Goal: Information Seeking & Learning: Learn about a topic

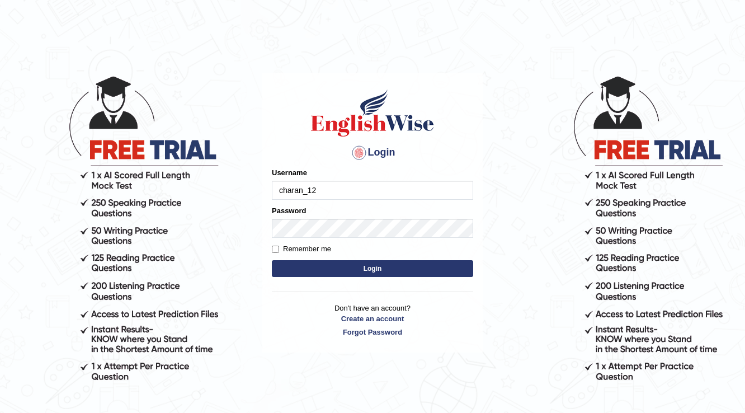
type input "charan_12"
click at [292, 208] on label "Password" at bounding box center [289, 210] width 34 height 11
click at [292, 214] on label "Password" at bounding box center [289, 210] width 34 height 11
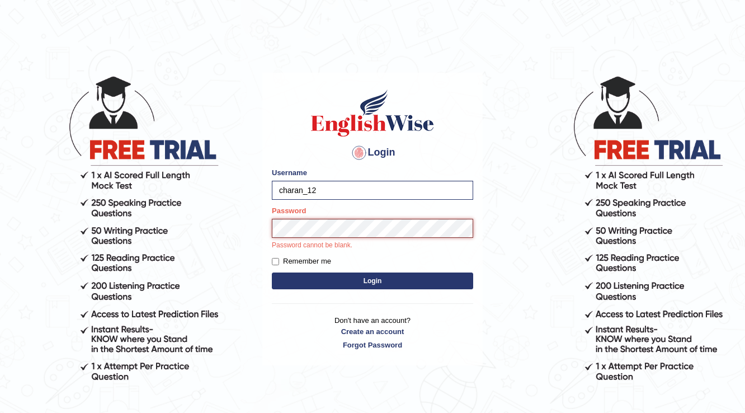
click at [272, 272] on button "Login" at bounding box center [372, 280] width 201 height 17
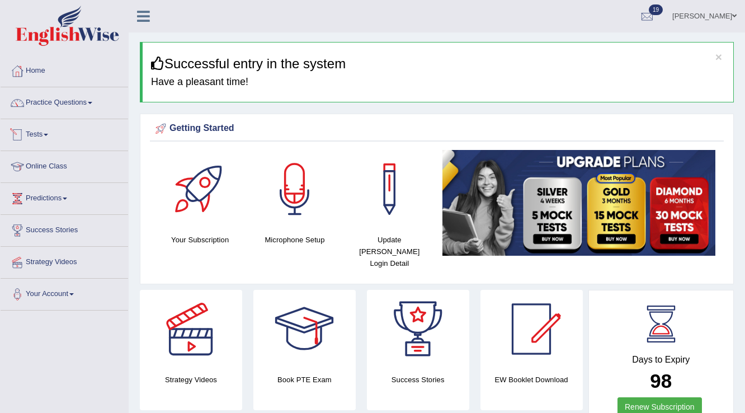
click at [101, 115] on li "Practice Questions Speaking Practice Read Aloud Repeat Sentence Describe Image …" at bounding box center [65, 103] width 128 height 32
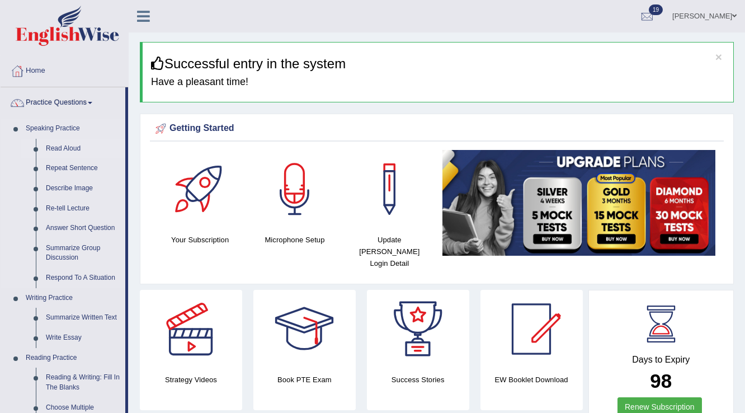
click at [78, 143] on link "Read Aloud" at bounding box center [83, 149] width 84 height 20
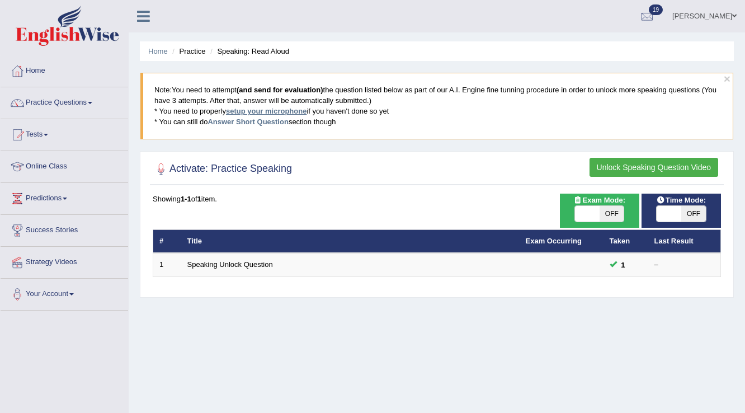
click at [281, 112] on link "setup your microphone" at bounding box center [266, 111] width 81 height 8
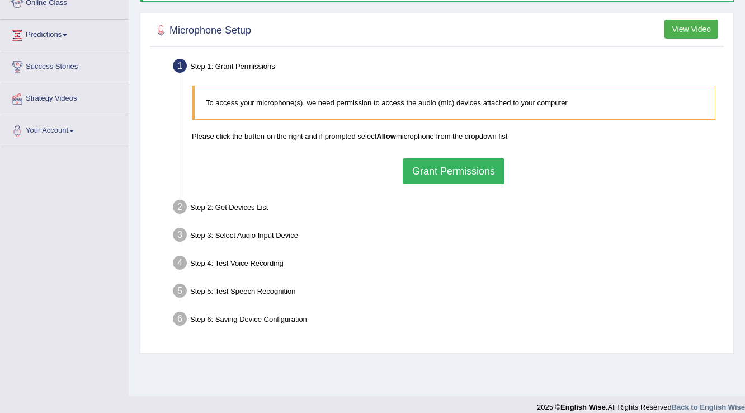
scroll to position [175, 0]
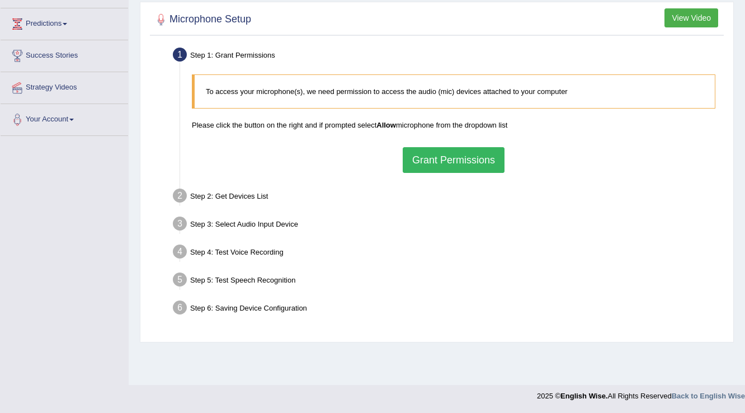
click at [415, 166] on button "Grant Permissions" at bounding box center [454, 160] width 102 height 26
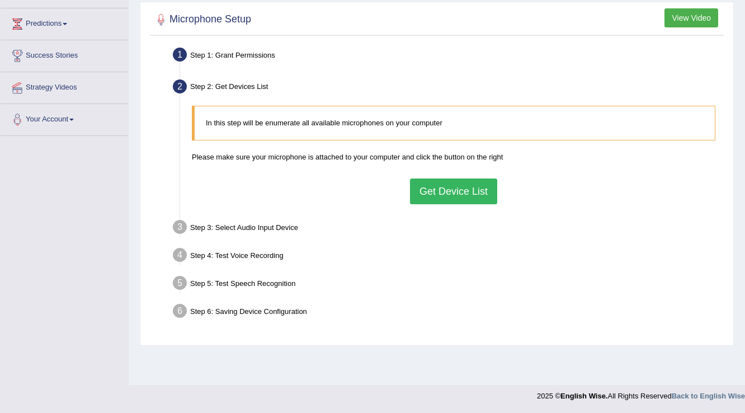
click at [425, 179] on button "Get Device List" at bounding box center [453, 191] width 87 height 26
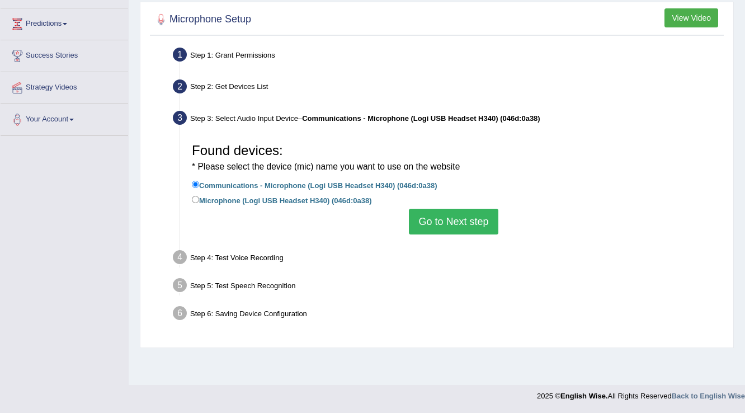
click at [253, 199] on label "Microphone (Logi USB Headset H340) (046d:0a38)" at bounding box center [282, 200] width 180 height 12
click at [199, 199] on input "Microphone (Logi USB Headset H340) (046d:0a38)" at bounding box center [195, 199] width 7 height 7
radio input "true"
click at [414, 219] on button "Go to Next step" at bounding box center [453, 222] width 89 height 26
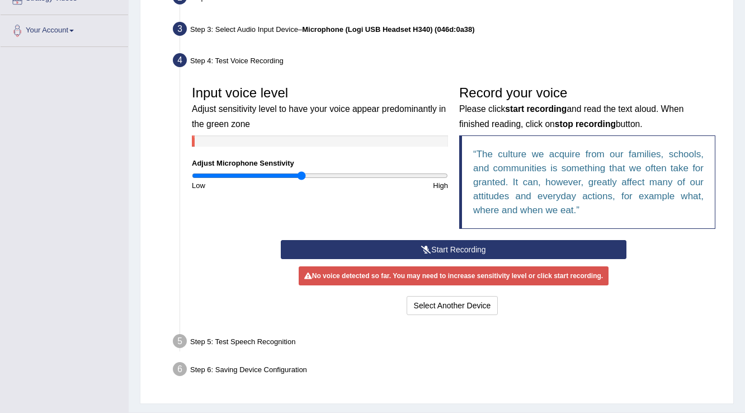
scroll to position [264, 0]
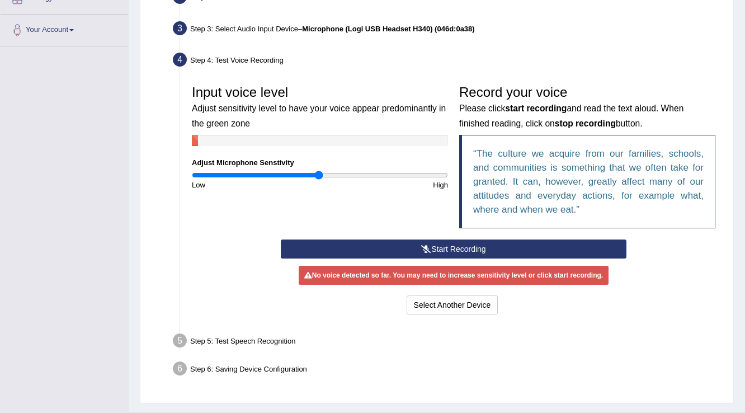
type input "1"
click at [318, 177] on input "range" at bounding box center [320, 175] width 256 height 9
click at [379, 239] on button "Start Recording" at bounding box center [453, 248] width 345 height 19
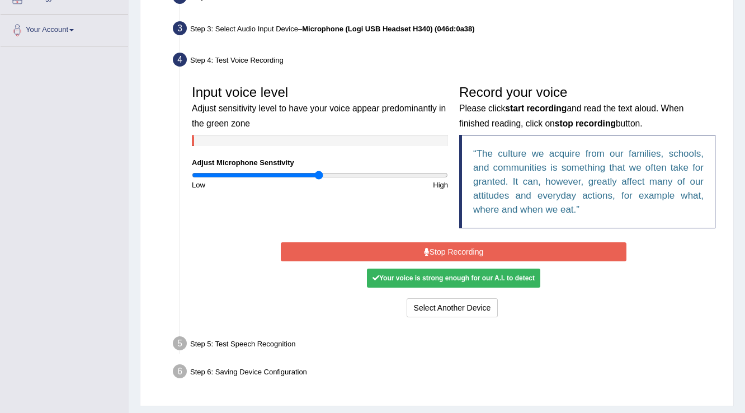
click at [412, 247] on button "Stop Recording" at bounding box center [453, 251] width 345 height 19
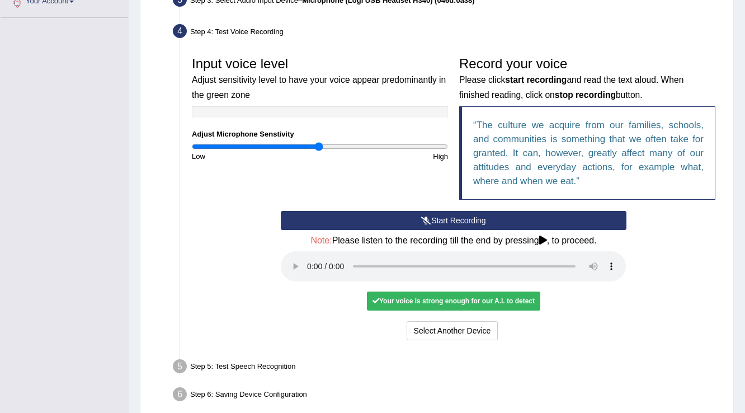
scroll to position [309, 0]
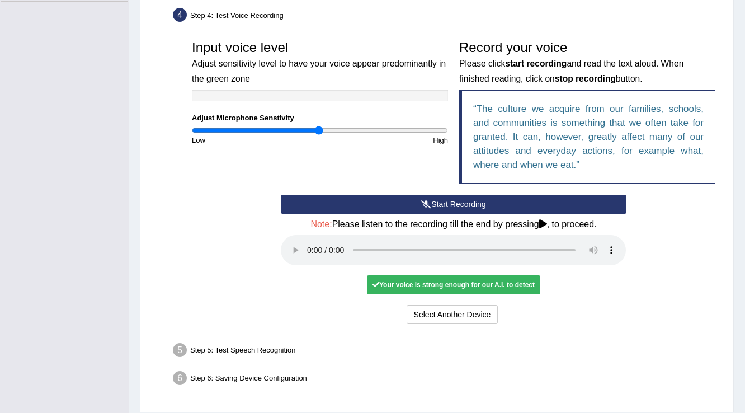
drag, startPoint x: 105, startPoint y: 228, endPoint x: 121, endPoint y: 247, distance: 24.2
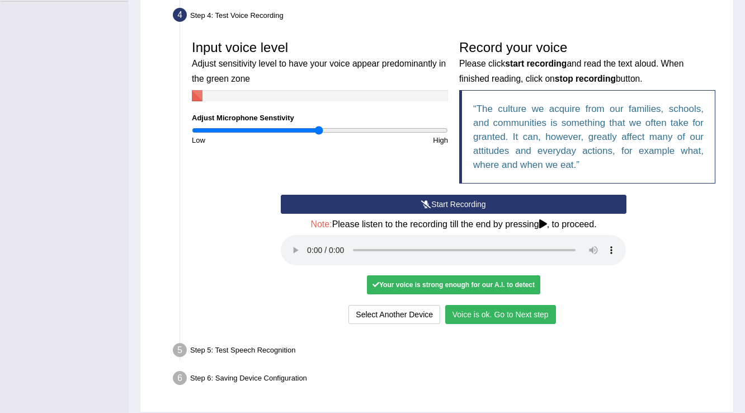
drag, startPoint x: 121, startPoint y: 247, endPoint x: 226, endPoint y: 289, distance: 113.2
click at [226, 289] on div "Start Recording Stop Recording Note: Please listen to the recording till the en…" at bounding box center [453, 261] width 535 height 132
click at [450, 316] on button "Voice is ok. Go to Next step" at bounding box center [500, 314] width 111 height 19
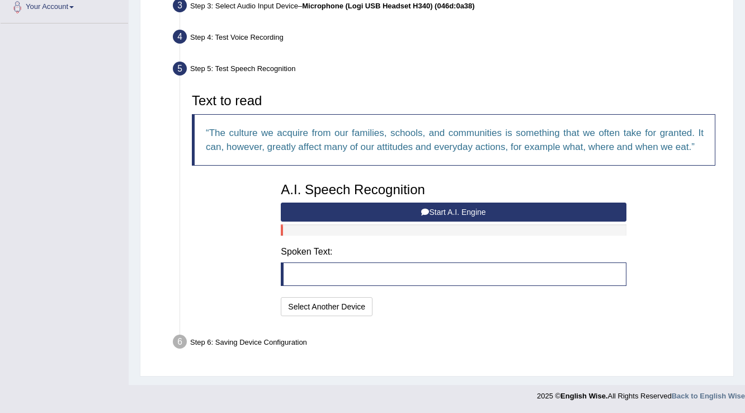
scroll to position [285, 0]
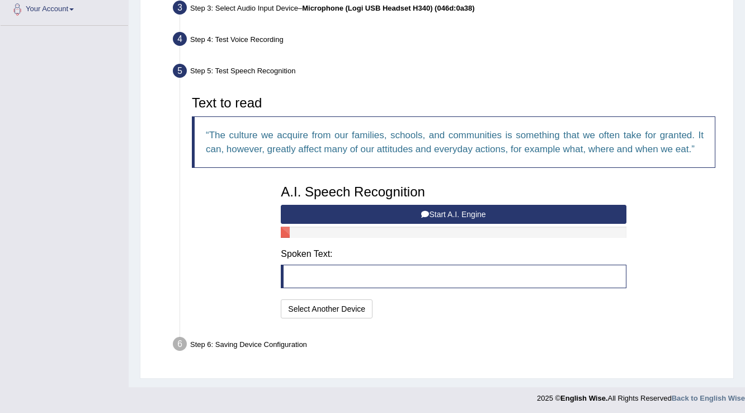
click at [375, 215] on button "Start A.I. Engine" at bounding box center [453, 214] width 345 height 19
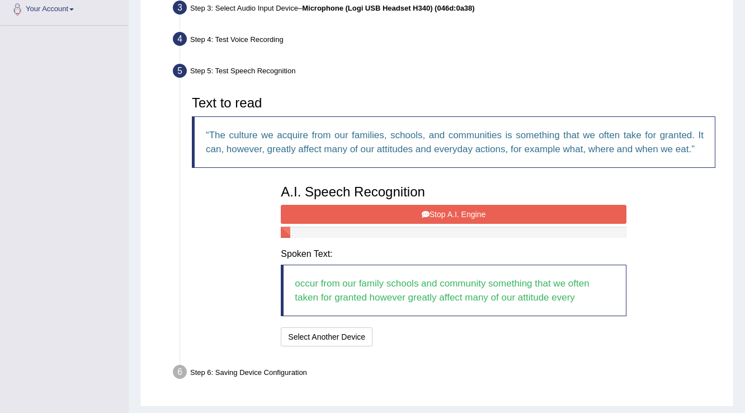
click at [330, 205] on button "Stop A.I. Engine" at bounding box center [453, 214] width 345 height 19
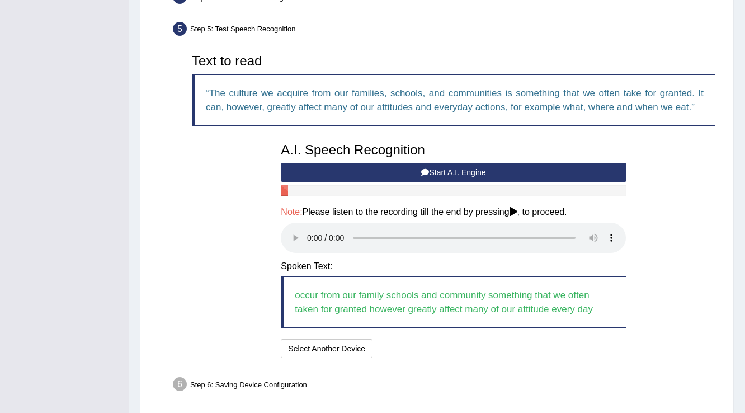
scroll to position [367, 0]
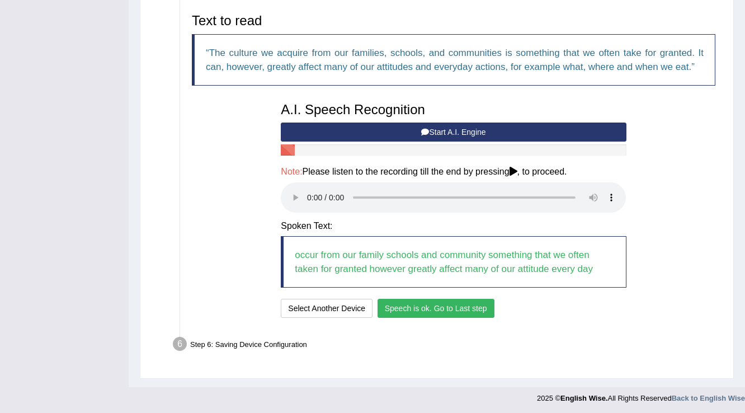
click at [383, 302] on button "Speech is ok. Go to Last step" at bounding box center [436, 308] width 117 height 19
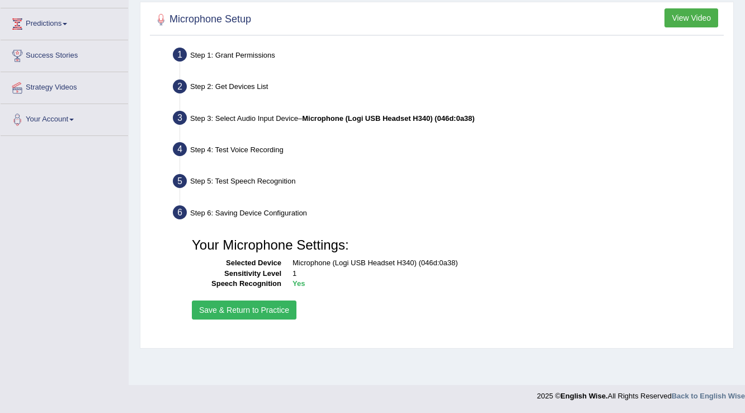
scroll to position [175, 0]
click at [286, 307] on button "Save & Return to Practice" at bounding box center [244, 309] width 105 height 19
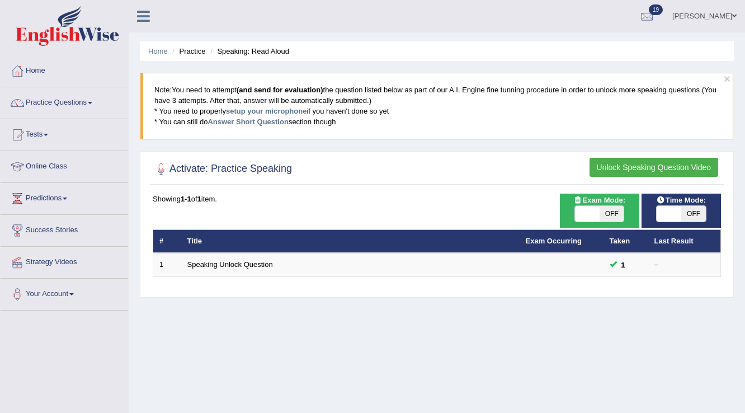
click at [593, 223] on div "Exam Mode: ON OFF" at bounding box center [599, 211] width 79 height 34
click at [591, 217] on span at bounding box center [587, 214] width 25 height 16
checkbox input "true"
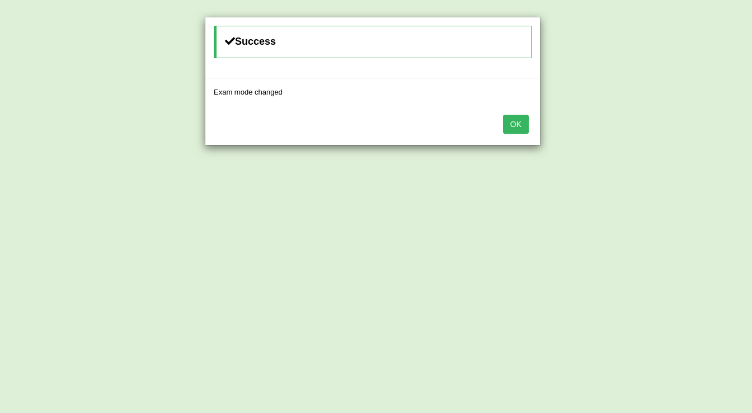
click at [527, 130] on button "OK" at bounding box center [516, 124] width 26 height 19
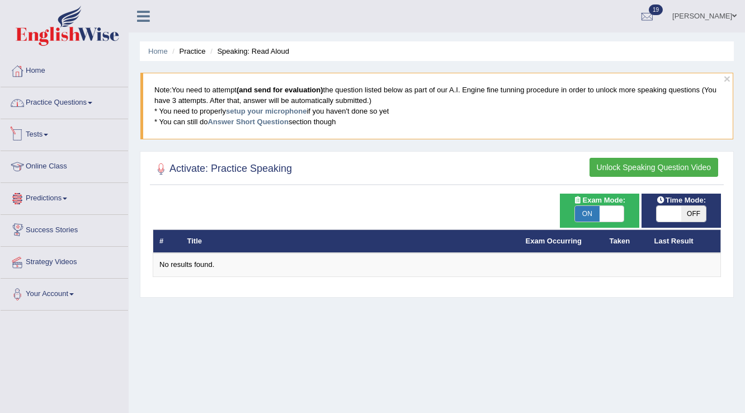
click at [38, 111] on link "Practice Questions" at bounding box center [65, 101] width 128 height 28
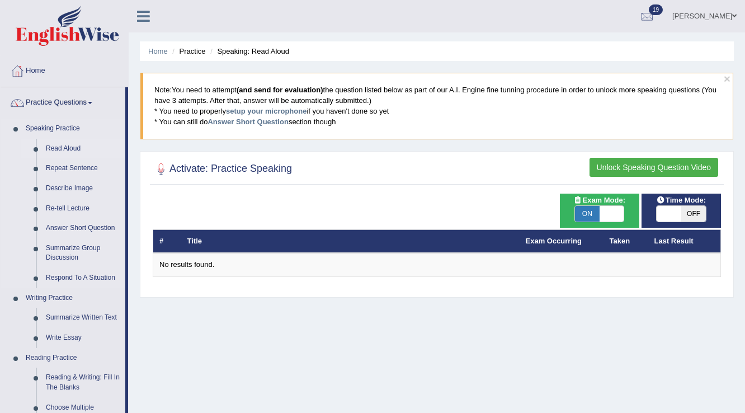
click at [60, 148] on link "Read Aloud" at bounding box center [83, 149] width 84 height 20
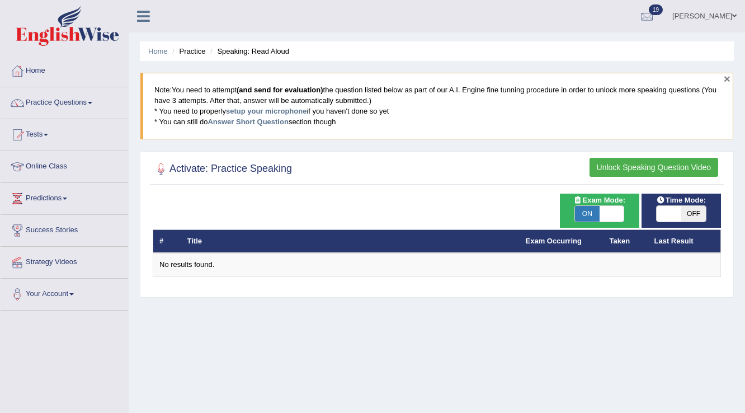
click at [730, 77] on button "×" at bounding box center [727, 79] width 7 height 12
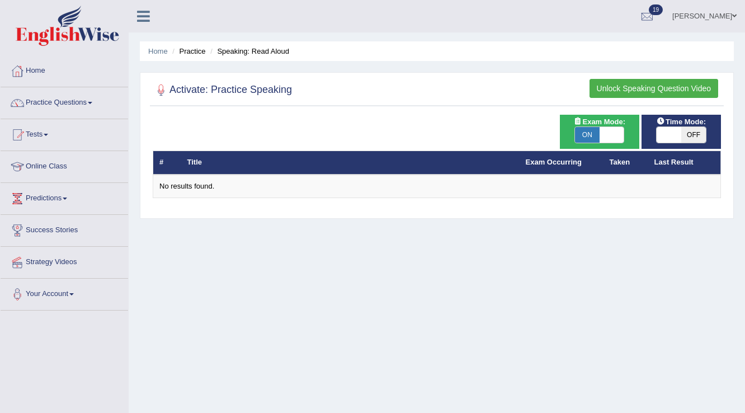
click at [619, 123] on span "Exam Mode:" at bounding box center [599, 122] width 60 height 12
click at [615, 129] on span at bounding box center [612, 135] width 25 height 16
checkbox input "false"
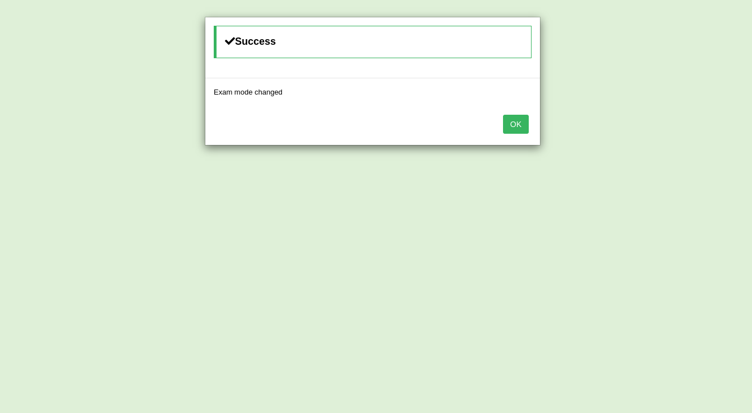
click at [532, 125] on div "OK" at bounding box center [372, 125] width 335 height 39
click at [520, 125] on button "OK" at bounding box center [516, 124] width 26 height 19
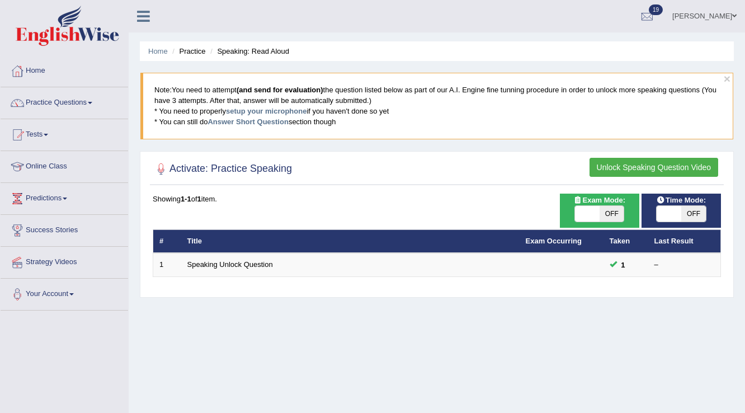
click at [56, 98] on link "Practice Questions" at bounding box center [65, 101] width 128 height 28
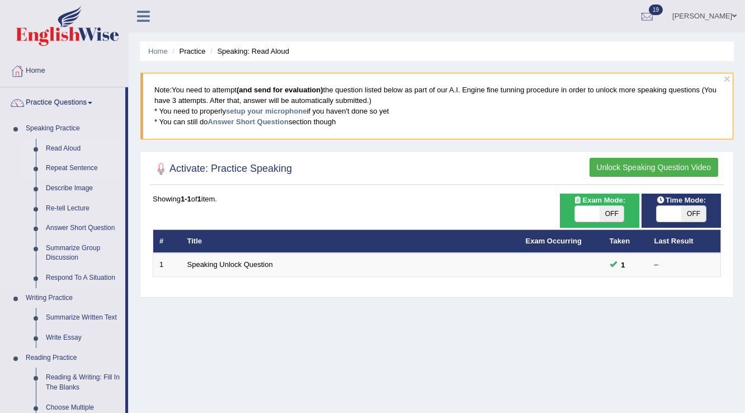
click at [74, 172] on link "Repeat Sentence" at bounding box center [83, 168] width 84 height 20
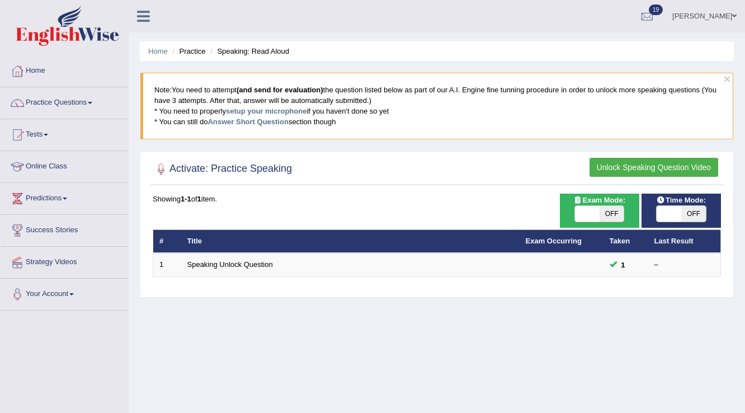
click at [162, 168] on div at bounding box center [161, 169] width 17 height 17
click at [186, 168] on h2 "Activate: Practice Speaking" at bounding box center [222, 169] width 139 height 17
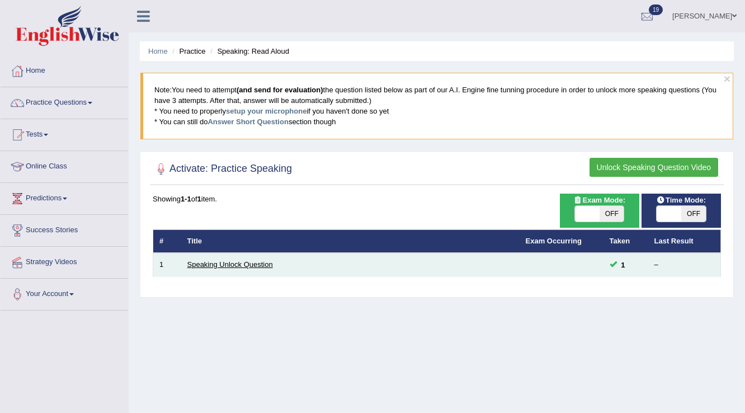
click at [266, 264] on link "Speaking Unlock Question" at bounding box center [230, 264] width 86 height 8
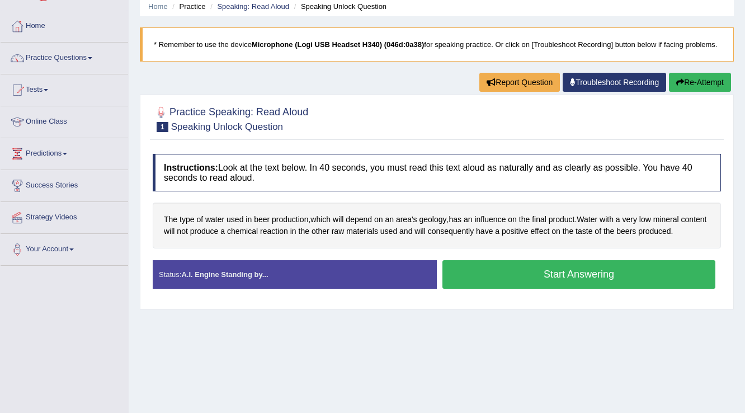
click at [457, 266] on button "Start Answering" at bounding box center [579, 274] width 273 height 29
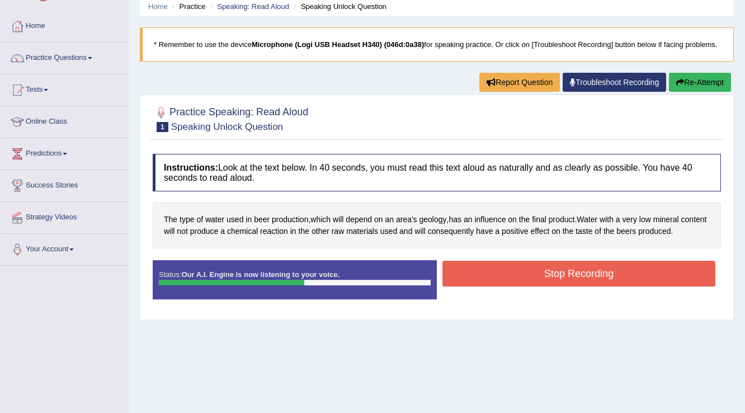
click at [468, 269] on button "Stop Recording" at bounding box center [579, 274] width 273 height 26
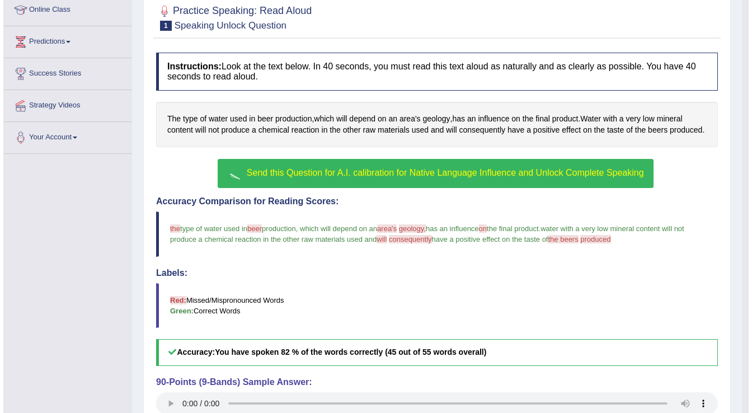
scroll to position [76, 0]
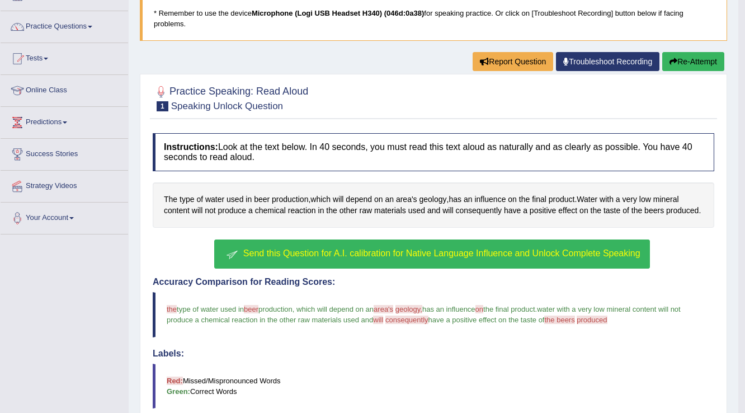
click at [380, 259] on button "Send this Question for A.I. calibration for Native Language Influence and Unloc…" at bounding box center [431, 253] width 435 height 29
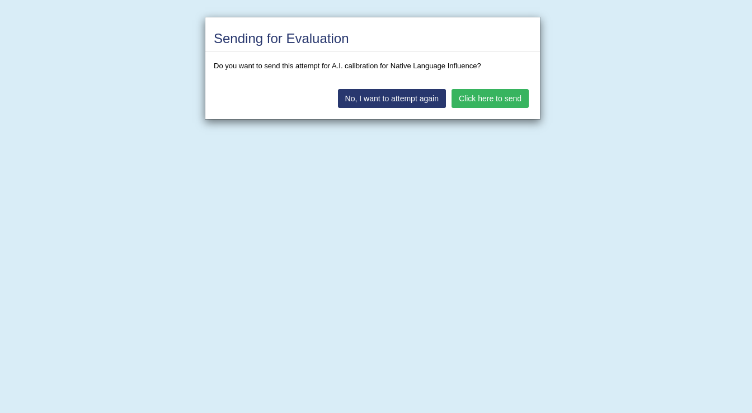
click at [416, 101] on button "No, I want to attempt again" at bounding box center [392, 98] width 108 height 19
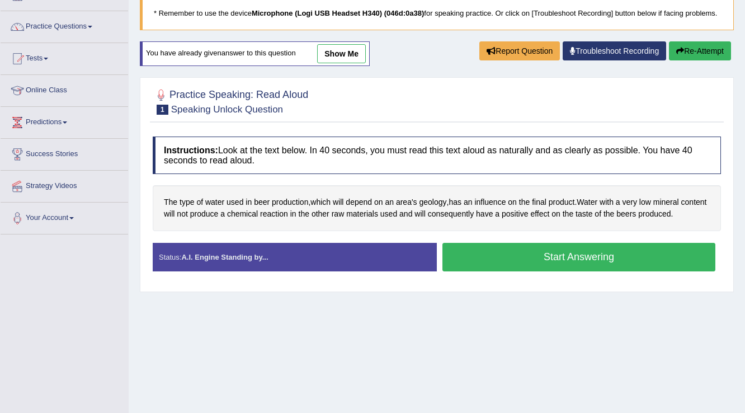
click at [590, 54] on link "Troubleshoot Recording" at bounding box center [615, 50] width 104 height 19
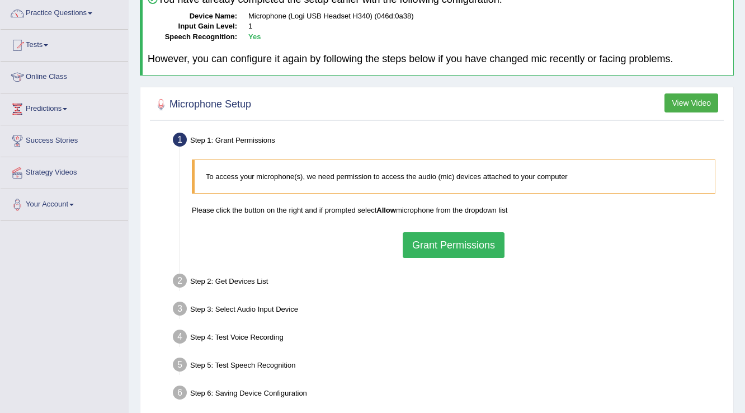
click at [452, 235] on button "Grant Permissions" at bounding box center [454, 245] width 102 height 26
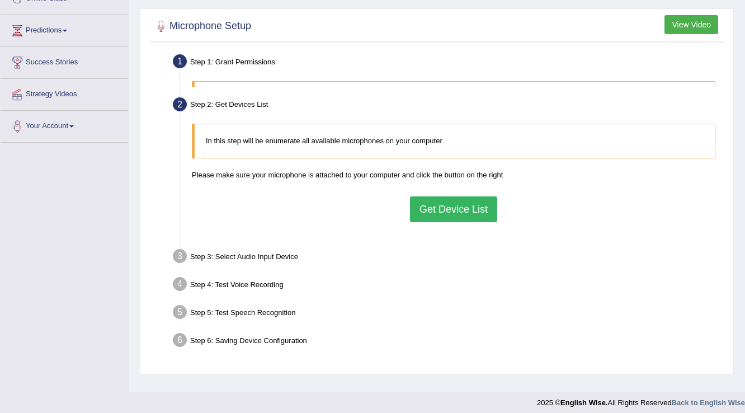
scroll to position [175, 0]
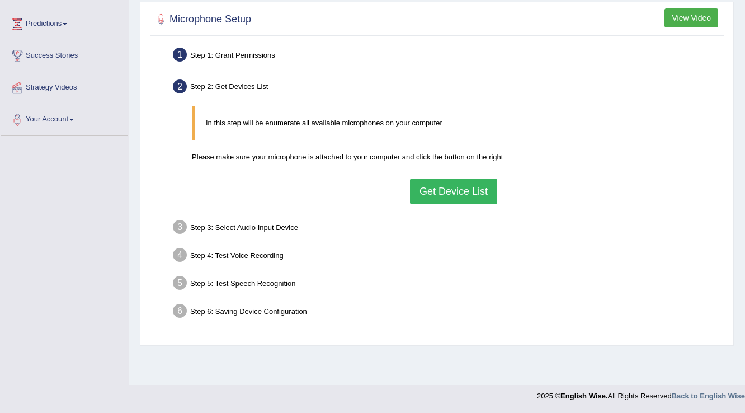
click at [464, 201] on button "Get Device List" at bounding box center [453, 191] width 87 height 26
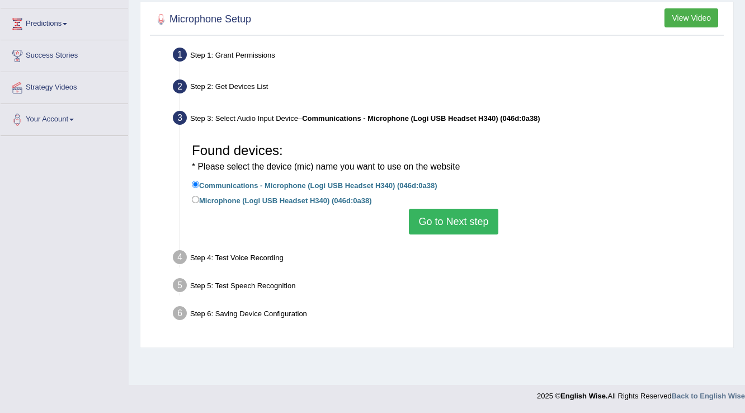
click at [462, 215] on button "Go to Next step" at bounding box center [453, 222] width 89 height 26
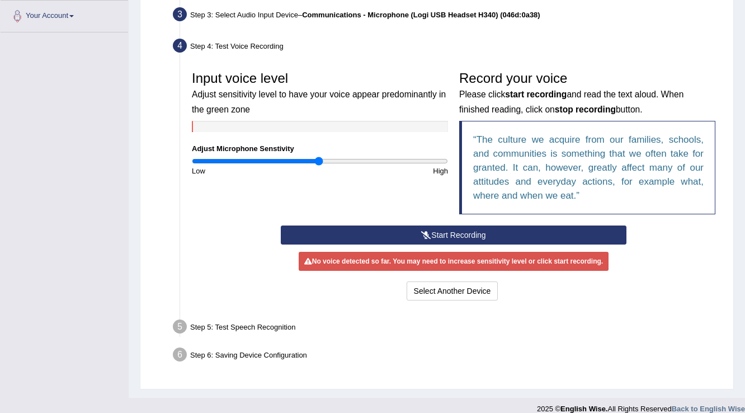
scroll to position [289, 0]
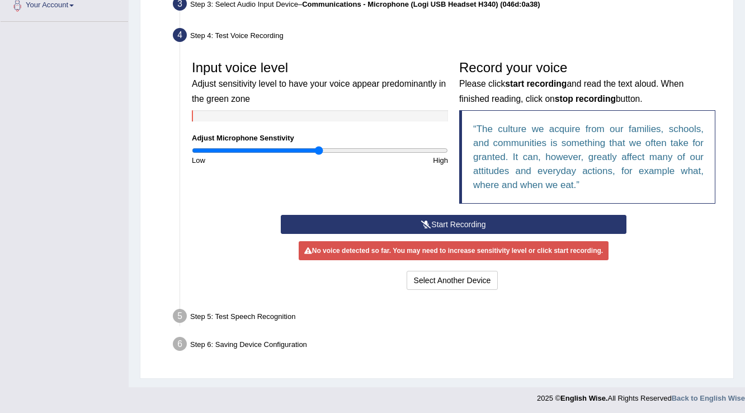
click at [463, 215] on button "Start Recording" at bounding box center [453, 224] width 345 height 19
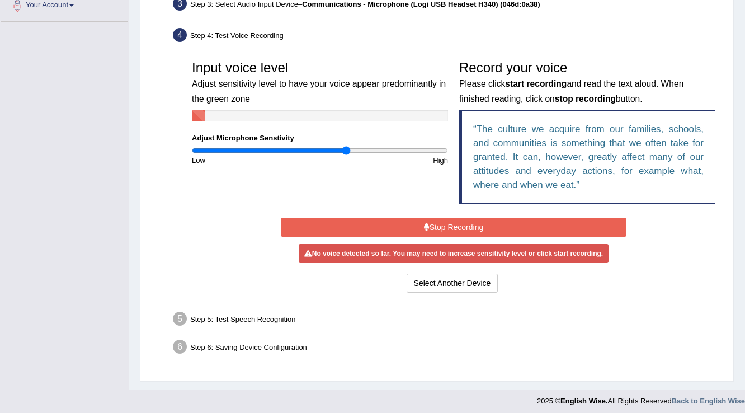
click at [346, 152] on input "range" at bounding box center [320, 150] width 256 height 9
click at [336, 150] on input "range" at bounding box center [320, 150] width 256 height 9
click at [297, 149] on input "range" at bounding box center [320, 150] width 256 height 9
type input "0.94"
click at [310, 150] on input "range" at bounding box center [320, 150] width 256 height 9
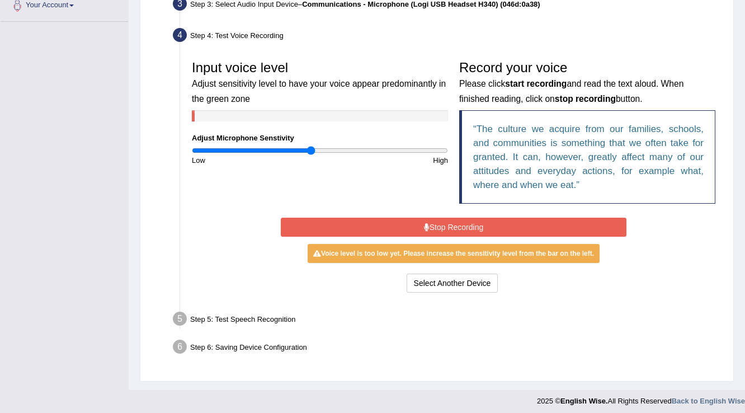
click at [382, 220] on button "Stop Recording" at bounding box center [453, 227] width 345 height 19
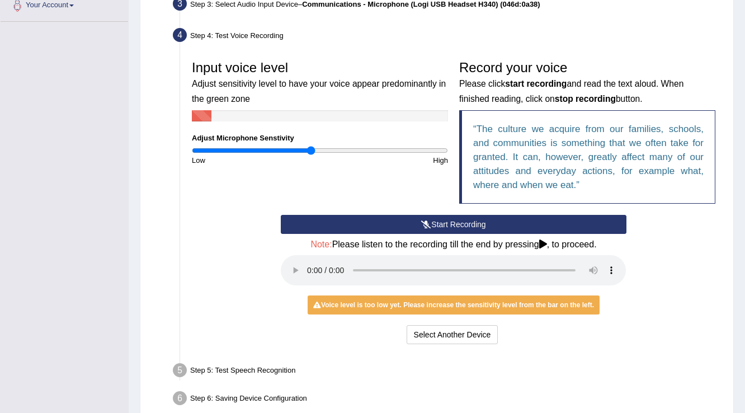
click at [382, 220] on button "Start Recording" at bounding box center [453, 224] width 345 height 19
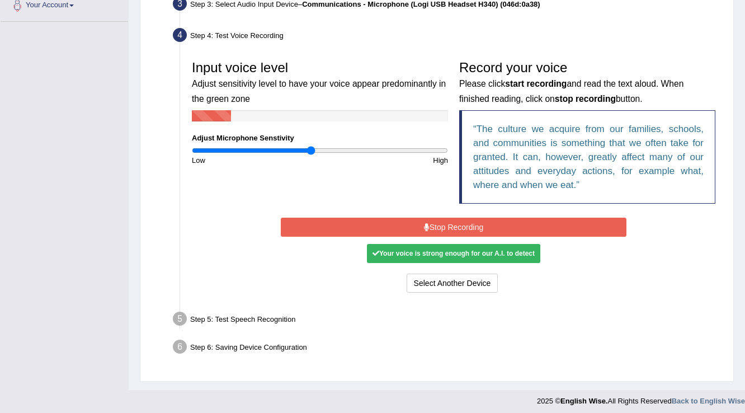
click at [401, 225] on button "Stop Recording" at bounding box center [453, 227] width 345 height 19
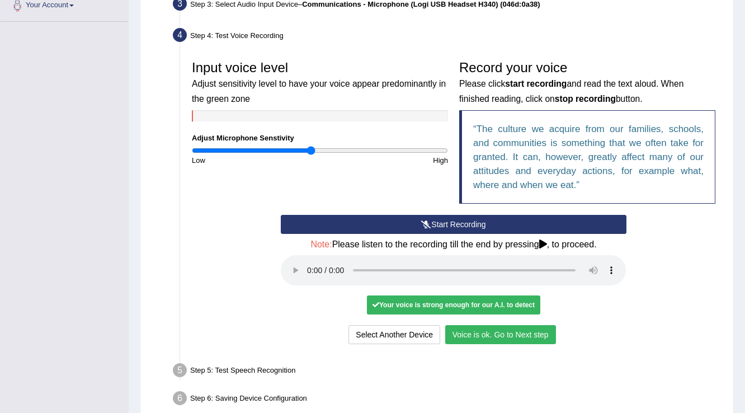
click at [492, 311] on div "Your voice is strong enough for our A.I. to detect" at bounding box center [453, 304] width 173 height 19
click at [495, 331] on button "Voice is ok. Go to Next step" at bounding box center [500, 334] width 111 height 19
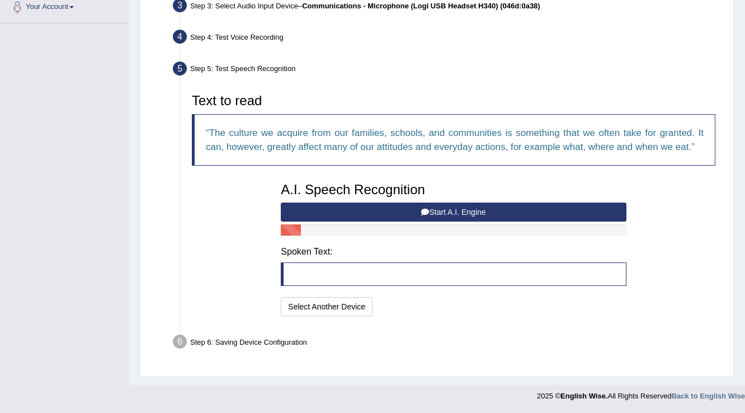
scroll to position [285, 0]
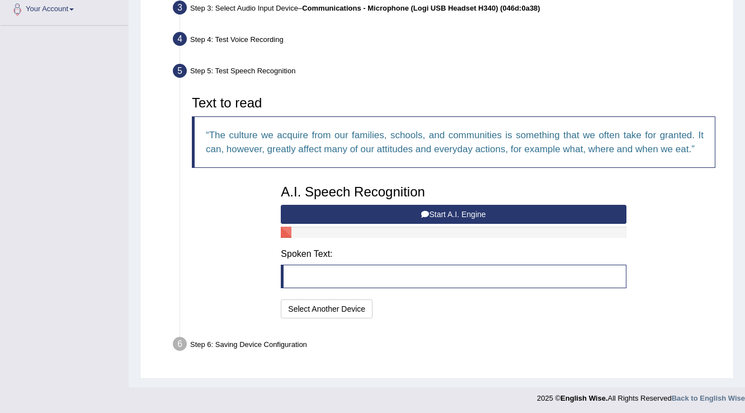
click at [447, 216] on button "Start A.I. Engine" at bounding box center [453, 214] width 345 height 19
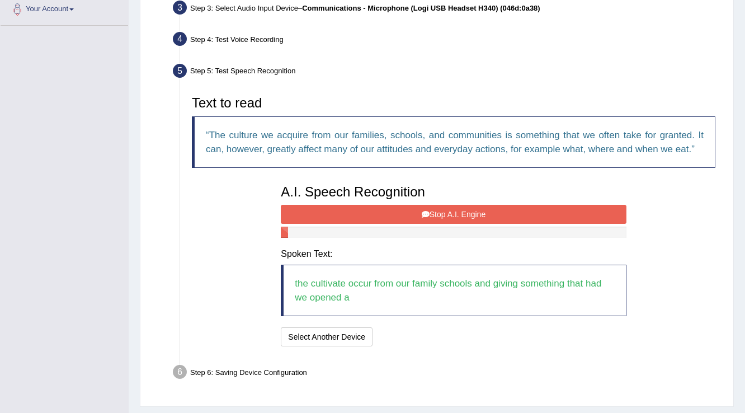
click at [434, 217] on button "Stop A.I. Engine" at bounding box center [453, 214] width 345 height 19
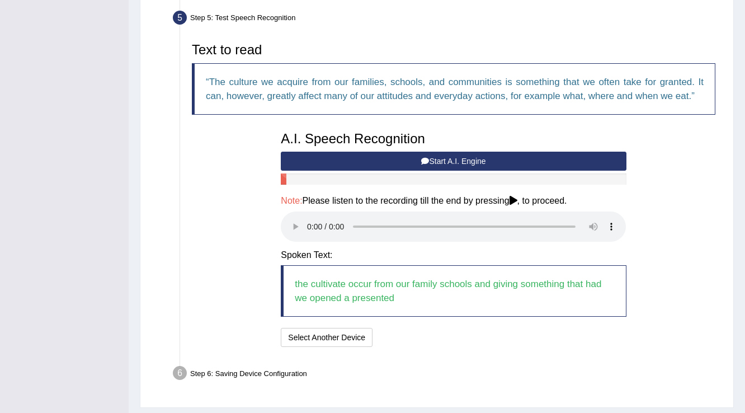
scroll to position [367, 0]
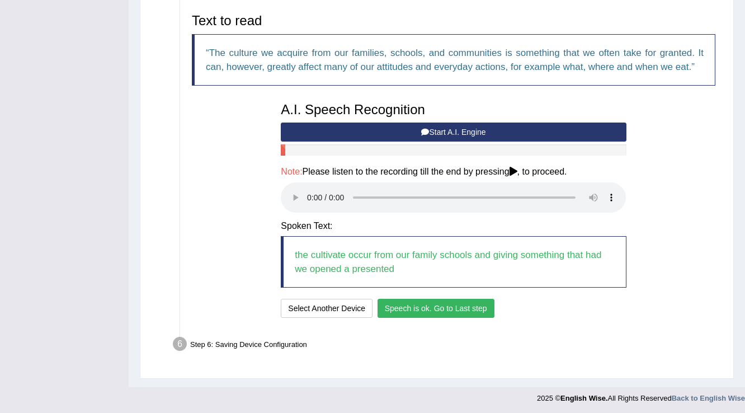
click at [445, 309] on button "Speech is ok. Go to Last step" at bounding box center [436, 308] width 117 height 19
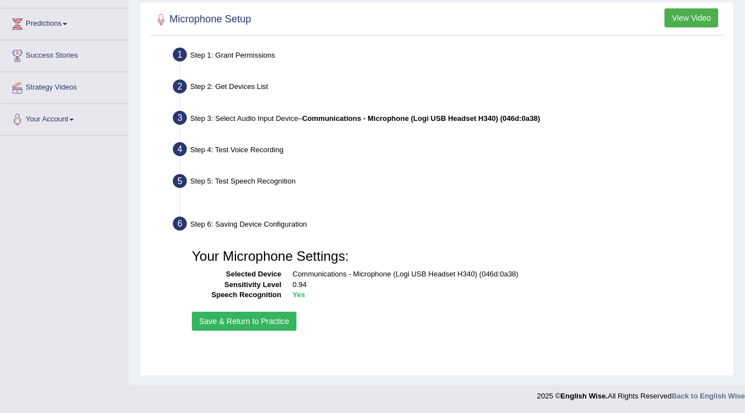
scroll to position [175, 0]
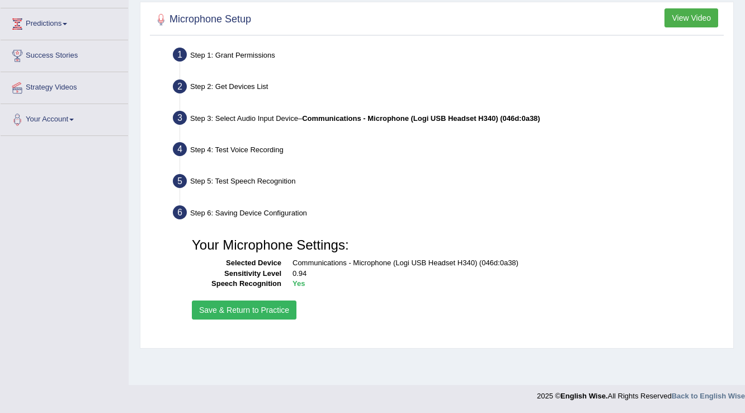
click at [289, 309] on button "Save & Return to Practice" at bounding box center [244, 309] width 105 height 19
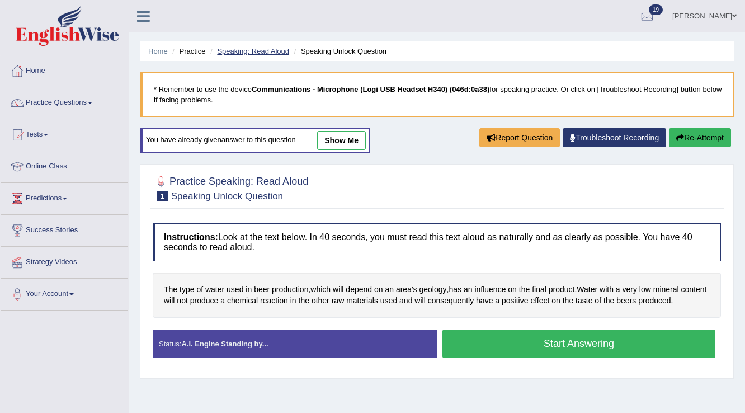
click at [232, 53] on link "Speaking: Read Aloud" at bounding box center [253, 51] width 72 height 8
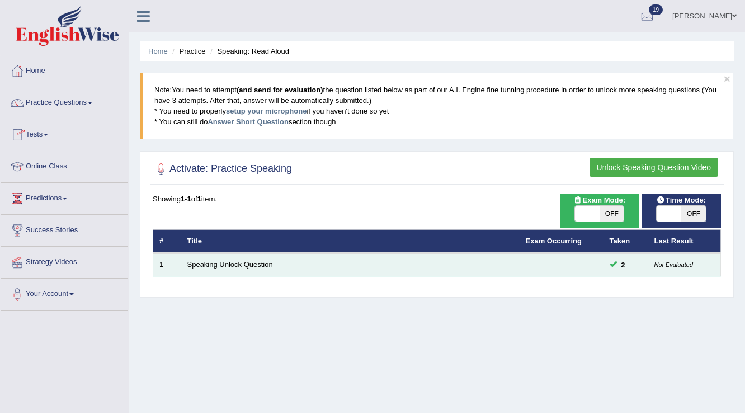
click at [205, 257] on td "Speaking Unlock Question" at bounding box center [350, 264] width 339 height 23
click at [267, 262] on link "Speaking Unlock Question" at bounding box center [230, 264] width 86 height 8
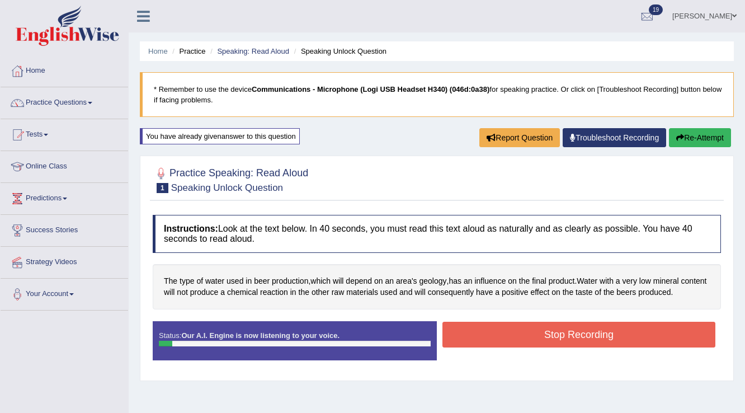
click at [469, 333] on button "Stop Recording" at bounding box center [579, 335] width 273 height 26
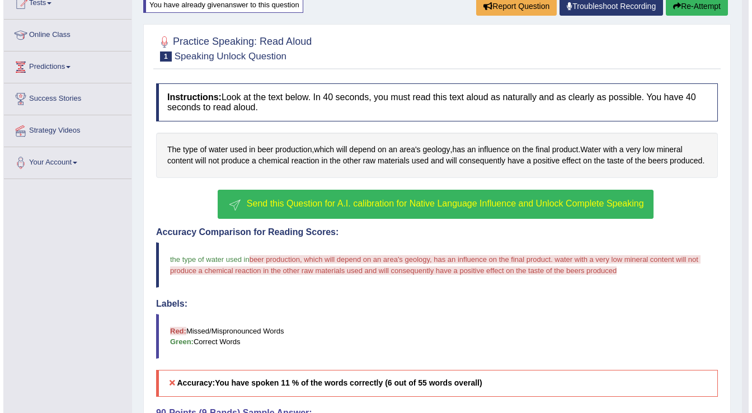
scroll to position [261, 0]
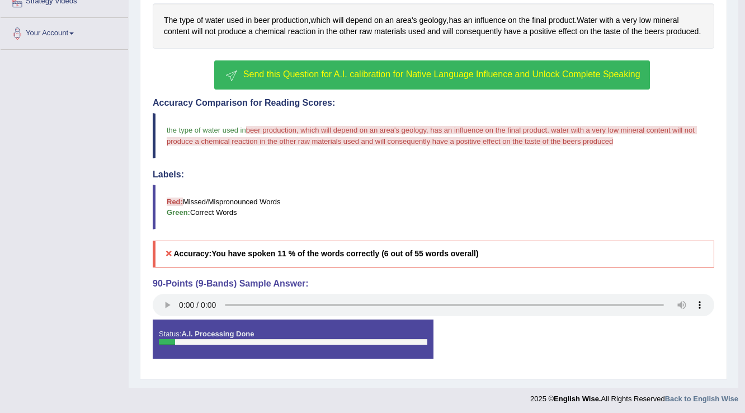
click at [445, 81] on button "Send this Question for A.I. calibration for Native Language Influence and Unloc…" at bounding box center [431, 74] width 435 height 29
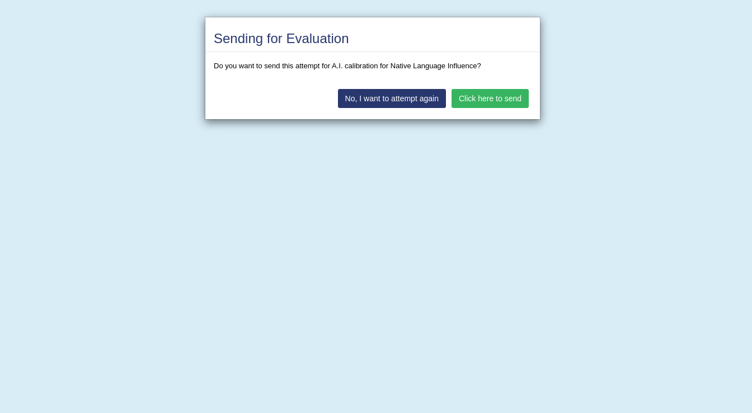
click at [466, 95] on button "Click here to send" at bounding box center [490, 98] width 77 height 19
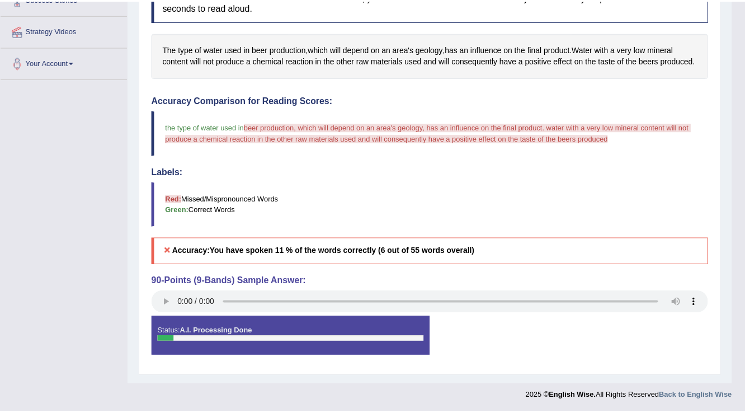
scroll to position [229, 0]
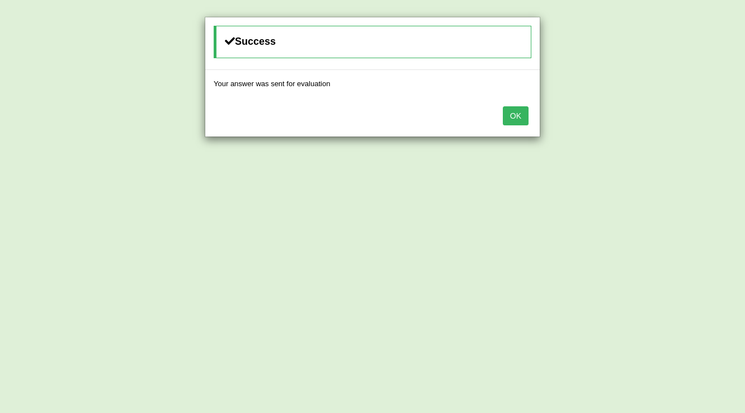
click at [506, 110] on button "OK" at bounding box center [516, 115] width 26 height 19
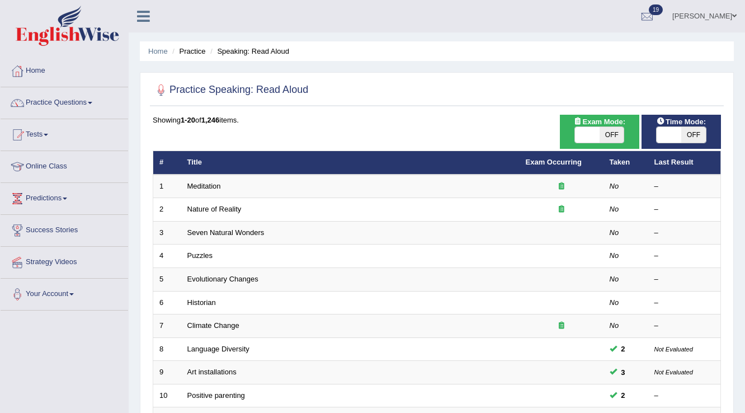
click at [587, 134] on span at bounding box center [587, 135] width 25 height 16
checkbox input "true"
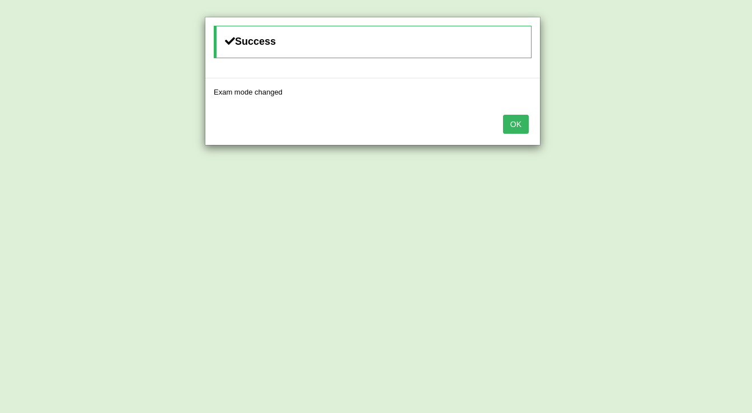
click at [517, 123] on button "OK" at bounding box center [516, 124] width 26 height 19
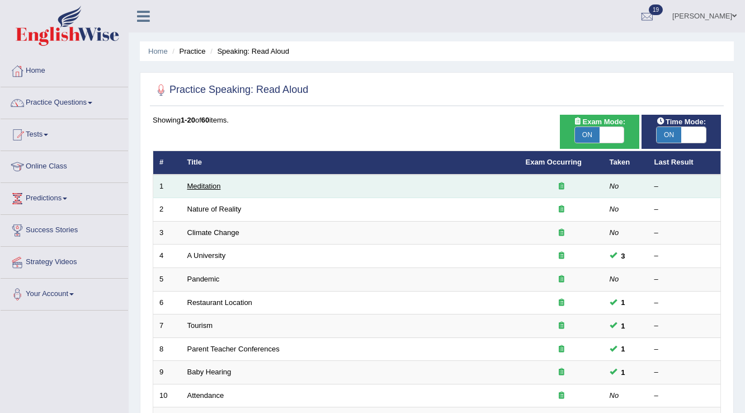
click at [212, 184] on link "Meditation" at bounding box center [204, 186] width 34 height 8
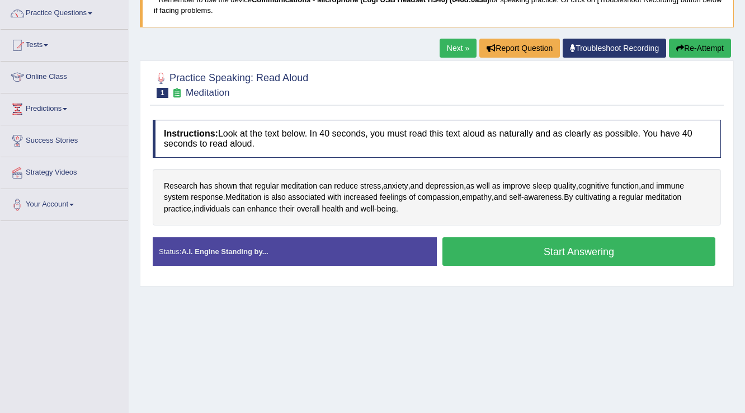
click at [539, 245] on button "Start Answering" at bounding box center [579, 251] width 273 height 29
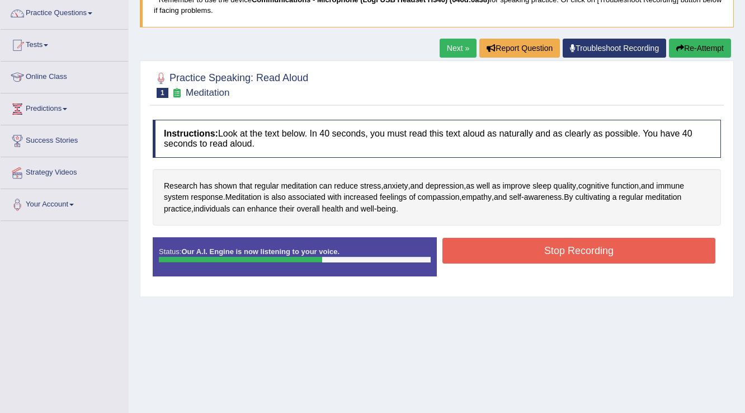
click at [645, 258] on button "Stop Recording" at bounding box center [579, 251] width 273 height 26
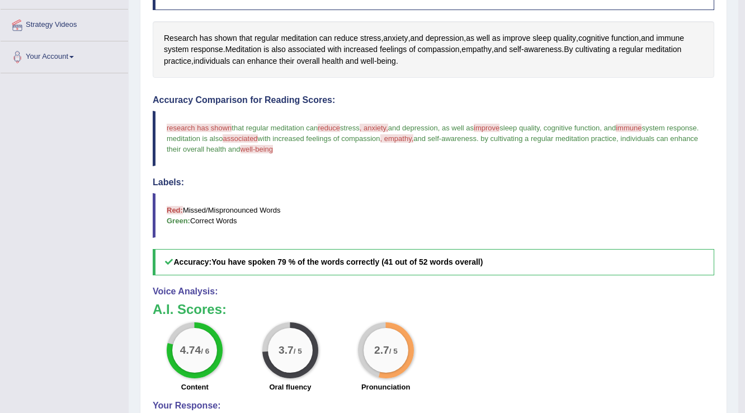
scroll to position [91, 0]
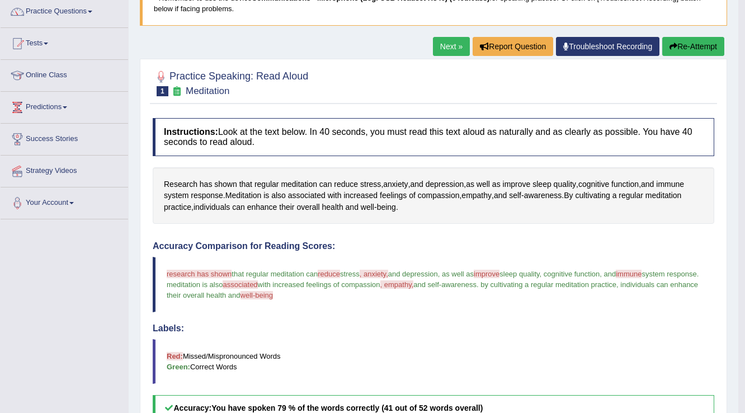
click at [460, 40] on link "Next »" at bounding box center [451, 46] width 37 height 19
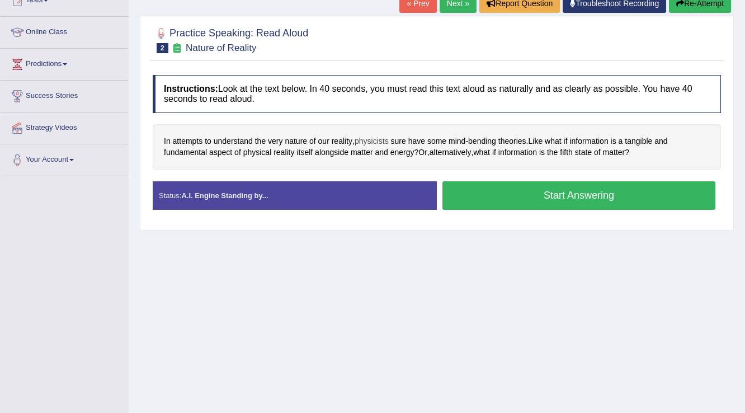
click at [372, 138] on span "physicists" at bounding box center [372, 141] width 34 height 12
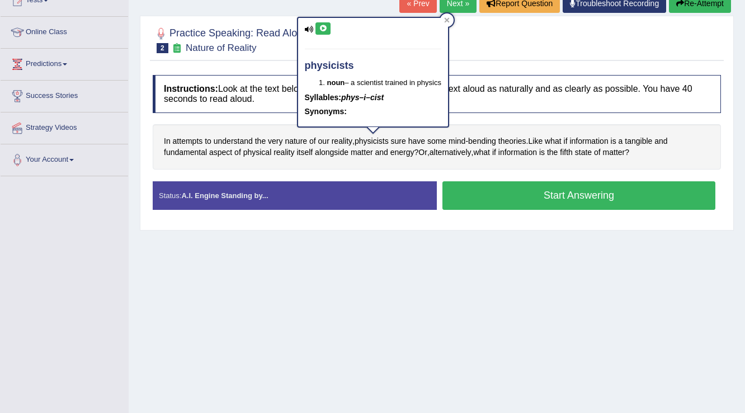
click at [329, 34] on button at bounding box center [323, 28] width 15 height 12
click at [448, 22] on icon at bounding box center [447, 20] width 5 height 5
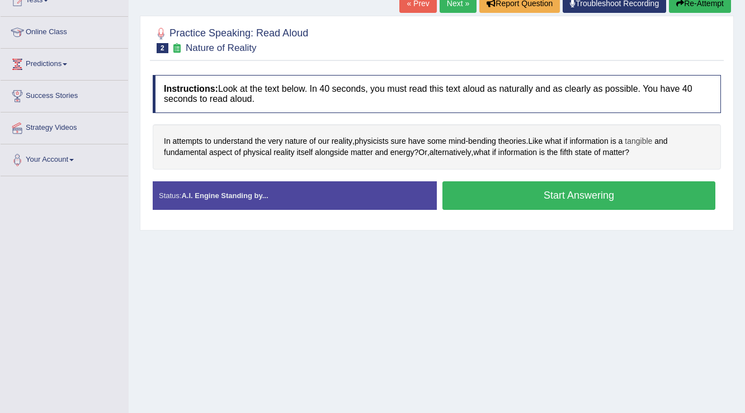
click at [632, 136] on span "tangible" at bounding box center [638, 141] width 27 height 12
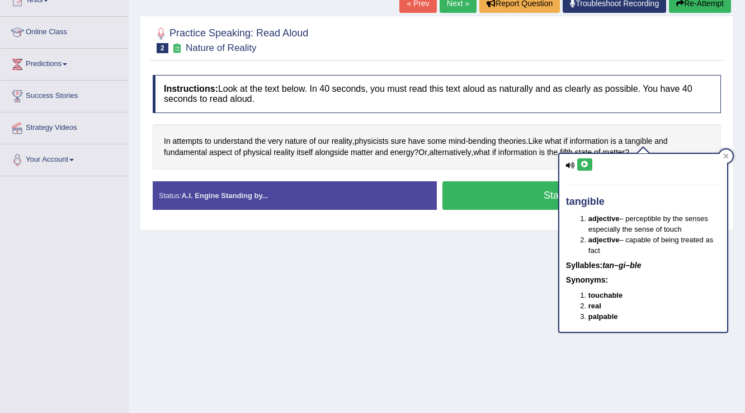
click at [587, 161] on button at bounding box center [584, 164] width 15 height 12
click at [722, 157] on div at bounding box center [726, 155] width 13 height 13
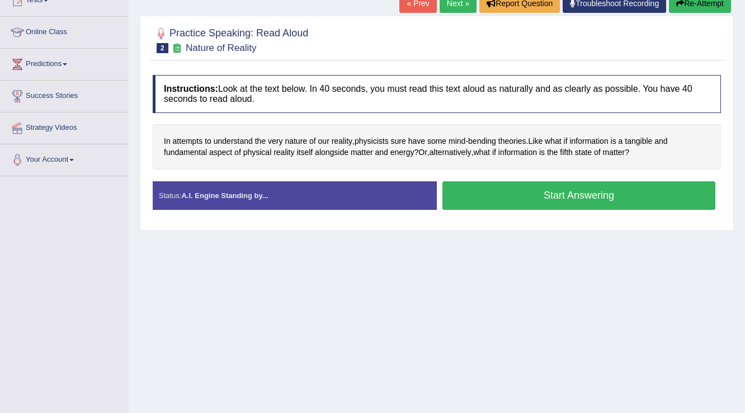
click at [589, 195] on button "Start Answering" at bounding box center [579, 195] width 273 height 29
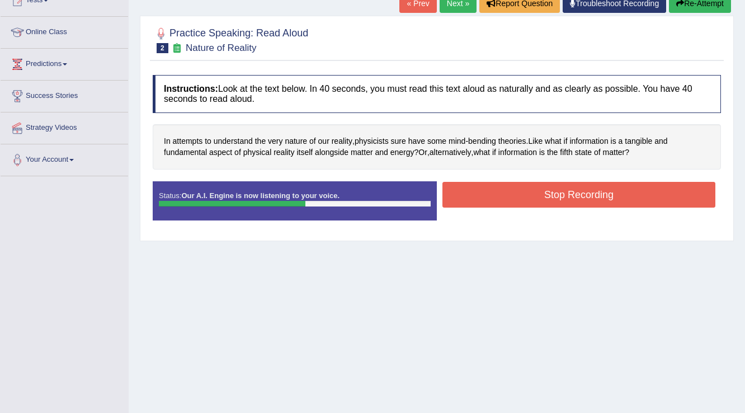
click at [589, 195] on button "Stop Recording" at bounding box center [579, 195] width 273 height 26
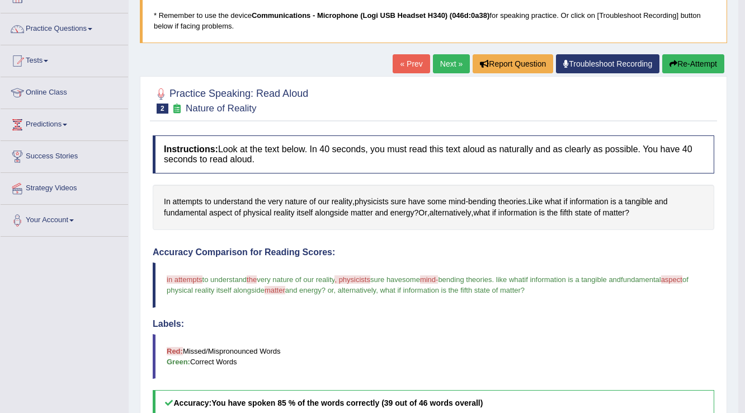
scroll to position [69, 0]
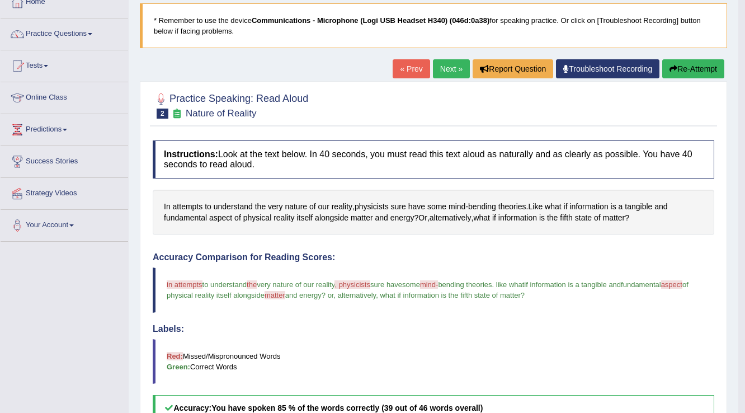
click at [455, 73] on link "Next »" at bounding box center [451, 68] width 37 height 19
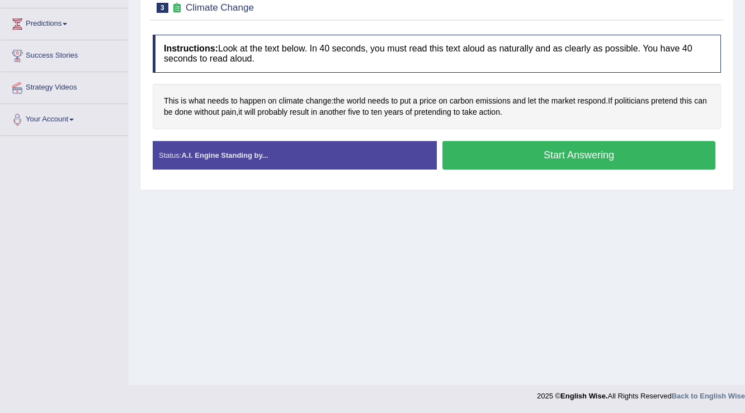
click at [525, 166] on button "Start Answering" at bounding box center [579, 155] width 273 height 29
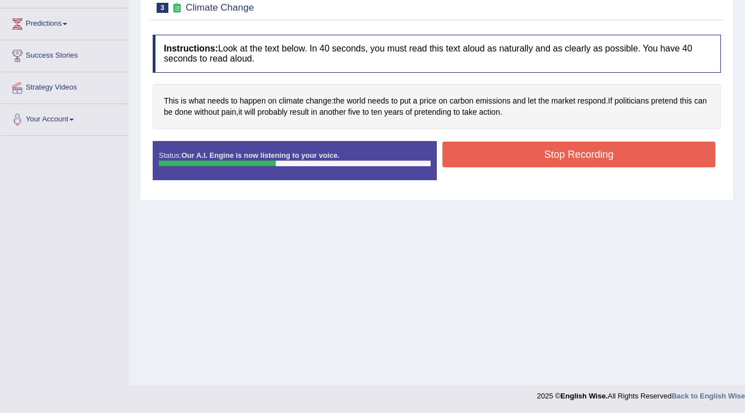
click at [531, 159] on button "Stop Recording" at bounding box center [579, 155] width 273 height 26
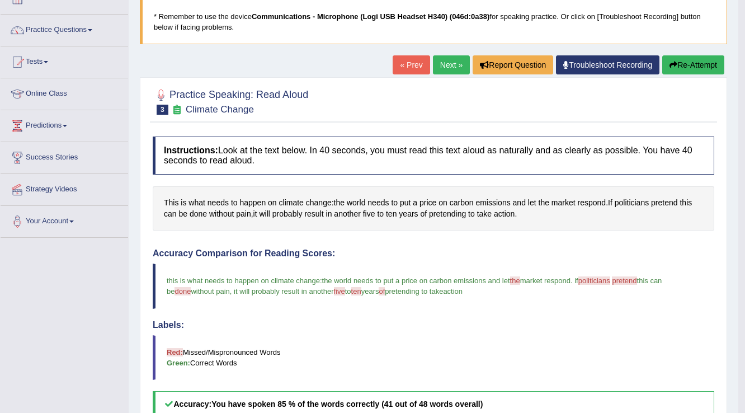
scroll to position [69, 0]
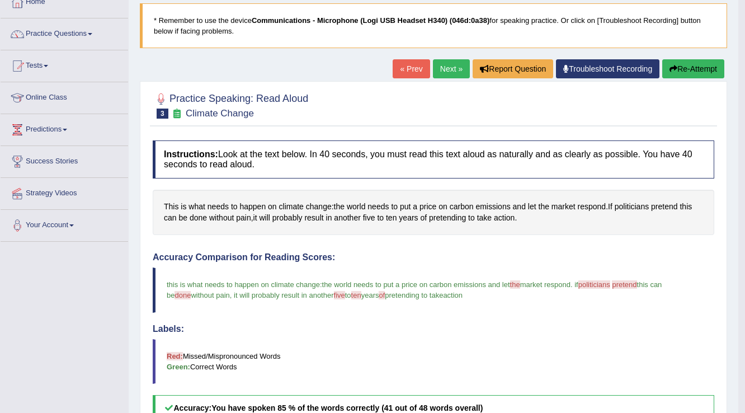
click at [461, 72] on link "Next »" at bounding box center [451, 68] width 37 height 19
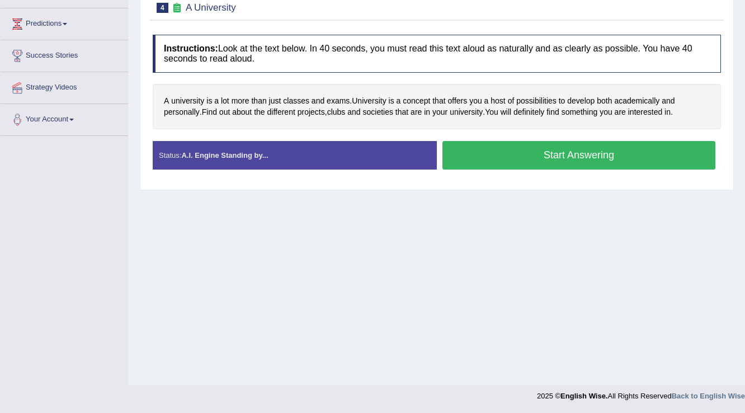
scroll to position [175, 0]
drag, startPoint x: 506, startPoint y: 136, endPoint x: 505, endPoint y: 143, distance: 6.8
click at [505, 142] on div "Instructions: Look at the text below. In 40 seconds, you must read this text al…" at bounding box center [437, 106] width 574 height 154
click at [504, 144] on button "Start Answering" at bounding box center [579, 155] width 273 height 29
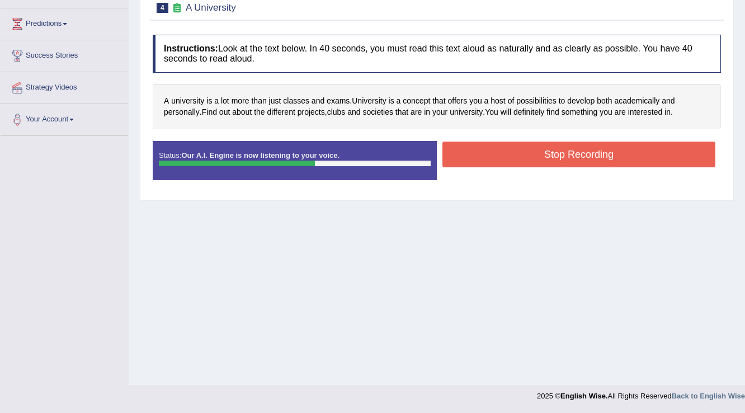
click at [504, 144] on button "Stop Recording" at bounding box center [579, 155] width 273 height 26
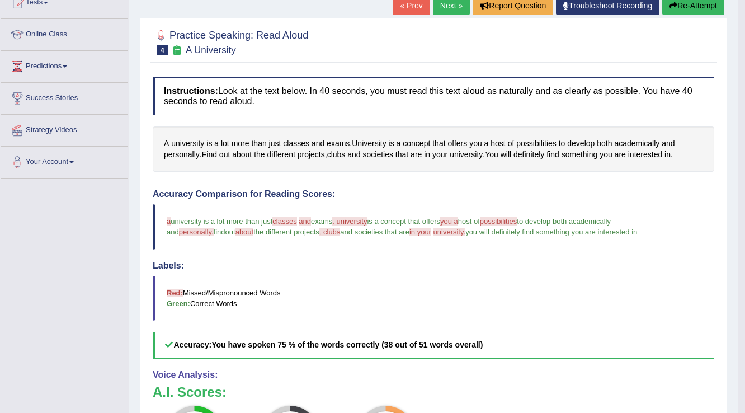
scroll to position [40, 0]
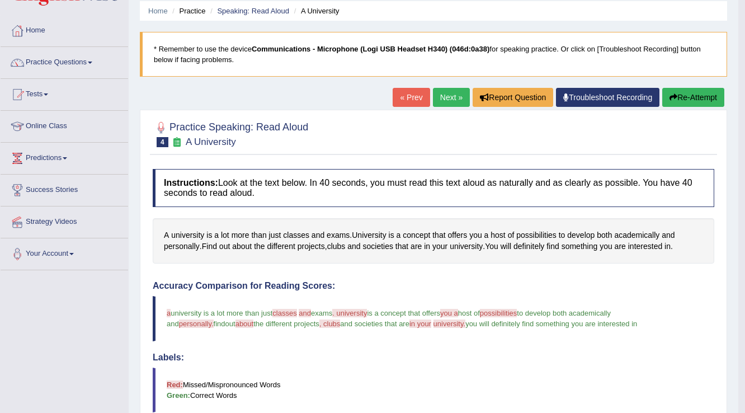
click at [667, 101] on button "Re-Attempt" at bounding box center [693, 97] width 62 height 19
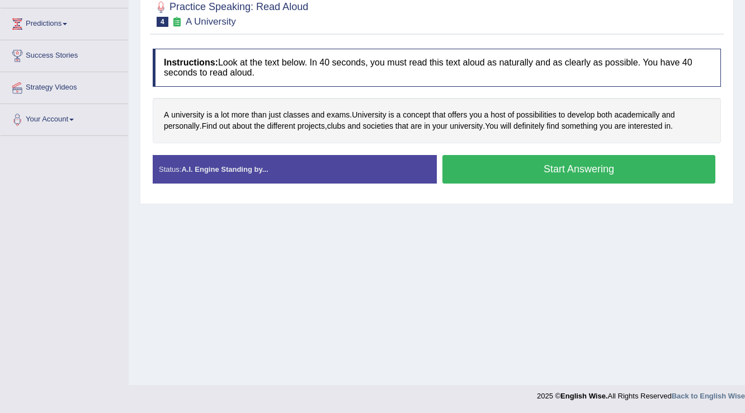
click at [586, 155] on button "Start Answering" at bounding box center [579, 169] width 273 height 29
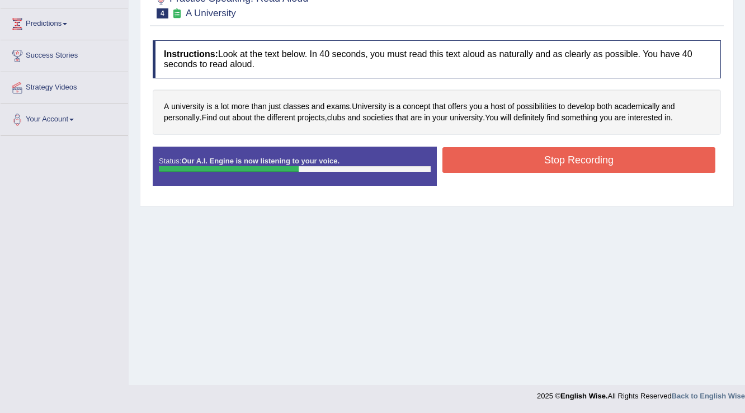
click at [582, 158] on button "Stop Recording" at bounding box center [579, 160] width 273 height 26
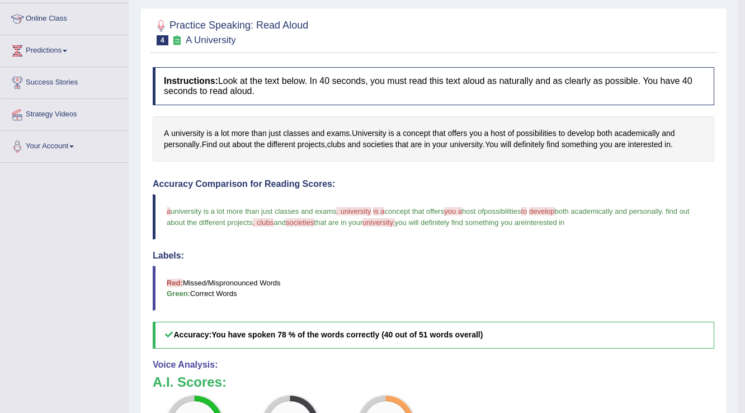
scroll to position [119, 0]
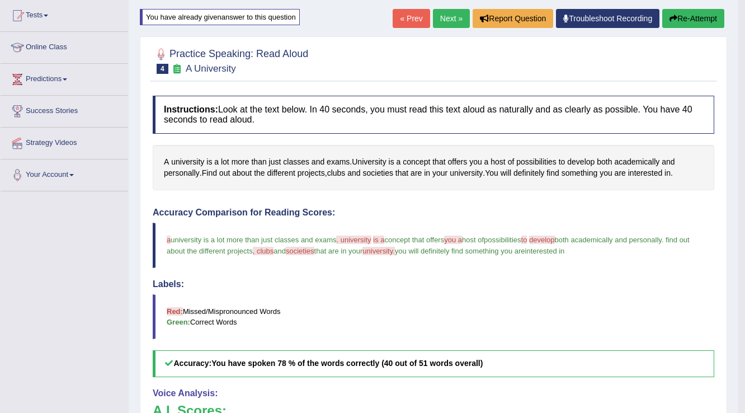
click at [461, 20] on link "Next »" at bounding box center [451, 18] width 37 height 19
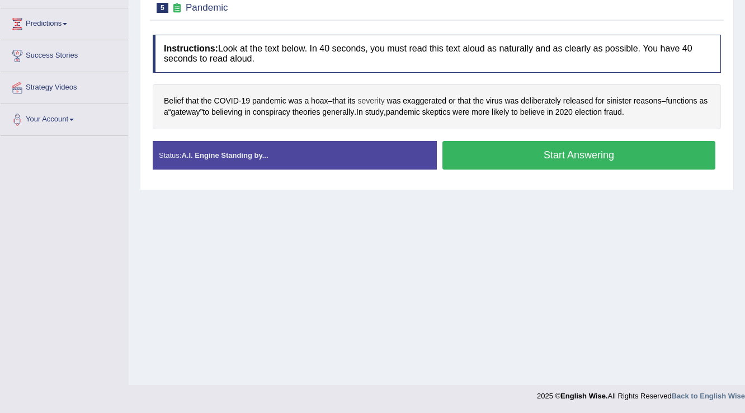
click at [384, 96] on span "severity" at bounding box center [371, 101] width 27 height 12
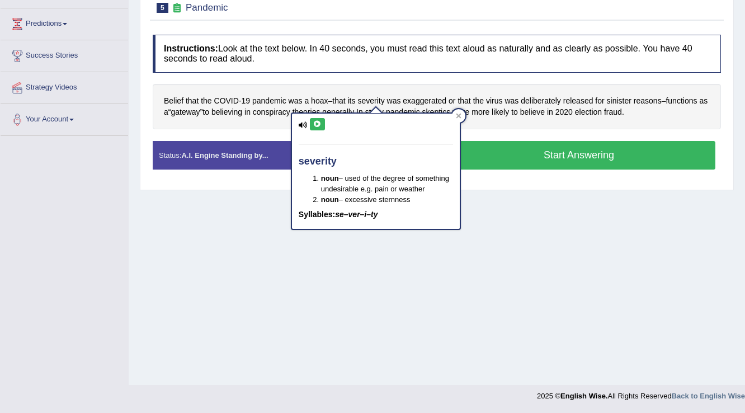
click at [321, 121] on button at bounding box center [317, 124] width 15 height 12
click at [461, 117] on icon at bounding box center [459, 116] width 6 height 6
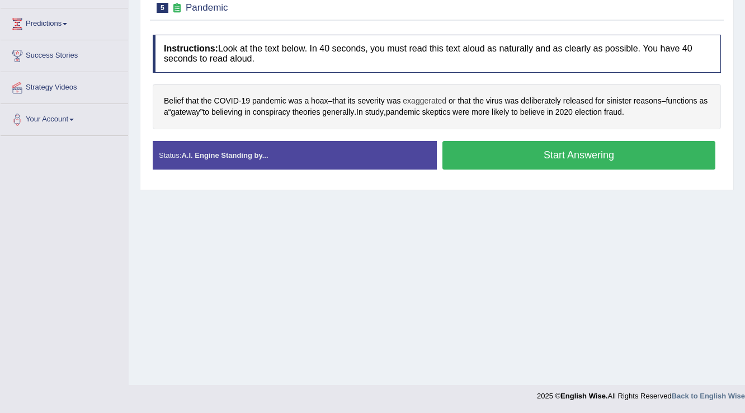
click at [444, 95] on span "exaggerated" at bounding box center [425, 101] width 44 height 12
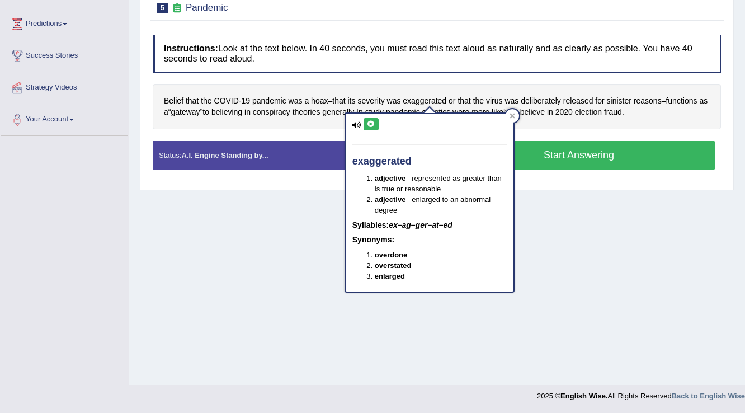
click at [369, 121] on icon at bounding box center [371, 124] width 8 height 7
click at [510, 114] on icon at bounding box center [512, 116] width 5 height 5
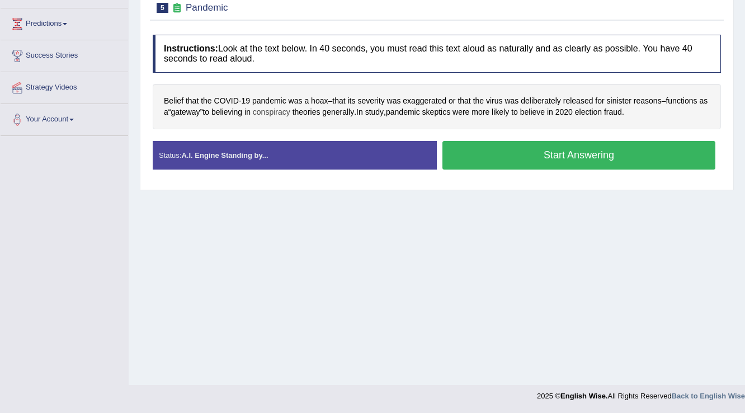
click at [290, 114] on span "conspiracy" at bounding box center [271, 112] width 37 height 12
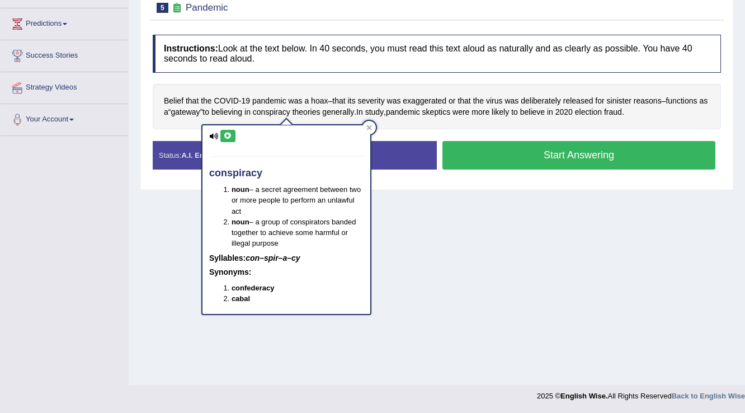
click at [231, 133] on icon at bounding box center [228, 136] width 8 height 7
click at [451, 110] on span "skeptics" at bounding box center [436, 112] width 29 height 12
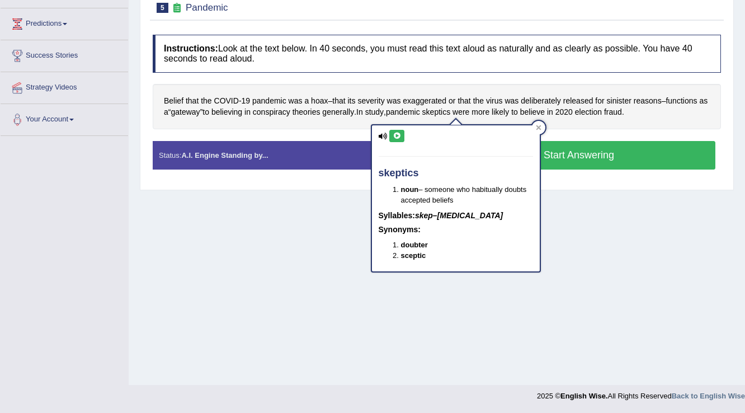
click at [397, 138] on icon at bounding box center [397, 136] width 8 height 7
click at [536, 128] on icon at bounding box center [539, 128] width 6 height 6
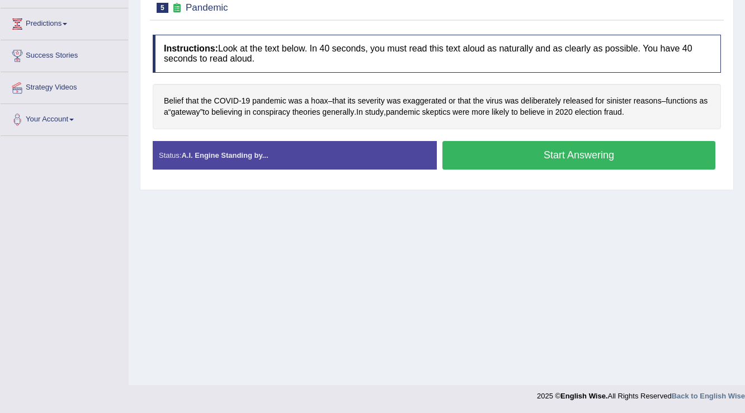
click at [459, 148] on button "Start Answering" at bounding box center [579, 155] width 273 height 29
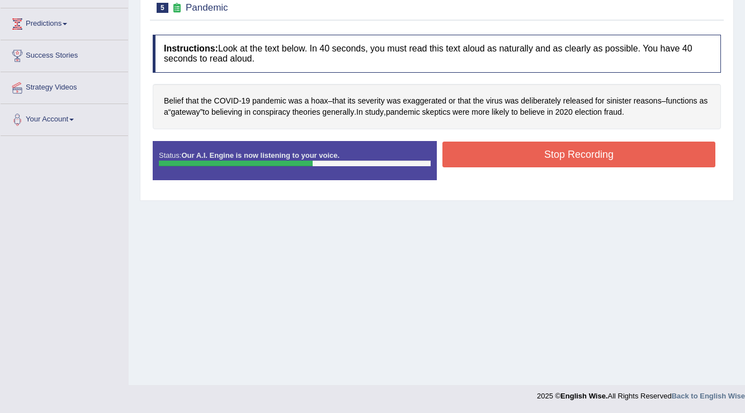
click at [472, 155] on button "Stop Recording" at bounding box center [579, 155] width 273 height 26
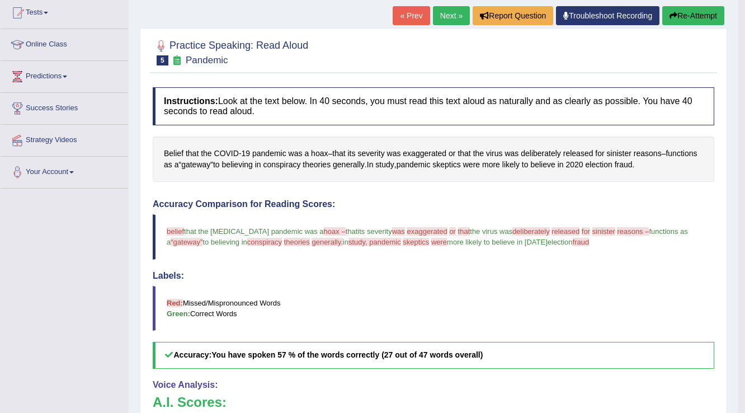
scroll to position [69, 0]
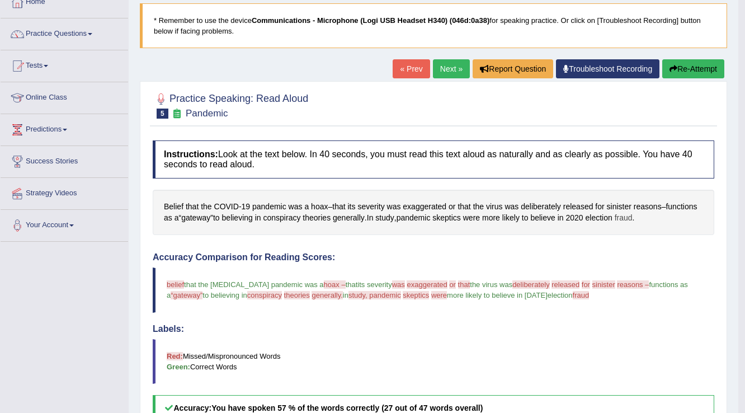
click at [633, 217] on span "fraud" at bounding box center [624, 218] width 18 height 12
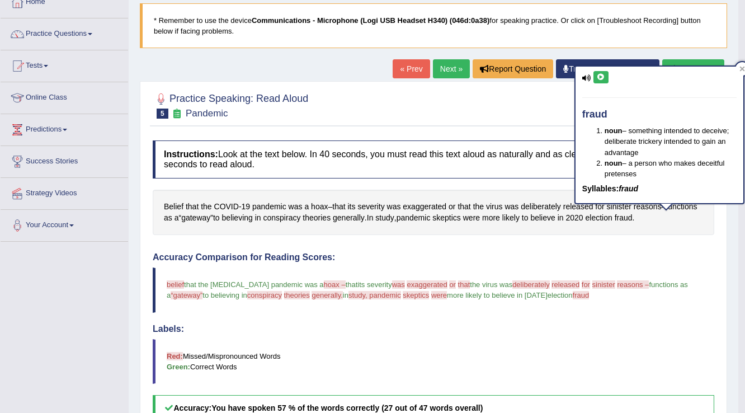
click at [600, 81] on button at bounding box center [601, 77] width 15 height 12
click at [561, 96] on div at bounding box center [434, 105] width 562 height 34
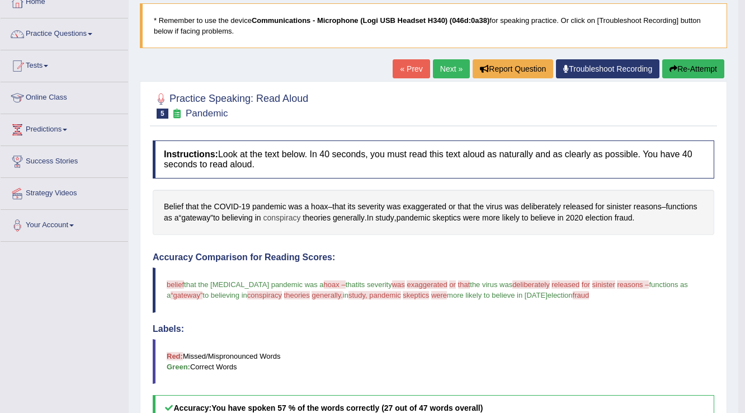
click at [301, 220] on span "conspiracy" at bounding box center [282, 218] width 37 height 12
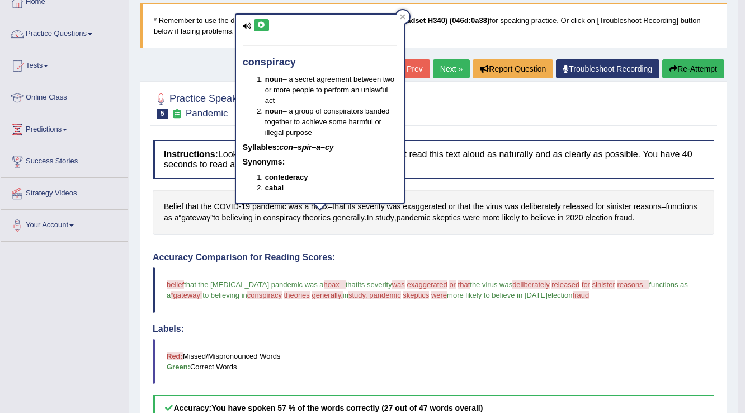
click at [264, 27] on button at bounding box center [261, 25] width 15 height 12
click at [401, 17] on icon at bounding box center [403, 17] width 6 height 6
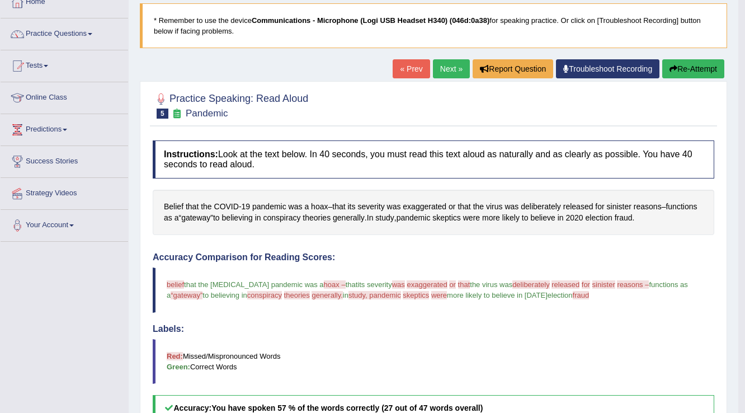
click at [685, 77] on button "Re-Attempt" at bounding box center [693, 68] width 62 height 19
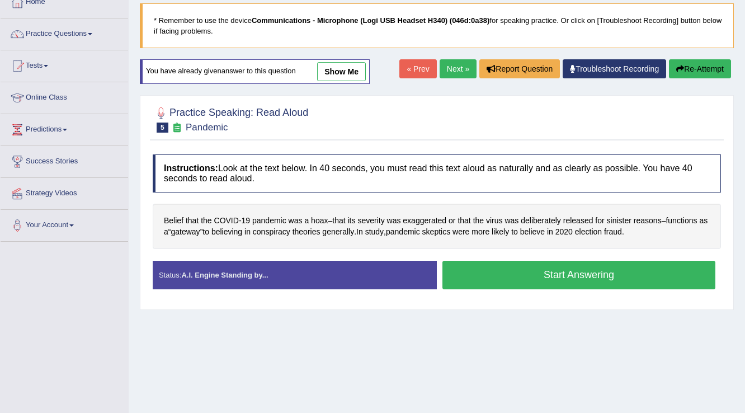
scroll to position [69, 0]
click at [358, 65] on link "show me" at bounding box center [341, 71] width 49 height 19
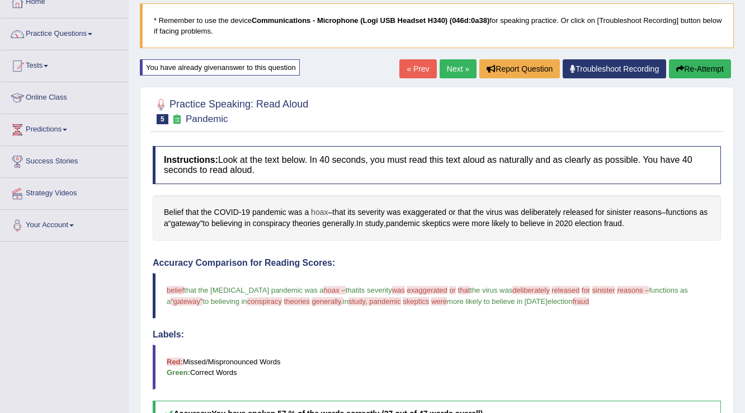
click at [314, 206] on span "hoax" at bounding box center [319, 212] width 17 height 12
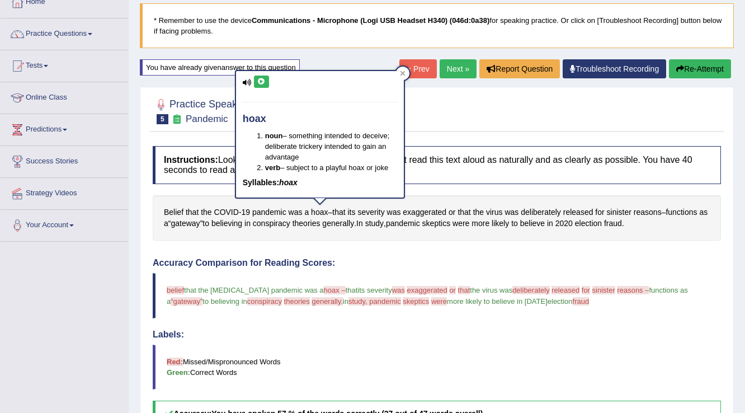
click at [261, 83] on icon at bounding box center [261, 81] width 8 height 7
click at [401, 76] on icon at bounding box center [403, 73] width 6 height 6
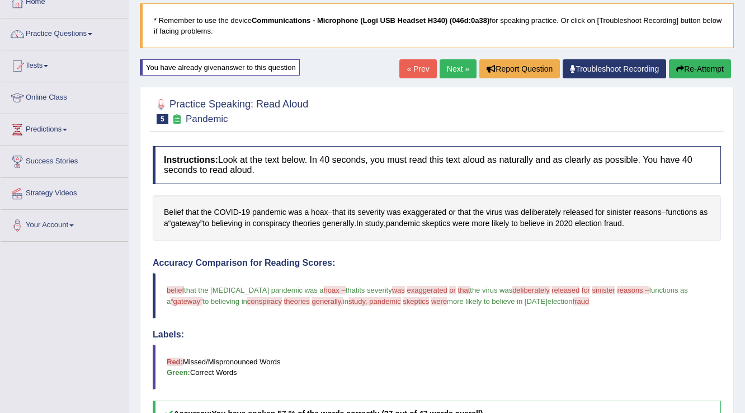
click at [685, 76] on button "Re-Attempt" at bounding box center [700, 68] width 62 height 19
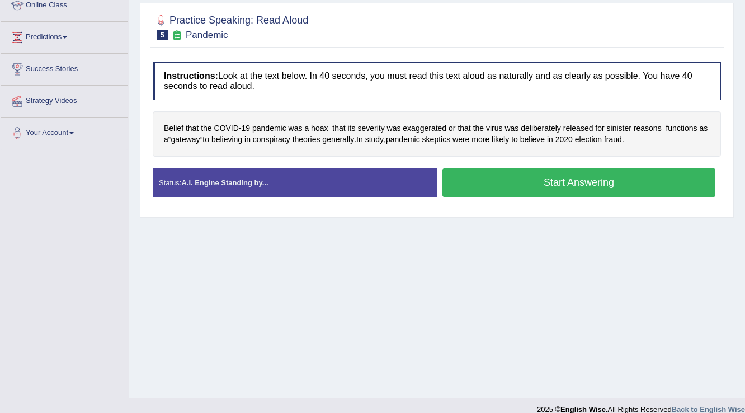
click at [528, 184] on button "Start Answering" at bounding box center [579, 182] width 273 height 29
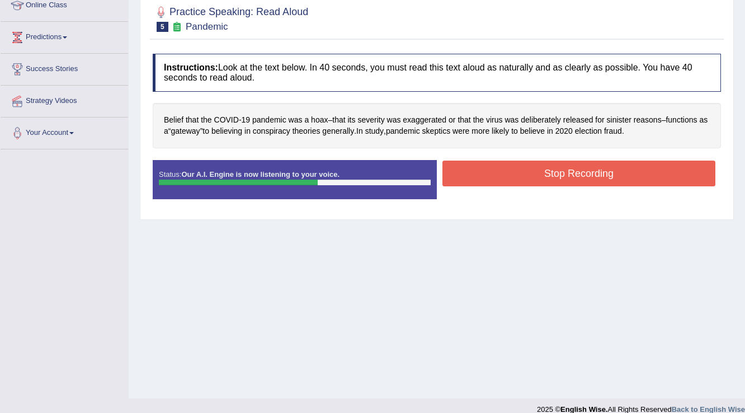
click at [537, 177] on button "Stop Recording" at bounding box center [579, 174] width 273 height 26
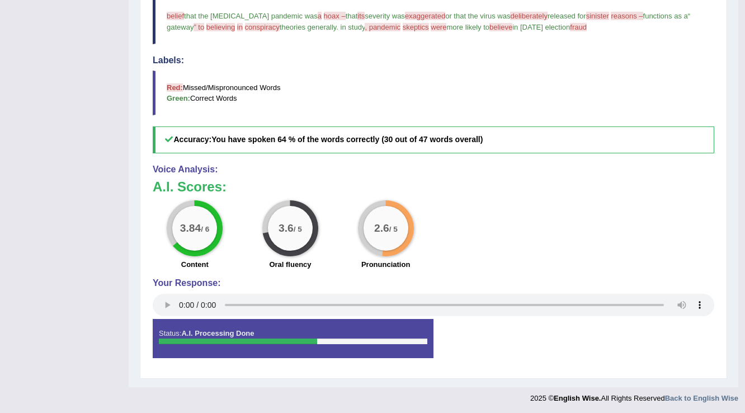
scroll to position [119, 0]
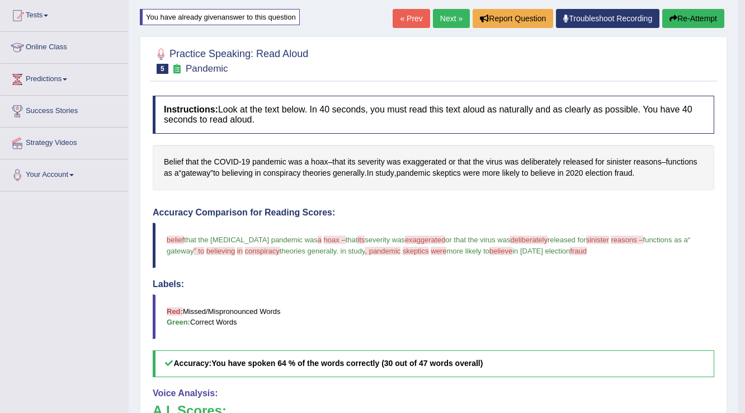
click at [449, 24] on link "Next »" at bounding box center [451, 18] width 37 height 19
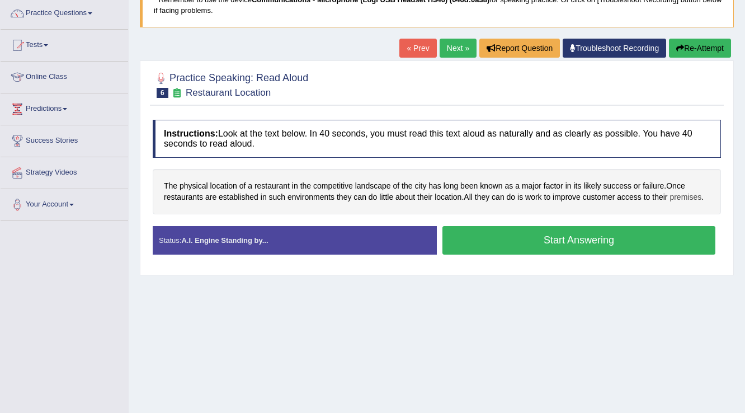
click at [689, 192] on span "premises" at bounding box center [686, 197] width 32 height 12
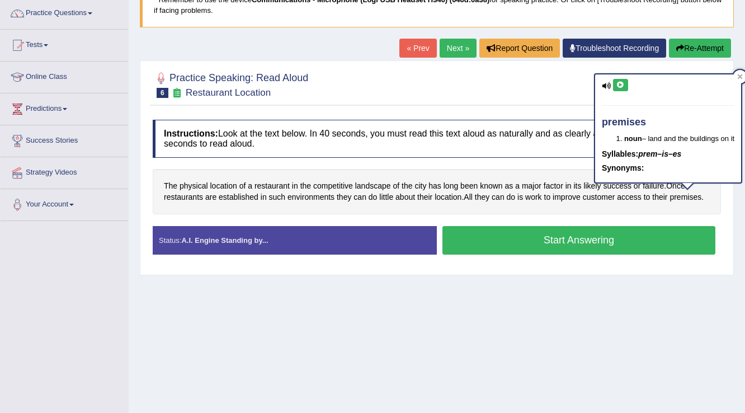
click at [623, 91] on div "premises noun – land and the buildings on it Syllables: prem–is–es Synonyms:" at bounding box center [668, 128] width 146 height 109
click at [620, 83] on icon at bounding box center [621, 85] width 8 height 7
click at [743, 78] on icon at bounding box center [740, 76] width 5 height 5
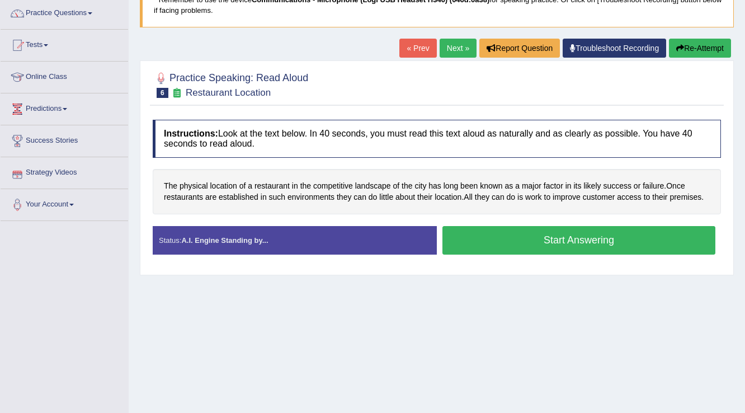
click at [464, 245] on button "Start Answering" at bounding box center [579, 240] width 273 height 29
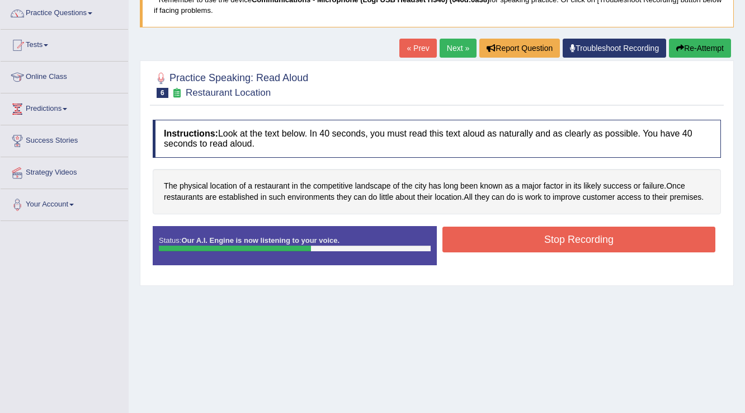
click at [448, 229] on button "Stop Recording" at bounding box center [579, 240] width 273 height 26
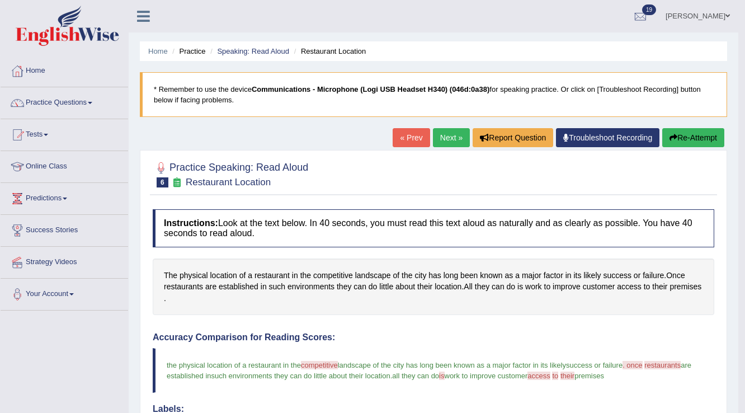
click at [435, 141] on link "Next »" at bounding box center [451, 137] width 37 height 19
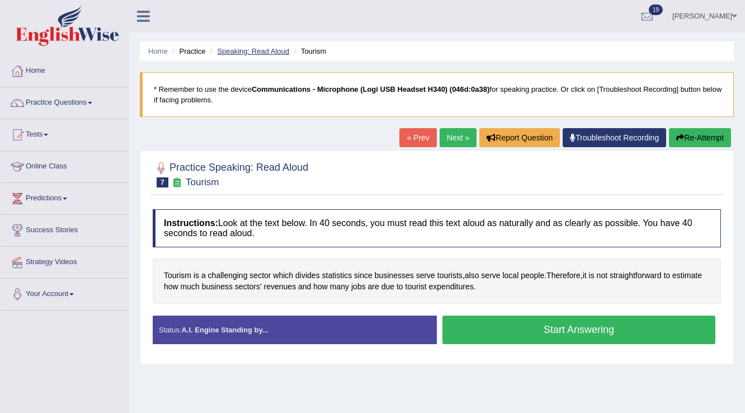
click at [282, 50] on link "Speaking: Read Aloud" at bounding box center [253, 51] width 72 height 8
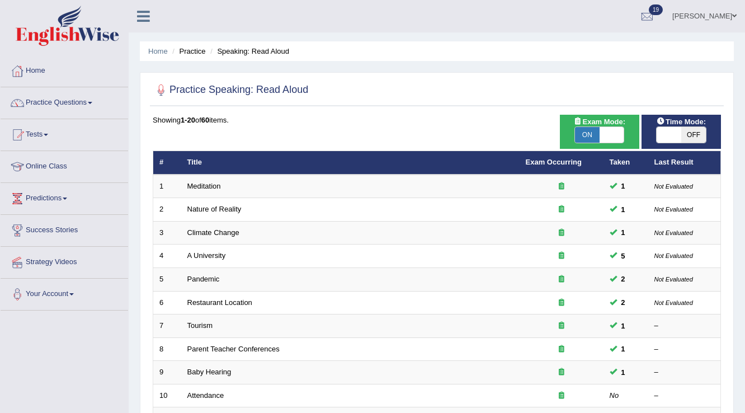
click at [662, 143] on div "Time Mode: ON OFF" at bounding box center [681, 132] width 79 height 34
click at [664, 138] on span at bounding box center [669, 135] width 25 height 16
checkbox input "true"
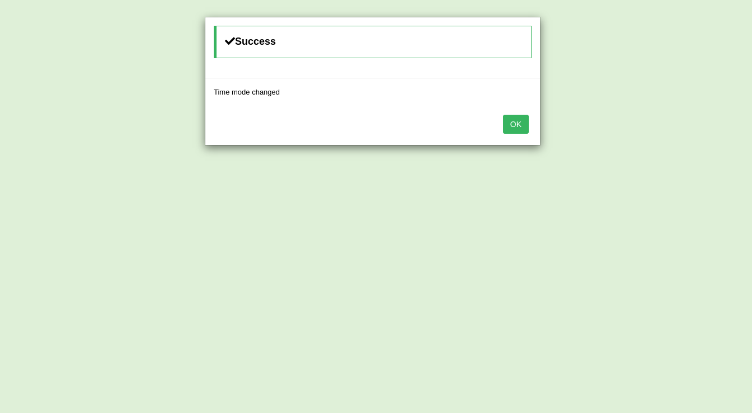
click at [508, 125] on button "OK" at bounding box center [516, 124] width 26 height 19
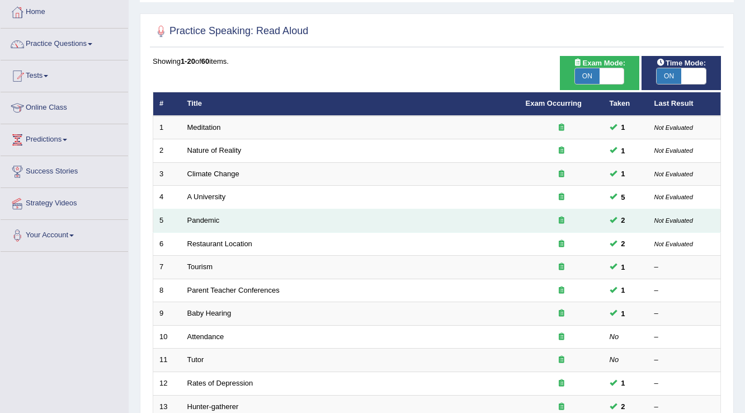
scroll to position [134, 0]
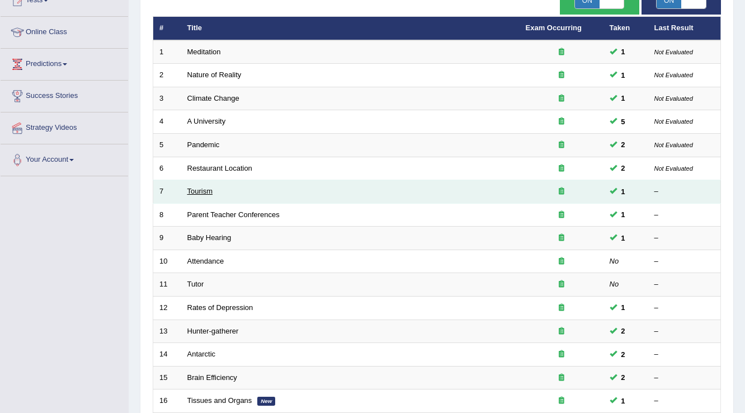
click at [207, 189] on link "Tourism" at bounding box center [200, 191] width 26 height 8
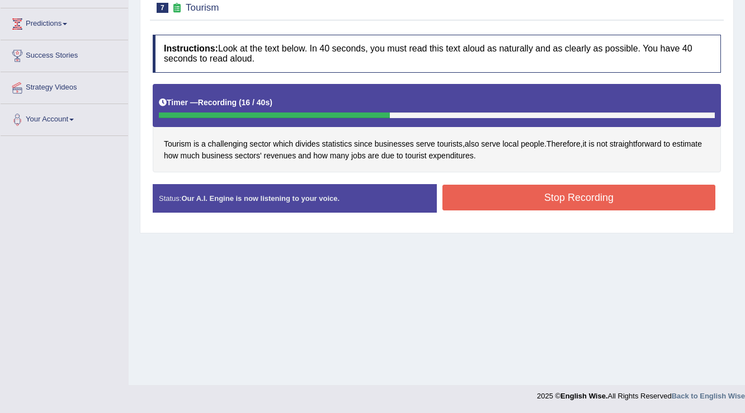
click at [448, 188] on button "Stop Recording" at bounding box center [579, 198] width 273 height 26
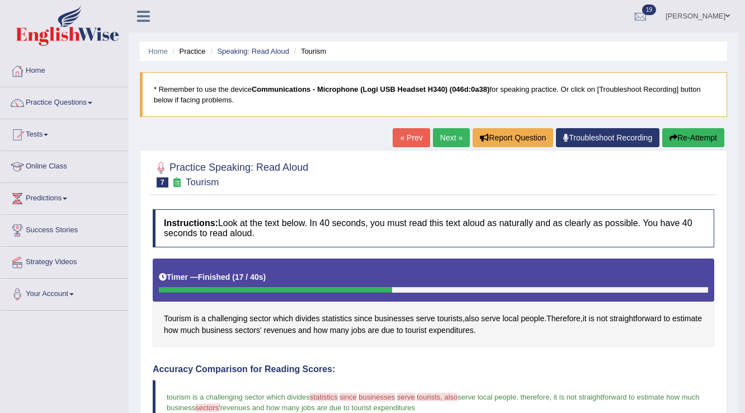
click at [456, 143] on link "Next »" at bounding box center [451, 137] width 37 height 19
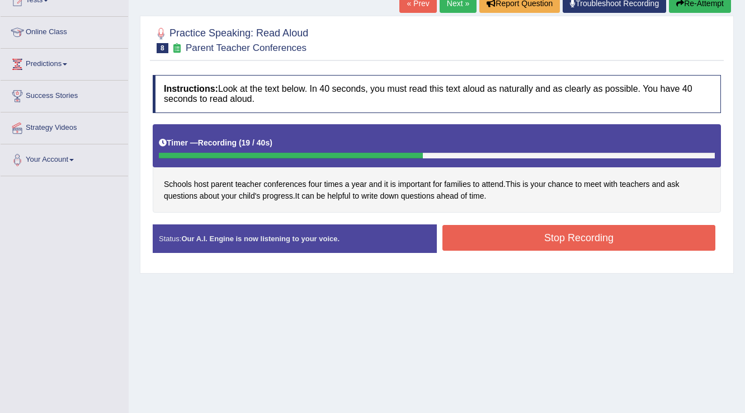
click at [475, 222] on div "Instructions: Look at the text below. In 40 seconds, you must read this text al…" at bounding box center [437, 168] width 574 height 198
click at [469, 229] on button "Stop Recording" at bounding box center [579, 238] width 273 height 26
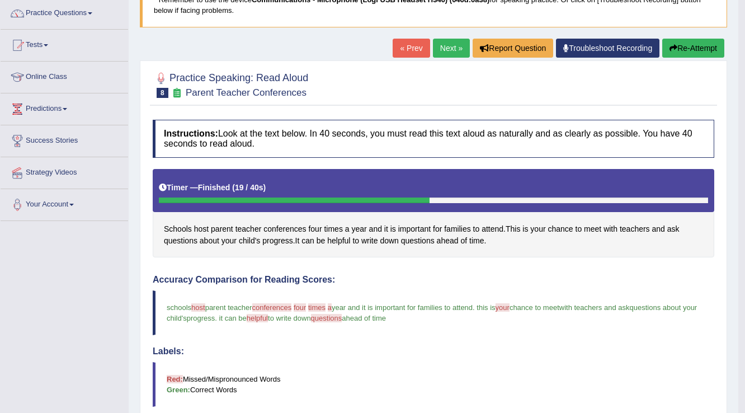
scroll to position [90, 0]
click at [685, 53] on button "Re-Attempt" at bounding box center [693, 48] width 62 height 19
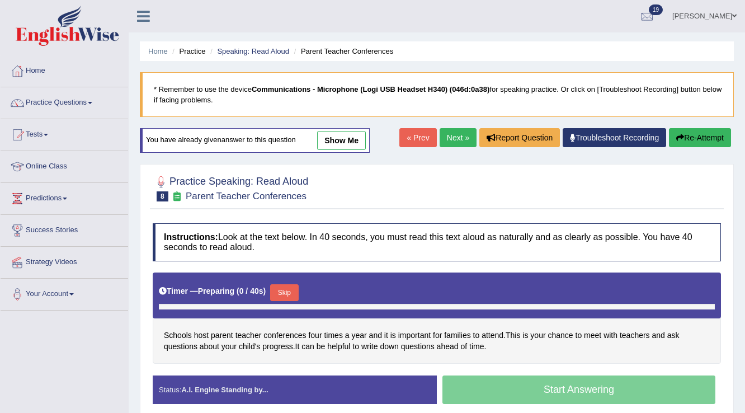
click at [473, 375] on div "Start Answering" at bounding box center [579, 390] width 284 height 31
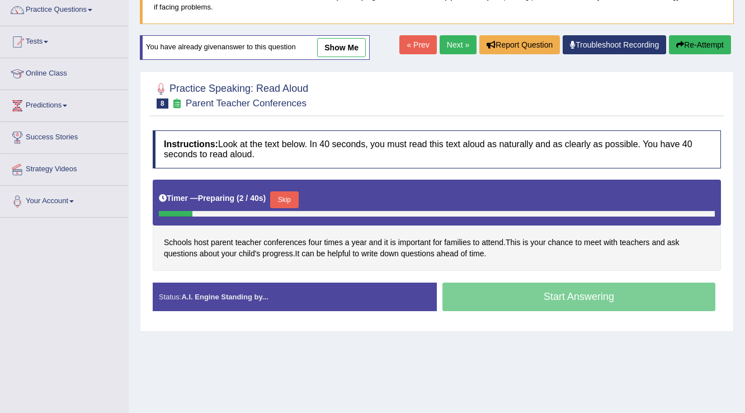
click at [298, 199] on button "Skip" at bounding box center [284, 199] width 28 height 17
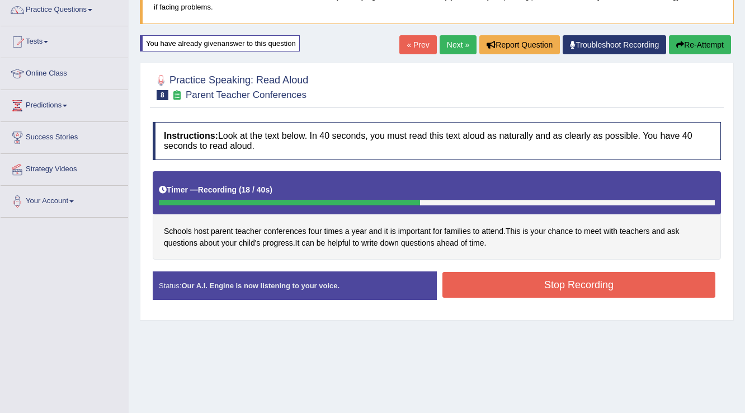
click at [522, 279] on button "Stop Recording" at bounding box center [579, 285] width 273 height 26
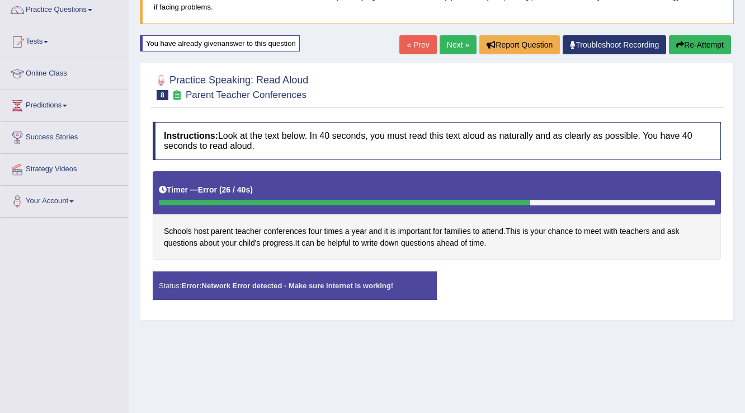
click at [345, 286] on strong "Error: Network Error detected - Make sure internet is working!" at bounding box center [287, 285] width 212 height 8
click at [686, 40] on button "Re-Attempt" at bounding box center [700, 44] width 62 height 19
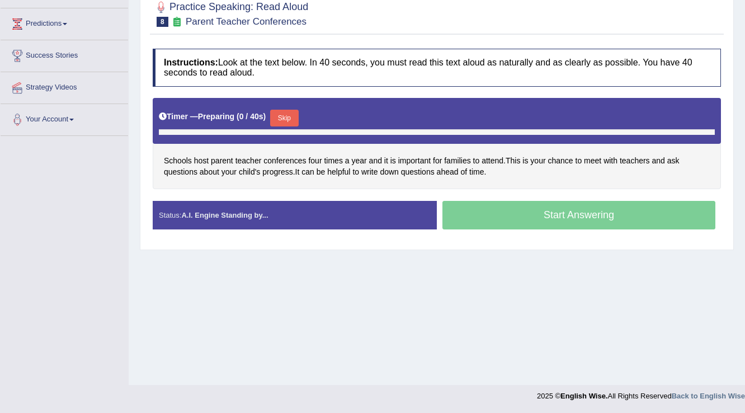
scroll to position [175, 0]
click at [295, 112] on button "Skip" at bounding box center [284, 118] width 28 height 17
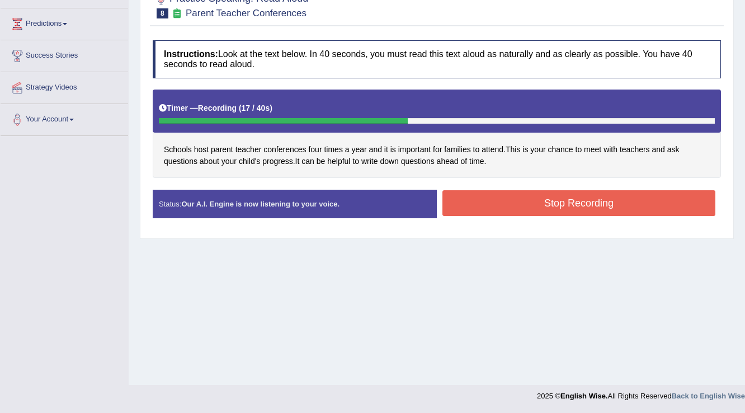
click at [448, 198] on button "Stop Recording" at bounding box center [579, 203] width 273 height 26
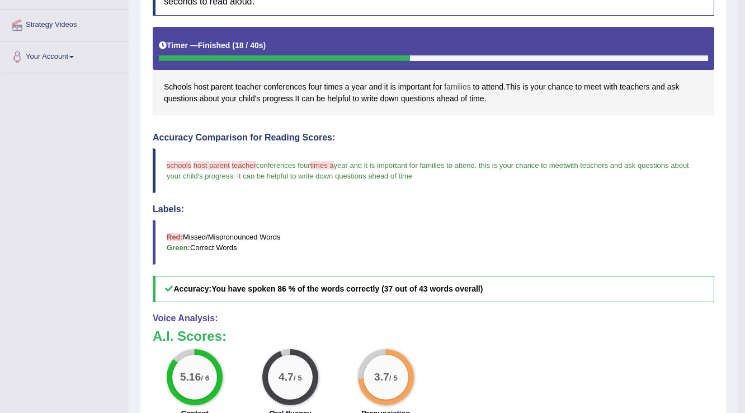
scroll to position [63, 0]
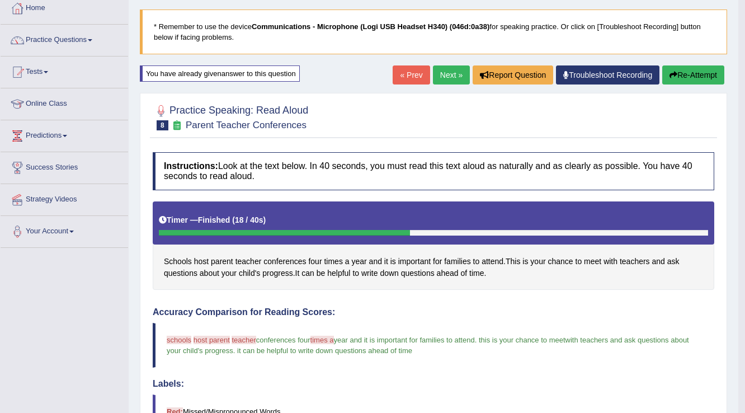
click at [453, 79] on link "Next »" at bounding box center [451, 74] width 37 height 19
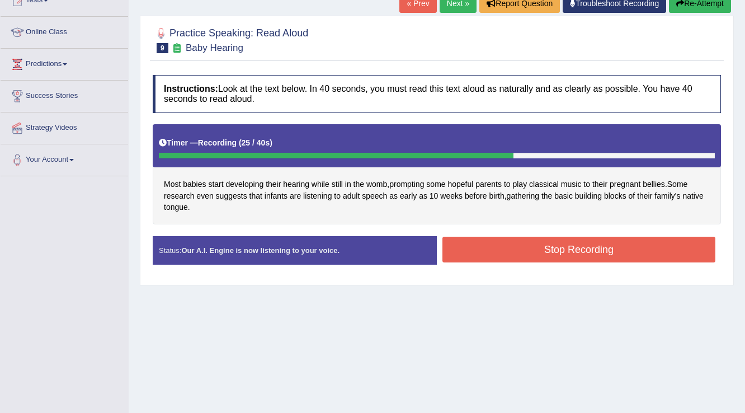
click at [511, 253] on button "Stop Recording" at bounding box center [579, 250] width 273 height 26
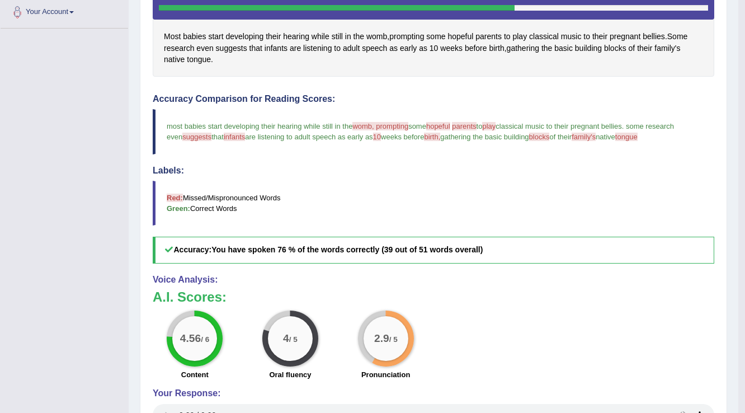
scroll to position [227, 0]
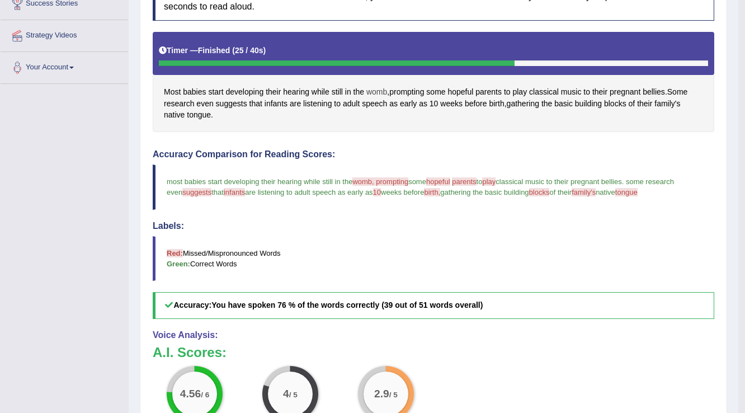
click at [380, 93] on span "womb" at bounding box center [376, 92] width 21 height 12
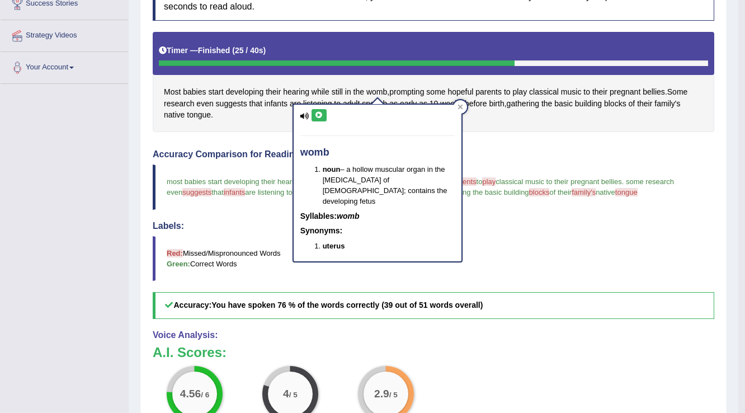
click at [324, 117] on button at bounding box center [319, 115] width 15 height 12
click at [460, 106] on icon at bounding box center [460, 107] width 5 height 5
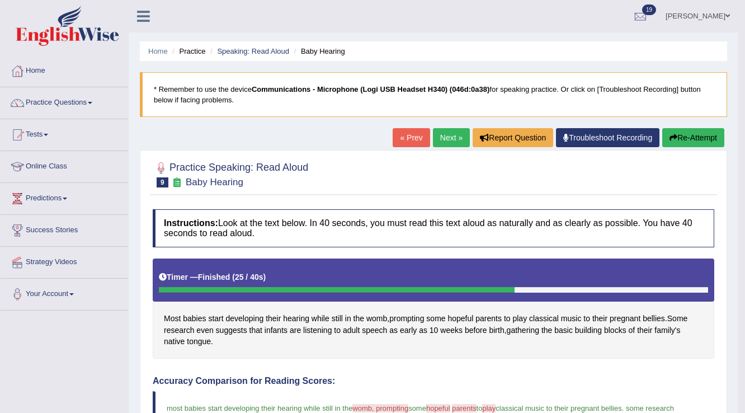
scroll to position [0, 0]
click at [679, 143] on button "Re-Attempt" at bounding box center [693, 137] width 62 height 19
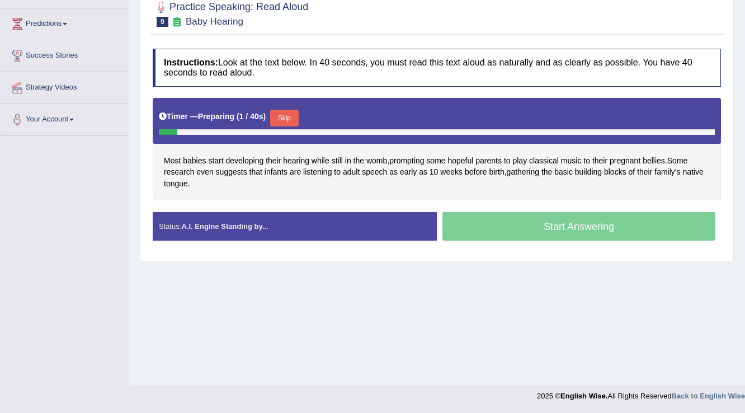
click at [293, 119] on button "Skip" at bounding box center [284, 118] width 28 height 17
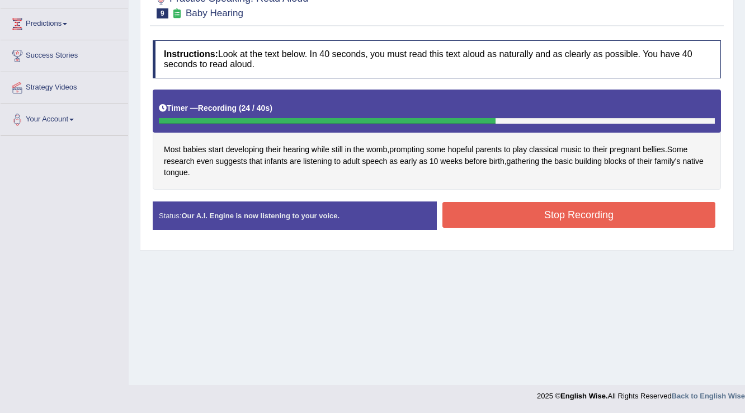
click at [483, 208] on button "Stop Recording" at bounding box center [579, 215] width 273 height 26
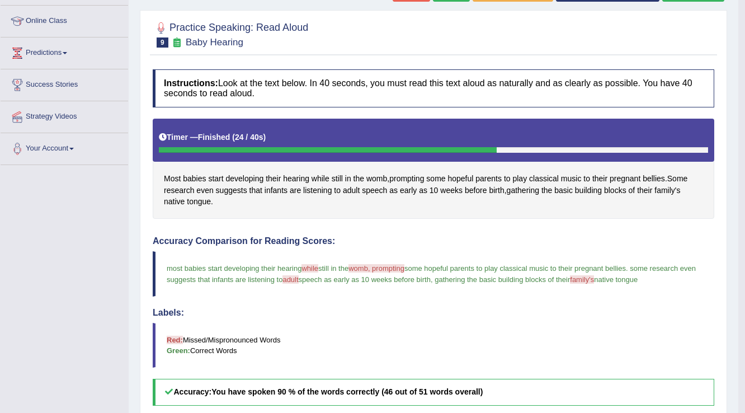
scroll to position [130, 0]
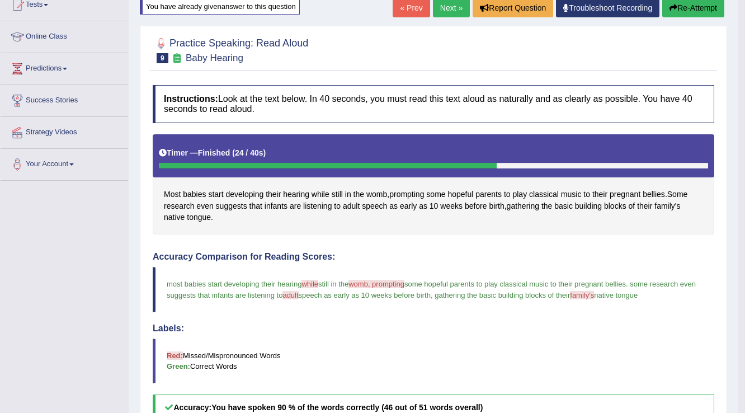
click at [449, 15] on link "Next »" at bounding box center [451, 7] width 37 height 19
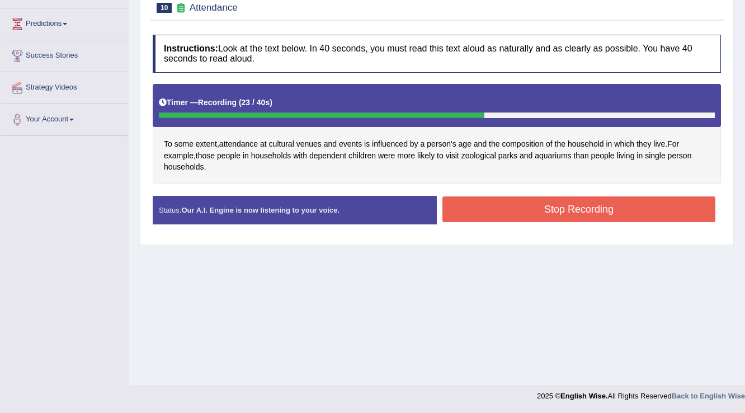
click at [494, 199] on button "Stop Recording" at bounding box center [579, 209] width 273 height 26
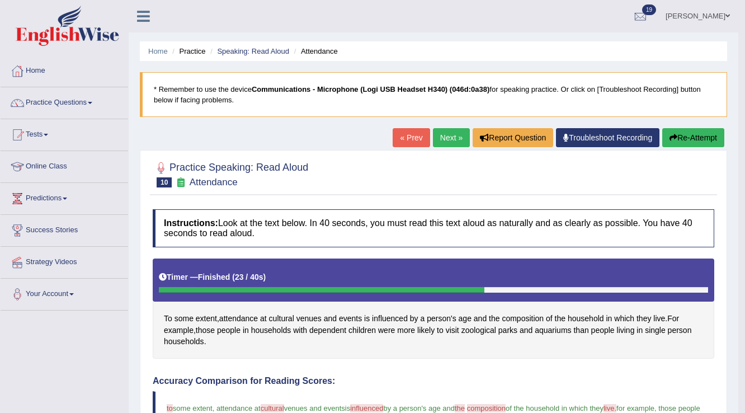
click at [454, 140] on link "Next »" at bounding box center [451, 137] width 37 height 19
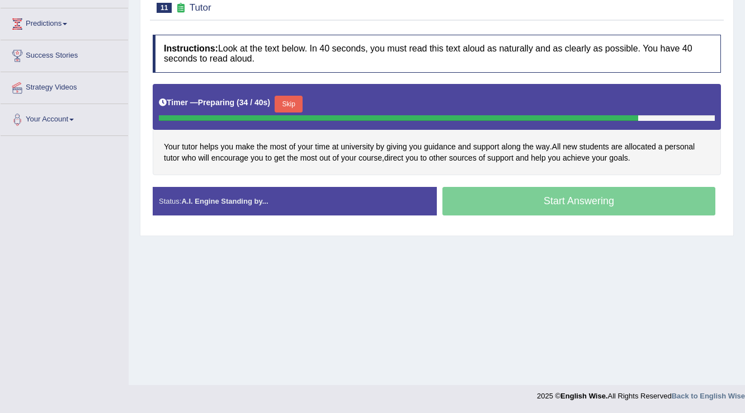
click at [302, 109] on button "Skip" at bounding box center [289, 104] width 28 height 17
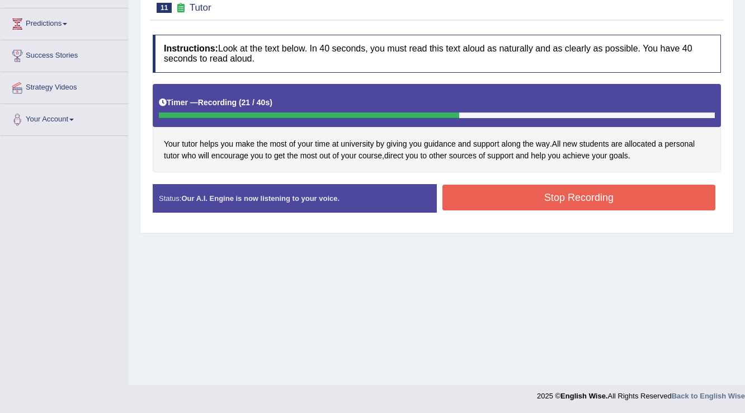
drag, startPoint x: 437, startPoint y: 196, endPoint x: 446, endPoint y: 196, distance: 9.5
click at [438, 196] on div "Stop Recording" at bounding box center [579, 199] width 284 height 29
click at [447, 196] on button "Stop Recording" at bounding box center [579, 198] width 273 height 26
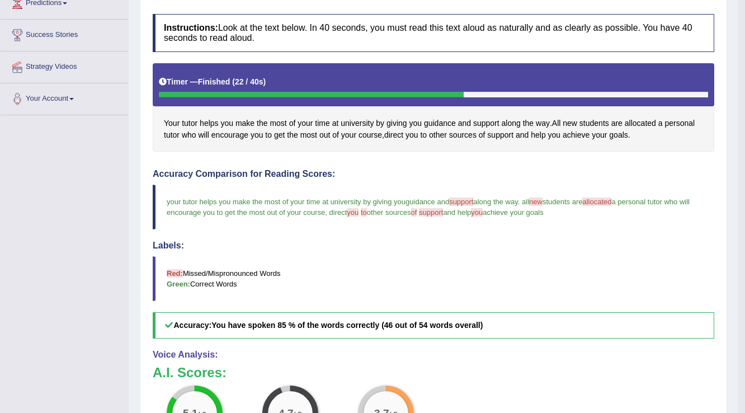
scroll to position [40, 0]
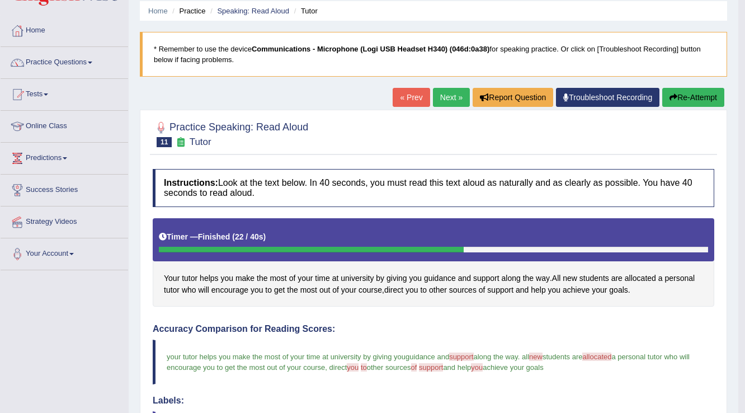
click at [453, 102] on link "Next »" at bounding box center [451, 97] width 37 height 19
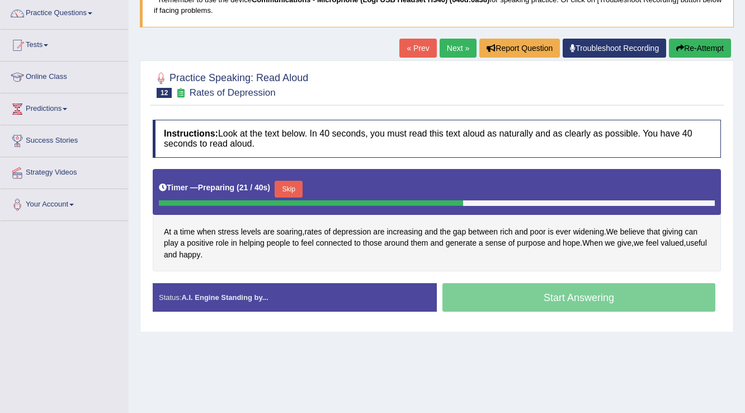
click at [287, 195] on button "Skip" at bounding box center [289, 189] width 28 height 17
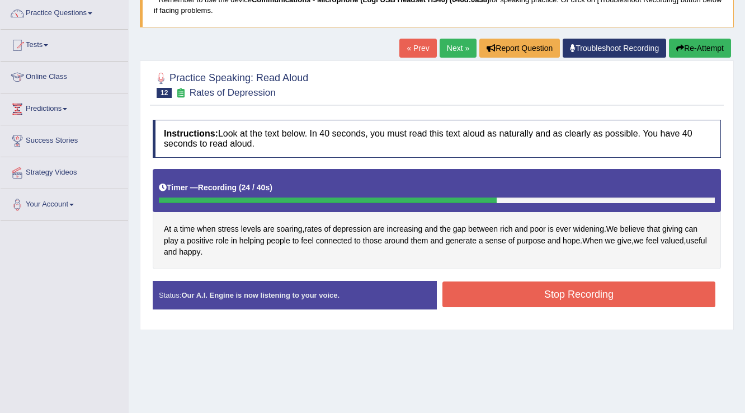
click at [471, 289] on button "Stop Recording" at bounding box center [579, 294] width 273 height 26
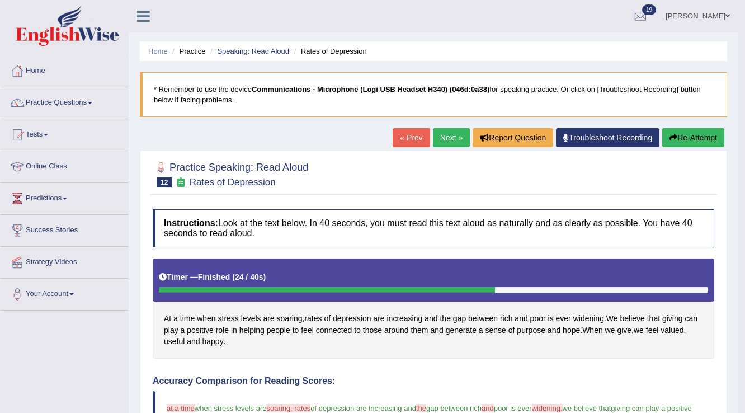
click at [452, 145] on link "Next »" at bounding box center [451, 137] width 37 height 19
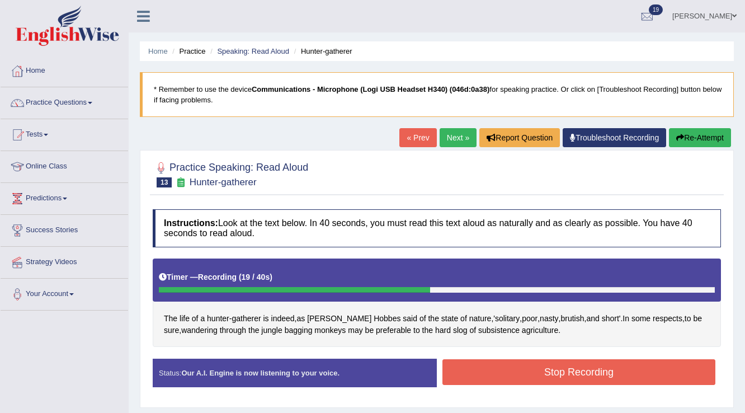
click at [553, 368] on button "Stop Recording" at bounding box center [579, 372] width 273 height 26
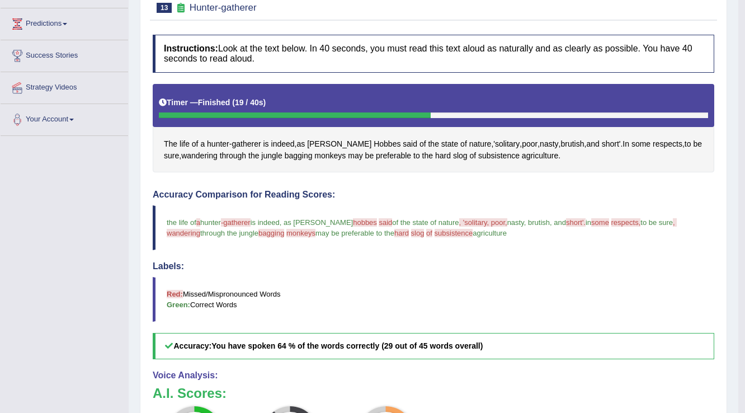
scroll to position [45, 0]
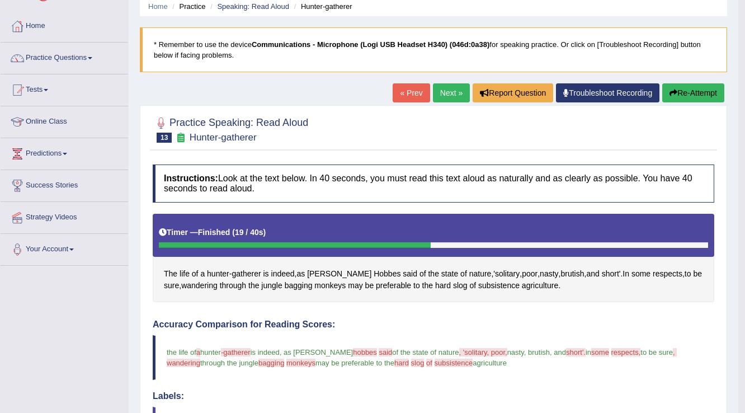
click at [693, 92] on button "Re-Attempt" at bounding box center [693, 92] width 62 height 19
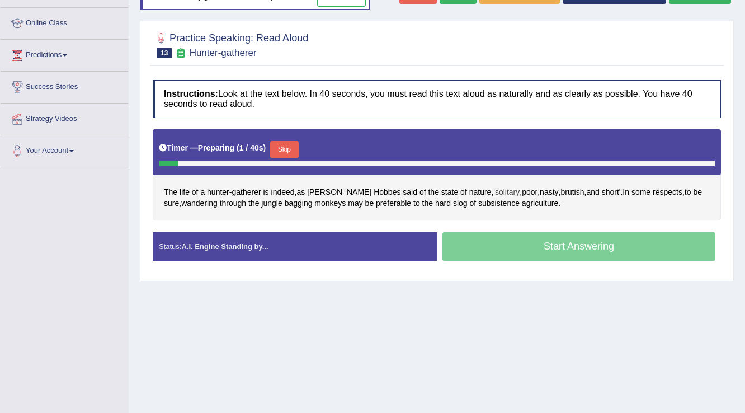
click at [493, 187] on span "'solitary" at bounding box center [506, 192] width 26 height 12
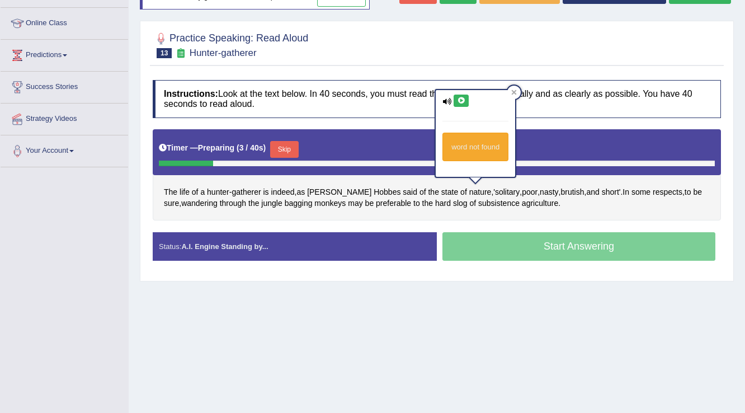
click at [465, 102] on icon at bounding box center [461, 100] width 8 height 7
click at [512, 93] on icon at bounding box center [514, 92] width 5 height 5
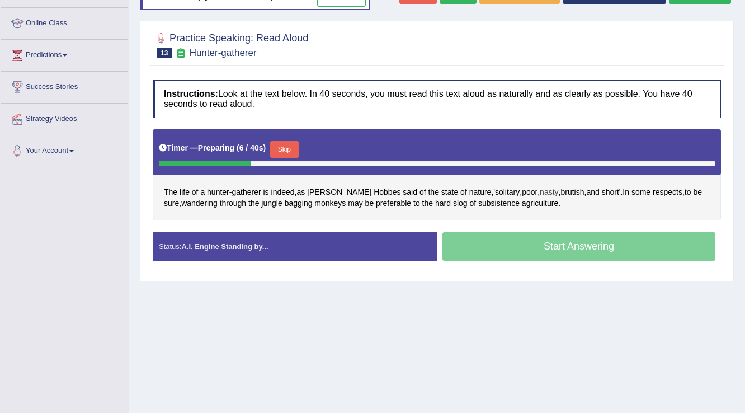
click at [540, 187] on span "nasty" at bounding box center [549, 192] width 18 height 12
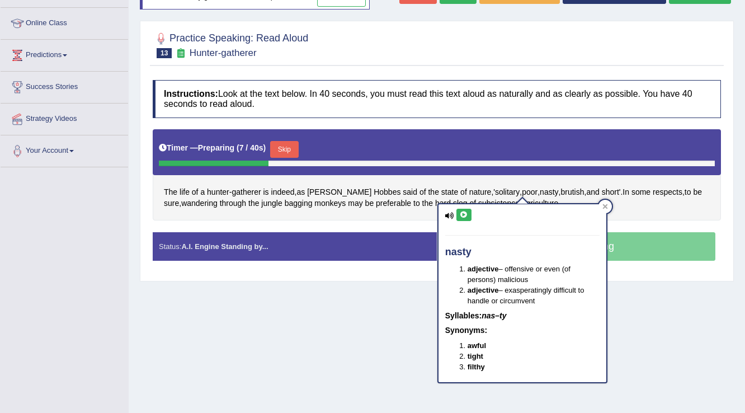
click at [466, 210] on button at bounding box center [464, 215] width 15 height 12
click at [609, 207] on div at bounding box center [605, 206] width 13 height 13
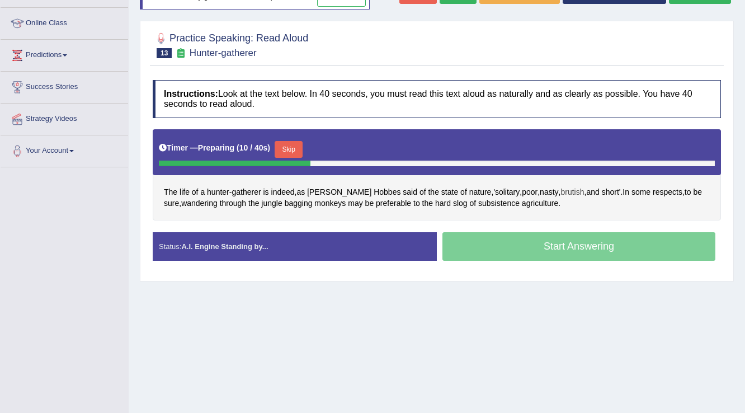
click at [561, 191] on span "brutish" at bounding box center [572, 192] width 23 height 12
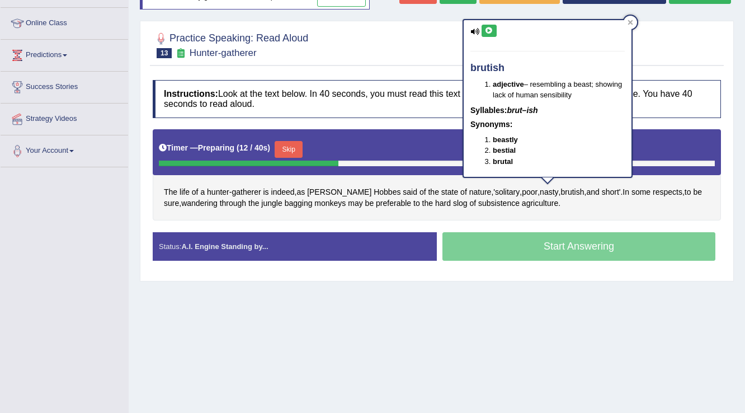
click at [487, 27] on icon at bounding box center [489, 30] width 8 height 7
click at [630, 23] on icon at bounding box center [631, 23] width 6 height 6
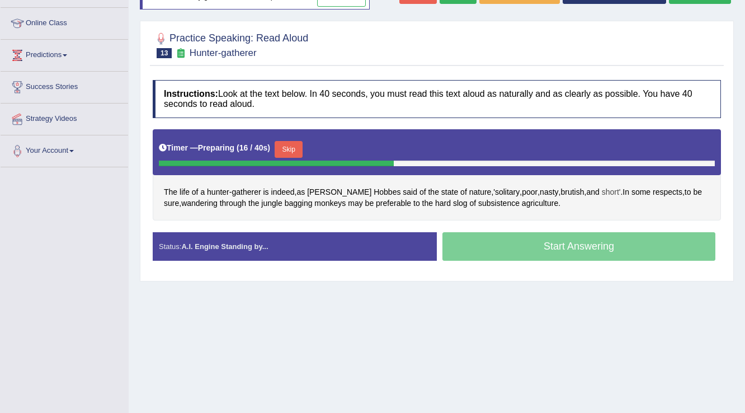
click at [602, 186] on span "short'" at bounding box center [611, 192] width 19 height 12
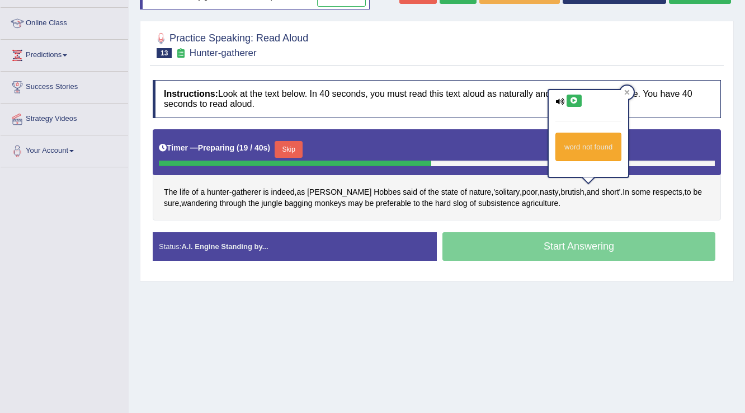
click at [575, 104] on button at bounding box center [574, 101] width 15 height 12
click at [627, 92] on icon at bounding box center [627, 92] width 5 height 5
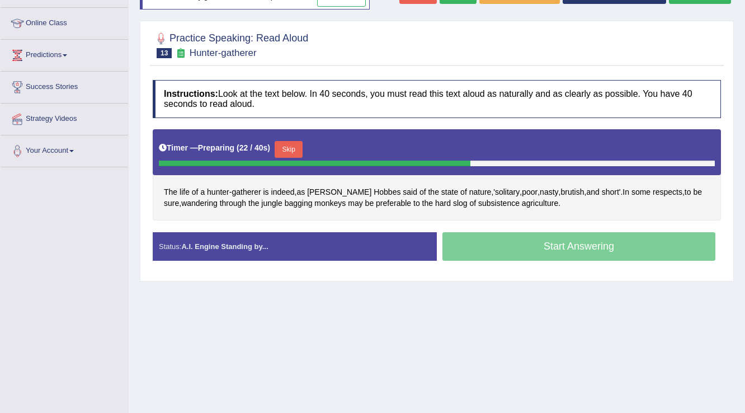
click at [300, 144] on button "Skip" at bounding box center [289, 149] width 28 height 17
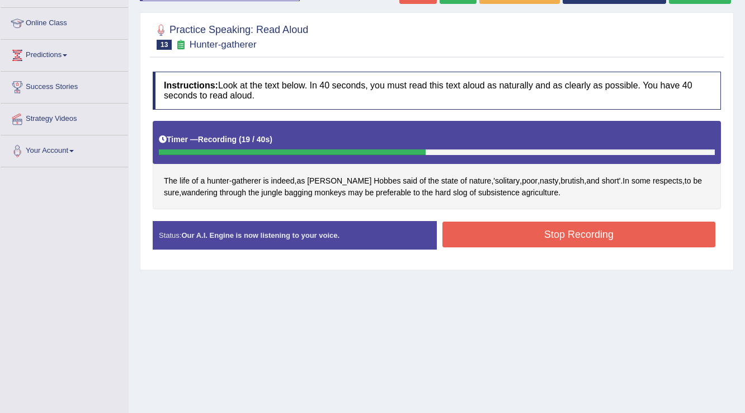
click at [463, 225] on button "Stop Recording" at bounding box center [579, 235] width 273 height 26
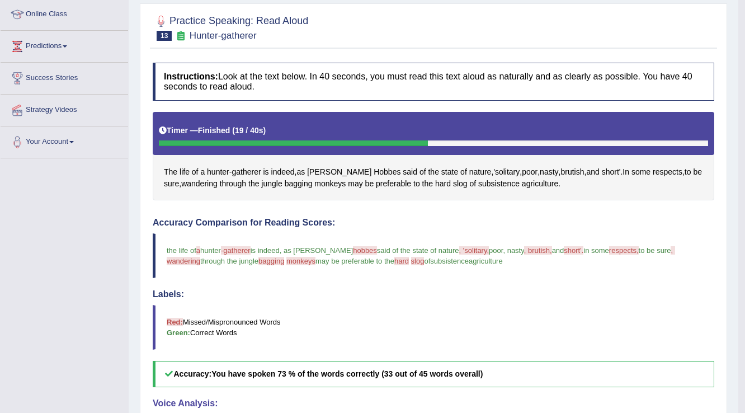
scroll to position [107, 0]
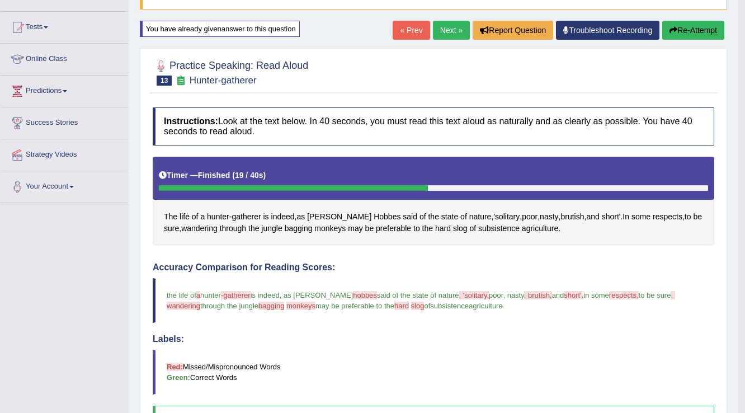
click at [452, 34] on link "Next »" at bounding box center [451, 30] width 37 height 19
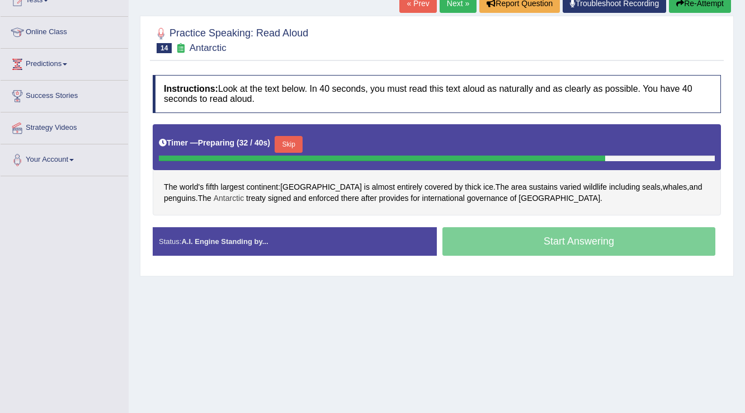
click at [214, 199] on span "Antarctic" at bounding box center [229, 198] width 30 height 12
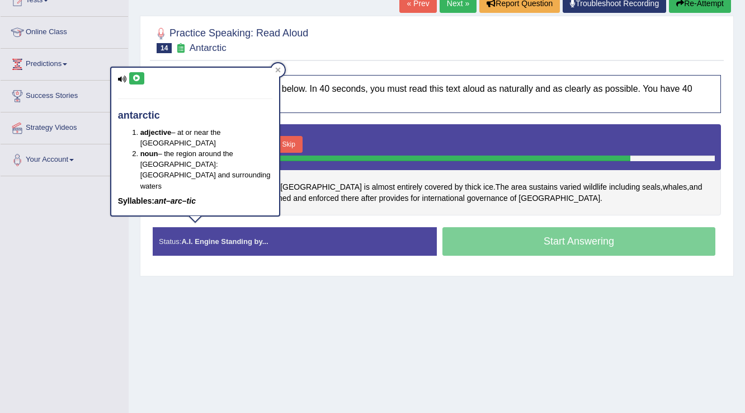
click at [143, 78] on button at bounding box center [136, 78] width 15 height 12
click at [276, 72] on icon at bounding box center [277, 70] width 5 height 5
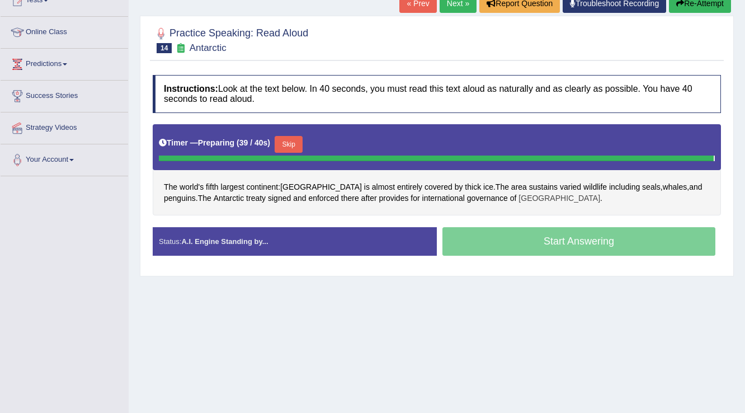
click at [519, 197] on span "[GEOGRAPHIC_DATA]" at bounding box center [560, 198] width 82 height 12
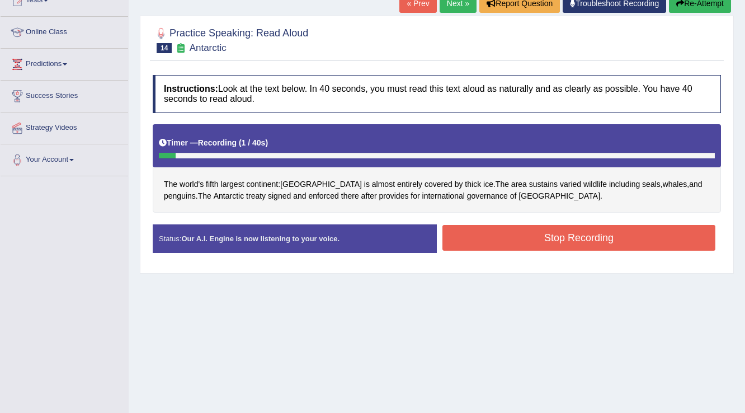
click at [331, 276] on div "Home Practice Speaking: Read Aloud Antarctic * Remember to use the device Commu…" at bounding box center [437, 146] width 617 height 560
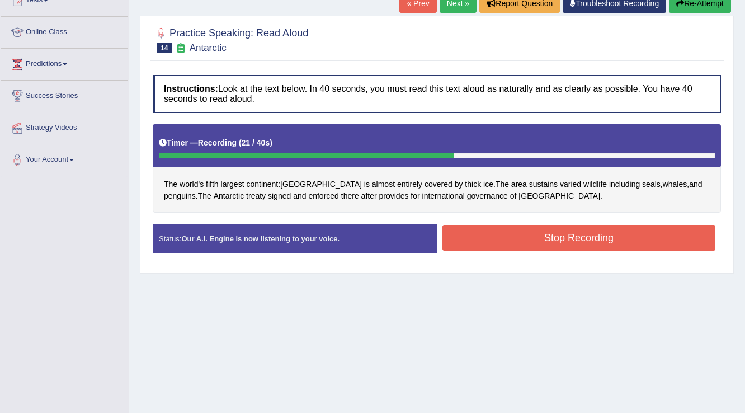
click at [453, 247] on button "Stop Recording" at bounding box center [579, 238] width 273 height 26
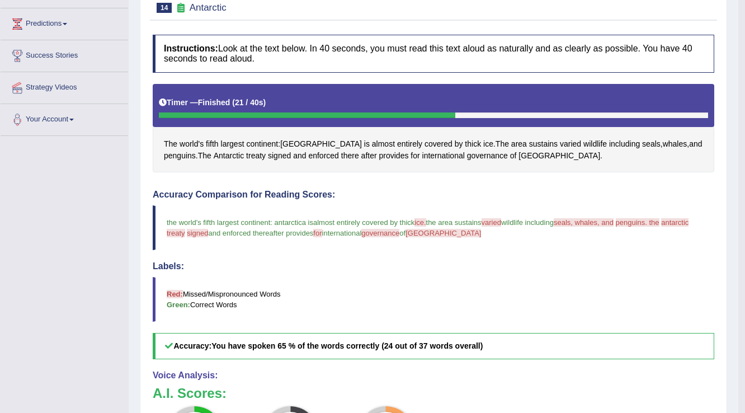
scroll to position [45, 0]
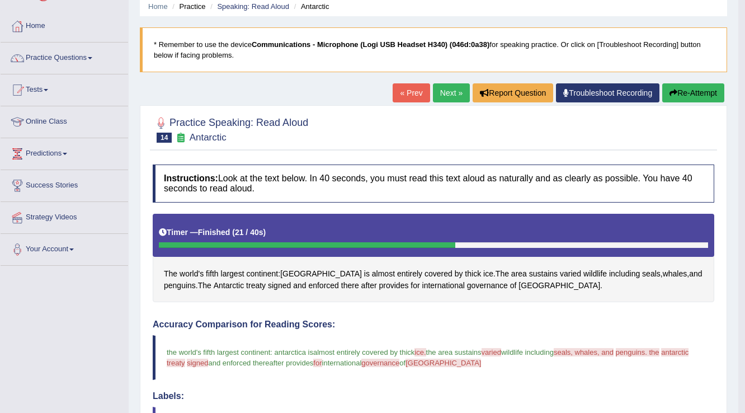
click at [684, 98] on button "Re-Attempt" at bounding box center [693, 92] width 62 height 19
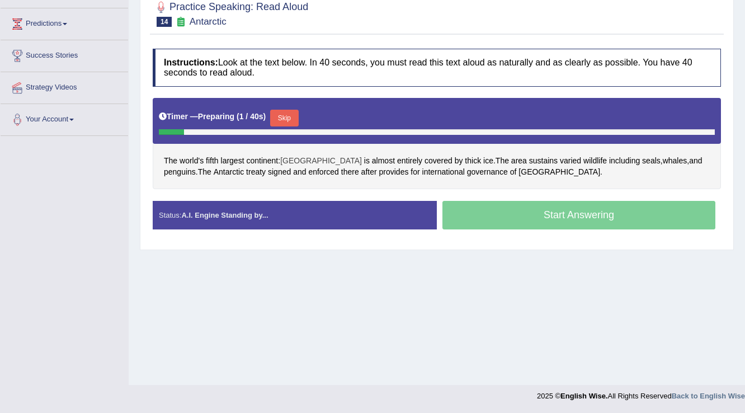
click at [293, 159] on span "[GEOGRAPHIC_DATA]" at bounding box center [321, 161] width 82 height 12
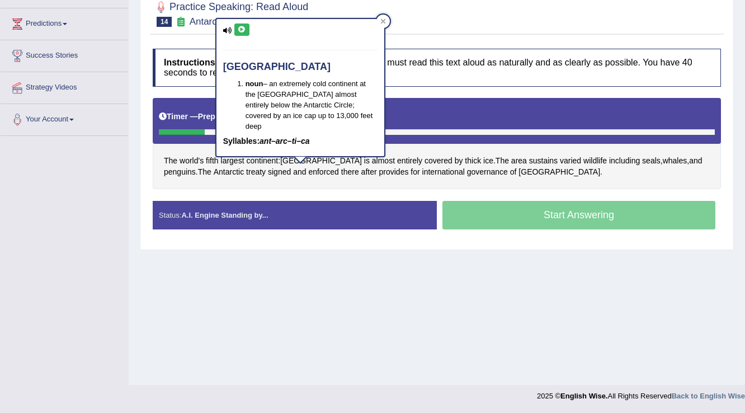
click at [243, 31] on icon at bounding box center [242, 29] width 8 height 7
click at [378, 17] on div at bounding box center [383, 21] width 13 height 13
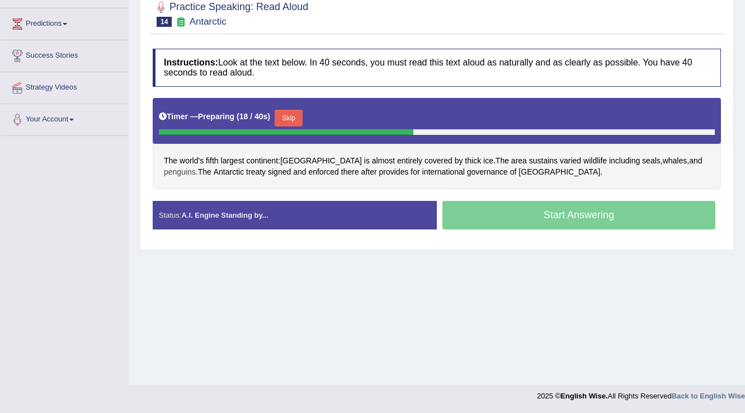
click at [196, 166] on span "penguins" at bounding box center [180, 172] width 32 height 12
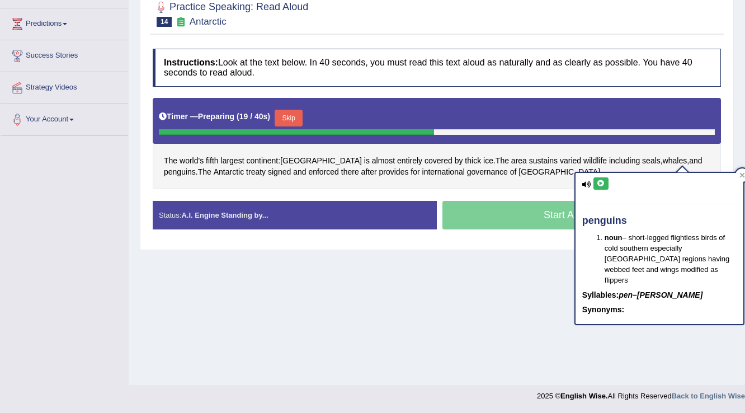
click at [600, 178] on button at bounding box center [601, 183] width 15 height 12
click at [408, 268] on div "Home Practice Speaking: Read Aloud Antarctic * Remember to use the device Commu…" at bounding box center [437, 105] width 617 height 560
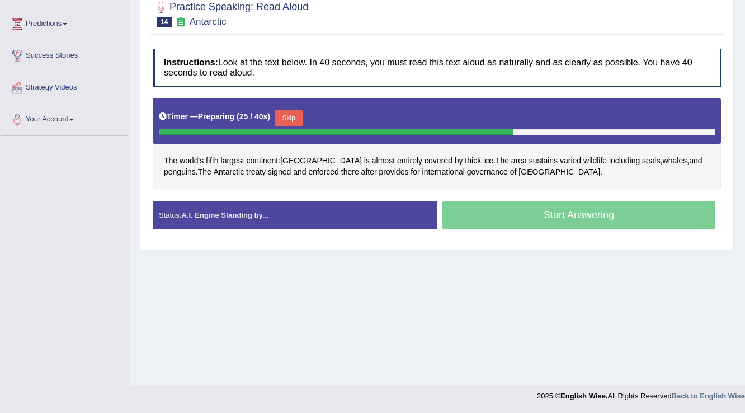
click at [287, 123] on button "Skip" at bounding box center [289, 118] width 28 height 17
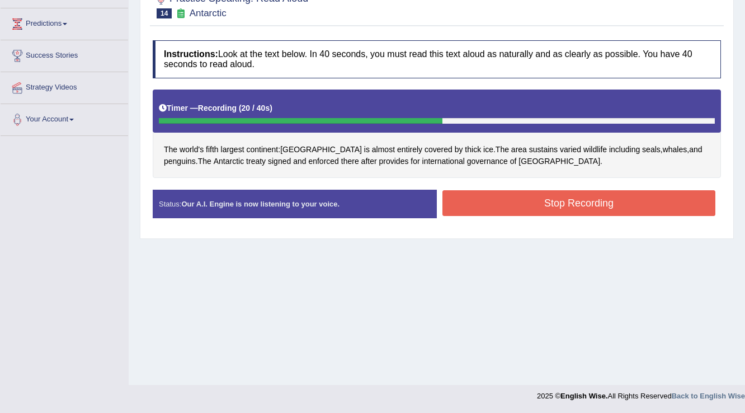
click at [470, 200] on button "Stop Recording" at bounding box center [579, 203] width 273 height 26
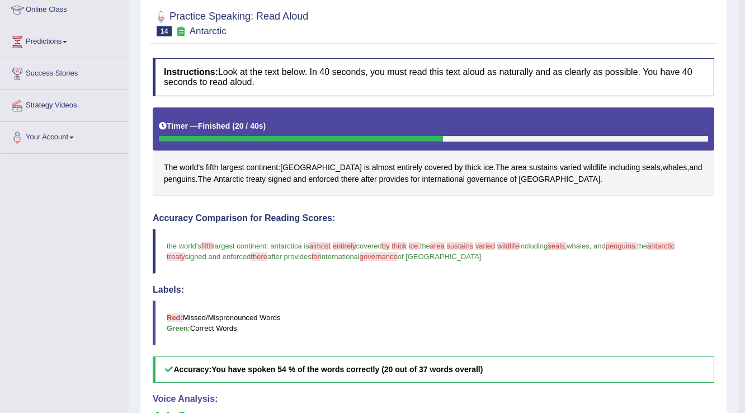
scroll to position [219, 0]
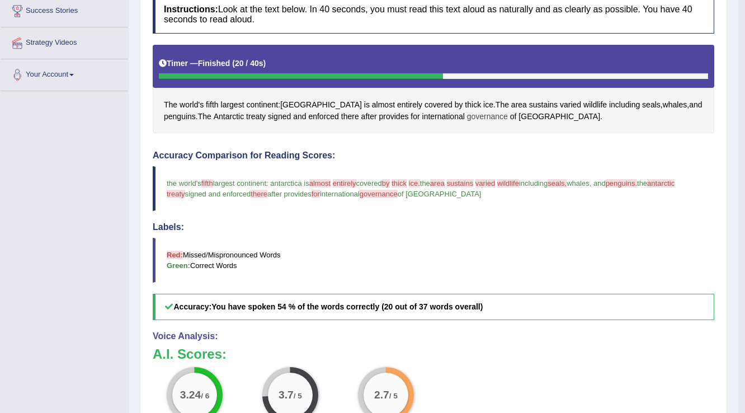
click at [467, 114] on span "governance" at bounding box center [487, 117] width 41 height 12
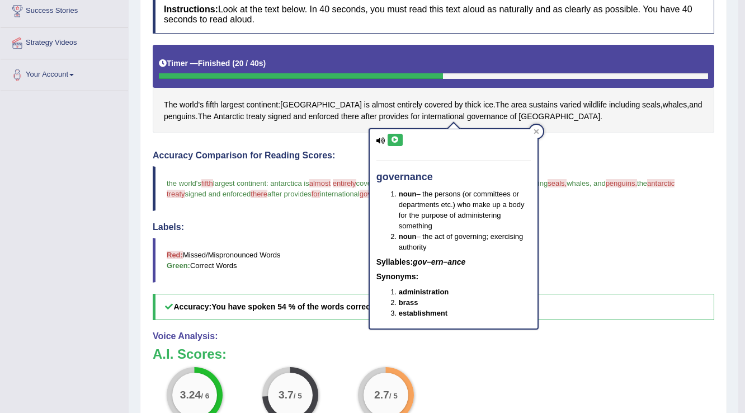
click at [399, 139] on button at bounding box center [395, 140] width 15 height 12
click at [535, 132] on icon at bounding box center [536, 131] width 5 height 5
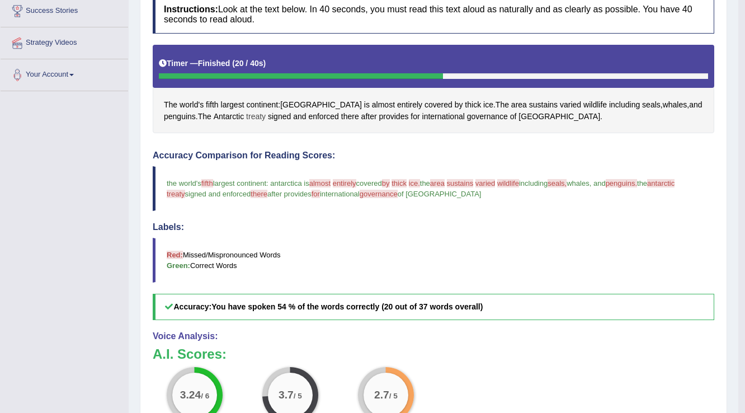
click at [246, 117] on span "treaty" at bounding box center [256, 117] width 20 height 12
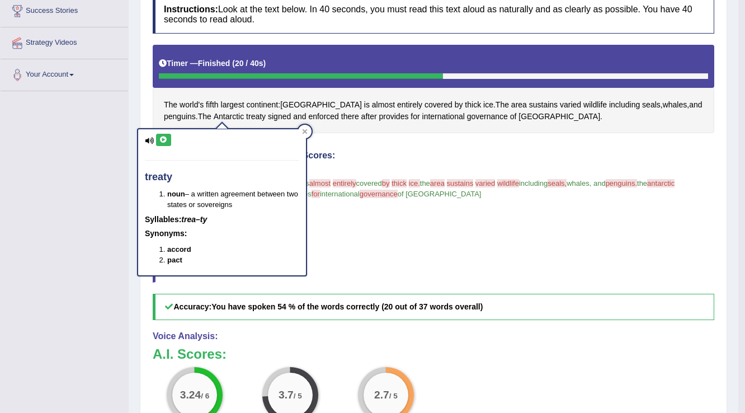
click at [162, 140] on icon at bounding box center [163, 140] width 8 height 7
click at [303, 131] on icon at bounding box center [305, 132] width 6 height 6
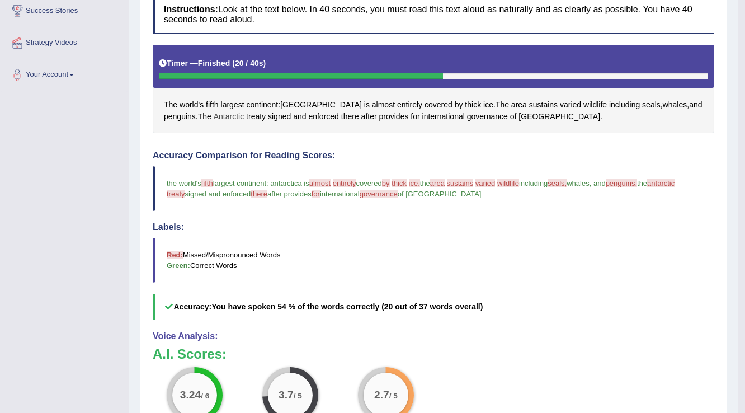
click at [214, 115] on span "Antarctic" at bounding box center [229, 117] width 30 height 12
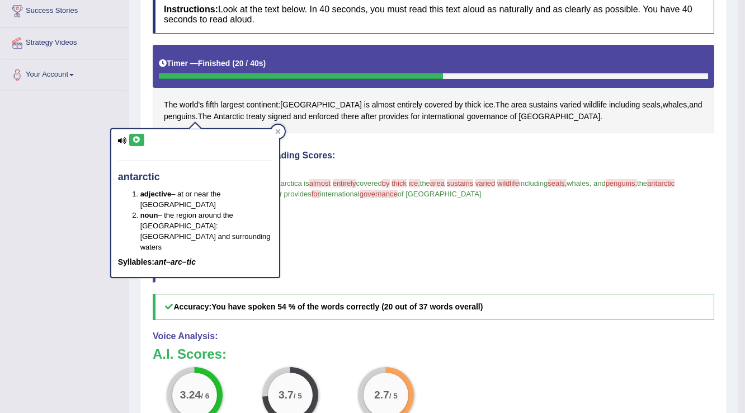
click at [139, 141] on icon at bounding box center [137, 140] width 8 height 7
click at [276, 132] on icon at bounding box center [277, 131] width 5 height 5
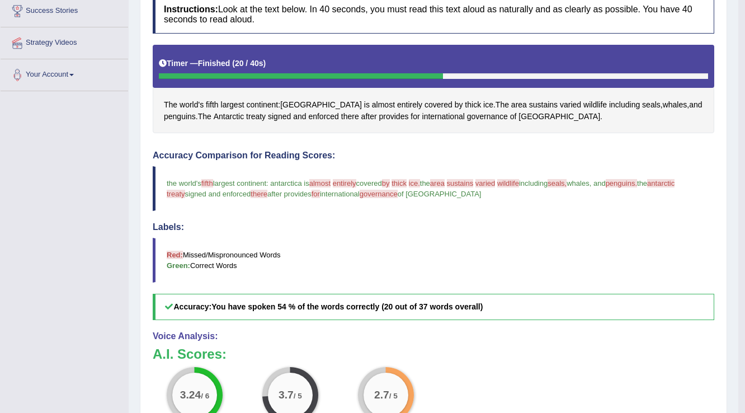
scroll to position [85, 0]
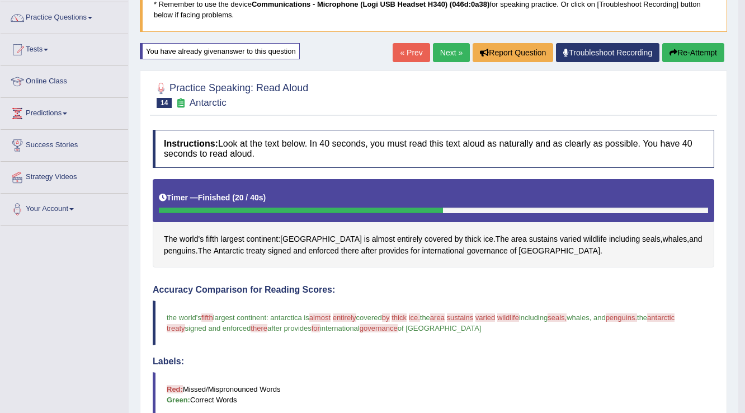
click at [670, 56] on icon "button" at bounding box center [674, 53] width 8 height 8
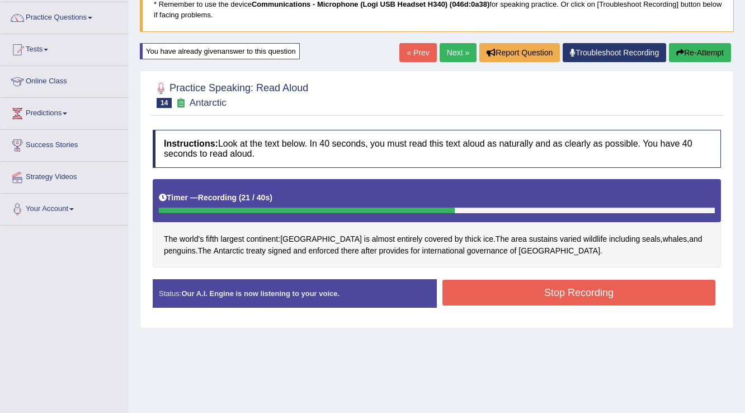
click at [492, 301] on button "Stop Recording" at bounding box center [579, 293] width 273 height 26
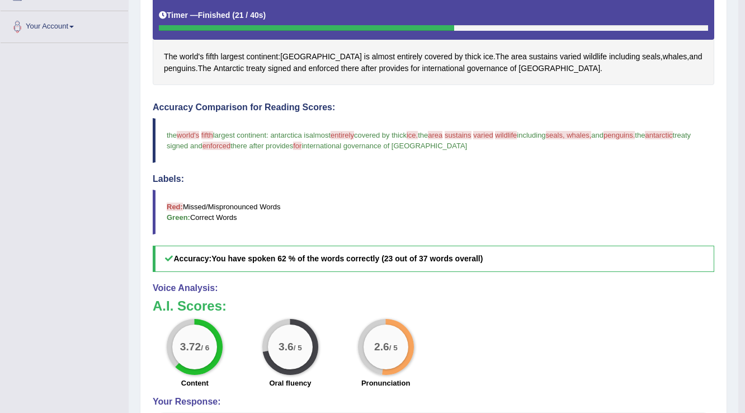
scroll to position [130, 0]
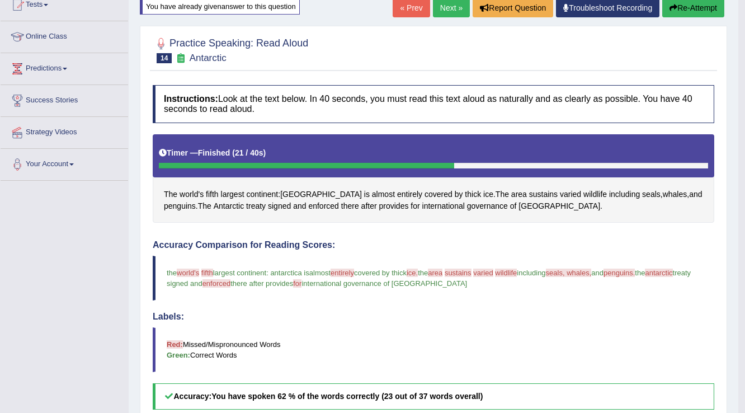
click at [452, 10] on link "Next »" at bounding box center [451, 7] width 37 height 19
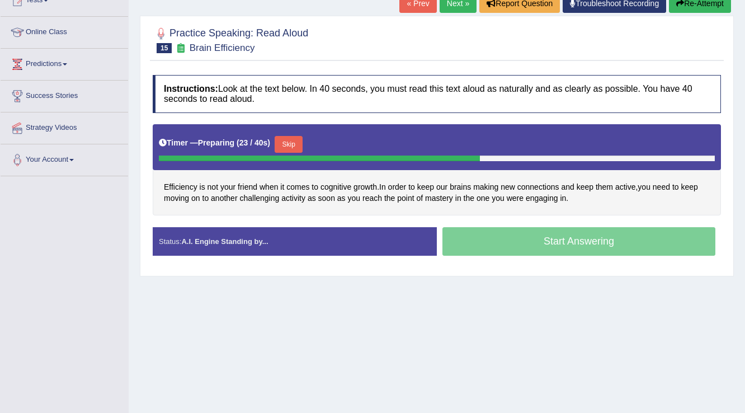
click at [302, 144] on button "Skip" at bounding box center [289, 144] width 28 height 17
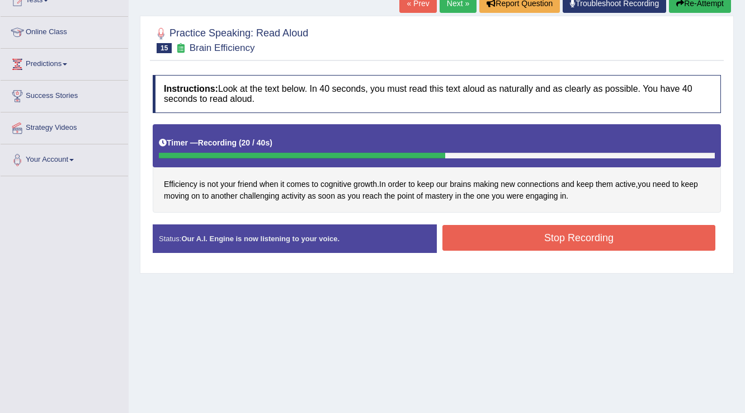
click at [482, 237] on button "Stop Recording" at bounding box center [579, 238] width 273 height 26
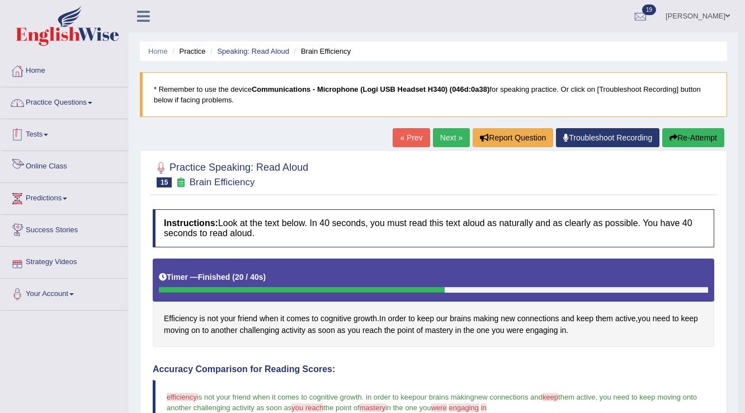
click at [66, 101] on link "Practice Questions" at bounding box center [65, 101] width 128 height 28
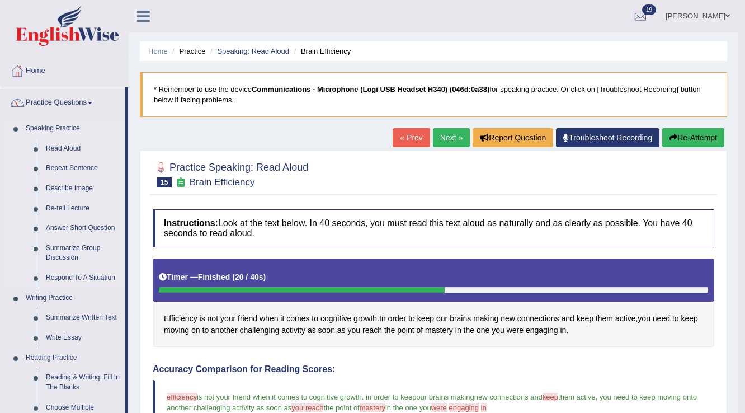
click at [60, 165] on link "Repeat Sentence" at bounding box center [83, 168] width 84 height 20
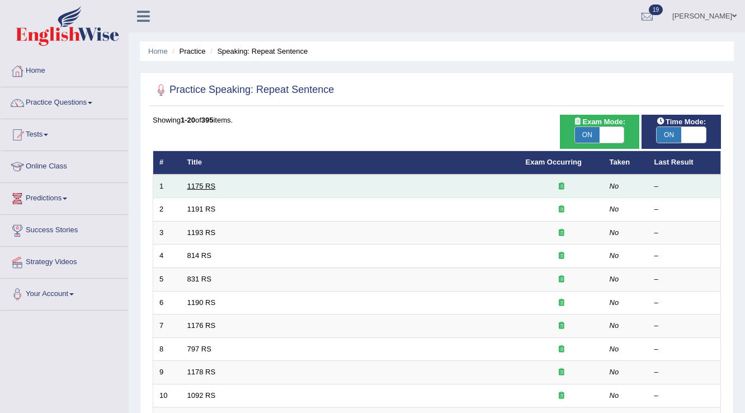
click at [203, 188] on link "1175 RS" at bounding box center [201, 186] width 29 height 8
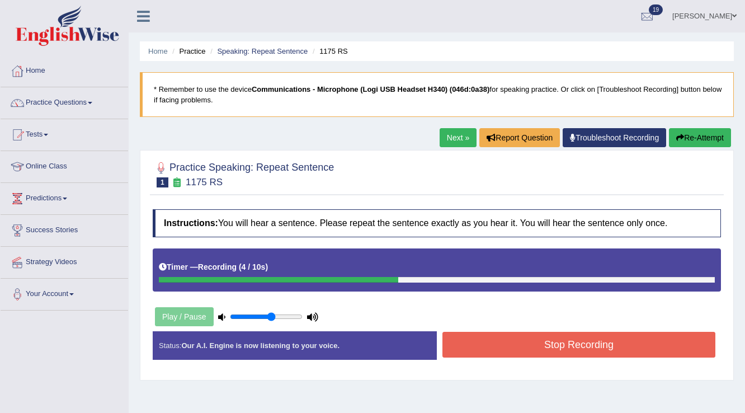
click at [454, 332] on button "Stop Recording" at bounding box center [579, 345] width 273 height 26
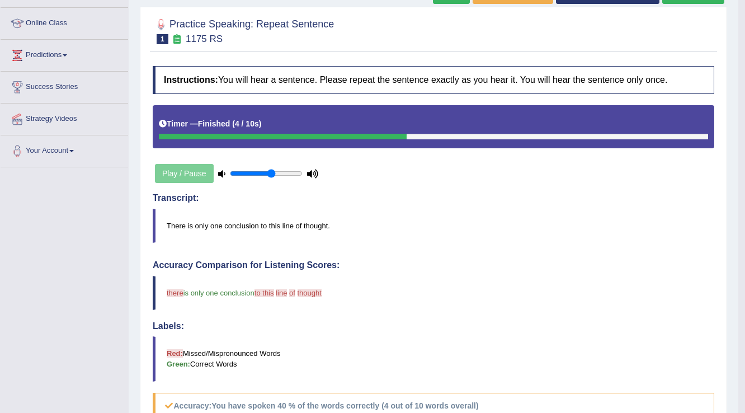
scroll to position [45, 0]
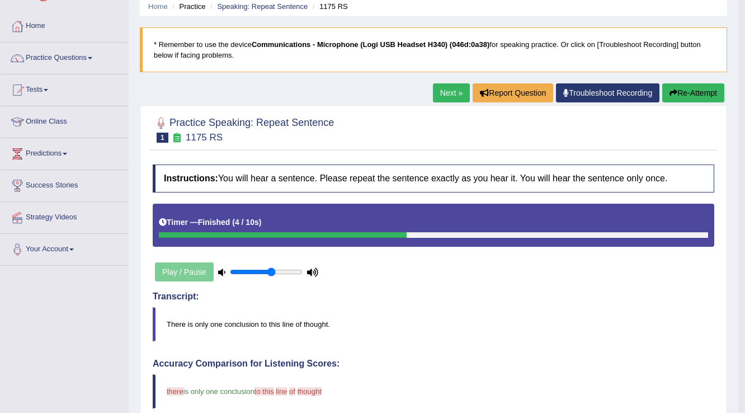
click at [687, 97] on button "Re-Attempt" at bounding box center [693, 92] width 62 height 19
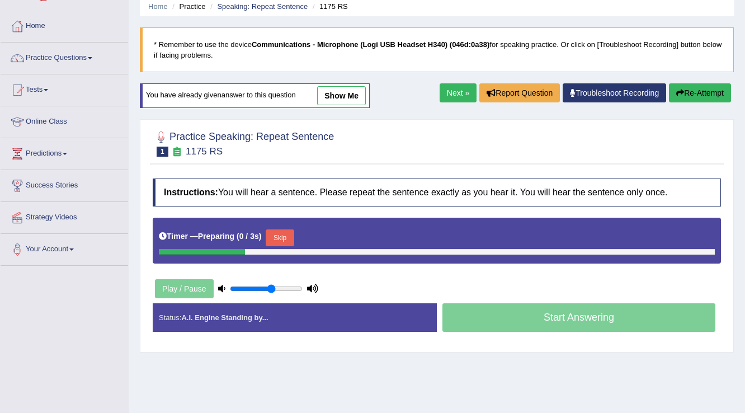
scroll to position [45, 0]
click at [287, 243] on button "Skip" at bounding box center [280, 237] width 28 height 17
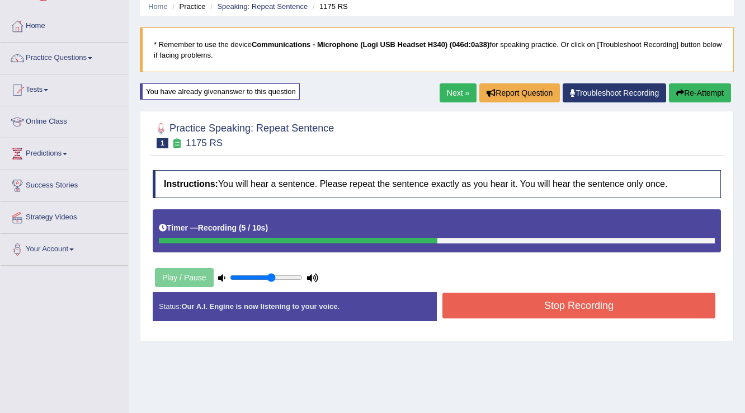
click at [464, 308] on button "Stop Recording" at bounding box center [579, 306] width 273 height 26
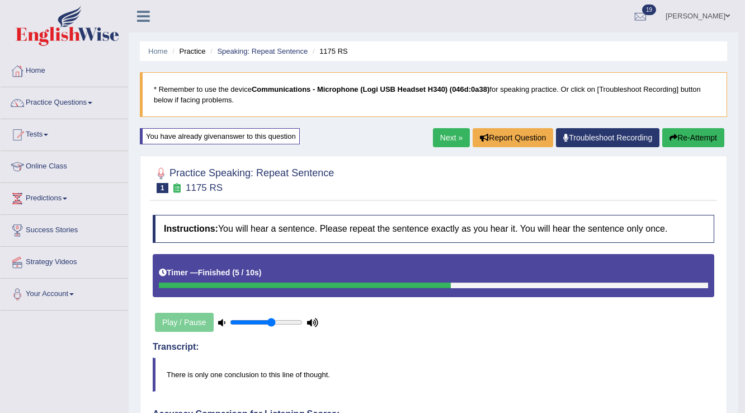
click at [457, 142] on link "Next »" at bounding box center [451, 137] width 37 height 19
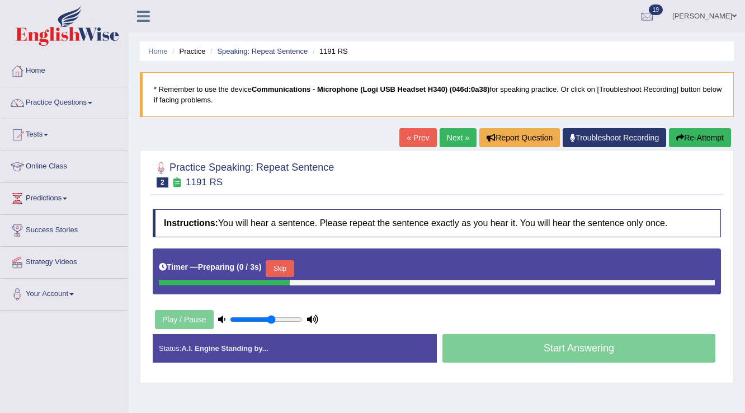
click at [286, 266] on button "Skip" at bounding box center [280, 268] width 28 height 17
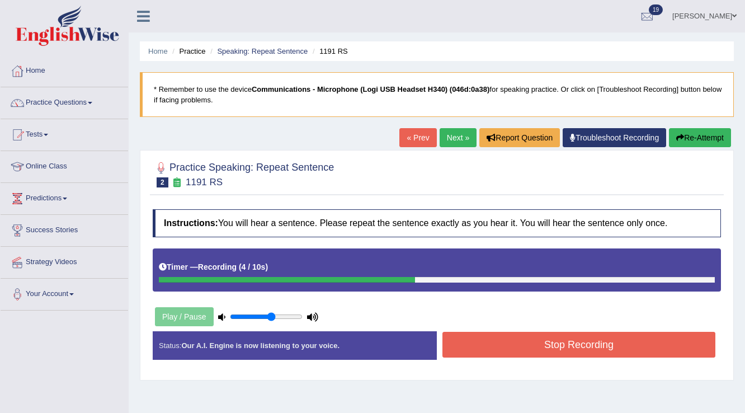
click at [469, 338] on button "Stop Recording" at bounding box center [579, 345] width 273 height 26
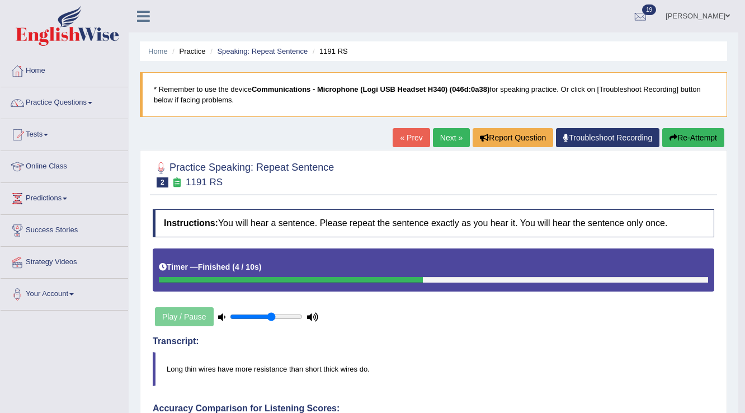
click at [674, 143] on button "Re-Attempt" at bounding box center [693, 137] width 62 height 19
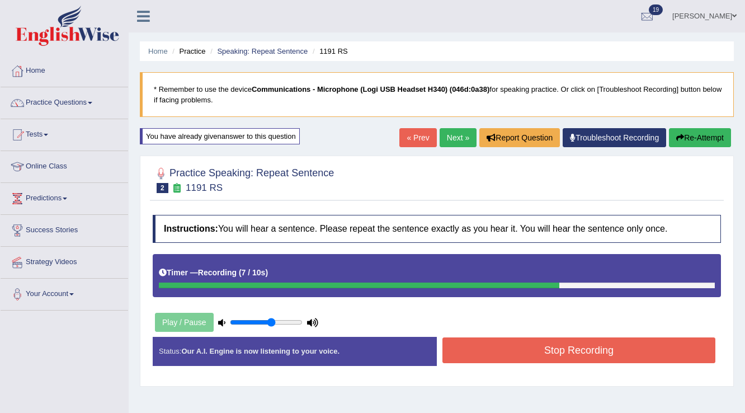
click at [633, 350] on button "Stop Recording" at bounding box center [579, 350] width 273 height 26
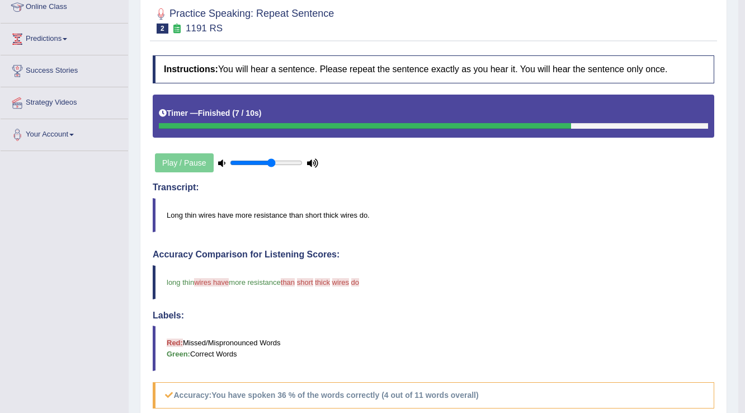
scroll to position [91, 0]
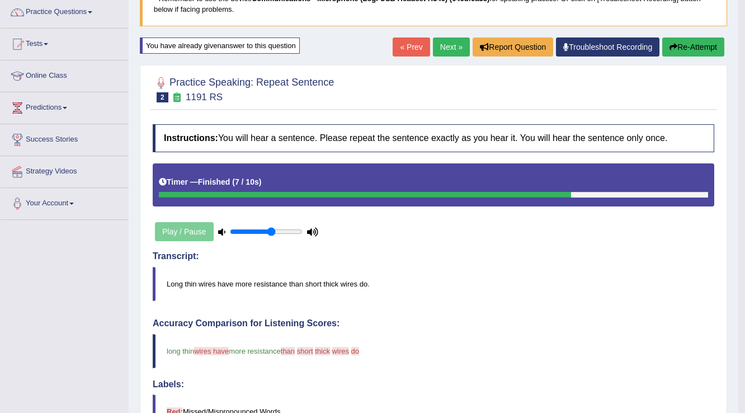
click at [445, 45] on link "Next »" at bounding box center [451, 46] width 37 height 19
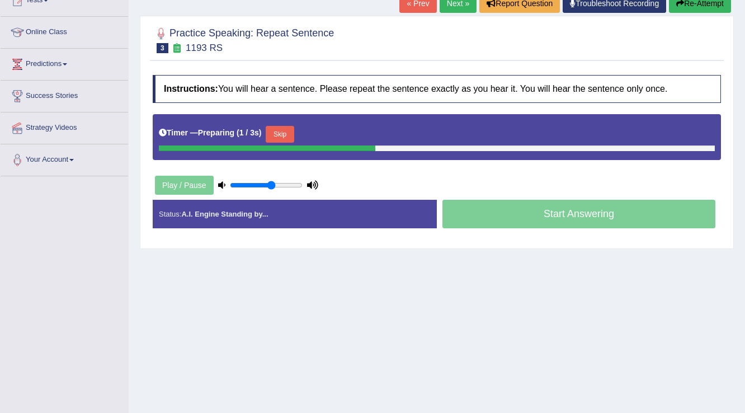
click at [294, 135] on button "Skip" at bounding box center [280, 134] width 28 height 17
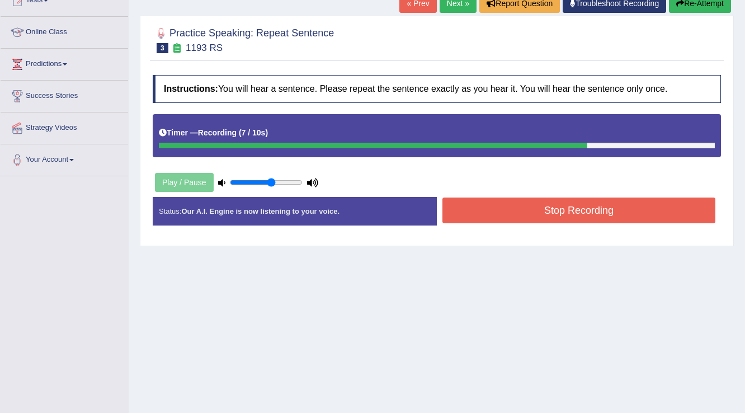
click at [468, 205] on button "Stop Recording" at bounding box center [579, 211] width 273 height 26
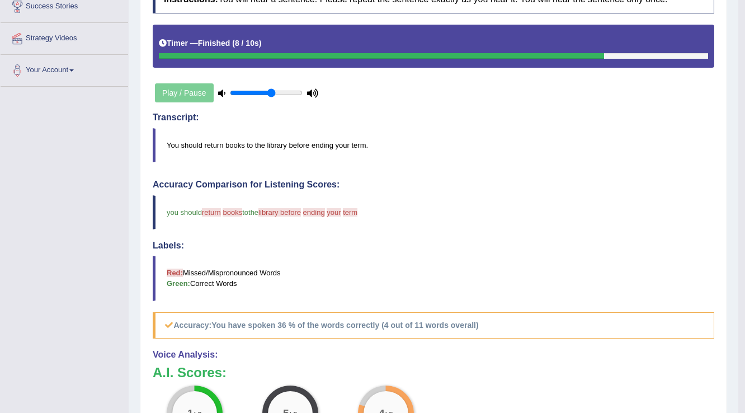
scroll to position [90, 0]
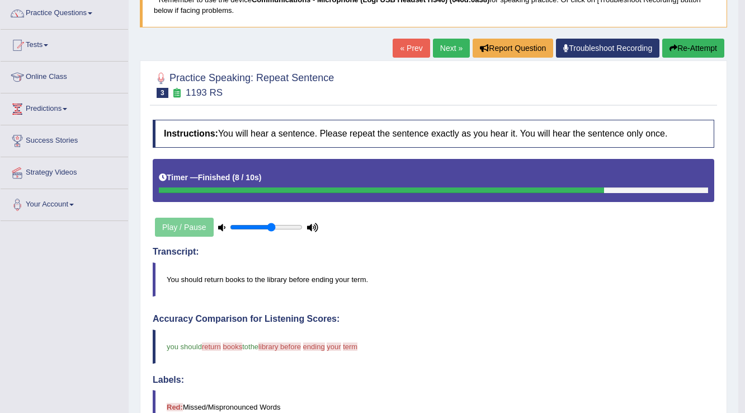
click at [678, 47] on button "Re-Attempt" at bounding box center [693, 48] width 62 height 19
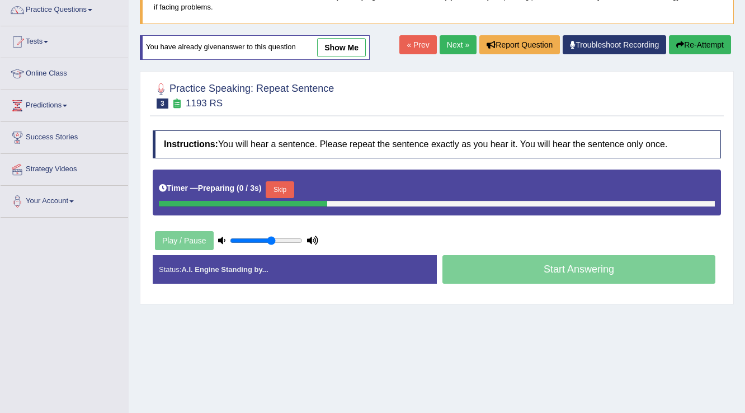
drag, startPoint x: 286, startPoint y: 193, endPoint x: 293, endPoint y: 196, distance: 7.0
click at [286, 192] on button "Skip" at bounding box center [280, 189] width 28 height 17
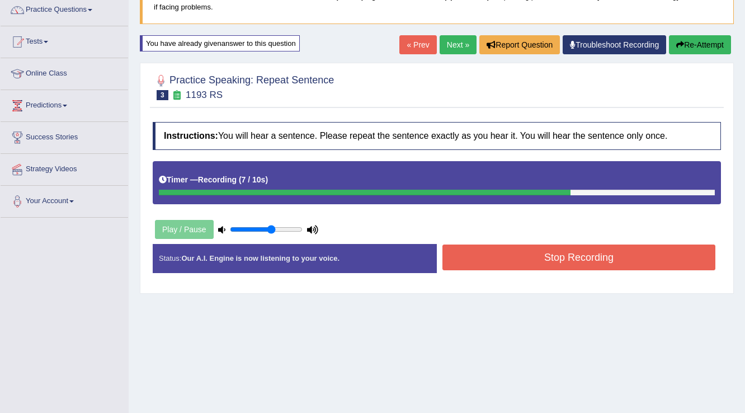
click at [686, 53] on button "Re-Attempt" at bounding box center [700, 44] width 62 height 19
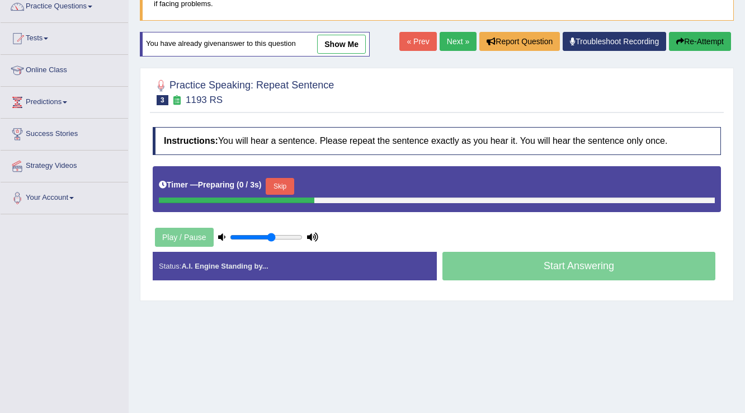
click at [284, 187] on button "Skip" at bounding box center [280, 186] width 28 height 17
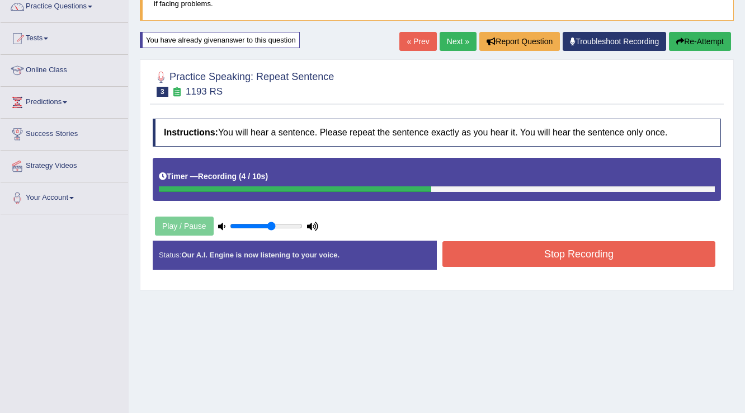
click at [457, 251] on button "Stop Recording" at bounding box center [579, 254] width 273 height 26
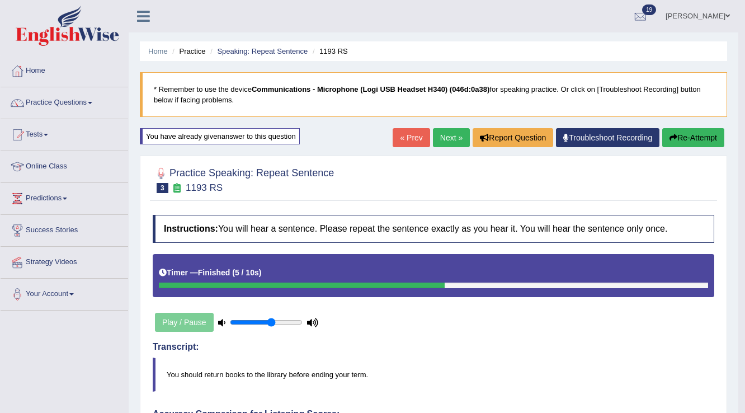
click at [443, 147] on div "« Prev Next » Report Question Troubleshoot Recording Re-Attempt" at bounding box center [560, 139] width 335 height 22
click at [447, 139] on link "Next »" at bounding box center [451, 137] width 37 height 19
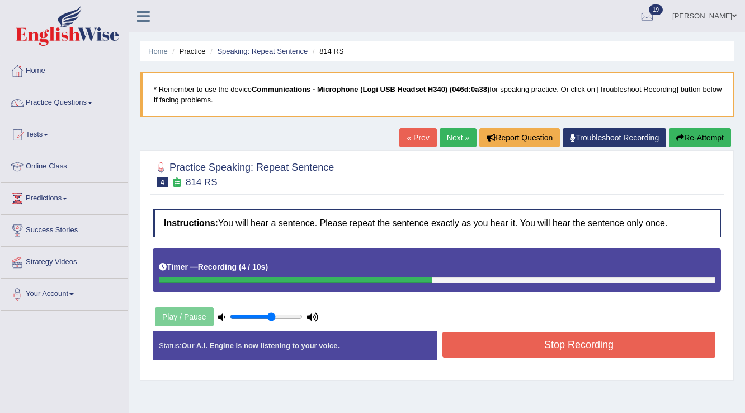
click at [519, 342] on button "Stop Recording" at bounding box center [579, 345] width 273 height 26
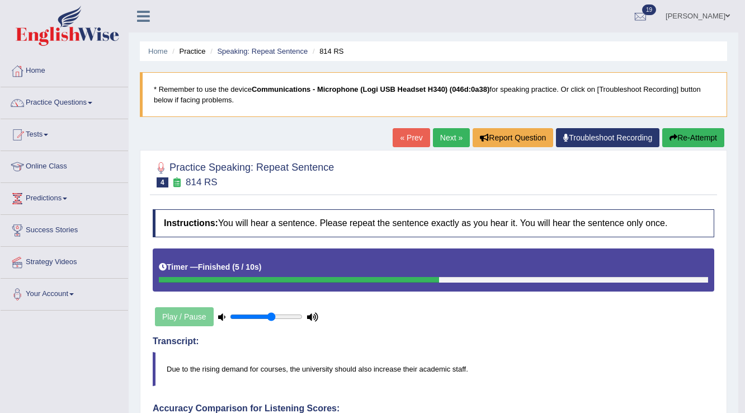
click at [669, 143] on button "Re-Attempt" at bounding box center [693, 137] width 62 height 19
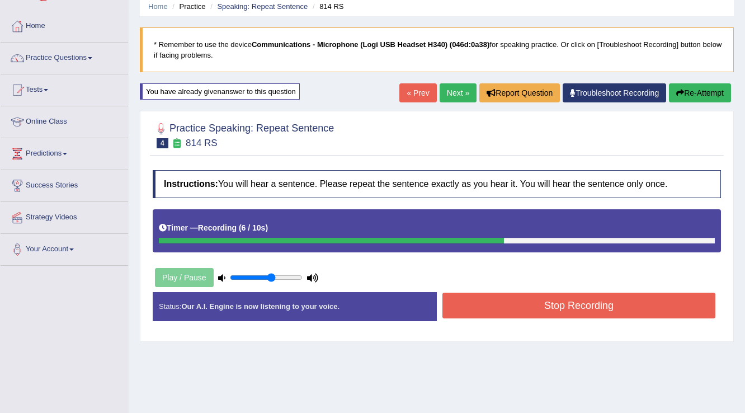
click at [458, 300] on button "Stop Recording" at bounding box center [579, 306] width 273 height 26
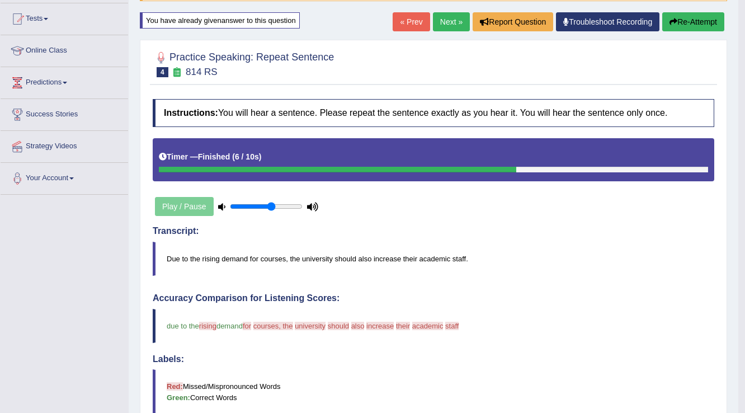
scroll to position [115, 0]
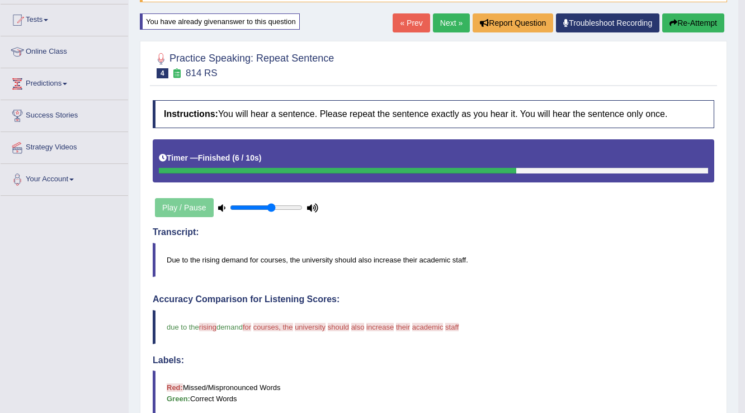
click at [673, 22] on icon "button" at bounding box center [674, 23] width 8 height 8
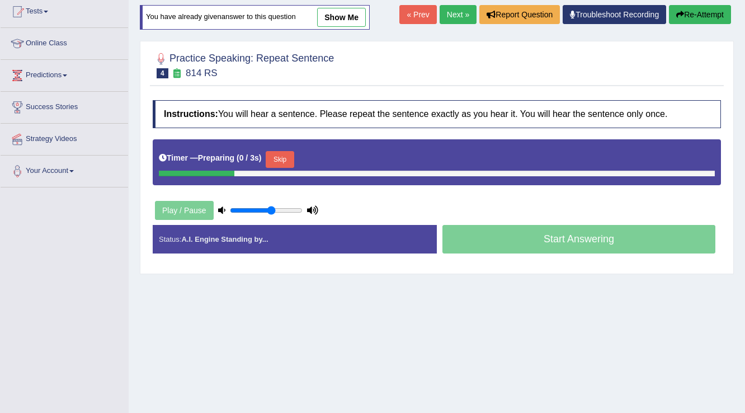
click at [285, 166] on button "Skip" at bounding box center [280, 159] width 28 height 17
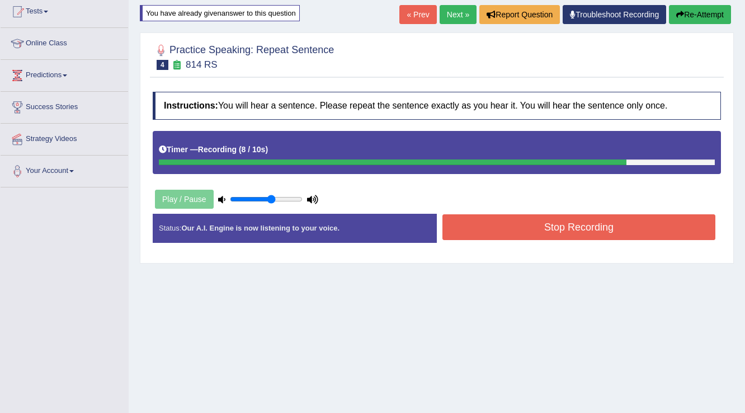
click at [457, 231] on button "Stop Recording" at bounding box center [579, 227] width 273 height 26
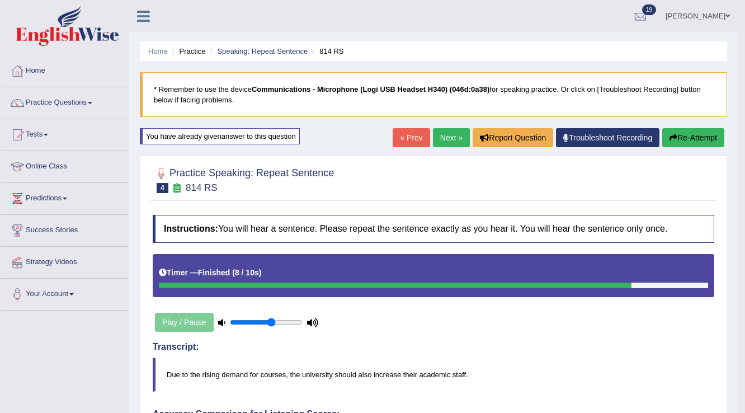
click at [443, 143] on link "Next »" at bounding box center [451, 137] width 37 height 19
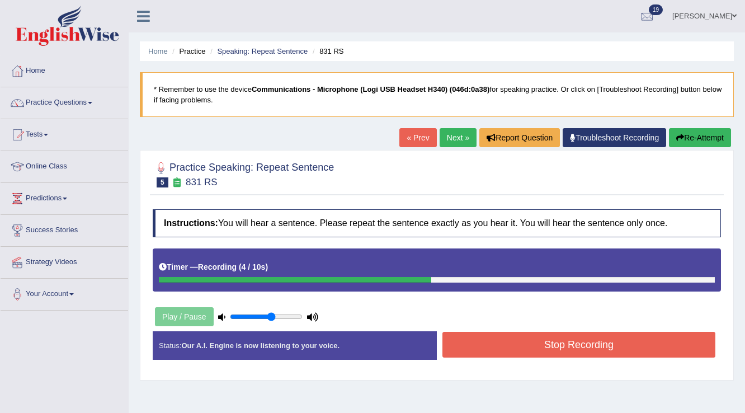
click at [473, 337] on button "Stop Recording" at bounding box center [579, 345] width 273 height 26
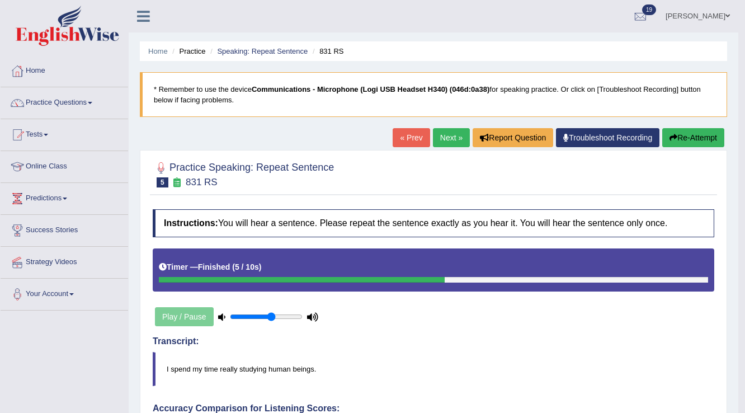
click at [444, 142] on link "Next »" at bounding box center [451, 137] width 37 height 19
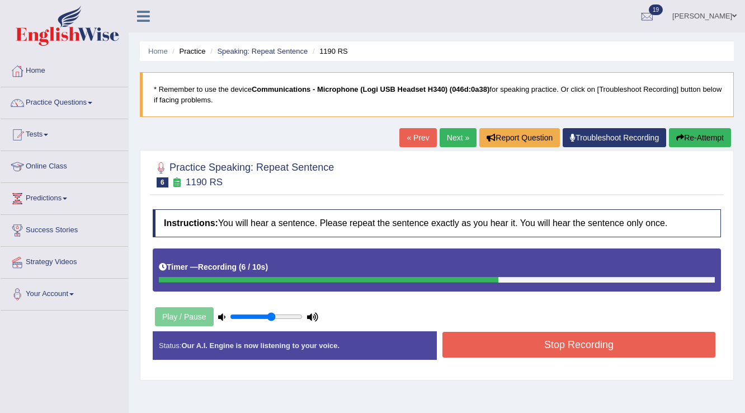
click at [452, 339] on button "Stop Recording" at bounding box center [579, 345] width 273 height 26
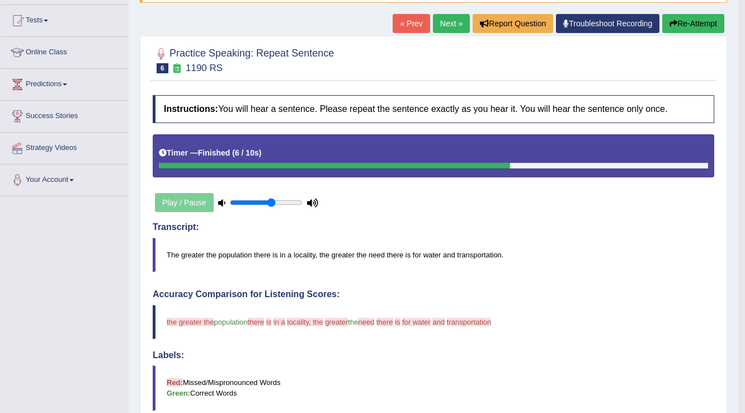
scroll to position [110, 0]
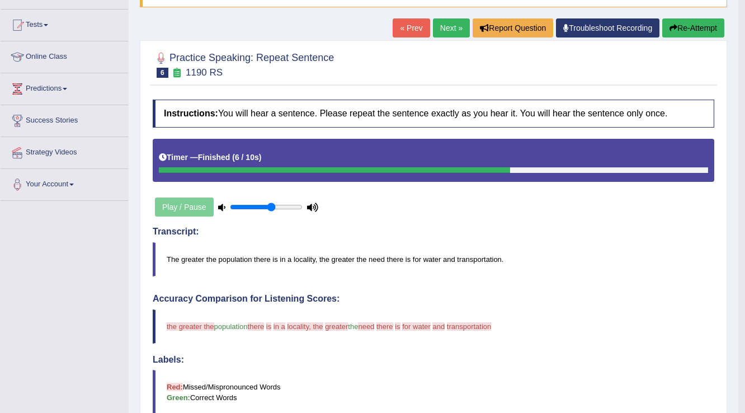
click at [676, 31] on button "Re-Attempt" at bounding box center [693, 27] width 62 height 19
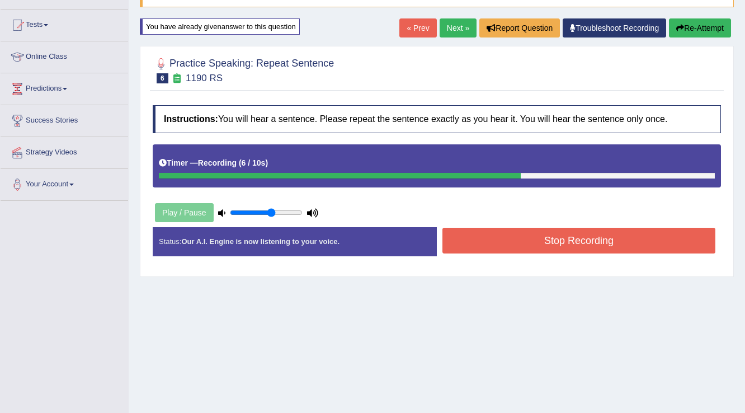
click at [463, 243] on button "Stop Recording" at bounding box center [579, 241] width 273 height 26
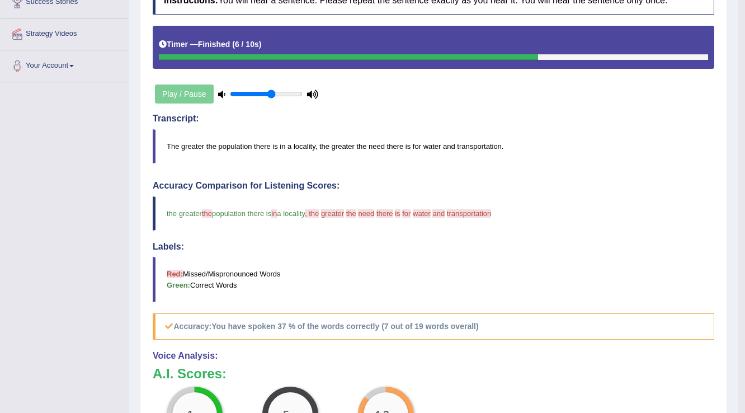
scroll to position [46, 0]
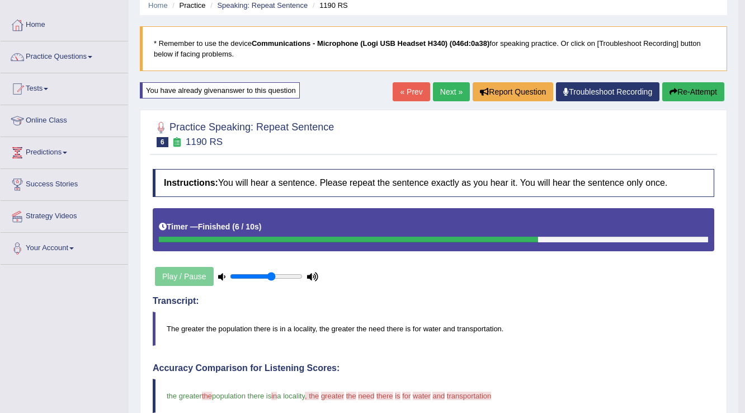
click at [457, 98] on link "Next »" at bounding box center [451, 91] width 37 height 19
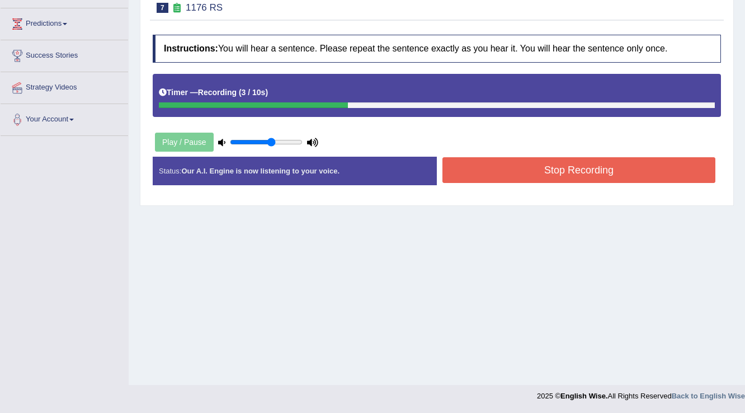
click at [505, 166] on button "Stop Recording" at bounding box center [579, 170] width 273 height 26
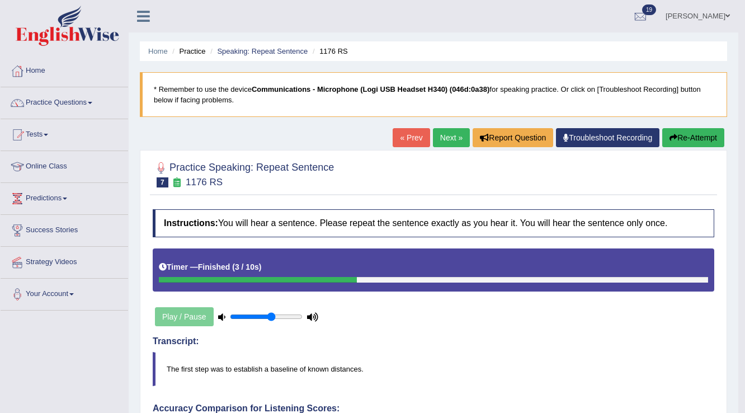
click at [443, 139] on link "Next »" at bounding box center [451, 137] width 37 height 19
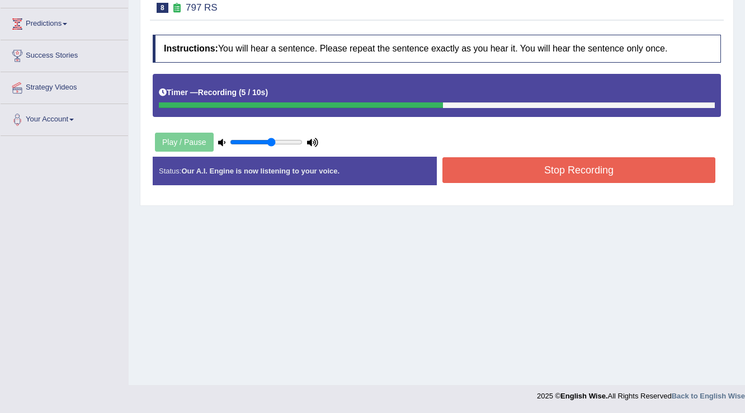
click at [459, 170] on button "Stop Recording" at bounding box center [579, 170] width 273 height 26
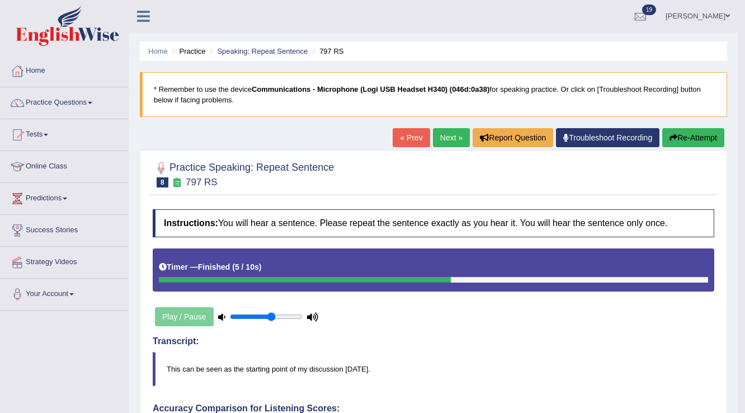
click at [446, 142] on link "Next »" at bounding box center [451, 137] width 37 height 19
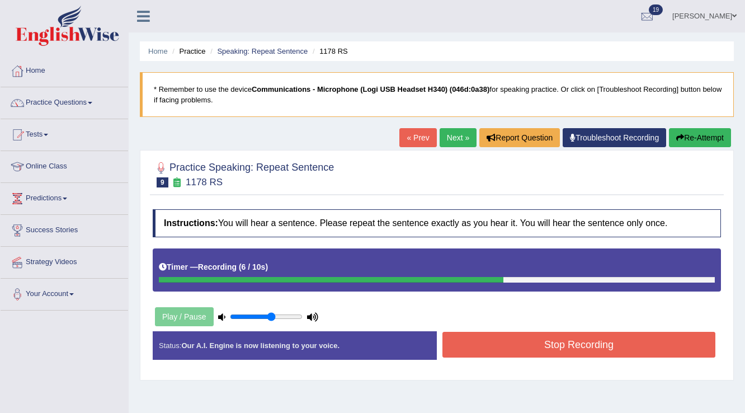
click at [461, 338] on button "Stop Recording" at bounding box center [579, 345] width 273 height 26
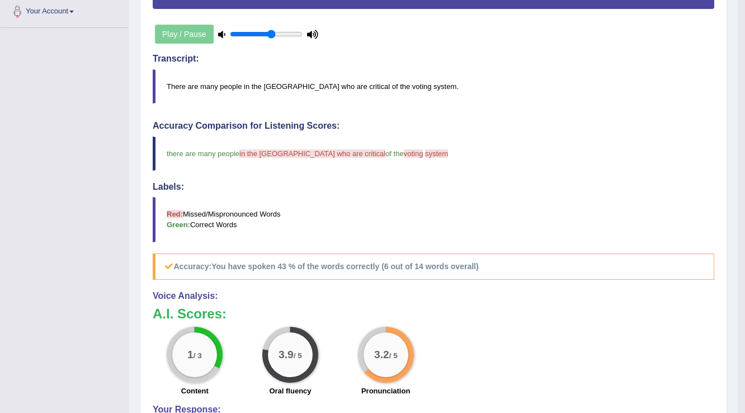
scroll to position [110, 0]
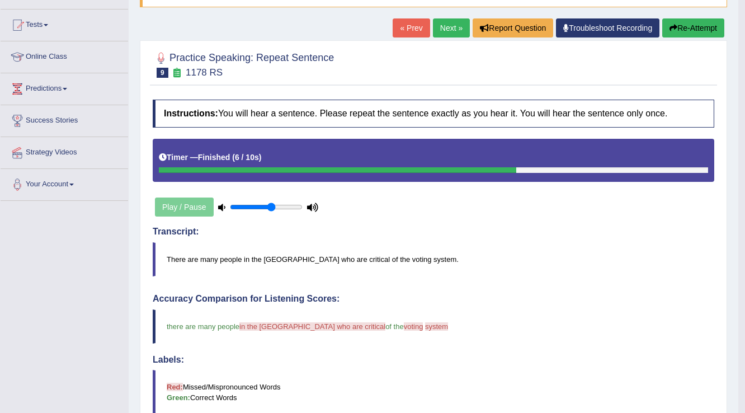
click at [694, 33] on button "Re-Attempt" at bounding box center [693, 27] width 62 height 19
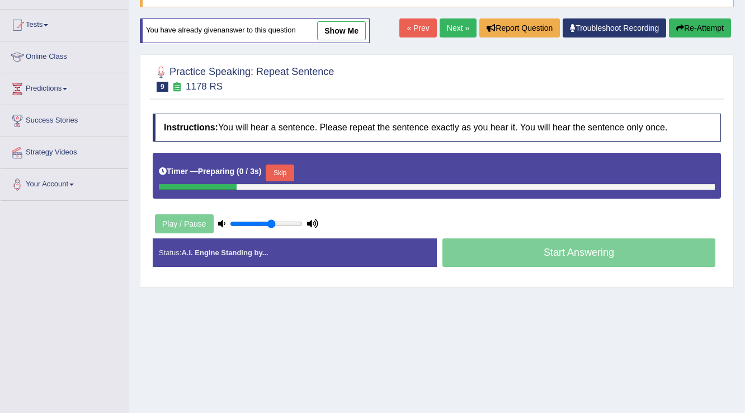
click at [295, 159] on div "Timer — Preparing ( 0 / 3s ) Skip" at bounding box center [437, 176] width 568 height 46
click at [291, 166] on button "Skip" at bounding box center [280, 172] width 28 height 17
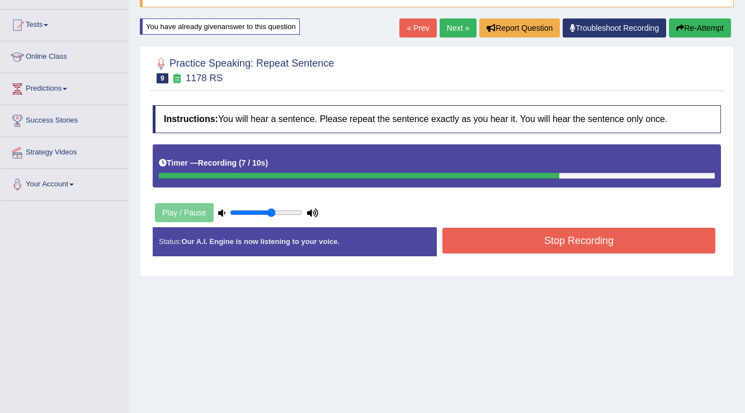
click at [458, 236] on button "Stop Recording" at bounding box center [579, 241] width 273 height 26
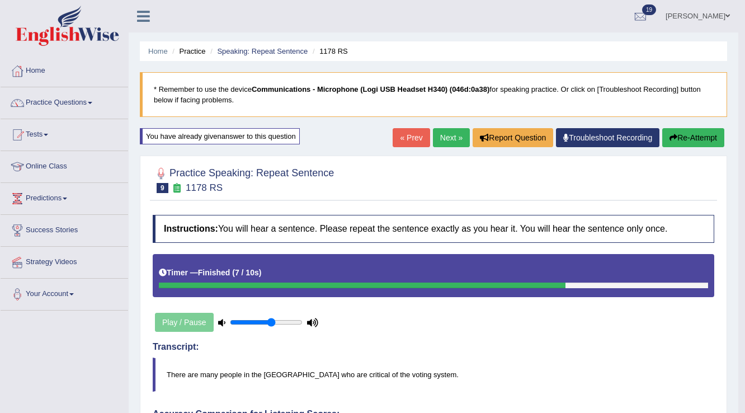
click at [444, 140] on link "Next »" at bounding box center [451, 137] width 37 height 19
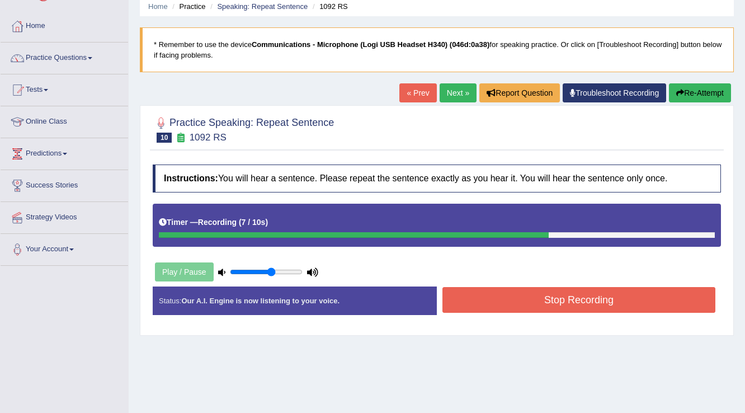
click at [477, 292] on button "Stop Recording" at bounding box center [579, 300] width 273 height 26
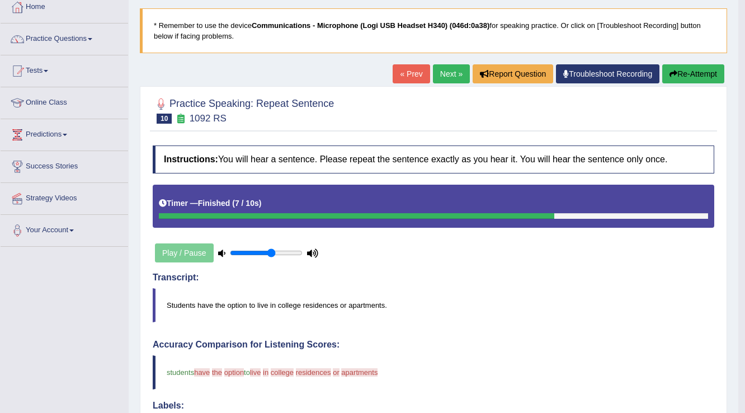
scroll to position [13, 0]
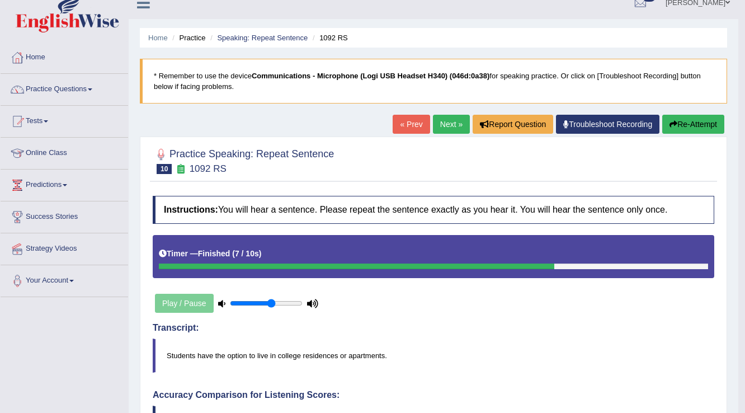
click at [684, 126] on button "Re-Attempt" at bounding box center [693, 124] width 62 height 19
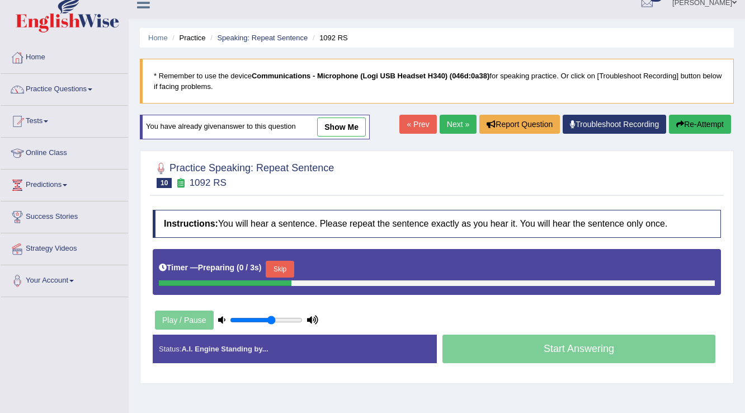
click at [278, 268] on button "Skip" at bounding box center [280, 269] width 28 height 17
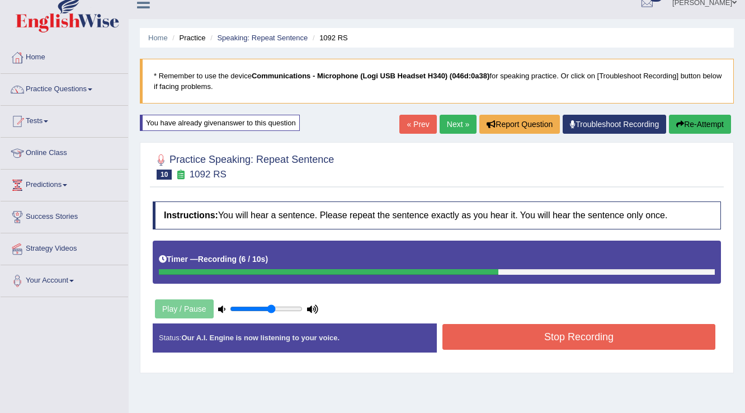
click at [483, 340] on button "Stop Recording" at bounding box center [579, 337] width 273 height 26
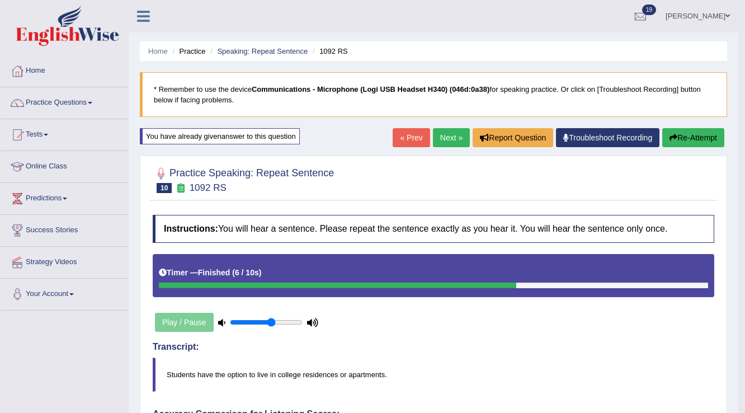
click at [449, 142] on link "Next »" at bounding box center [451, 137] width 37 height 19
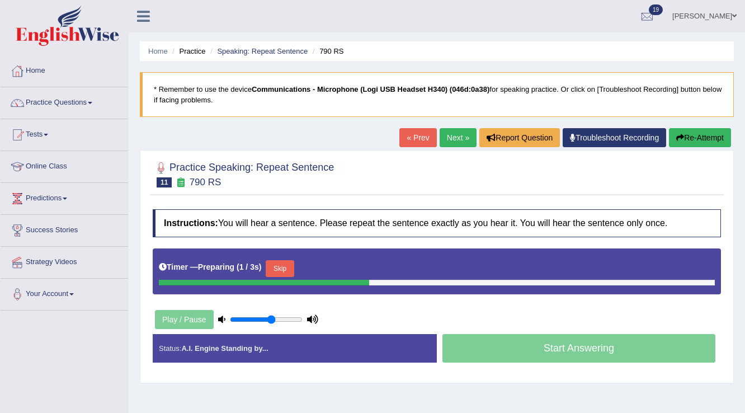
click at [286, 273] on button "Skip" at bounding box center [280, 268] width 28 height 17
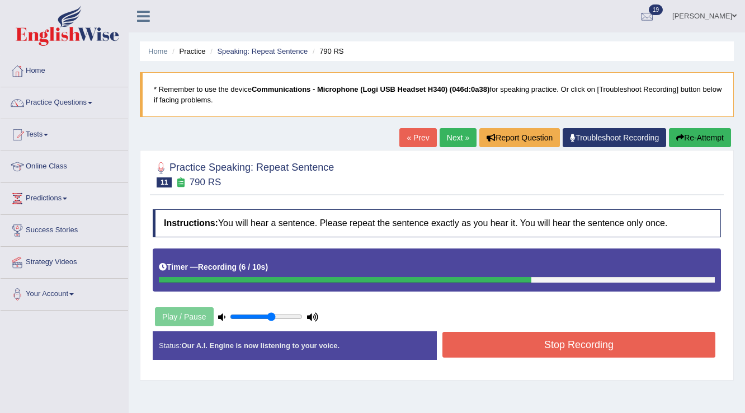
click at [459, 337] on button "Stop Recording" at bounding box center [579, 345] width 273 height 26
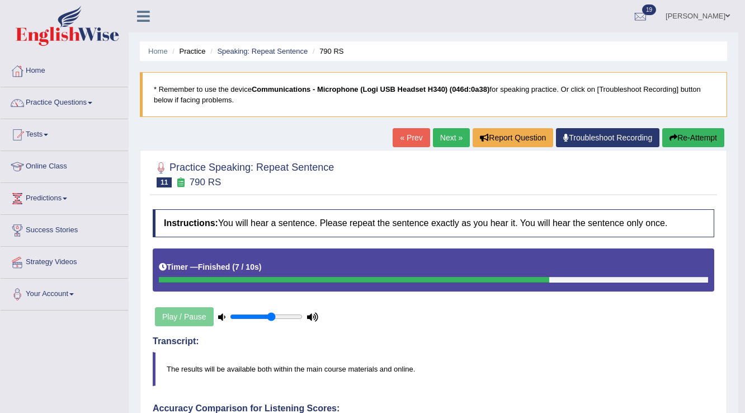
click at [444, 141] on link "Next »" at bounding box center [451, 137] width 37 height 19
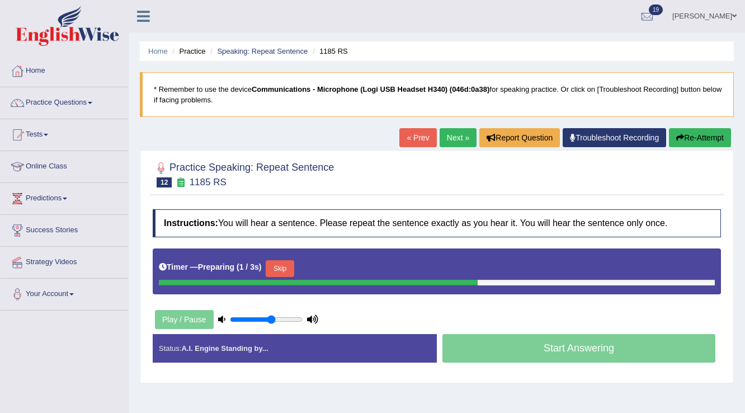
click at [284, 274] on button "Skip" at bounding box center [280, 268] width 28 height 17
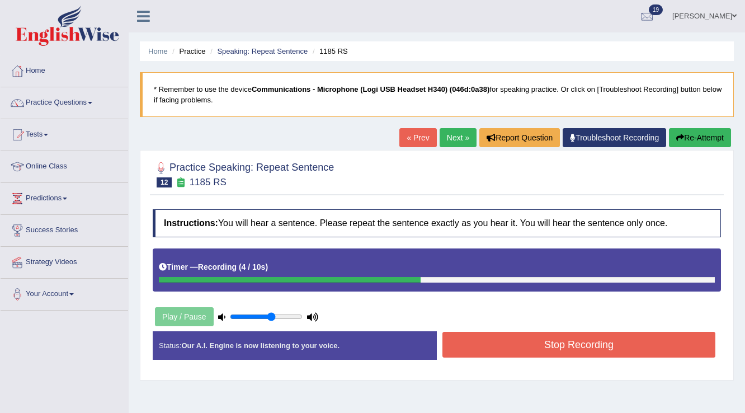
click at [480, 340] on button "Stop Recording" at bounding box center [579, 345] width 273 height 26
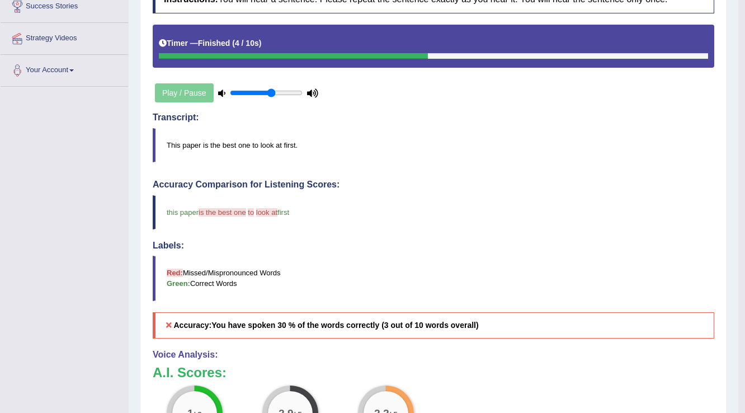
scroll to position [45, 0]
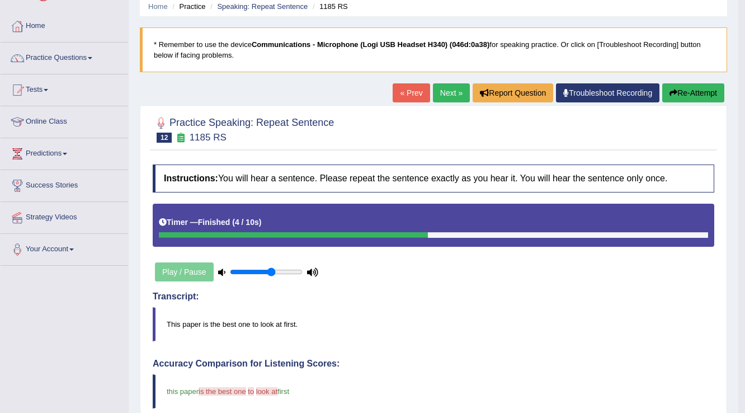
click at [674, 91] on icon "button" at bounding box center [674, 93] width 8 height 8
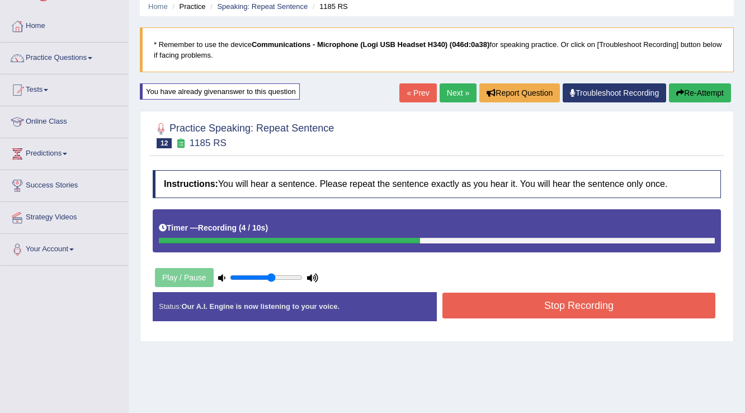
click at [595, 298] on button "Stop Recording" at bounding box center [579, 306] width 273 height 26
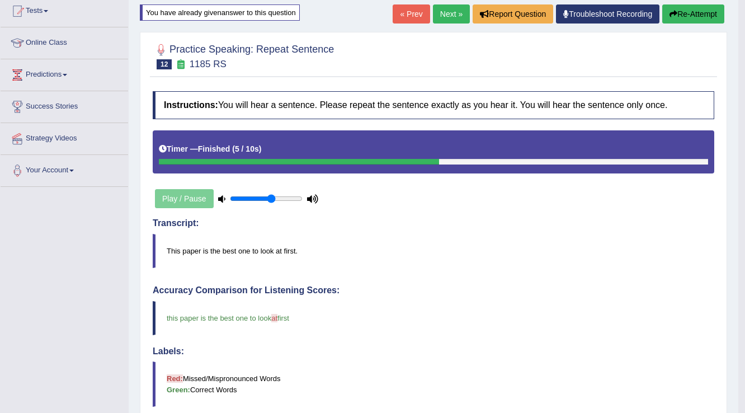
scroll to position [91, 0]
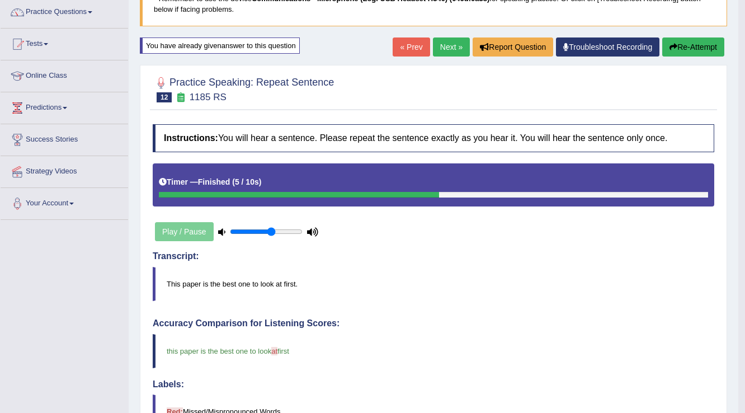
click at [442, 56] on link "Next »" at bounding box center [451, 46] width 37 height 19
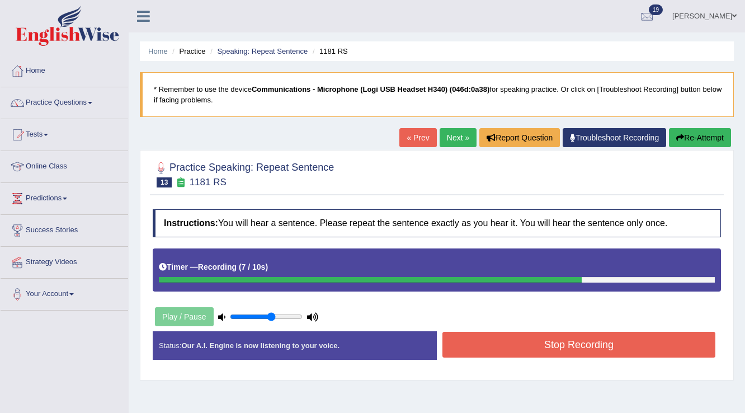
click at [461, 337] on button "Stop Recording" at bounding box center [579, 345] width 273 height 26
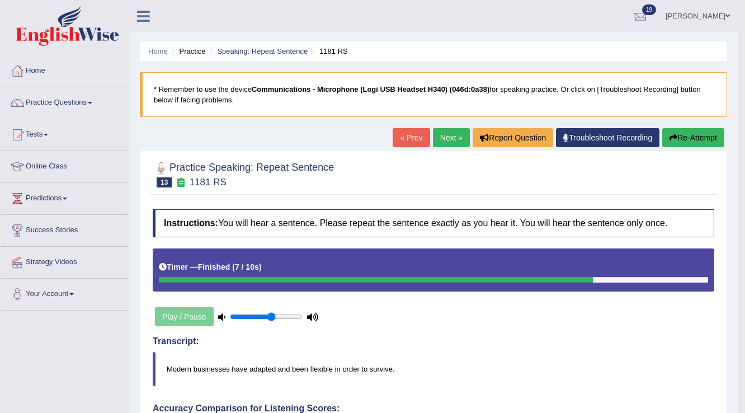
click at [690, 141] on button "Re-Attempt" at bounding box center [693, 137] width 62 height 19
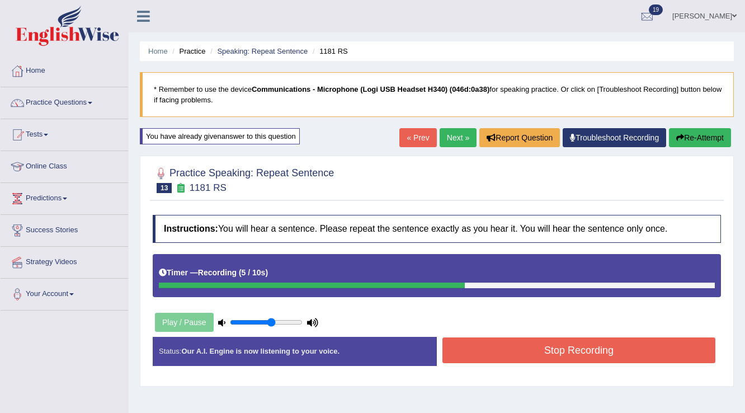
click at [483, 349] on button "Stop Recording" at bounding box center [579, 350] width 273 height 26
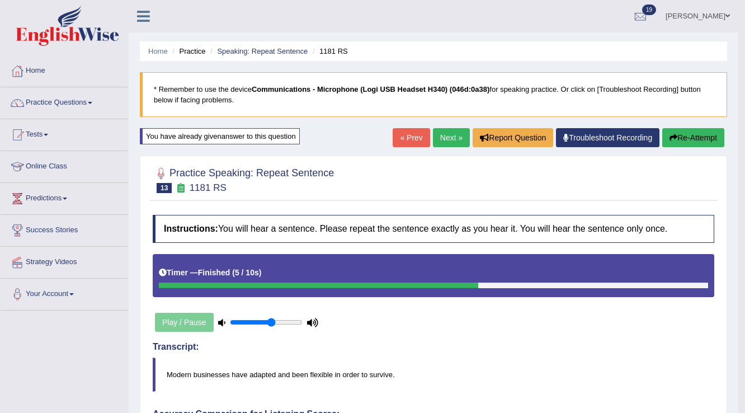
click at [450, 145] on link "Next »" at bounding box center [451, 137] width 37 height 19
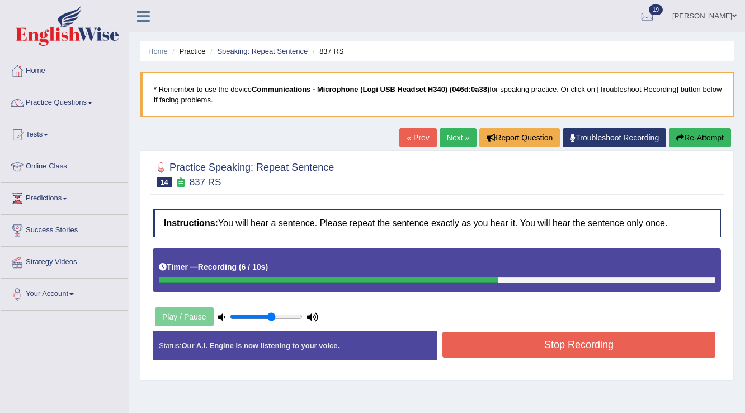
click at [474, 355] on button "Stop Recording" at bounding box center [579, 345] width 273 height 26
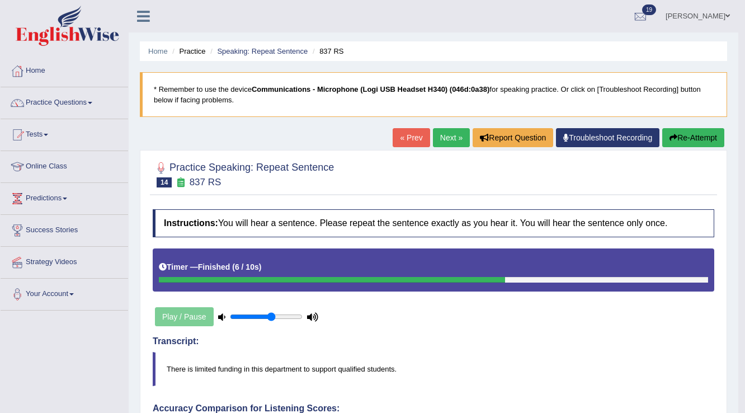
click at [679, 137] on button "Re-Attempt" at bounding box center [693, 137] width 62 height 19
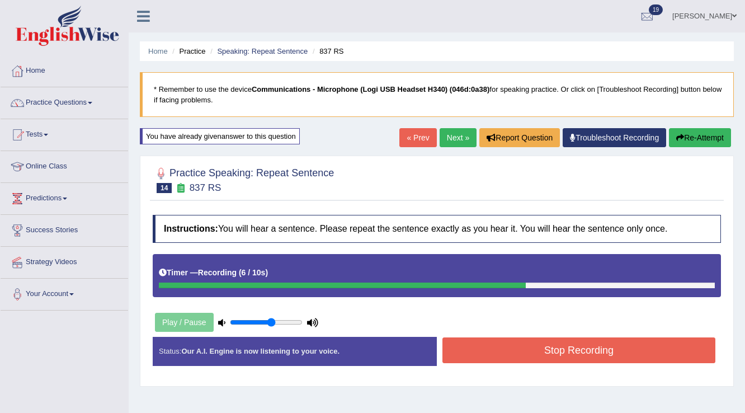
click at [667, 342] on button "Stop Recording" at bounding box center [579, 350] width 273 height 26
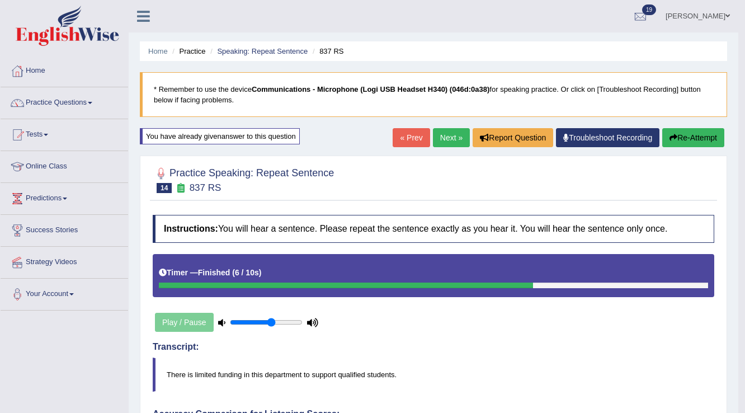
click at [457, 143] on link "Next »" at bounding box center [451, 137] width 37 height 19
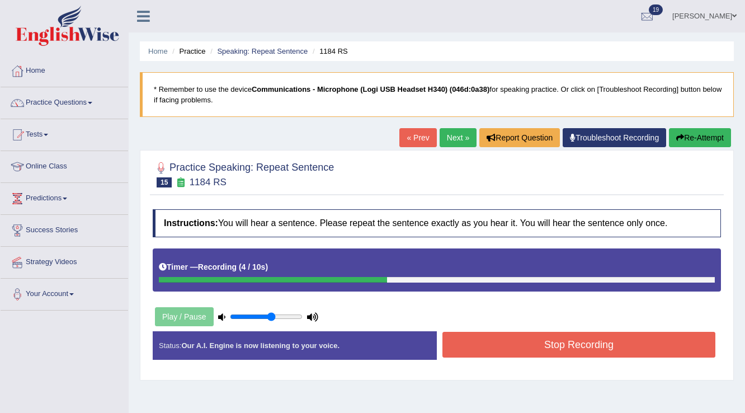
click at [704, 147] on div "« Prev Next » Report Question Troubleshoot Recording Re-Attempt" at bounding box center [566, 139] width 335 height 22
click at [706, 143] on button "Re-Attempt" at bounding box center [700, 137] width 62 height 19
click at [491, 350] on button "Stop Recording" at bounding box center [579, 345] width 273 height 26
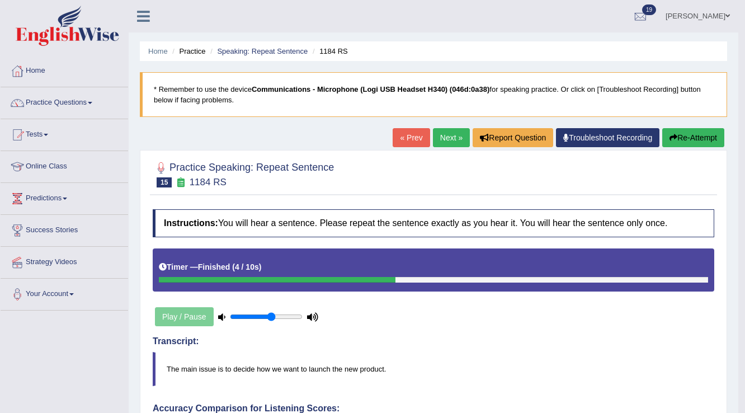
click at [679, 140] on button "Re-Attempt" at bounding box center [693, 137] width 62 height 19
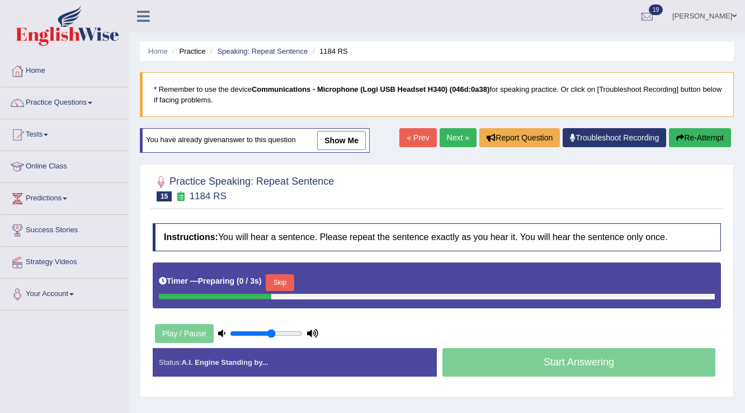
click at [291, 276] on button "Skip" at bounding box center [280, 282] width 28 height 17
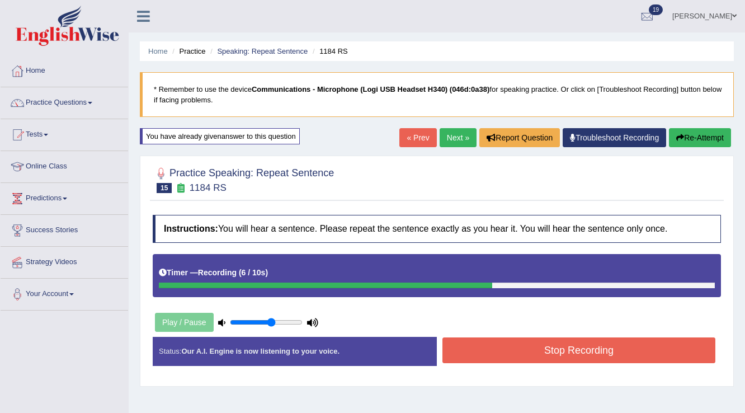
click at [458, 342] on button "Stop Recording" at bounding box center [579, 350] width 273 height 26
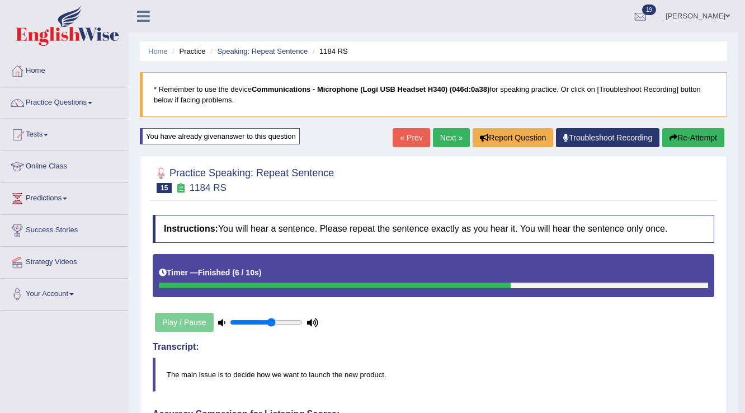
click at [454, 140] on link "Next »" at bounding box center [451, 137] width 37 height 19
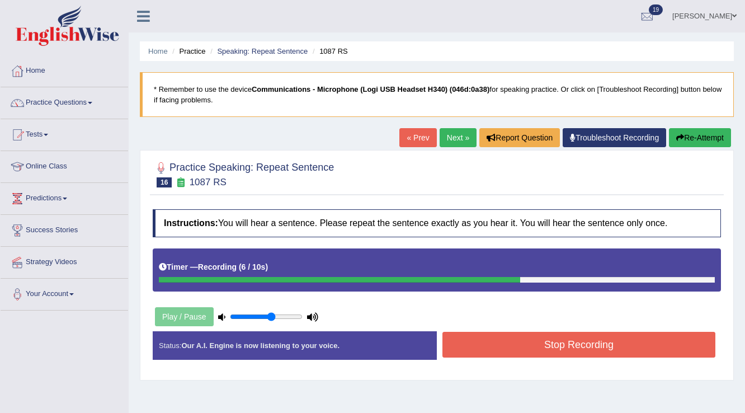
click at [685, 139] on button "Re-Attempt" at bounding box center [700, 137] width 62 height 19
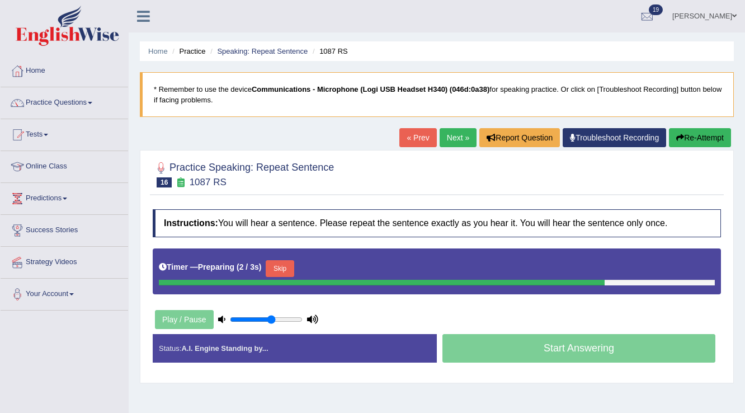
click at [291, 273] on button "Skip" at bounding box center [280, 268] width 28 height 17
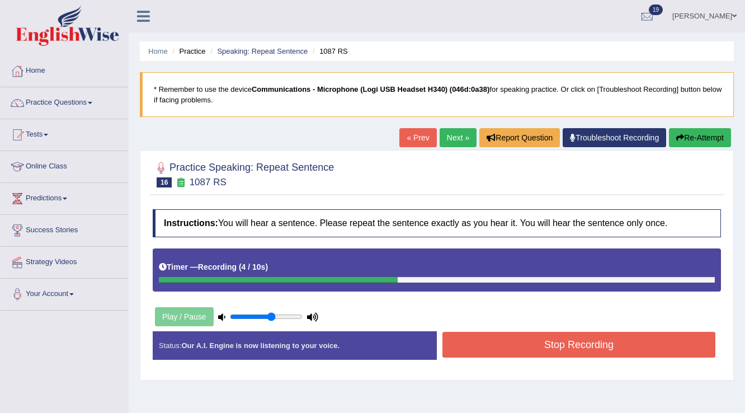
click at [461, 327] on div "Instructions: You will hear a sentence. Please repeat the sentence exactly as y…" at bounding box center [437, 289] width 574 height 171
click at [463, 332] on button "Stop Recording" at bounding box center [579, 345] width 273 height 26
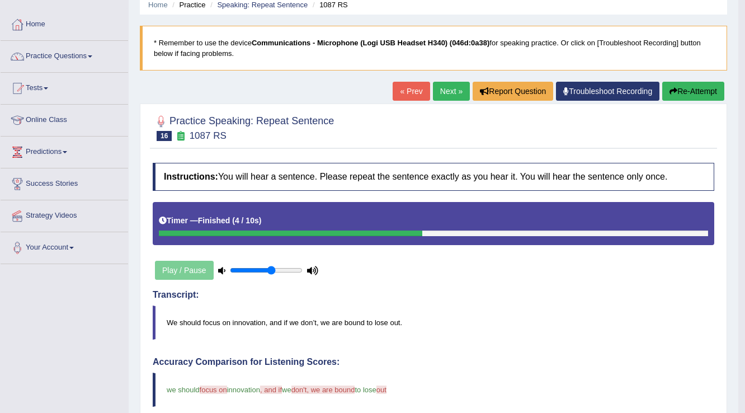
scroll to position [45, 0]
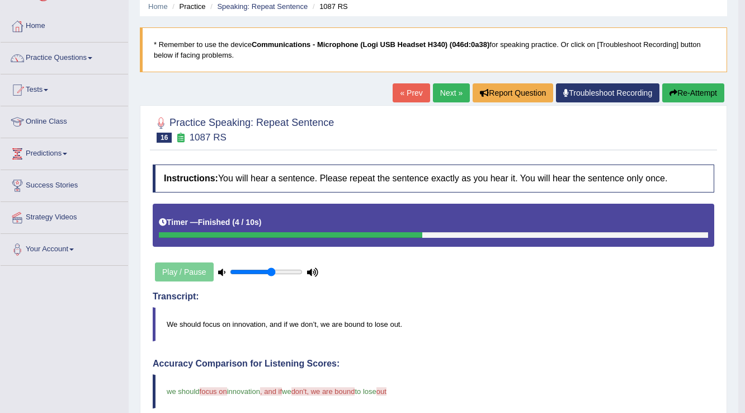
click at [453, 95] on link "Next »" at bounding box center [451, 92] width 37 height 19
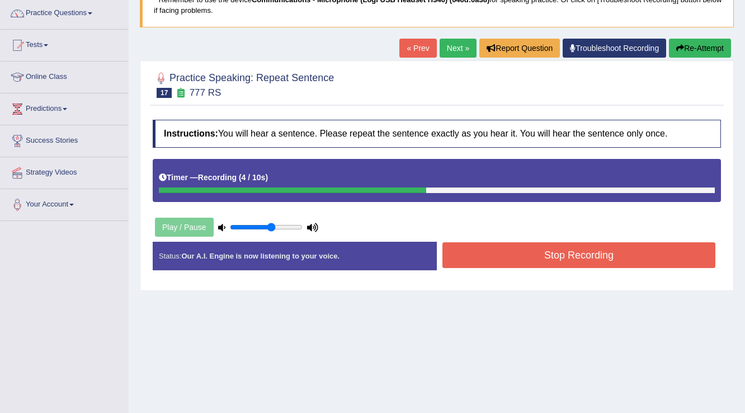
click at [474, 246] on button "Stop Recording" at bounding box center [579, 255] width 273 height 26
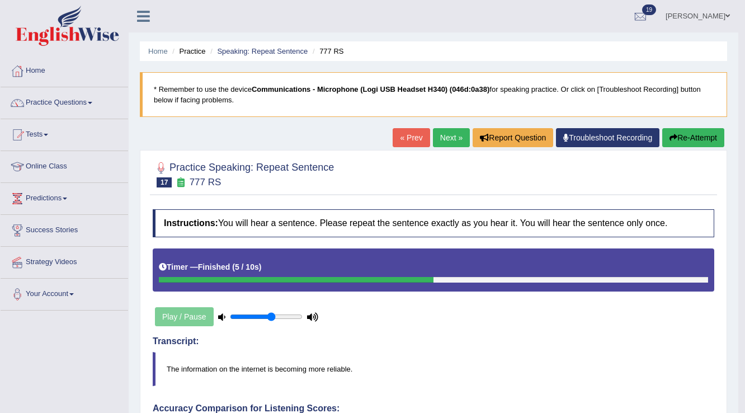
click at [443, 141] on link "Next »" at bounding box center [451, 137] width 37 height 19
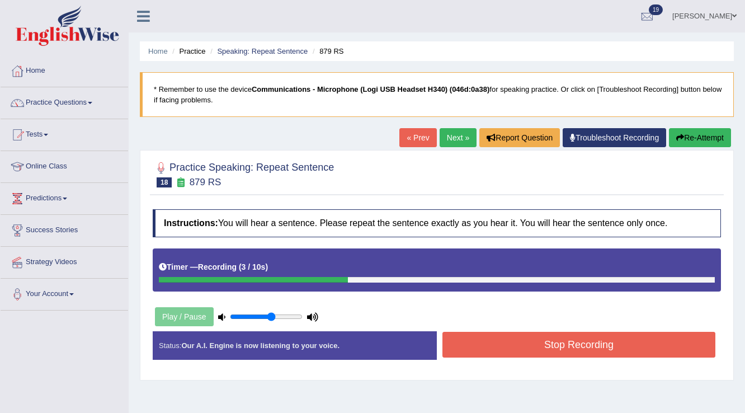
click at [465, 340] on button "Stop Recording" at bounding box center [579, 345] width 273 height 26
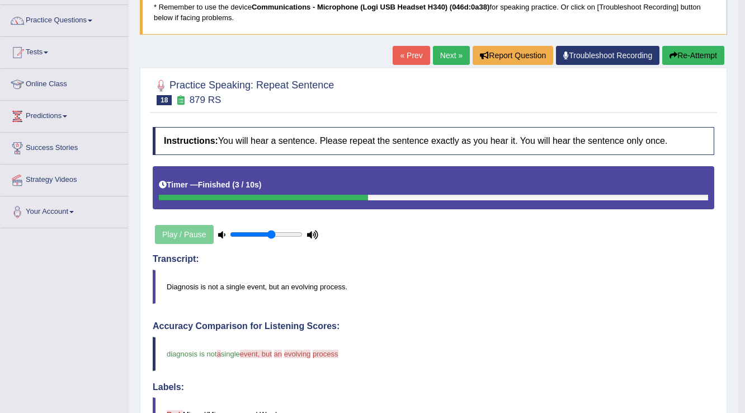
scroll to position [20, 0]
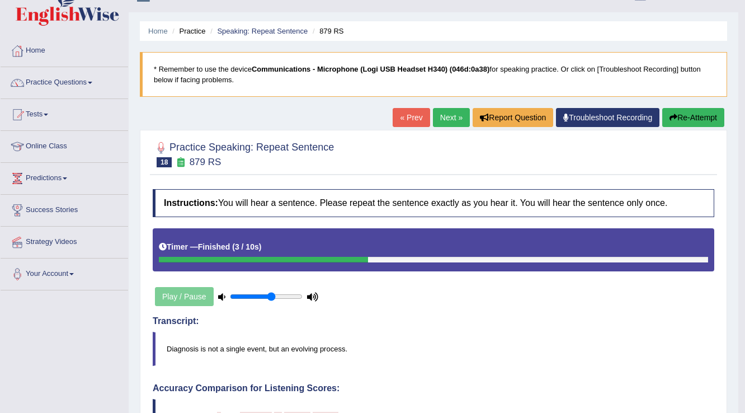
click at [444, 124] on link "Next »" at bounding box center [451, 117] width 37 height 19
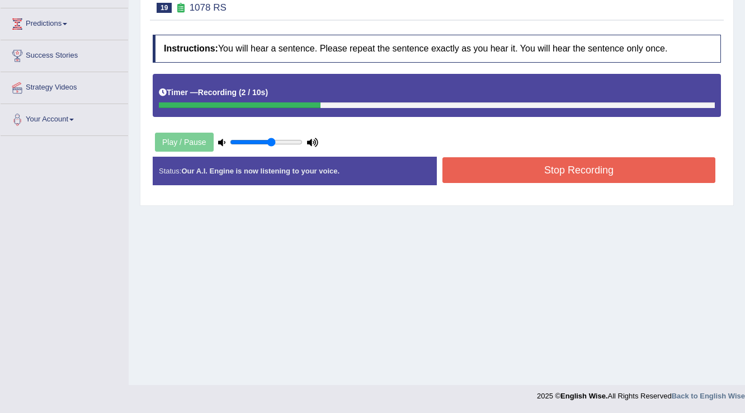
click at [469, 176] on button "Stop Recording" at bounding box center [579, 170] width 273 height 26
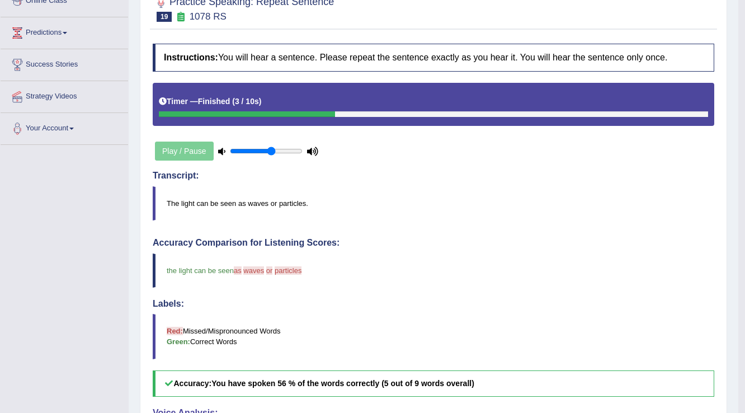
scroll to position [40, 0]
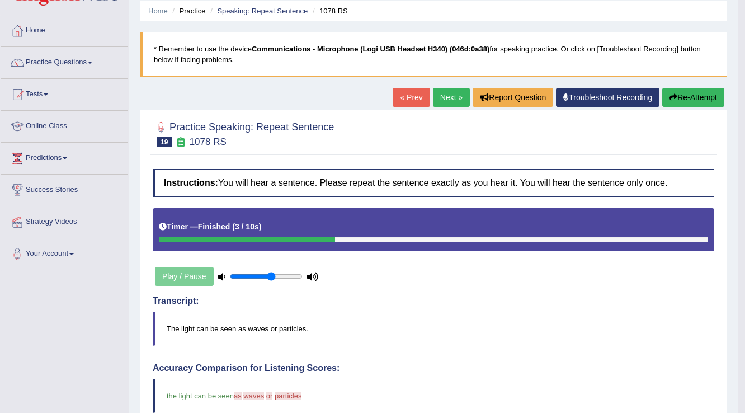
click at [433, 92] on link "Next »" at bounding box center [451, 97] width 37 height 19
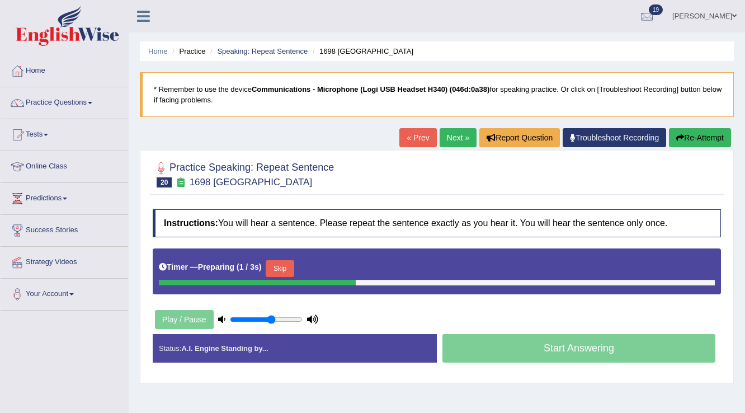
click at [287, 264] on button "Skip" at bounding box center [280, 268] width 28 height 17
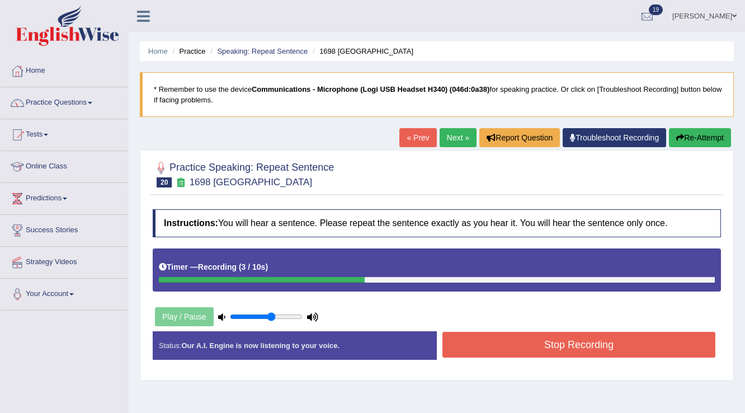
click at [469, 343] on button "Stop Recording" at bounding box center [579, 345] width 273 height 26
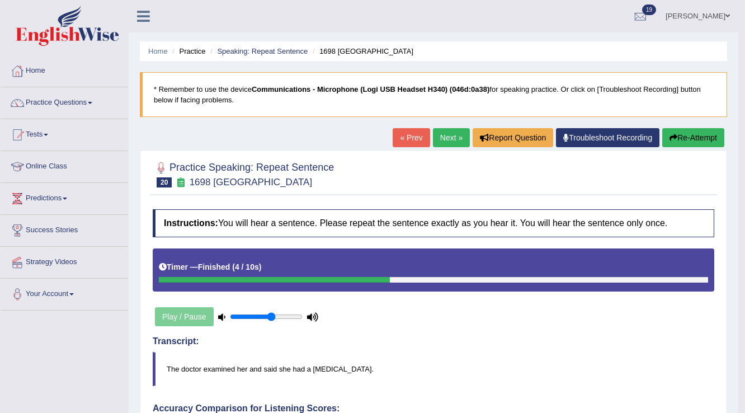
click at [435, 141] on link "Next »" at bounding box center [451, 137] width 37 height 19
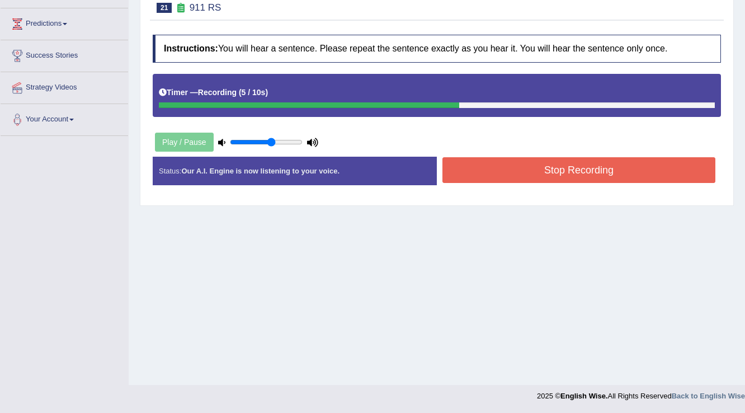
click at [476, 172] on button "Stop Recording" at bounding box center [579, 170] width 273 height 26
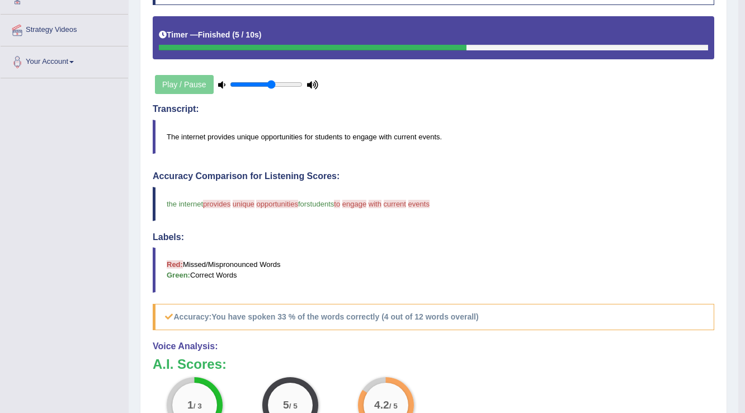
scroll to position [40, 0]
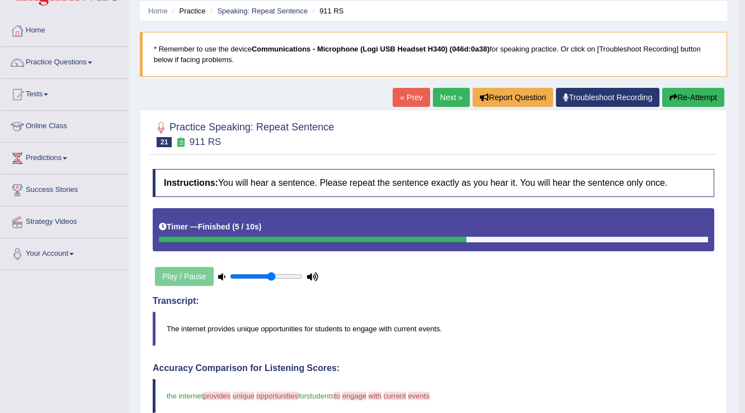
click at [674, 102] on button "Re-Attempt" at bounding box center [693, 97] width 62 height 19
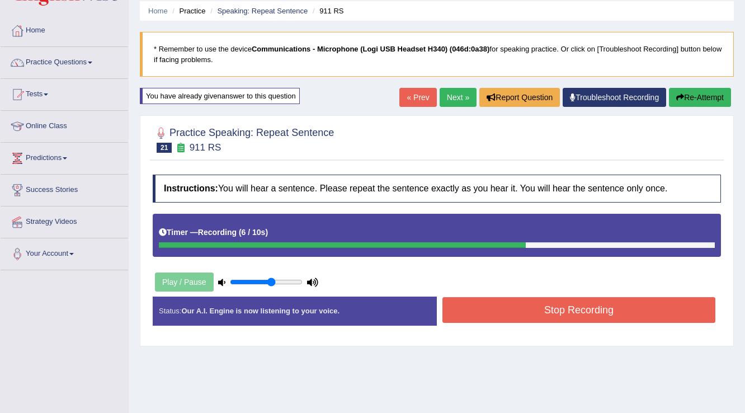
click at [477, 313] on button "Stop Recording" at bounding box center [579, 310] width 273 height 26
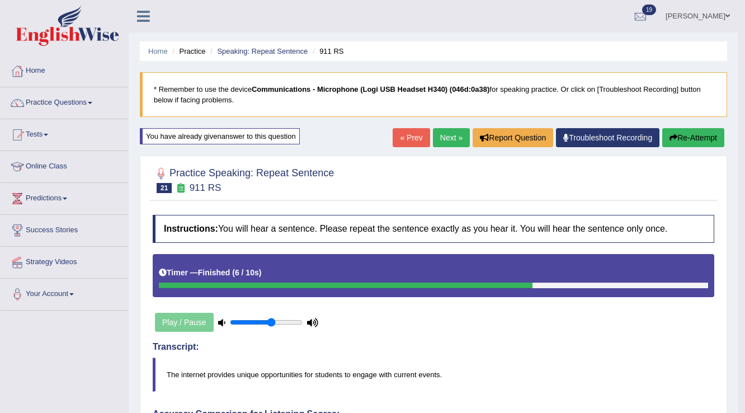
click at [449, 137] on link "Next »" at bounding box center [451, 137] width 37 height 19
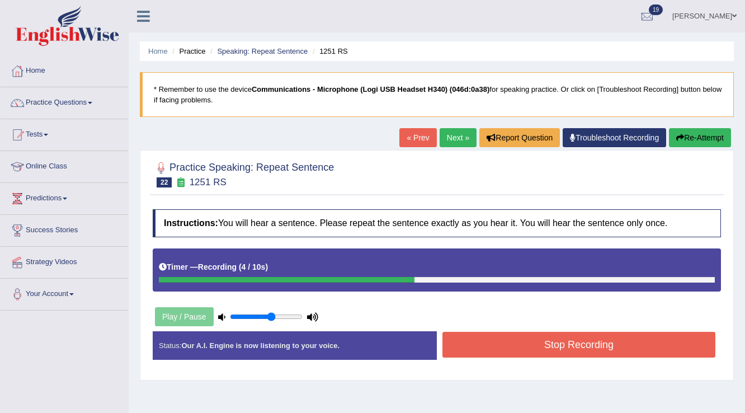
click at [472, 351] on button "Stop Recording" at bounding box center [579, 345] width 273 height 26
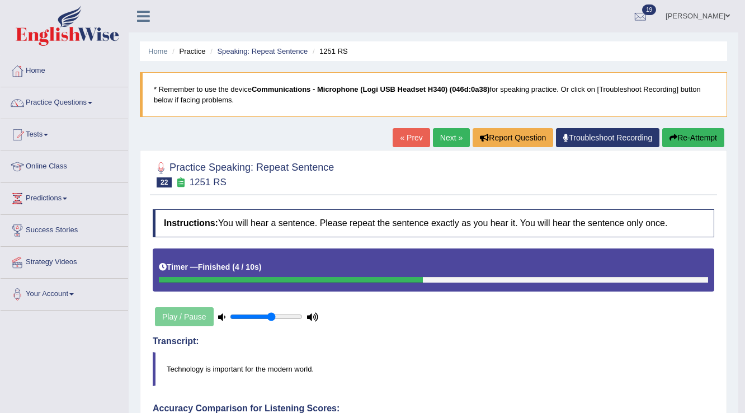
click at [446, 145] on link "Next »" at bounding box center [451, 137] width 37 height 19
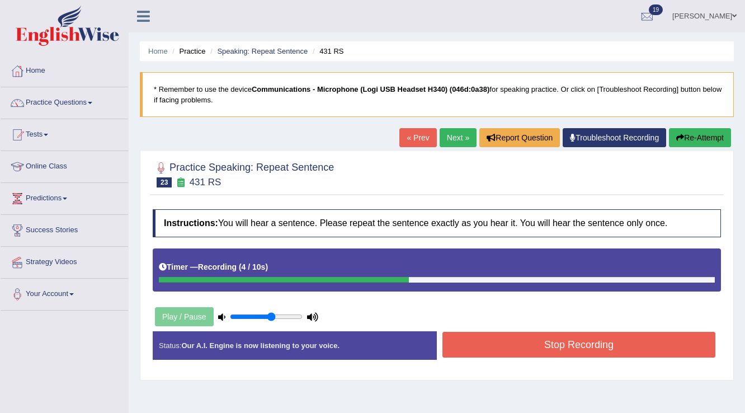
click at [479, 354] on button "Stop Recording" at bounding box center [579, 345] width 273 height 26
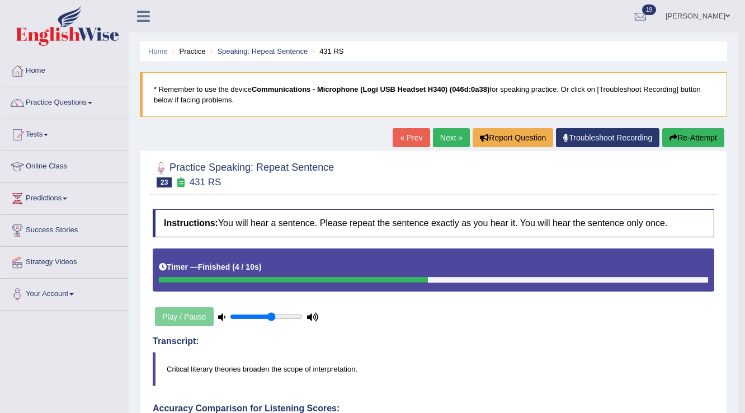
click at [692, 144] on button "Re-Attempt" at bounding box center [693, 137] width 62 height 19
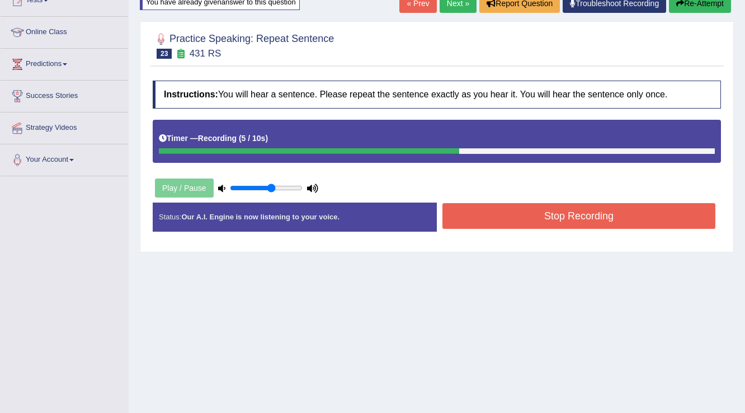
click at [499, 223] on button "Stop Recording" at bounding box center [579, 216] width 273 height 26
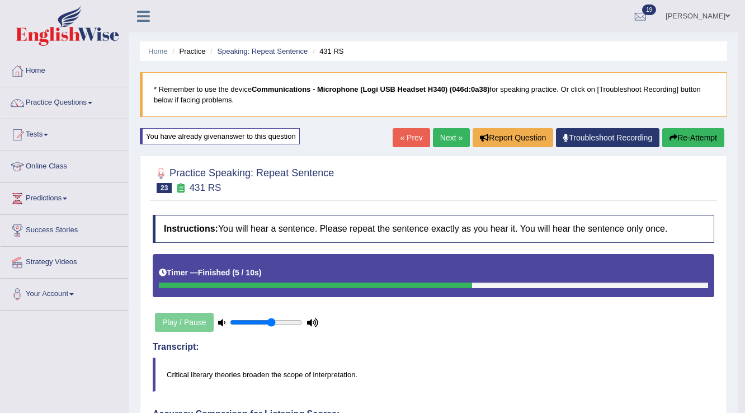
click at [443, 134] on link "Next »" at bounding box center [451, 137] width 37 height 19
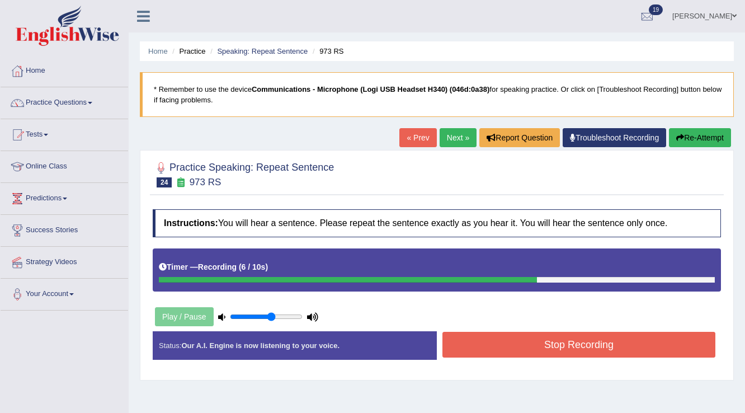
click at [678, 134] on icon "button" at bounding box center [680, 138] width 8 height 8
click at [575, 340] on button "Stop Recording" at bounding box center [579, 345] width 273 height 26
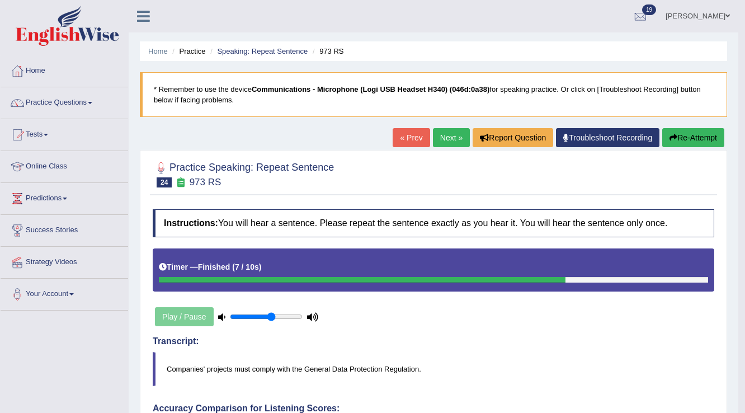
click at [678, 139] on button "Re-Attempt" at bounding box center [693, 137] width 62 height 19
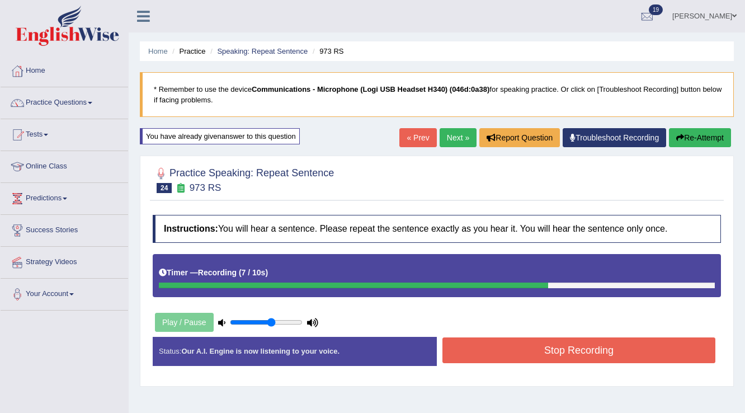
click at [656, 348] on button "Stop Recording" at bounding box center [579, 350] width 273 height 26
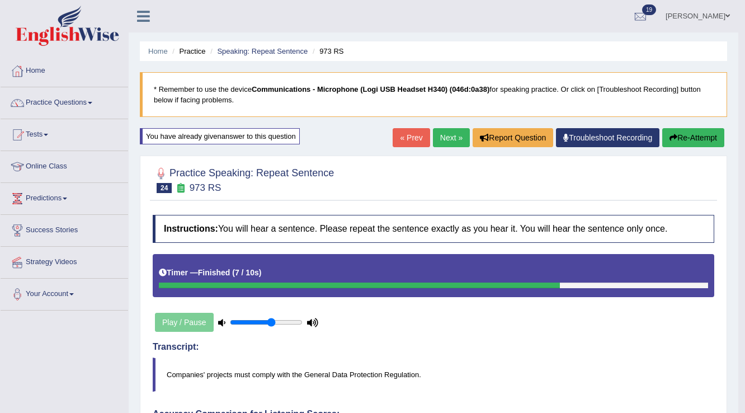
click at [441, 133] on link "Next »" at bounding box center [451, 137] width 37 height 19
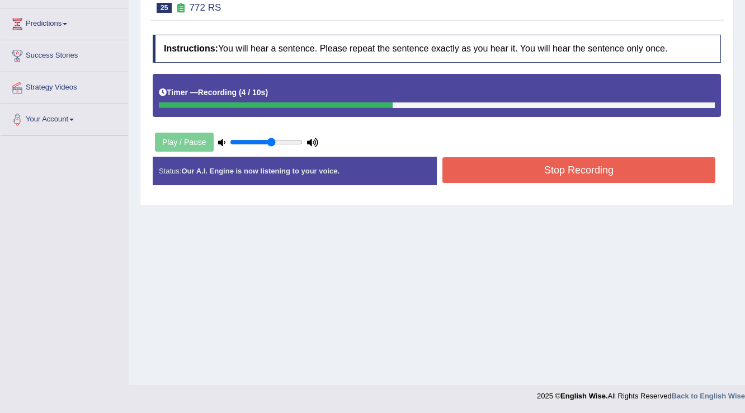
click at [479, 163] on button "Stop Recording" at bounding box center [579, 170] width 273 height 26
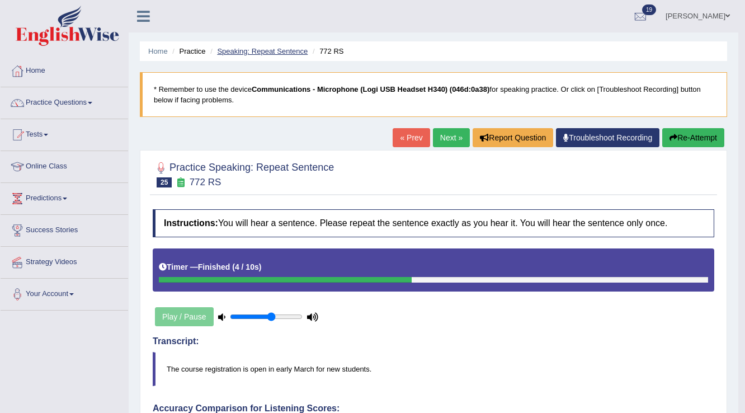
click at [269, 51] on link "Speaking: Repeat Sentence" at bounding box center [262, 51] width 91 height 8
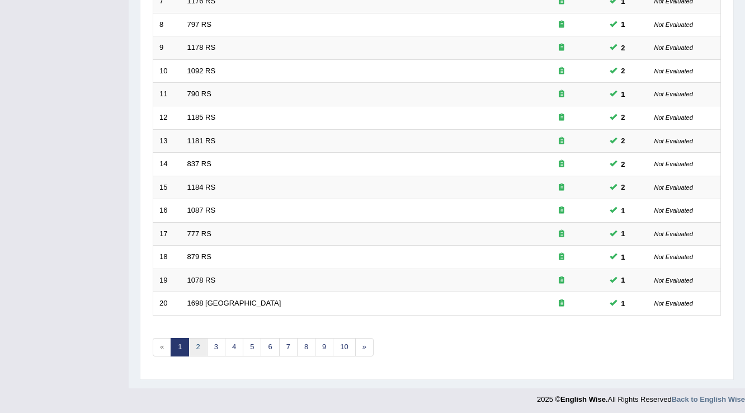
click at [195, 344] on link "2" at bounding box center [198, 347] width 18 height 18
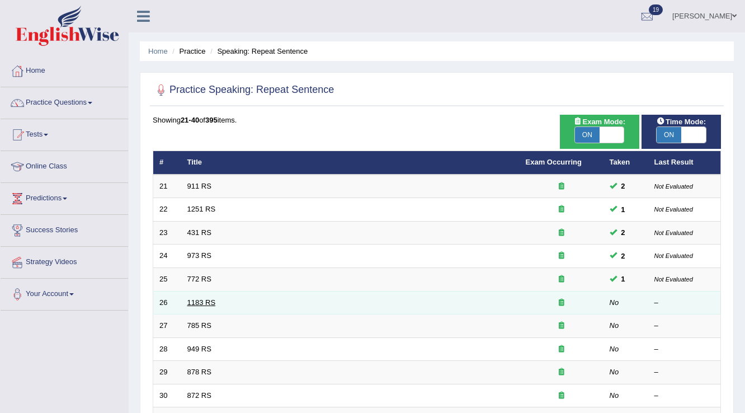
click at [196, 300] on link "1183 RS" at bounding box center [201, 302] width 29 height 8
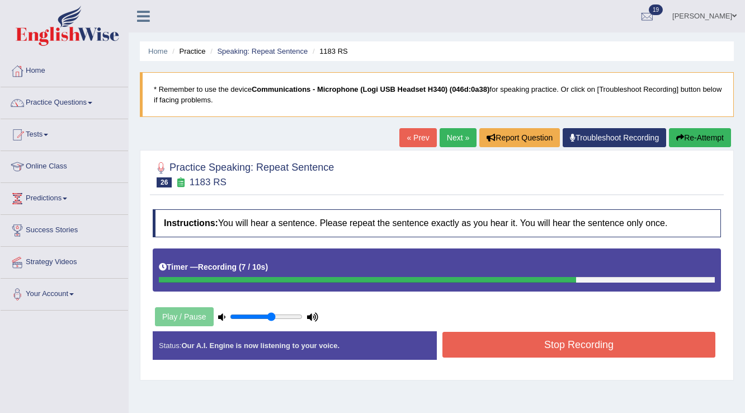
click at [627, 335] on button "Stop Recording" at bounding box center [579, 345] width 273 height 26
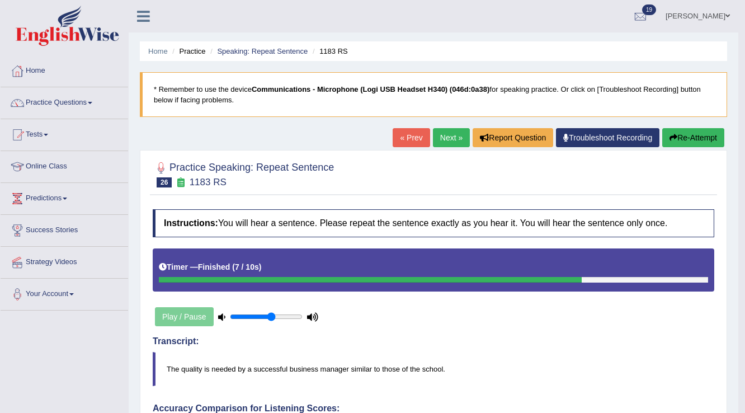
click at [704, 143] on button "Re-Attempt" at bounding box center [693, 137] width 62 height 19
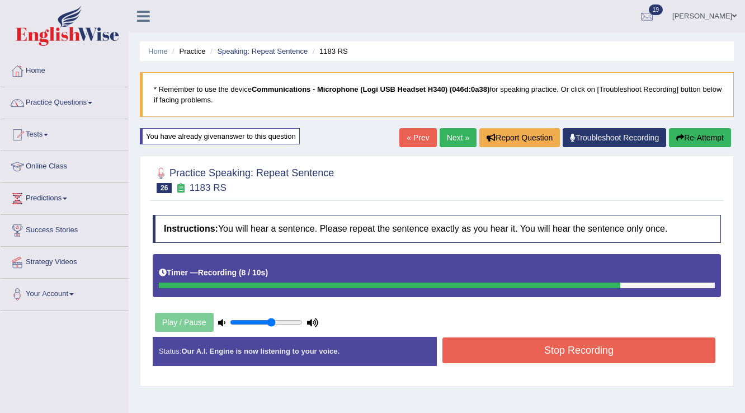
click at [638, 347] on button "Stop Recording" at bounding box center [579, 350] width 273 height 26
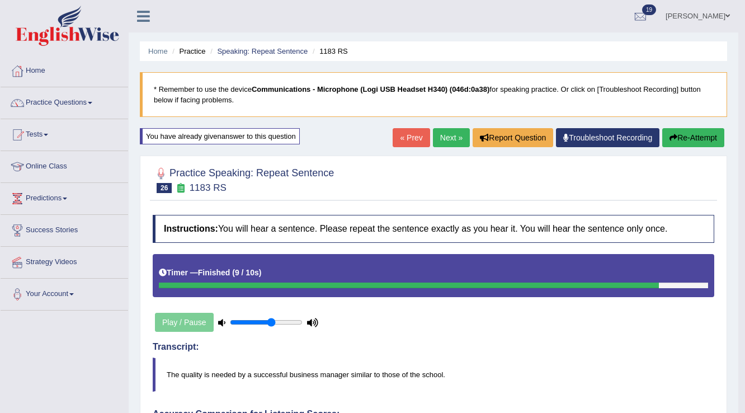
click at [444, 130] on link "Next »" at bounding box center [451, 137] width 37 height 19
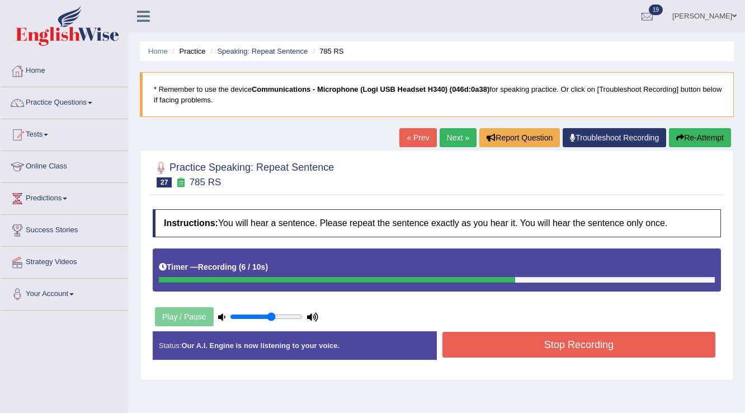
click at [526, 334] on button "Stop Recording" at bounding box center [579, 345] width 273 height 26
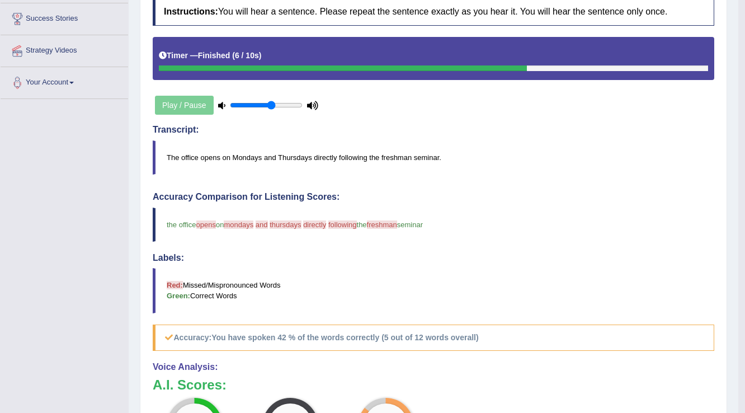
scroll to position [85, 0]
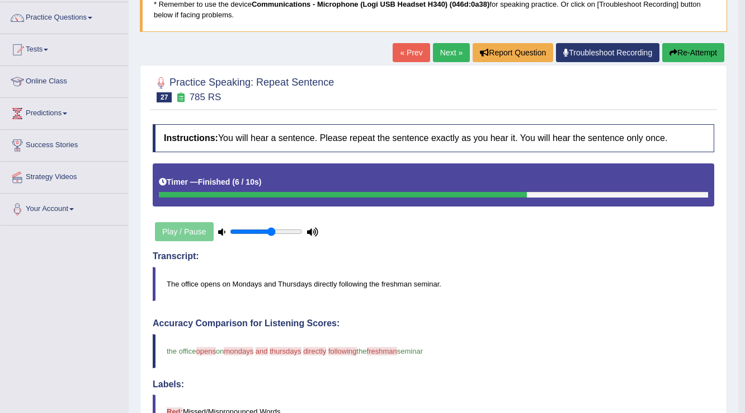
click at [451, 59] on link "Next »" at bounding box center [451, 52] width 37 height 19
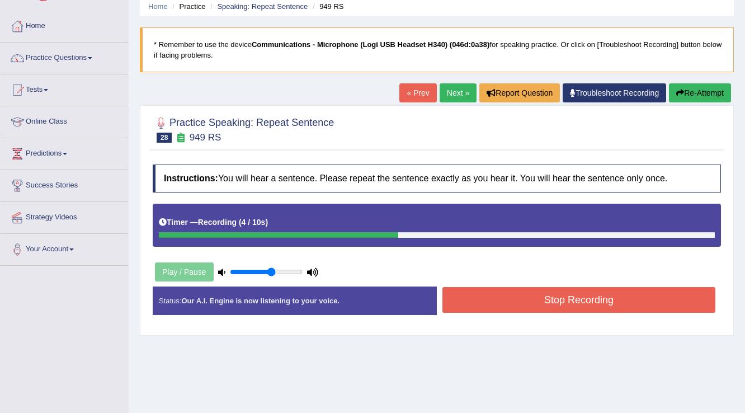
click at [551, 297] on button "Stop Recording" at bounding box center [579, 300] width 273 height 26
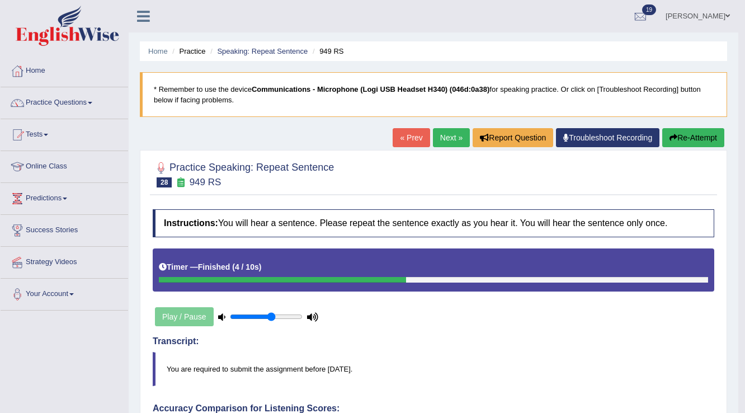
click at [439, 137] on link "Next »" at bounding box center [451, 137] width 37 height 19
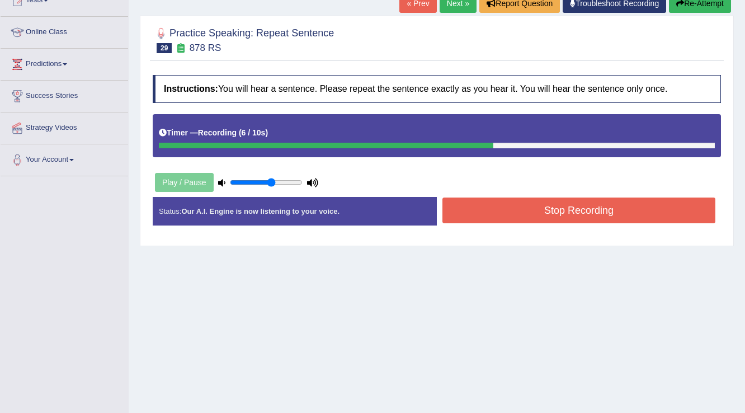
click at [557, 208] on button "Stop Recording" at bounding box center [579, 211] width 273 height 26
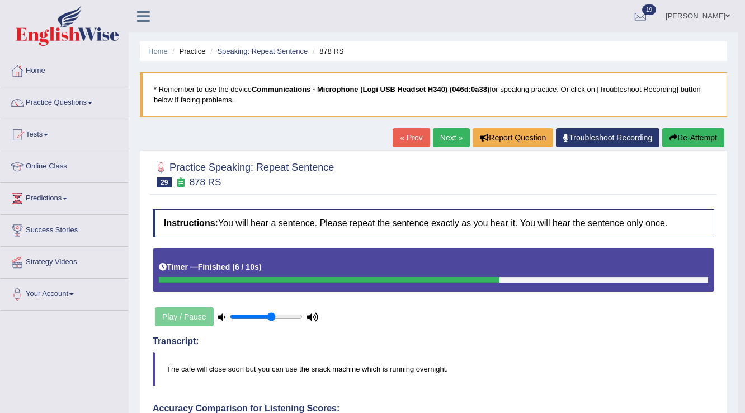
click at [687, 143] on button "Re-Attempt" at bounding box center [693, 137] width 62 height 19
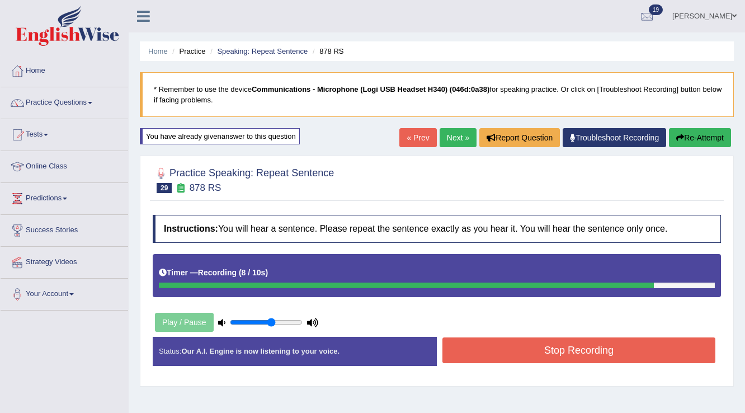
click at [516, 343] on button "Stop Recording" at bounding box center [579, 350] width 273 height 26
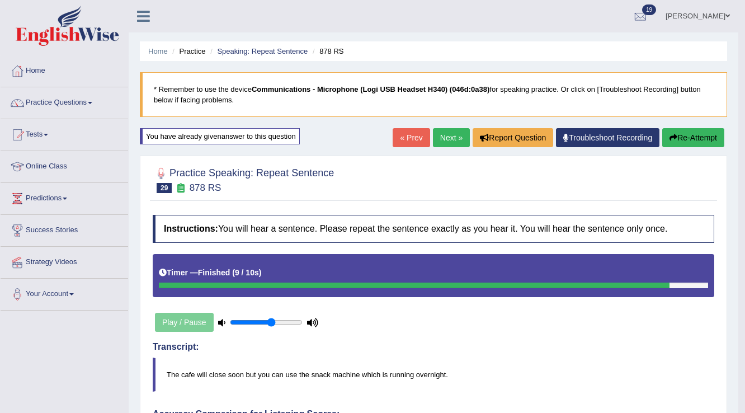
click at [674, 132] on button "Re-Attempt" at bounding box center [693, 137] width 62 height 19
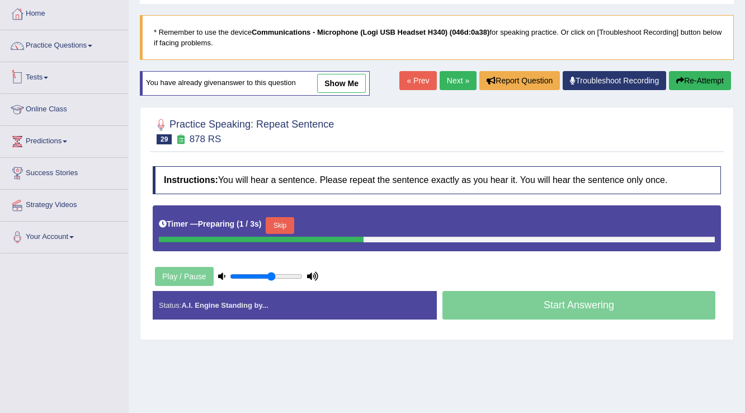
scroll to position [175, 0]
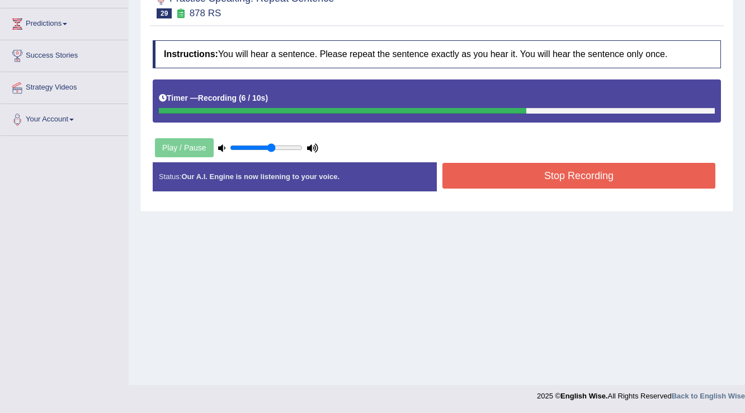
click at [452, 172] on button "Stop Recording" at bounding box center [579, 176] width 273 height 26
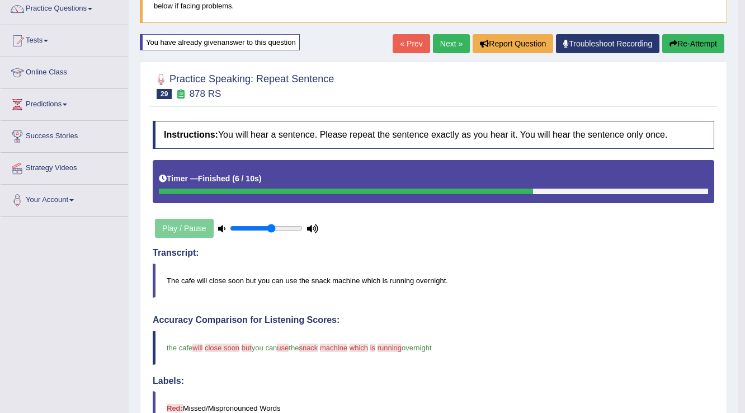
scroll to position [0, 0]
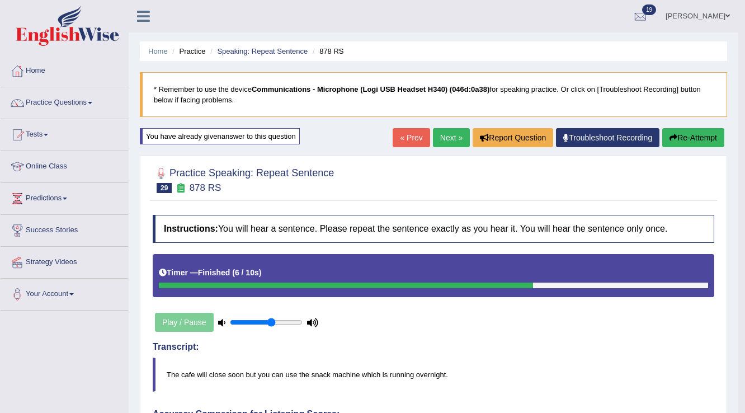
click at [441, 143] on link "Next »" at bounding box center [451, 137] width 37 height 19
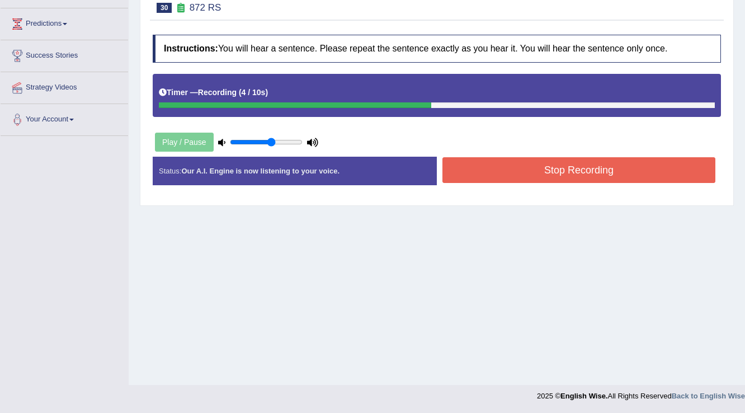
click at [587, 175] on button "Stop Recording" at bounding box center [579, 170] width 273 height 26
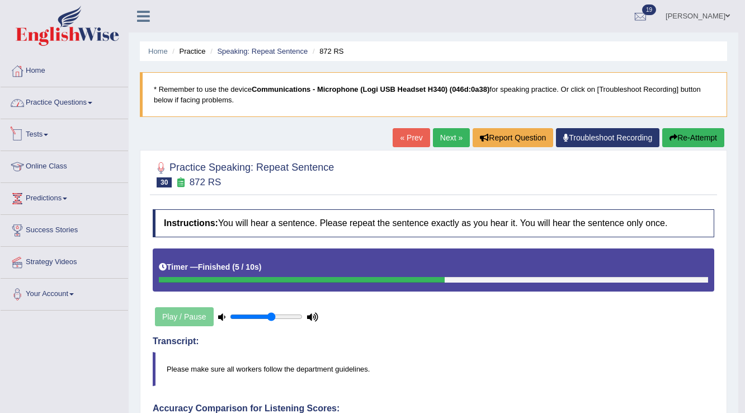
click at [62, 108] on link "Practice Questions" at bounding box center [65, 101] width 128 height 28
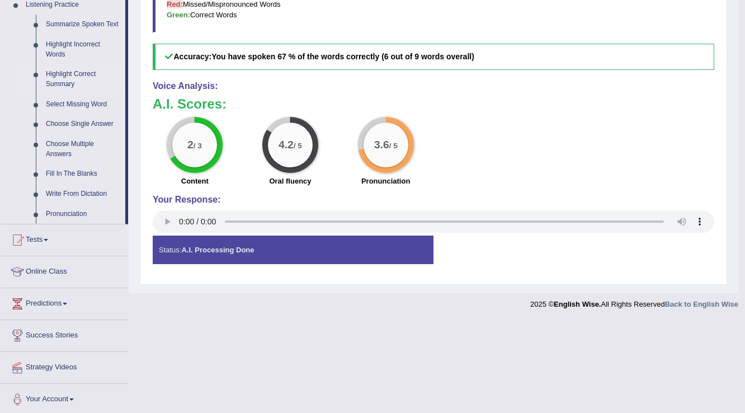
scroll to position [448, 0]
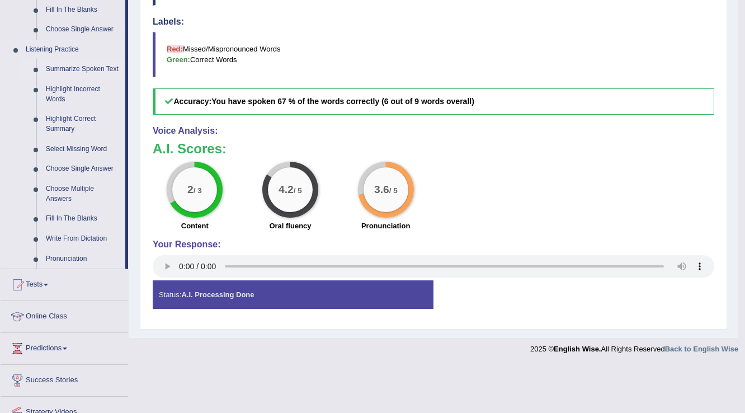
click at [69, 65] on link "Summarize Spoken Text" at bounding box center [83, 69] width 84 height 20
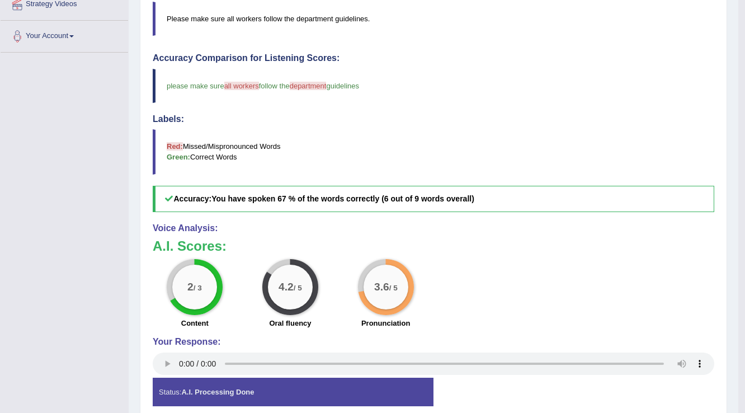
scroll to position [177, 0]
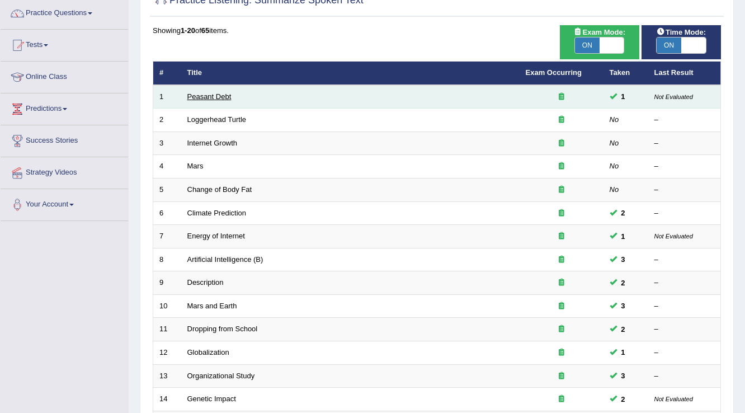
click at [206, 96] on link "Peasant Debt" at bounding box center [209, 96] width 44 height 8
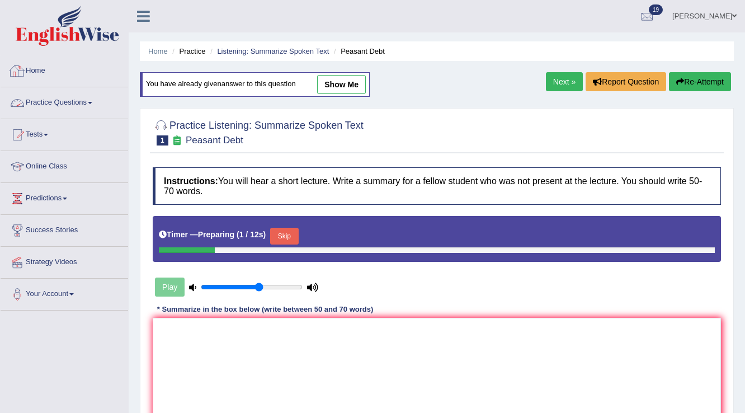
click at [42, 70] on link "Home" at bounding box center [65, 69] width 128 height 28
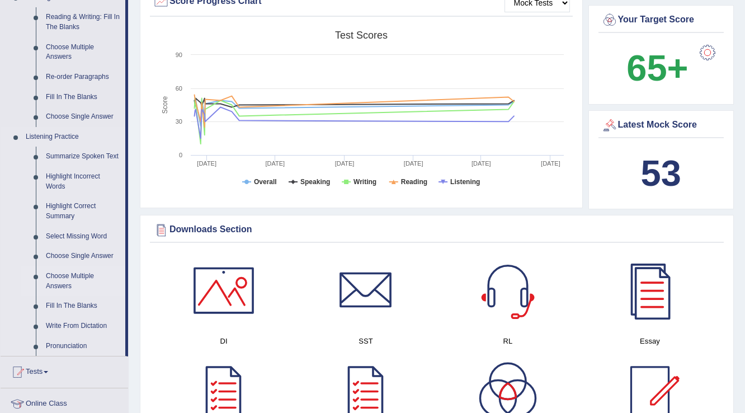
scroll to position [358, 0]
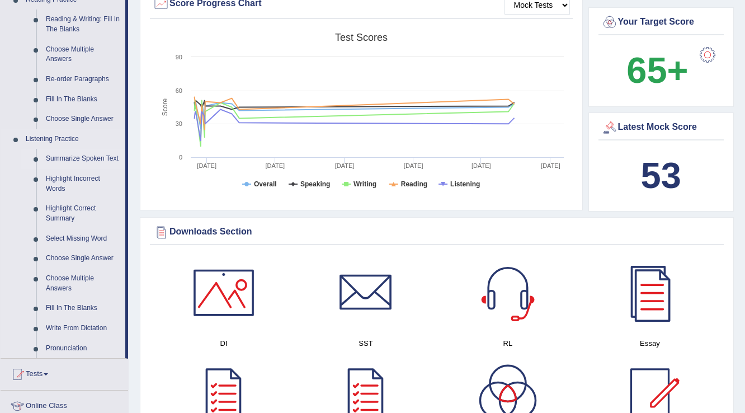
click at [81, 159] on link "Summarize Spoken Text" at bounding box center [83, 159] width 84 height 20
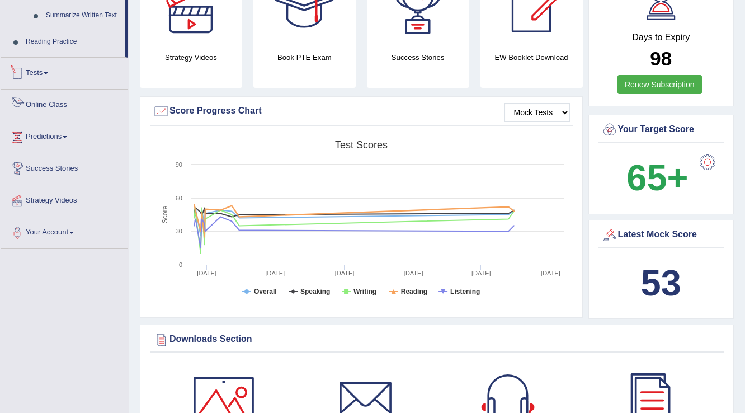
scroll to position [450, 0]
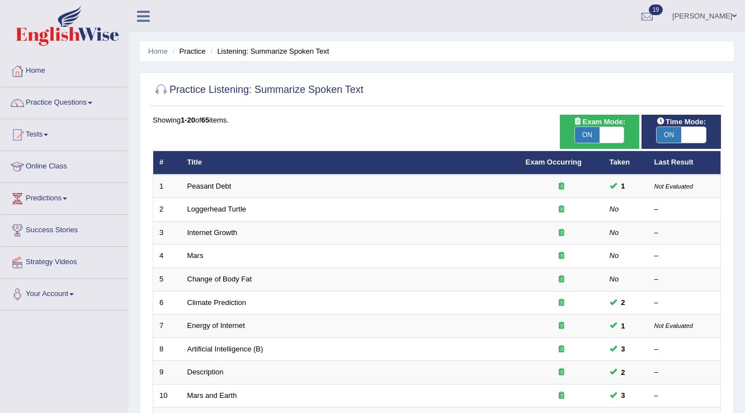
click at [678, 130] on span "ON" at bounding box center [669, 135] width 25 height 16
checkbox input "false"
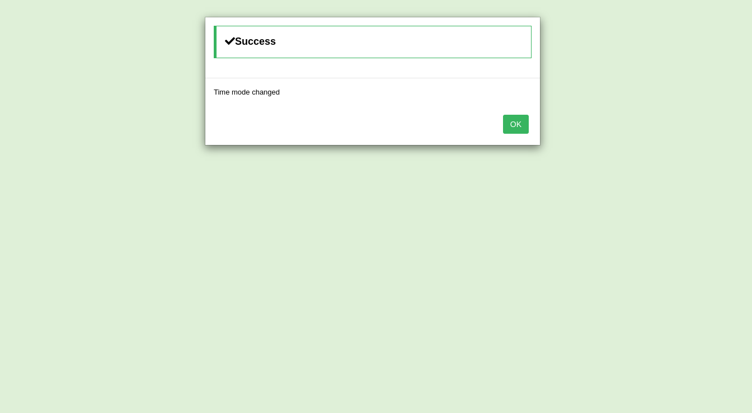
click at [518, 124] on button "OK" at bounding box center [516, 124] width 26 height 19
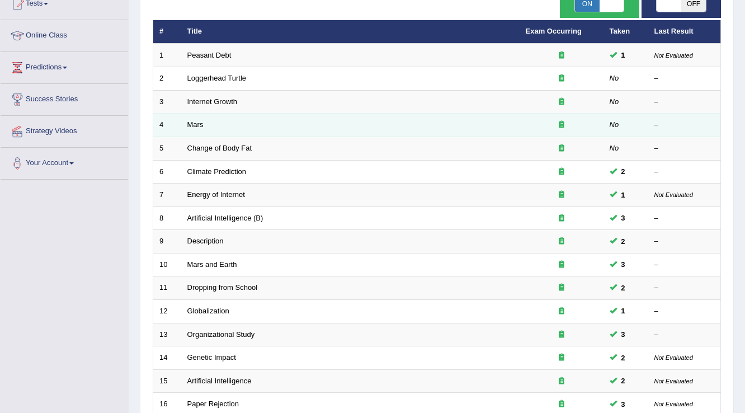
scroll to position [134, 0]
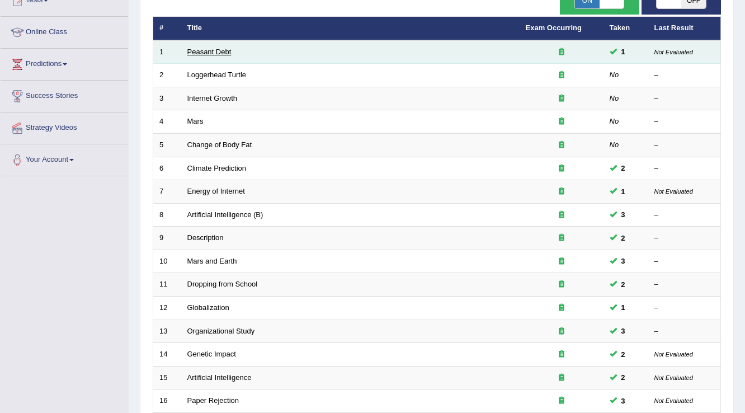
click at [214, 51] on link "Peasant Debt" at bounding box center [209, 52] width 44 height 8
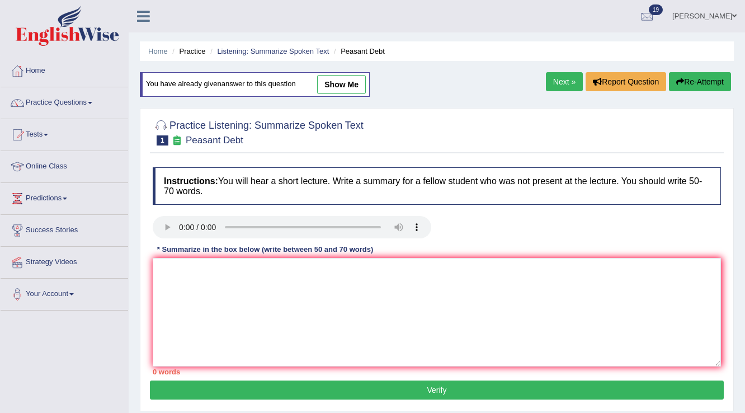
click at [331, 78] on link "show me" at bounding box center [341, 84] width 49 height 19
type textarea "The speaker provided a comprehensive overview of farmers suicide, highlighlight…"
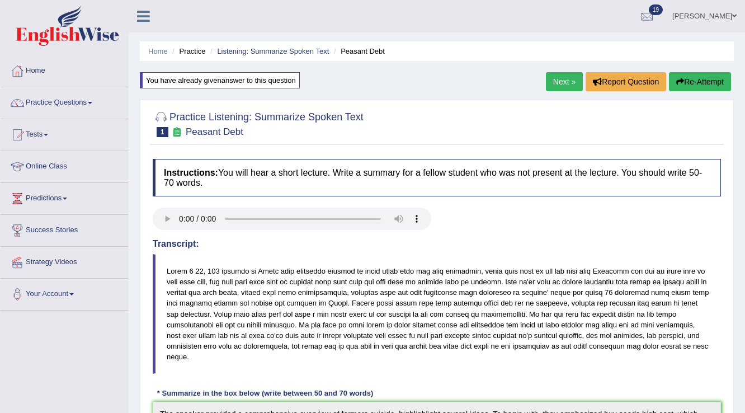
click at [708, 83] on button "Re-Attempt" at bounding box center [700, 81] width 62 height 19
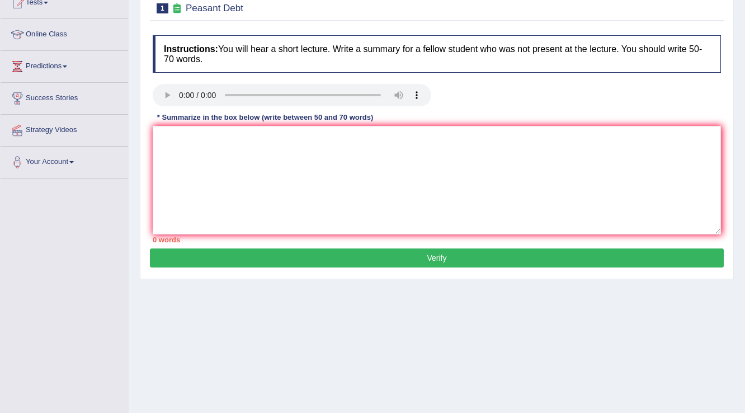
scroll to position [175, 0]
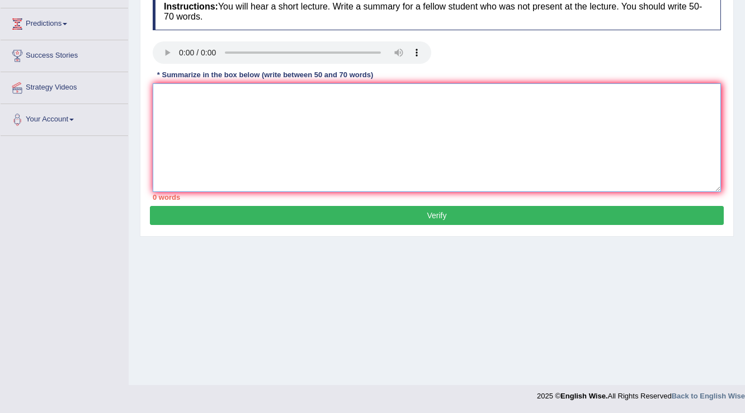
paste textarea "The speaker provided a comprehensive overview of farmers suicide, highlighlight…"
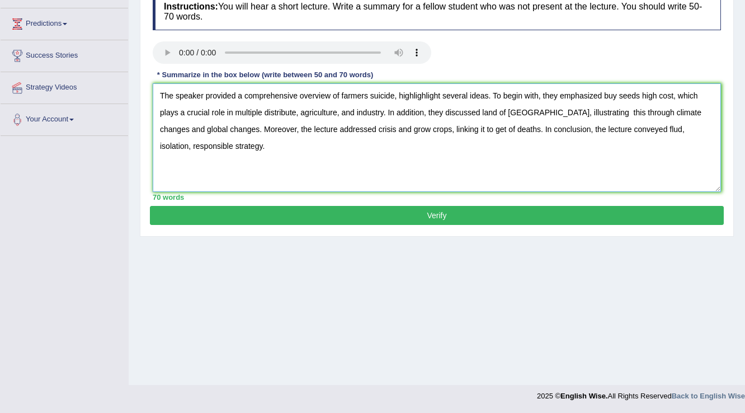
click at [610, 130] on textarea "The speaker provided a comprehensive overview of farmers suicide, highlighlight…" at bounding box center [437, 137] width 568 height 109
click at [191, 145] on textarea "The speaker provided a comprehensive overview of farmers suicide, highlighlight…" at bounding box center [437, 137] width 568 height 109
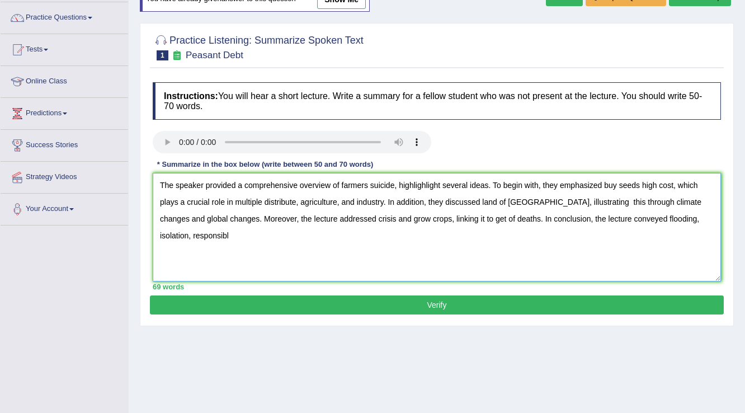
scroll to position [0, 0]
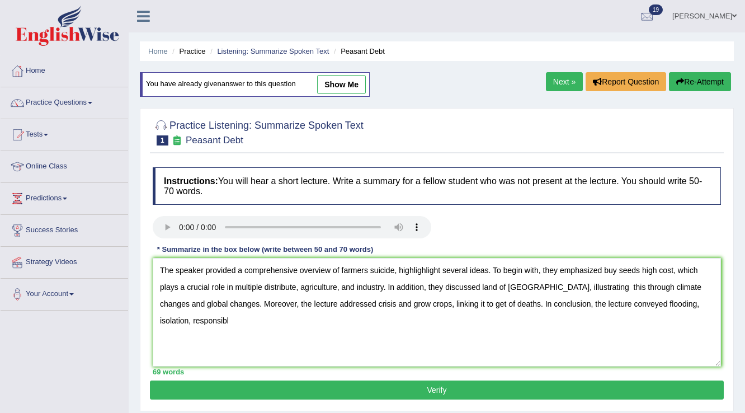
click at [333, 90] on link "show me" at bounding box center [341, 84] width 49 height 19
type textarea "The speaker provided a comprehensive overview of farmers suicide, highlighlight…"
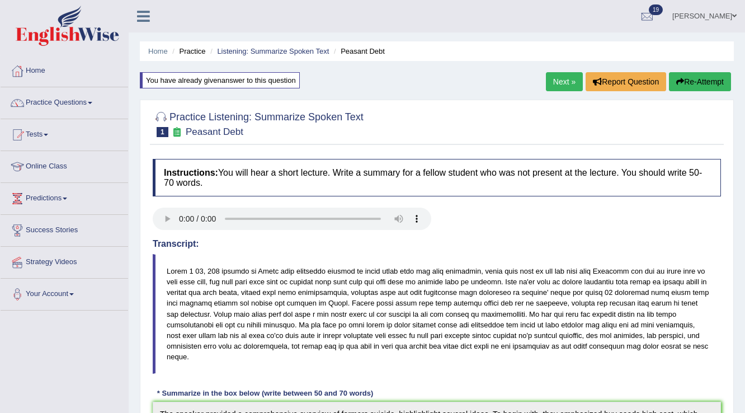
click at [671, 86] on button "Re-Attempt" at bounding box center [700, 81] width 62 height 19
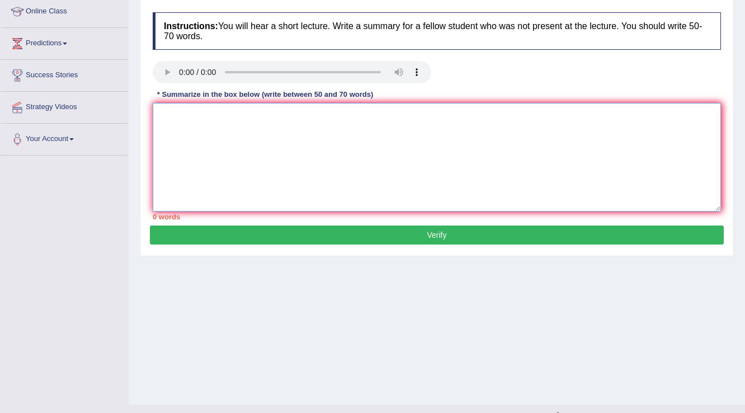
paste textarea "The speaker provided a comprehensive overview of farmers suicide, highlighlight…"
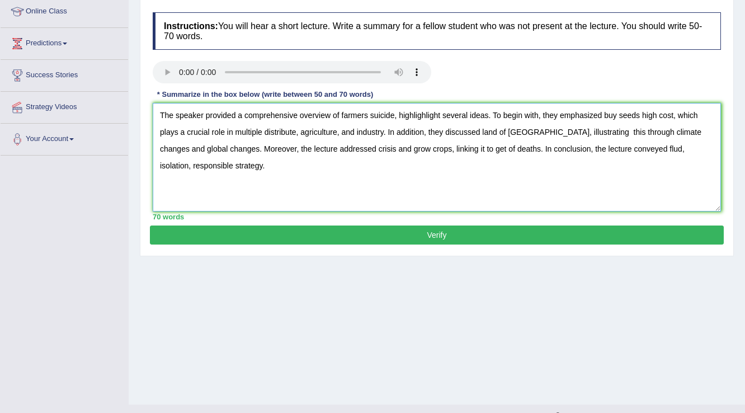
click at [615, 149] on textarea "The speaker provided a comprehensive overview of farmers suicide, highlighlight…" at bounding box center [437, 157] width 568 height 109
click at [661, 152] on textarea "The speaker provided a comprehensive overview of farmers suicide, highlighlight…" at bounding box center [437, 157] width 568 height 109
click at [439, 114] on textarea "The speaker provided a comprehensive overview of farmers suicide, highlighlight…" at bounding box center [437, 157] width 568 height 109
click at [191, 149] on textarea "The speaker provided a comprehensive overview of farmers suicide, highlighlight…" at bounding box center [437, 157] width 568 height 109
type textarea "The speaker provided a comprehensive overview of farmers suicide, highlighlight…"
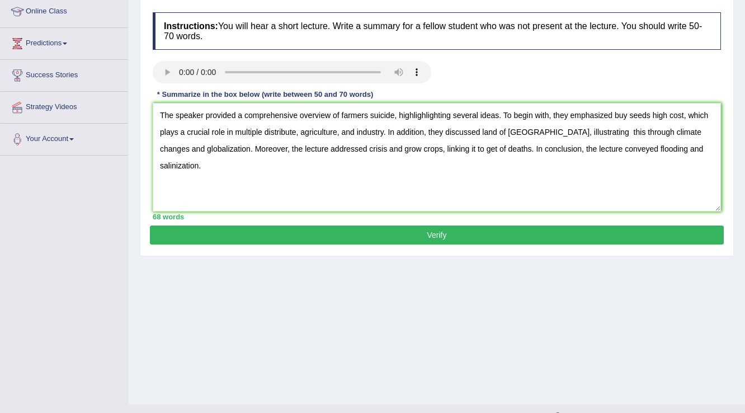
click at [342, 232] on button "Verify" at bounding box center [437, 234] width 574 height 19
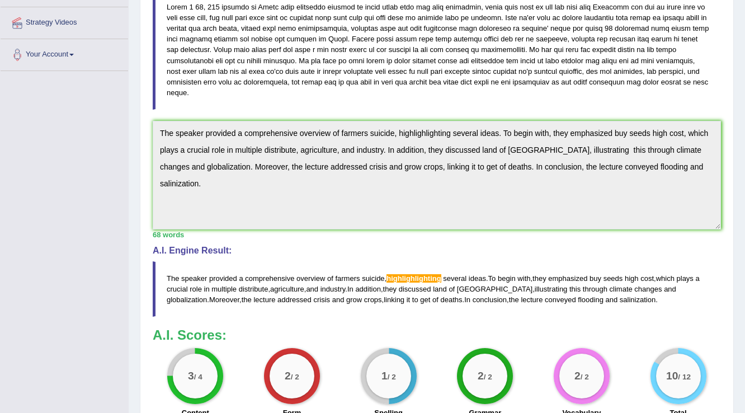
scroll to position [354, 0]
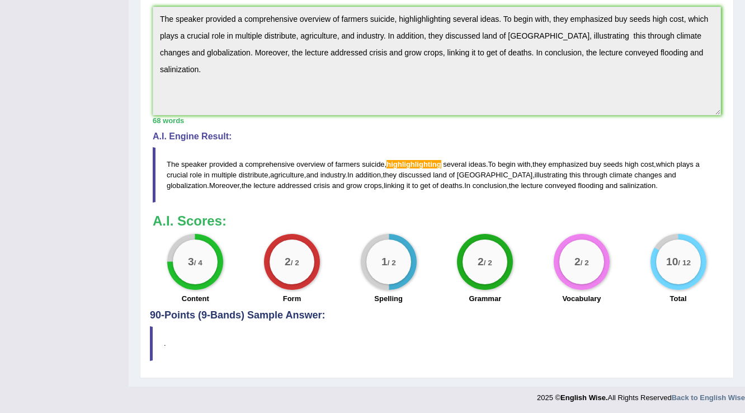
drag, startPoint x: 167, startPoint y: 155, endPoint x: 193, endPoint y: 167, distance: 28.3
click at [186, 167] on blockquote "The speaker provided a comprehensive overview of farmers suicide , highlighligh…" at bounding box center [437, 174] width 568 height 55
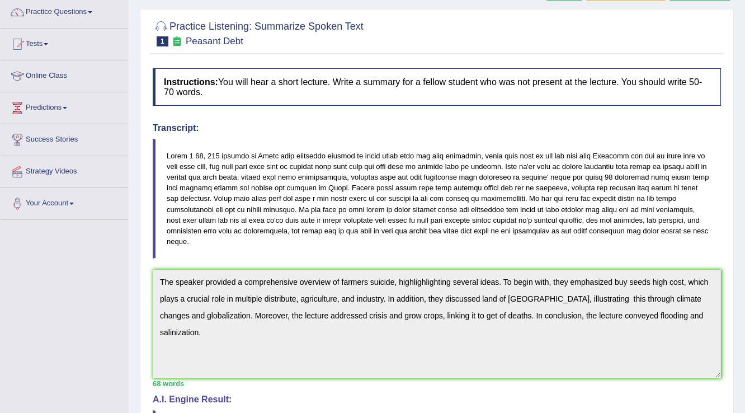
scroll to position [0, 0]
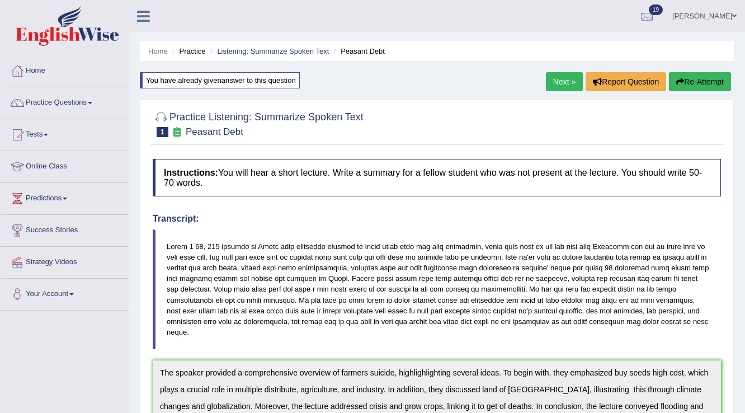
click at [692, 86] on button "Re-Attempt" at bounding box center [700, 81] width 62 height 19
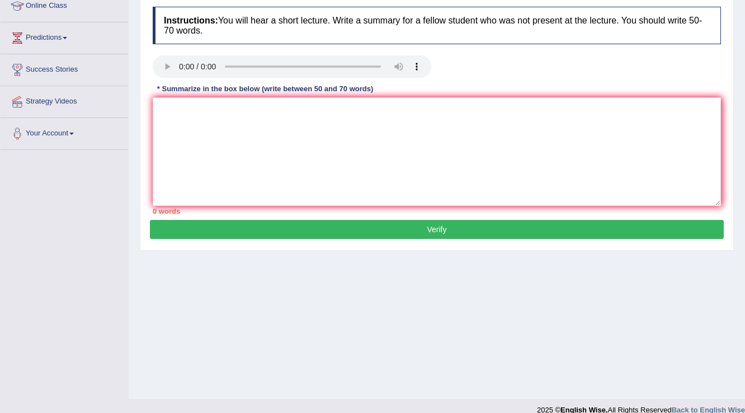
scroll to position [175, 0]
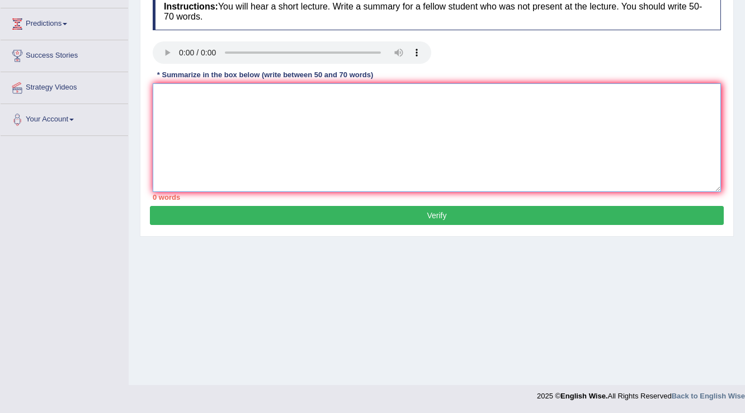
paste textarea "The speaker provided a comprehensive overview of farmers suicide, highlighlight…"
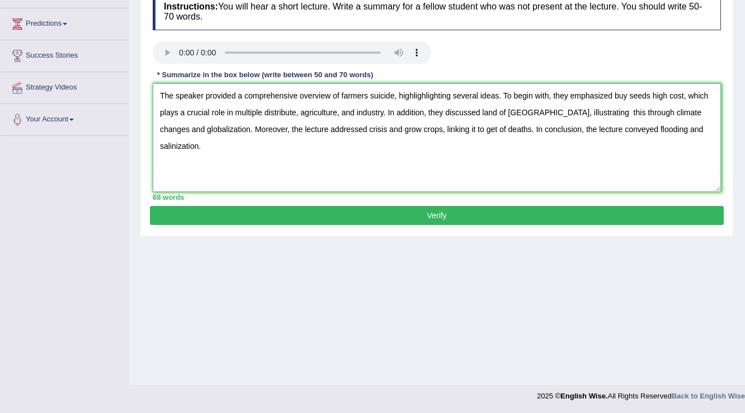
click at [448, 95] on textarea "The speaker provided a comprehensive overview of farmers suicide, highlighlight…" at bounding box center [437, 137] width 568 height 109
type textarea "The speaker provided a comprehensive overview of farmers suicide, highlighting …"
click at [390, 217] on button "Verify" at bounding box center [437, 215] width 574 height 19
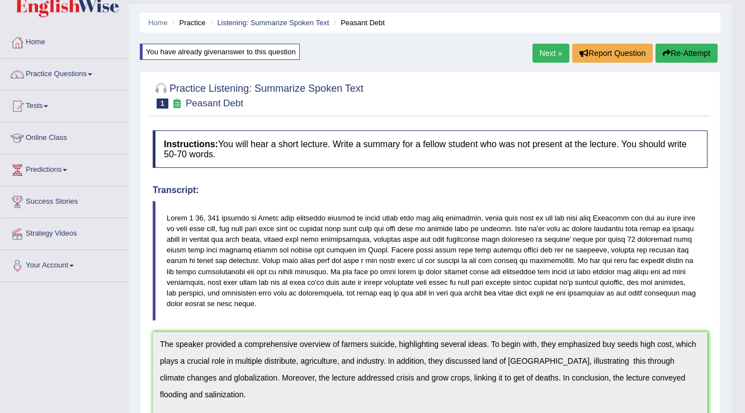
scroll to position [45, 0]
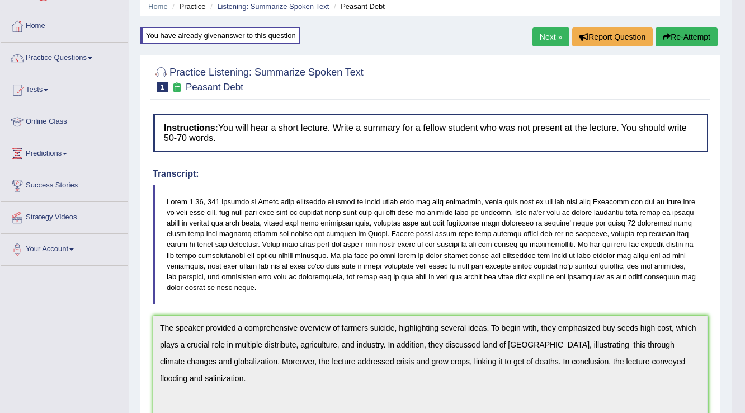
click at [698, 40] on button "Re-Attempt" at bounding box center [687, 36] width 62 height 19
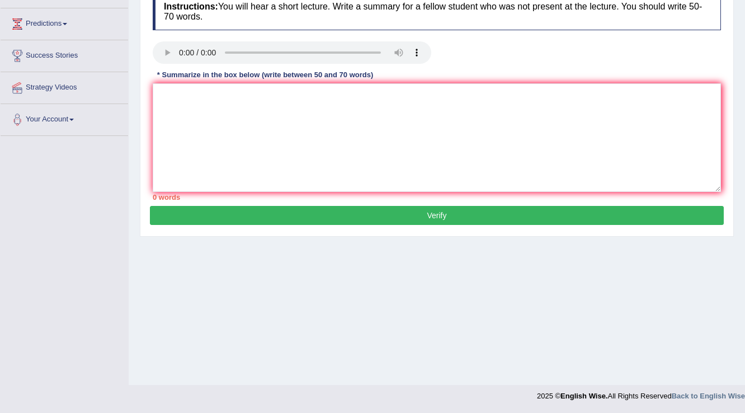
scroll to position [175, 0]
paste textarea "The speaker provided a comprehensive overview of farmers suicide, highlighting …"
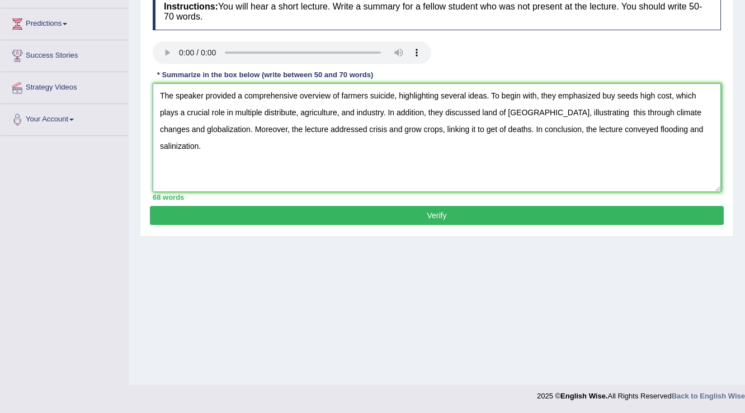
click at [376, 129] on textarea "The speaker provided a comprehensive overview of farmers suicide, highlighting …" at bounding box center [437, 137] width 568 height 109
click at [354, 127] on textarea "The speaker provided a comprehensive overview of farmers suicide, highlighting …" at bounding box center [437, 137] width 568 height 109
click at [567, 112] on textarea "The speaker provided a comprehensive overview of farmers suicide, highlighting …" at bounding box center [437, 137] width 568 height 109
click at [300, 115] on textarea "The speaker provided a comprehensive overview of farmers suicide, highlighting …" at bounding box center [437, 137] width 568 height 109
click at [452, 128] on textarea "The speaker provided a comprehensive overview of farmers suicide, highlighting …" at bounding box center [437, 137] width 568 height 109
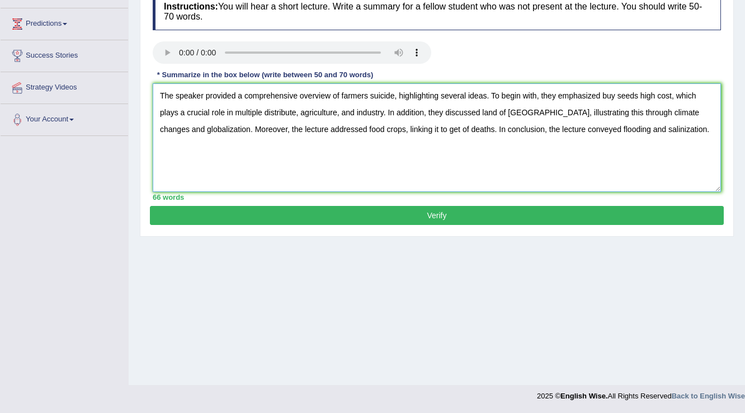
click at [298, 111] on textarea "The speaker provided a comprehensive overview of farmers suicide, highlighting …" at bounding box center [437, 137] width 568 height 109
click at [528, 111] on textarea "The speaker provided a comprehensive overview of farmers suicide, highlighting …" at bounding box center [437, 137] width 568 height 109
type textarea "The speaker provided a comprehensive overview of farmers suicide, highlighting …"
click at [486, 219] on button "Verify" at bounding box center [437, 215] width 574 height 19
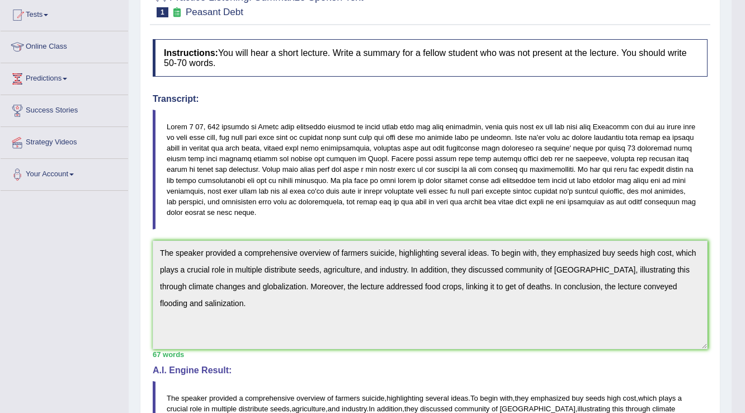
scroll to position [0, 0]
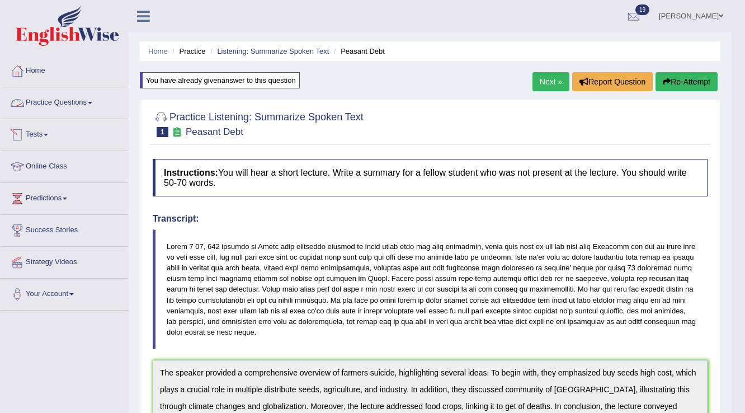
click at [56, 107] on link "Practice Questions" at bounding box center [65, 101] width 128 height 28
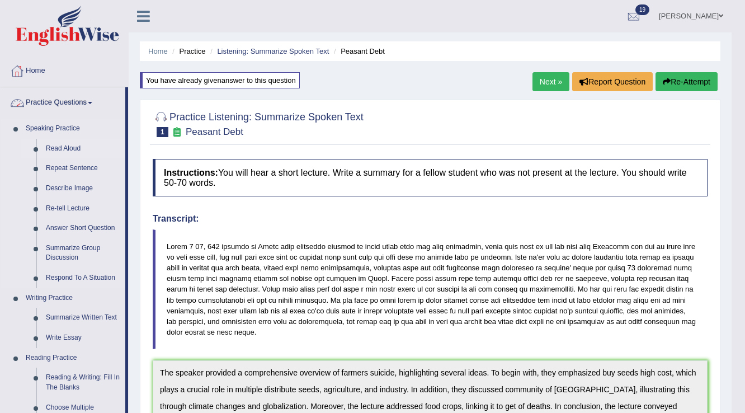
click at [58, 141] on link "Read Aloud" at bounding box center [83, 149] width 84 height 20
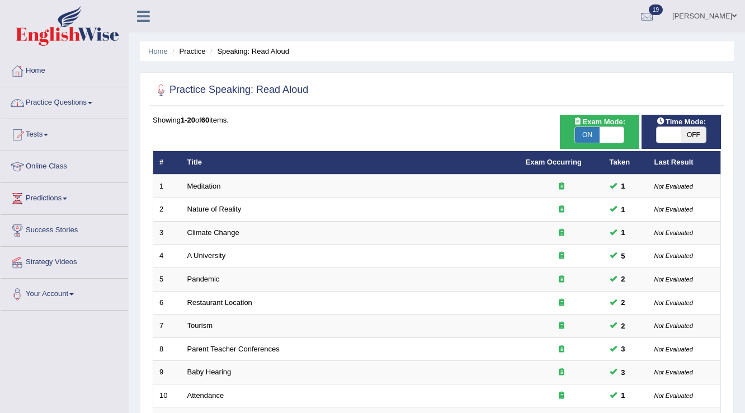
click at [49, 111] on link "Practice Questions" at bounding box center [65, 101] width 128 height 28
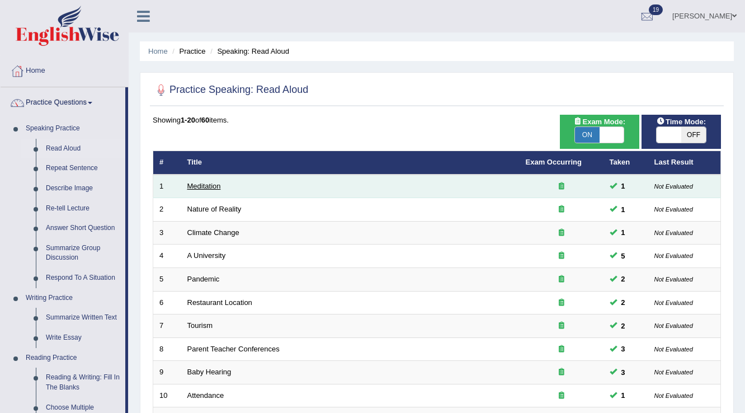
click at [210, 184] on link "Meditation" at bounding box center [204, 186] width 34 height 8
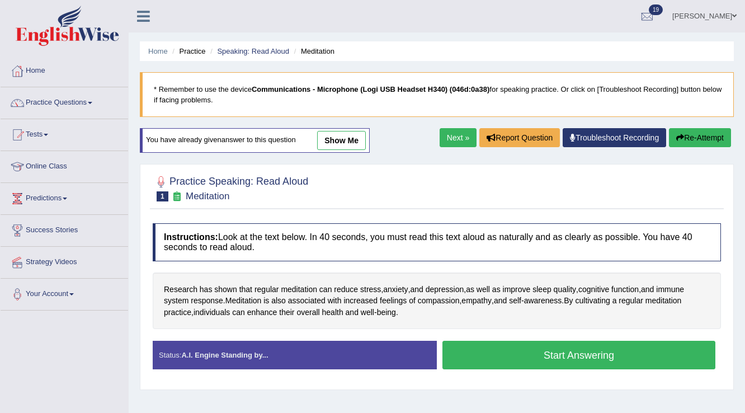
click at [354, 141] on link "show me" at bounding box center [341, 140] width 49 height 19
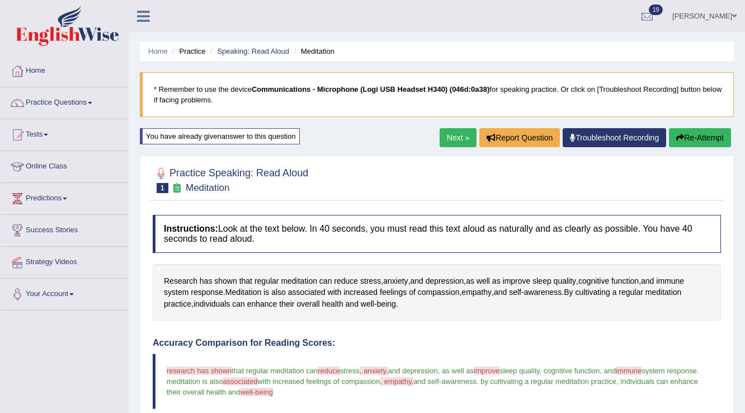
click at [457, 140] on link "Next »" at bounding box center [458, 137] width 37 height 19
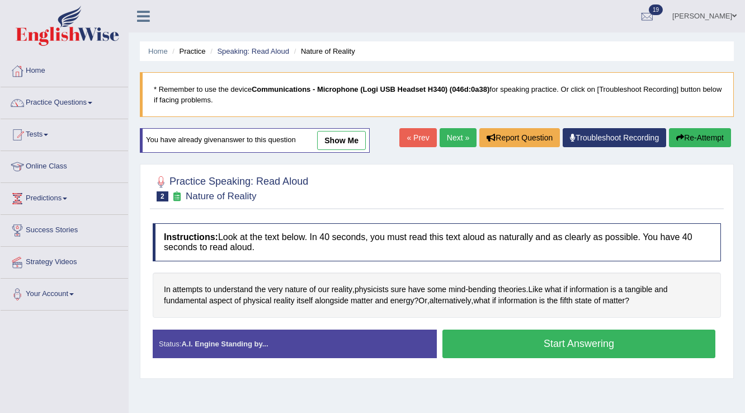
click at [358, 137] on link "show me" at bounding box center [341, 140] width 49 height 19
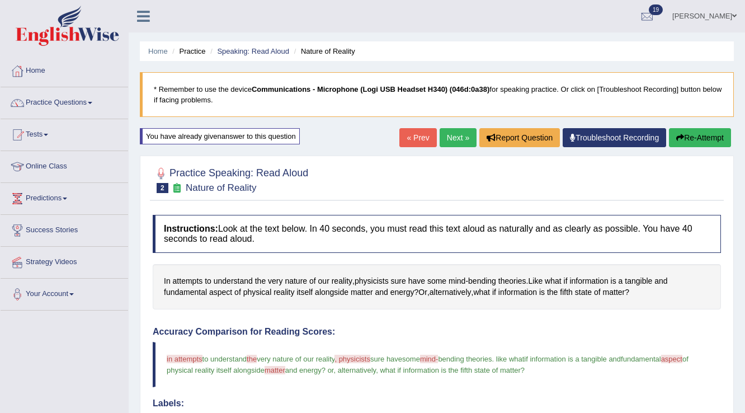
click at [445, 135] on link "Next »" at bounding box center [458, 137] width 37 height 19
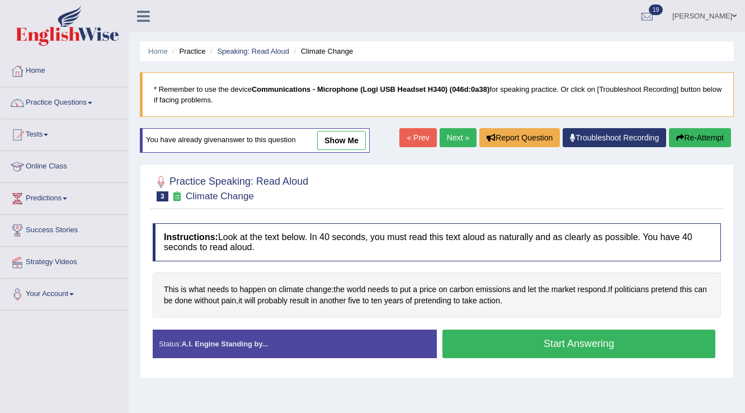
scroll to position [40, 0]
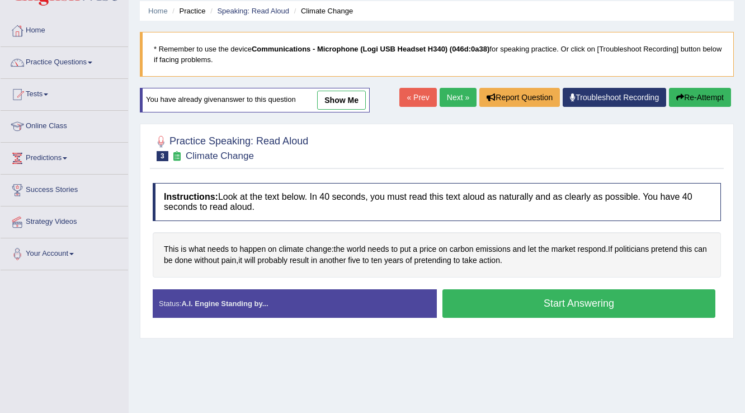
click at [366, 105] on link "show me" at bounding box center [341, 100] width 49 height 19
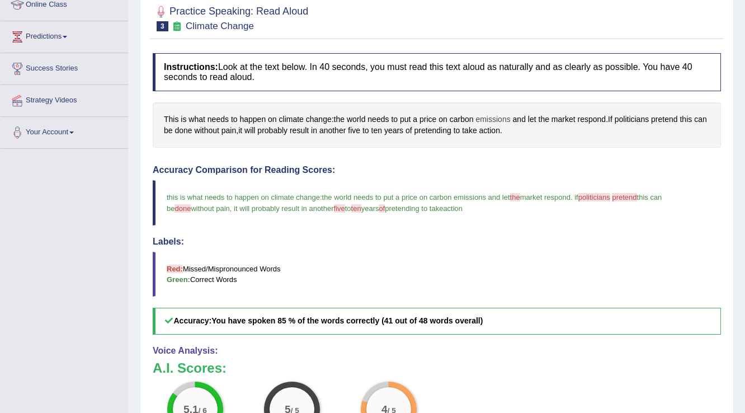
scroll to position [64, 0]
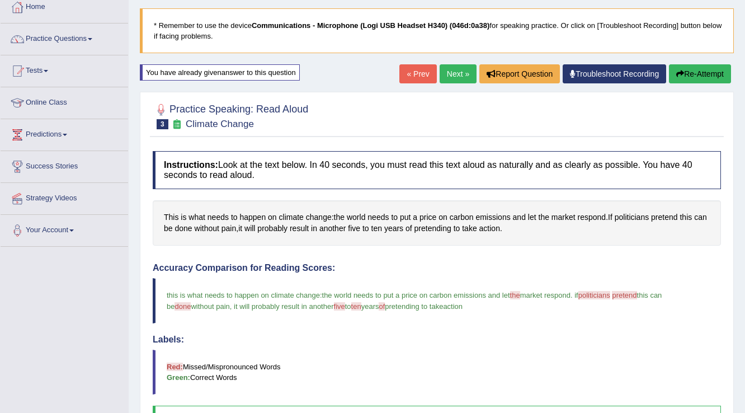
click at [457, 78] on link "Next »" at bounding box center [458, 73] width 37 height 19
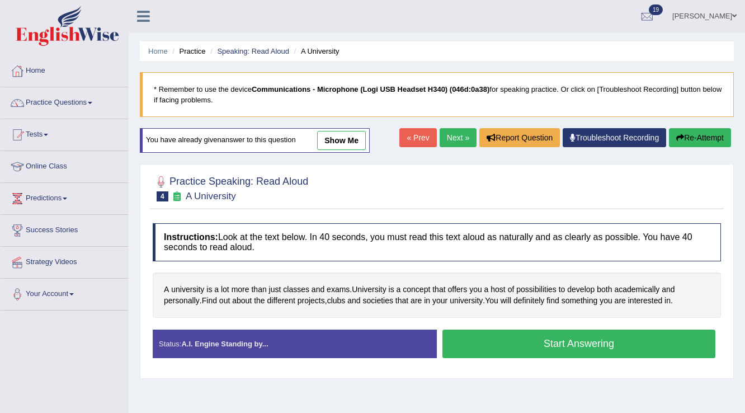
click at [355, 131] on link "show me" at bounding box center [341, 140] width 49 height 19
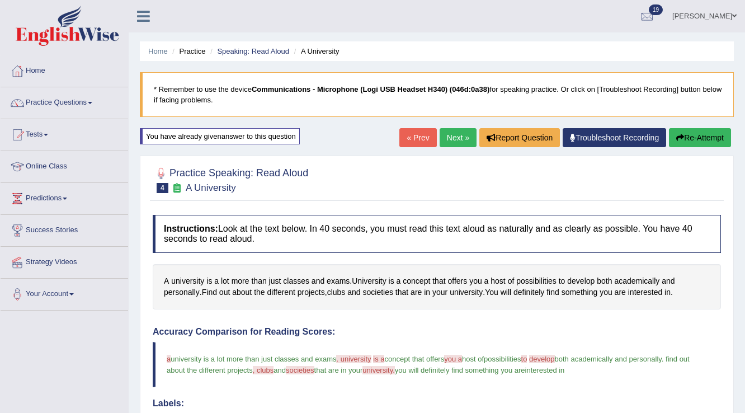
click at [695, 143] on button "Re-Attempt" at bounding box center [700, 137] width 62 height 19
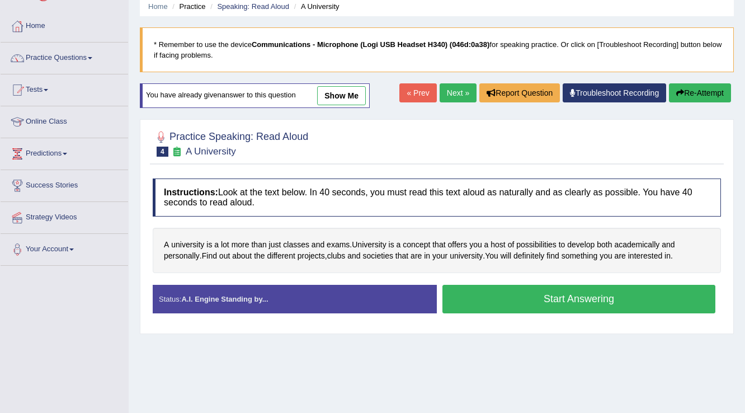
click at [537, 294] on button "Start Answering" at bounding box center [579, 299] width 273 height 29
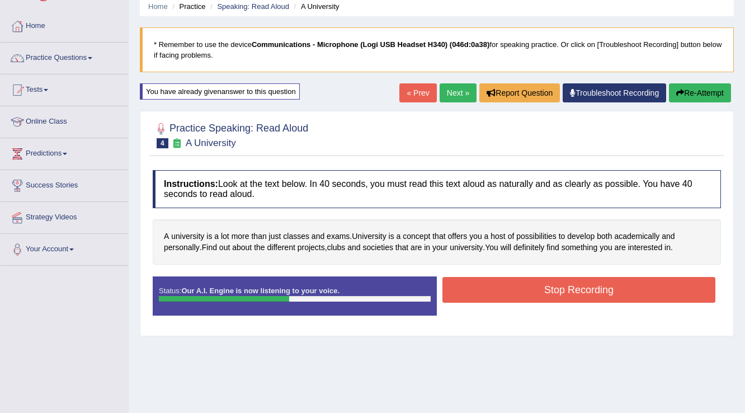
click at [537, 295] on button "Stop Recording" at bounding box center [579, 290] width 273 height 26
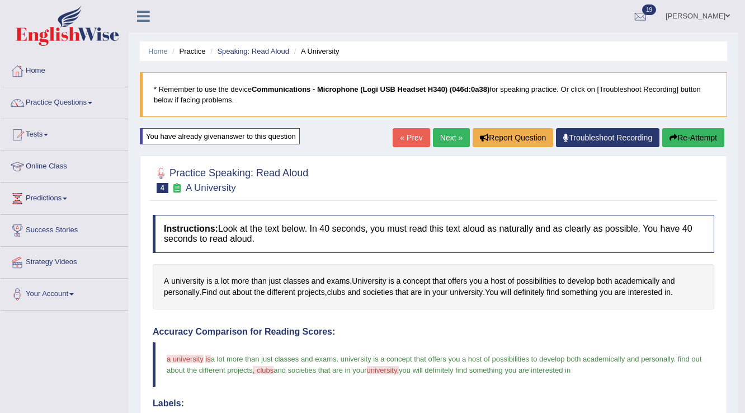
click at [444, 144] on link "Next »" at bounding box center [451, 137] width 37 height 19
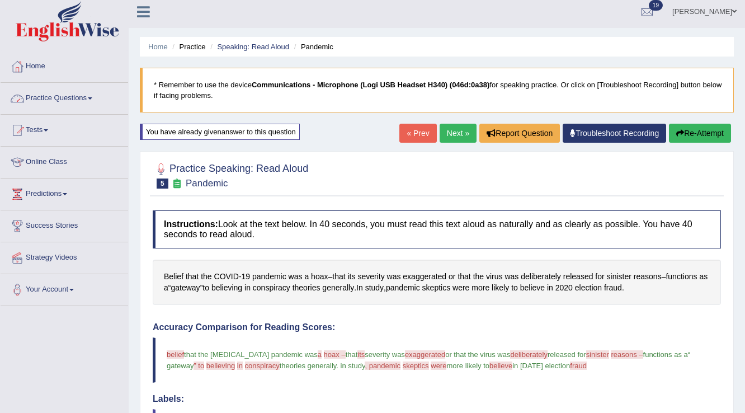
scroll to position [6, 0]
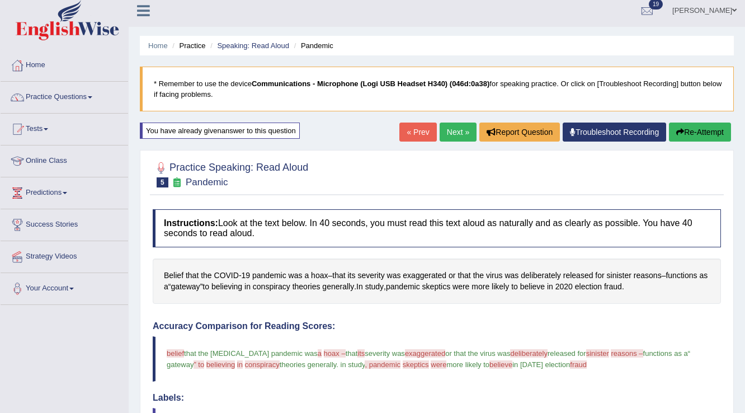
click at [54, 95] on link "Practice Questions" at bounding box center [65, 96] width 128 height 28
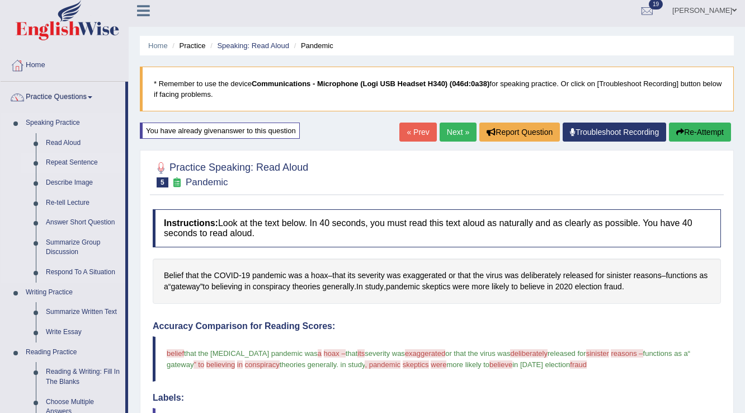
click at [59, 159] on link "Repeat Sentence" at bounding box center [83, 163] width 84 height 20
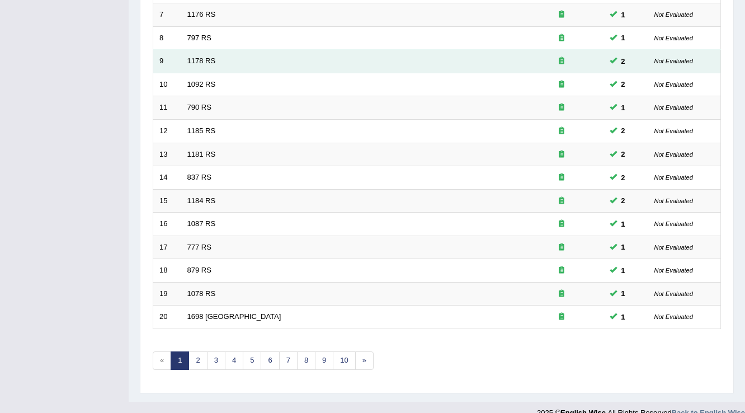
scroll to position [325, 0]
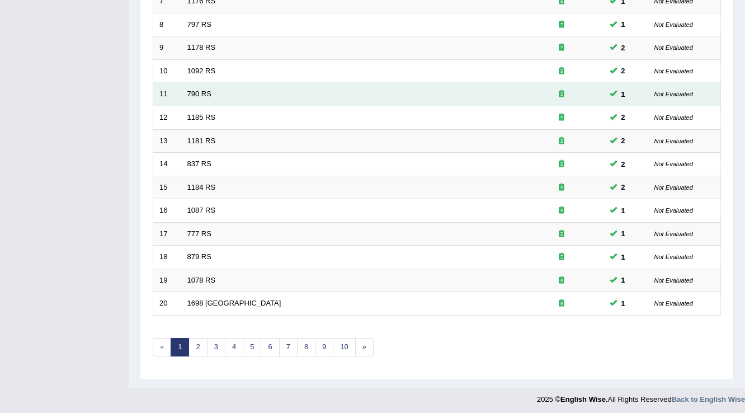
click at [182, 88] on td "790 RS" at bounding box center [350, 94] width 339 height 23
click at [202, 94] on link "790 RS" at bounding box center [199, 94] width 24 height 8
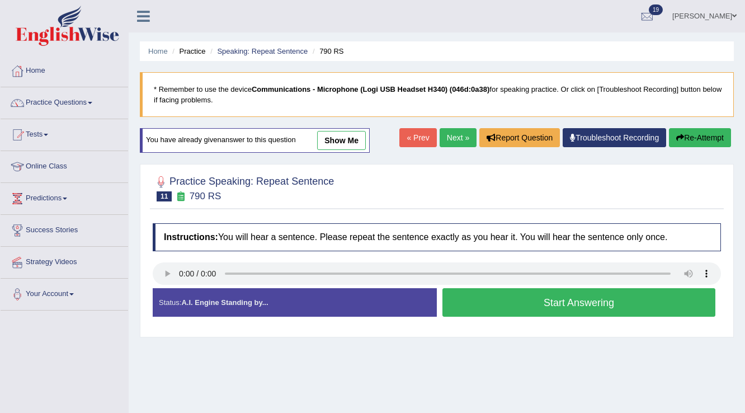
click at [332, 137] on link "show me" at bounding box center [341, 140] width 49 height 19
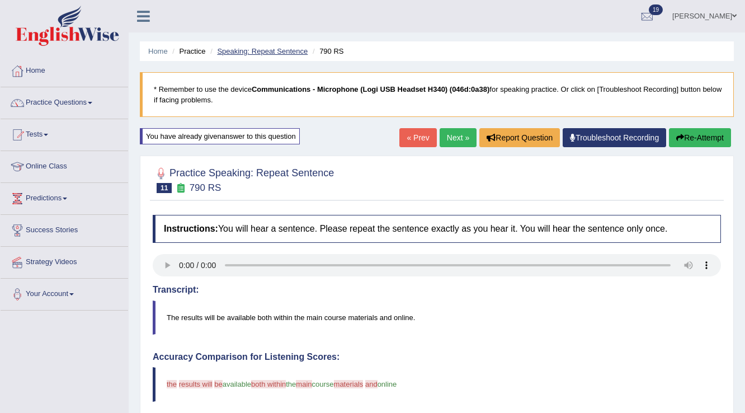
click at [249, 51] on link "Speaking: Repeat Sentence" at bounding box center [262, 51] width 91 height 8
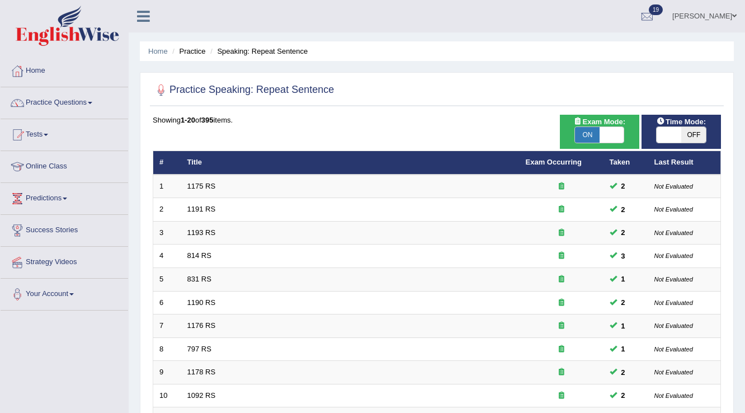
click at [203, 251] on link "814 RS" at bounding box center [199, 255] width 24 height 8
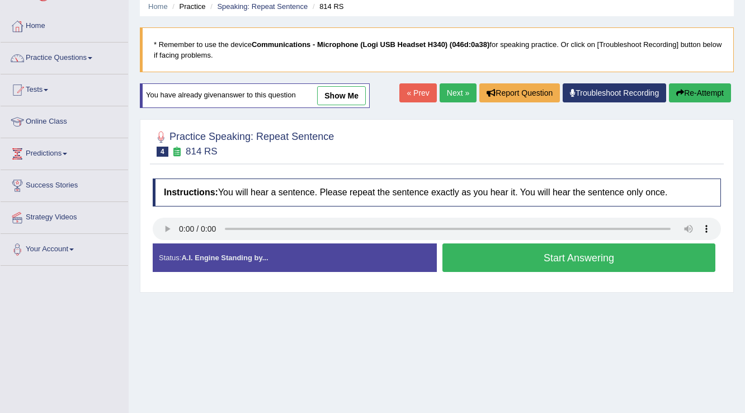
click at [339, 93] on link "show me" at bounding box center [341, 95] width 49 height 19
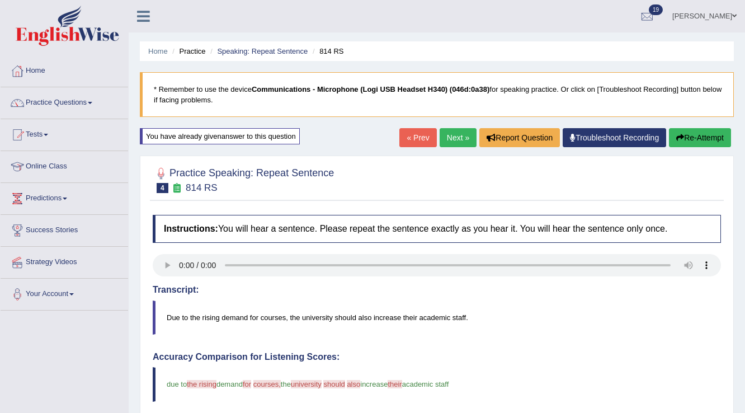
click at [447, 137] on link "Next »" at bounding box center [458, 137] width 37 height 19
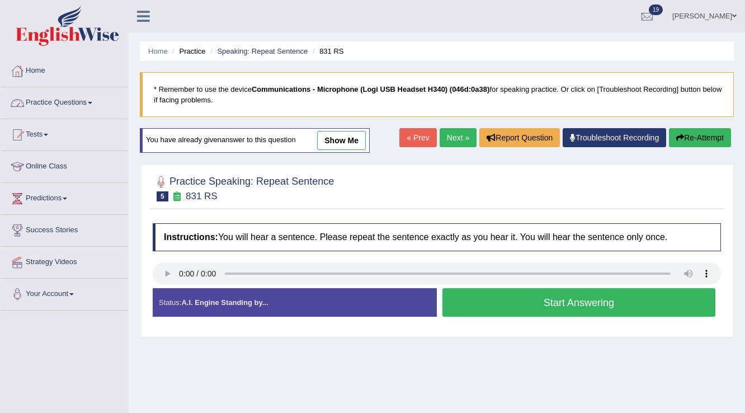
click at [85, 107] on link "Practice Questions" at bounding box center [65, 101] width 128 height 28
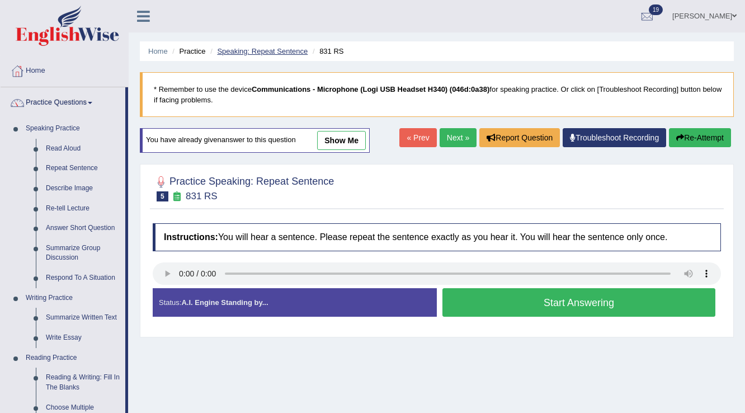
click at [270, 49] on link "Speaking: Repeat Sentence" at bounding box center [262, 51] width 91 height 8
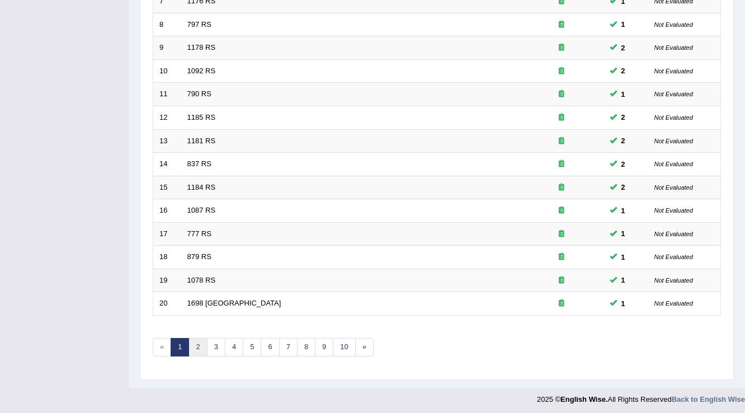
scroll to position [325, 0]
click at [197, 348] on link "2" at bounding box center [198, 347] width 18 height 18
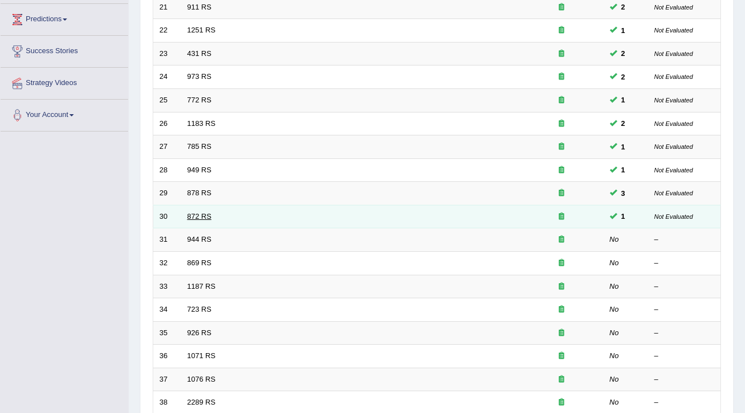
click at [197, 215] on link "872 RS" at bounding box center [199, 216] width 24 height 8
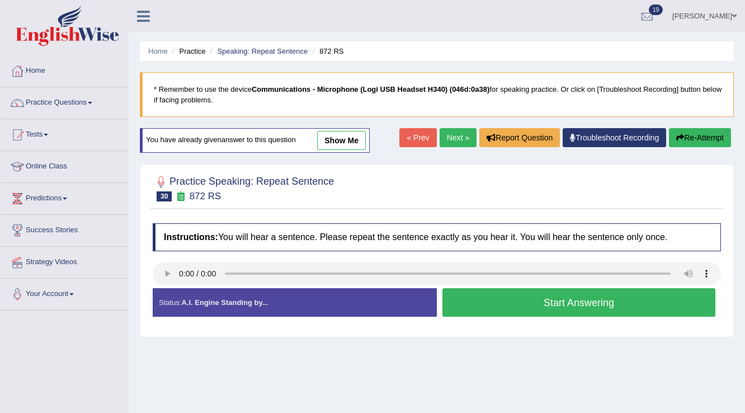
click at [344, 131] on link "show me" at bounding box center [341, 140] width 49 height 19
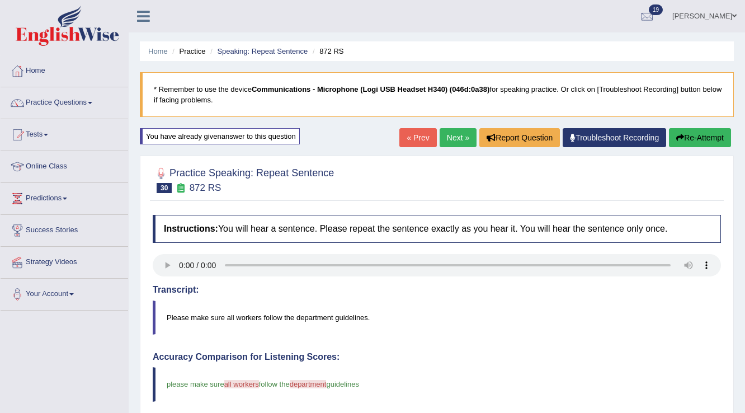
click at [460, 139] on link "Next »" at bounding box center [458, 137] width 37 height 19
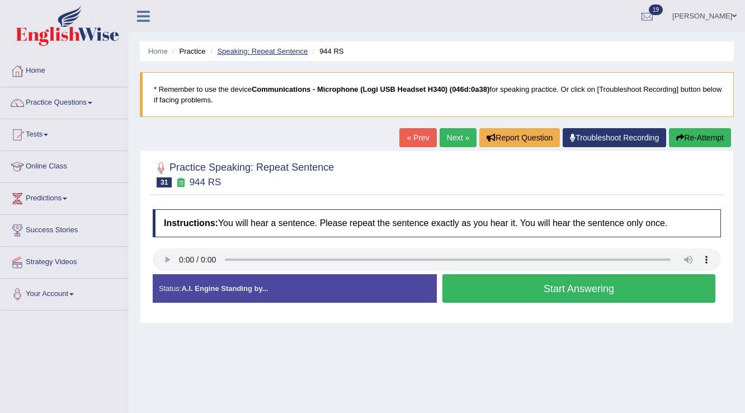
click at [241, 49] on link "Speaking: Repeat Sentence" at bounding box center [262, 51] width 91 height 8
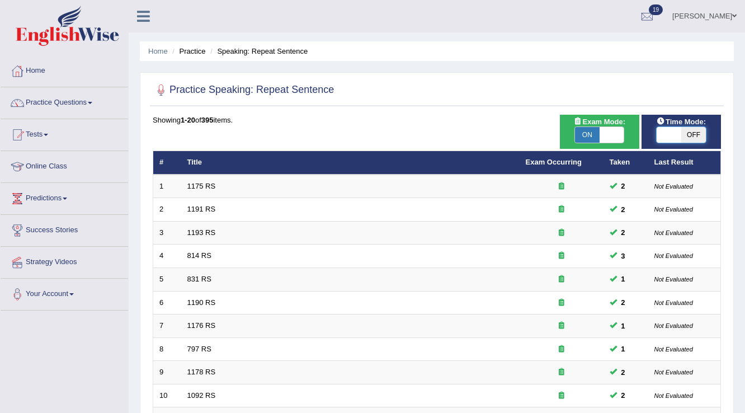
click at [669, 140] on span at bounding box center [669, 135] width 25 height 16
checkbox input "true"
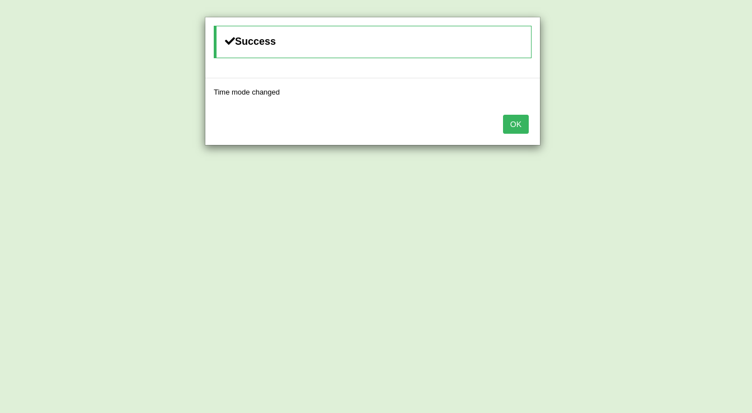
click at [511, 123] on button "OK" at bounding box center [516, 124] width 26 height 19
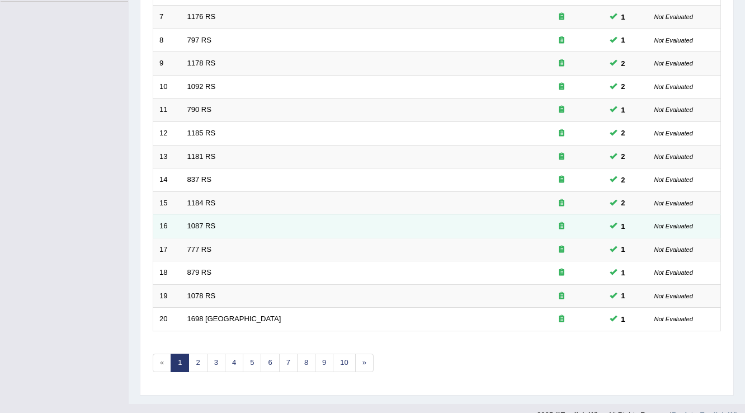
scroll to position [325, 0]
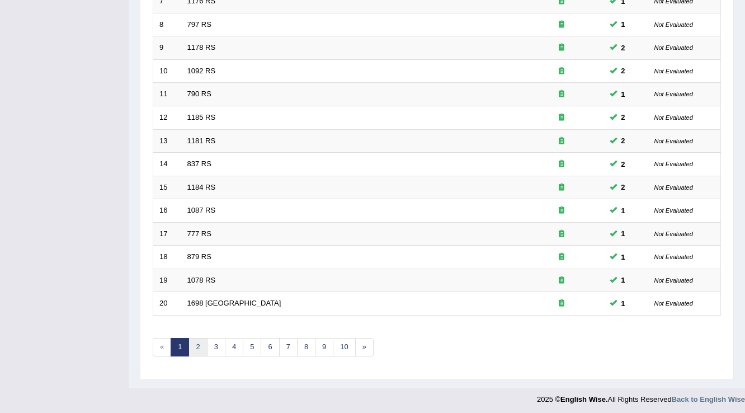
click at [192, 341] on link "2" at bounding box center [198, 347] width 18 height 18
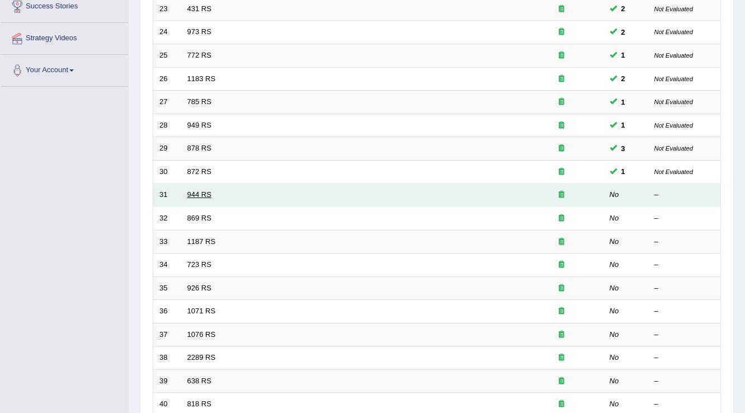
click at [203, 195] on link "944 RS" at bounding box center [199, 194] width 24 height 8
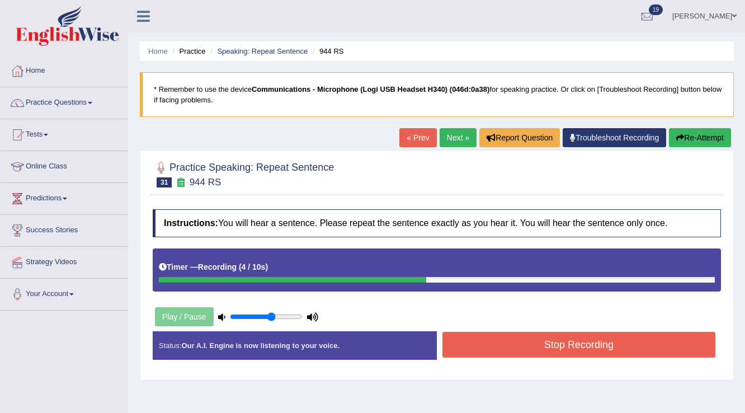
click at [575, 342] on button "Stop Recording" at bounding box center [579, 345] width 273 height 26
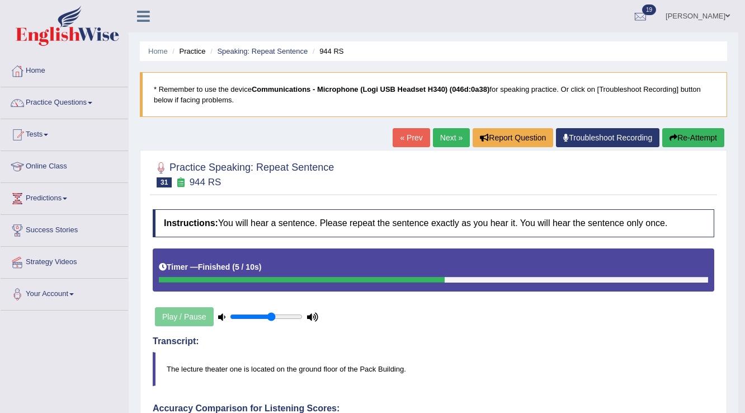
click at [434, 134] on link "Next »" at bounding box center [451, 137] width 37 height 19
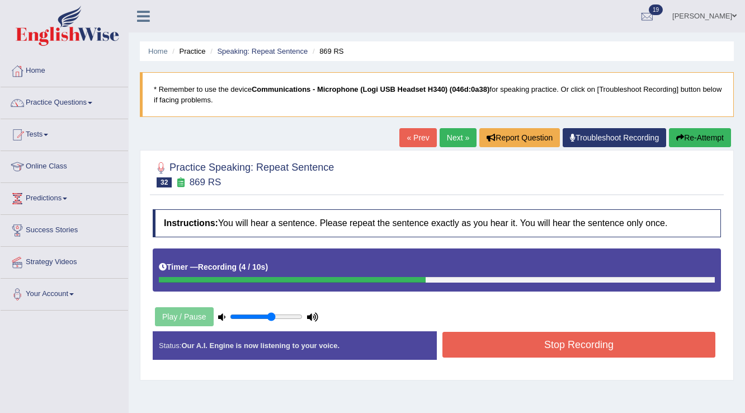
click at [503, 356] on div "Stop Recording" at bounding box center [579, 346] width 284 height 29
click at [510, 351] on button "Stop Recording" at bounding box center [579, 345] width 273 height 26
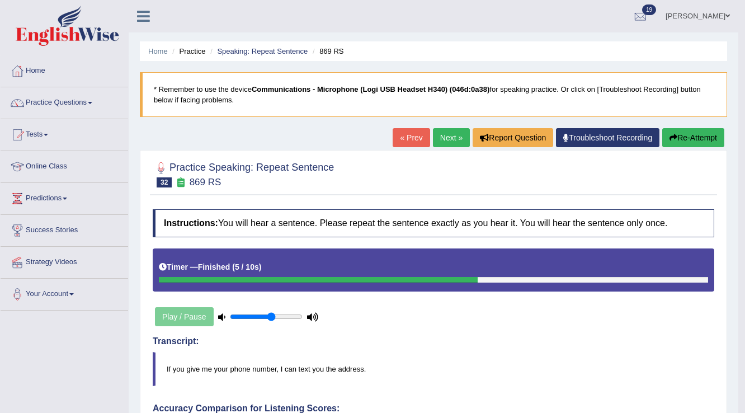
click at [436, 136] on link "Next »" at bounding box center [451, 137] width 37 height 19
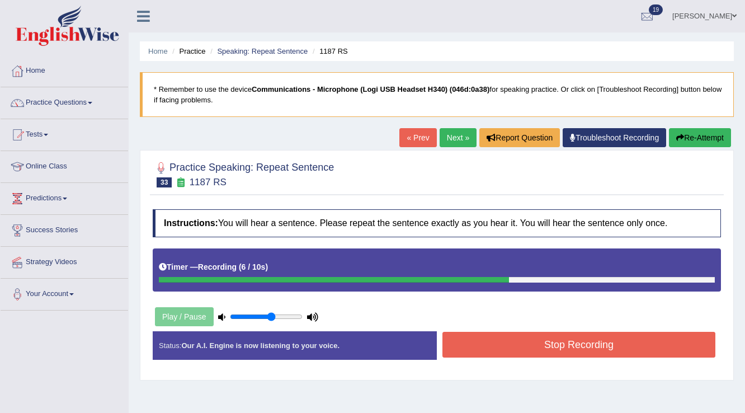
click at [511, 351] on button "Stop Recording" at bounding box center [579, 345] width 273 height 26
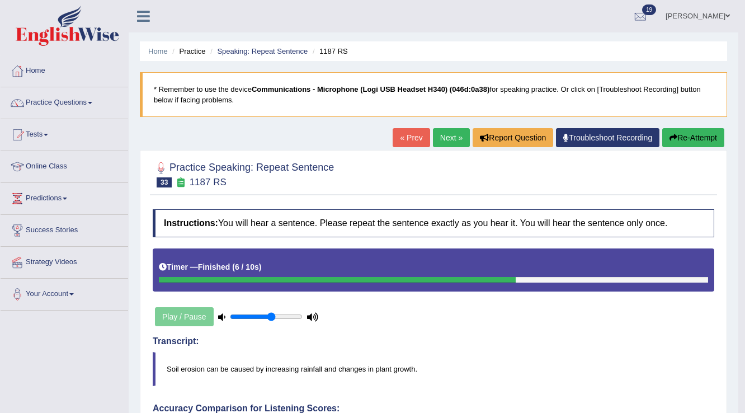
click at [447, 141] on link "Next »" at bounding box center [451, 137] width 37 height 19
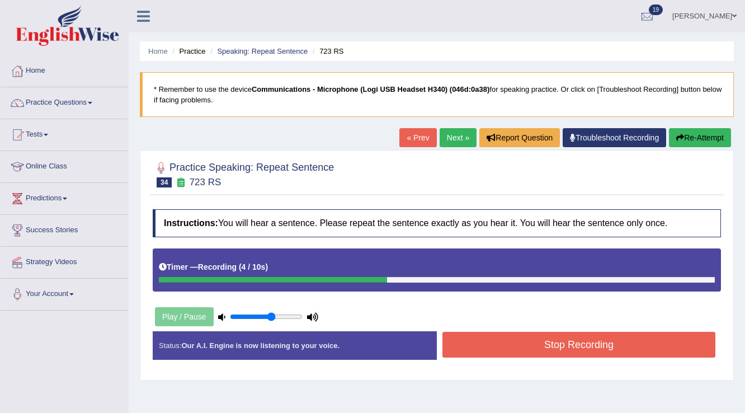
click at [538, 347] on button "Stop Recording" at bounding box center [579, 345] width 273 height 26
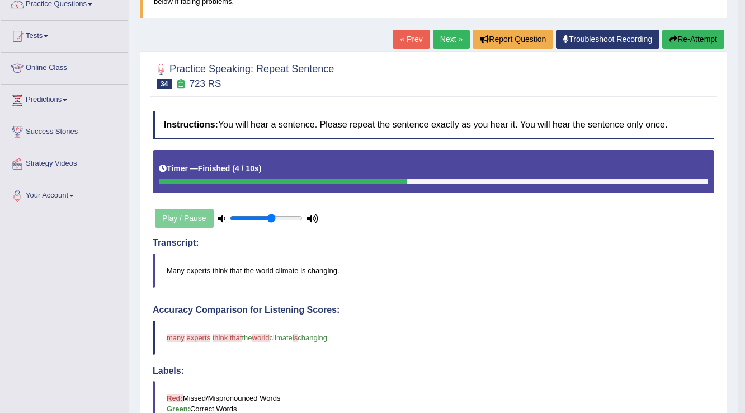
scroll to position [40, 0]
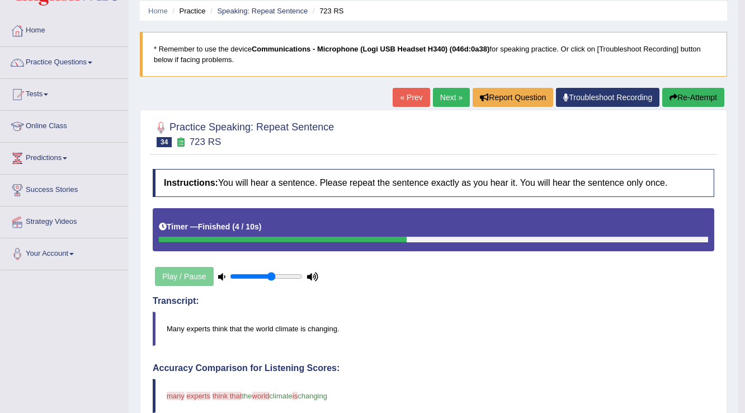
click at [441, 98] on link "Next »" at bounding box center [451, 97] width 37 height 19
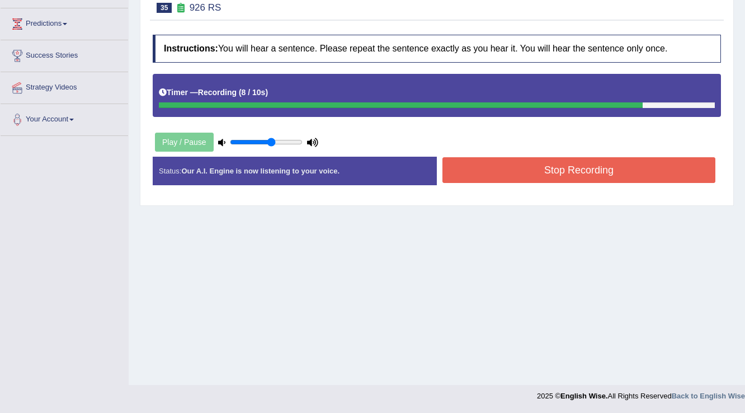
click at [515, 178] on button "Stop Recording" at bounding box center [579, 170] width 273 height 26
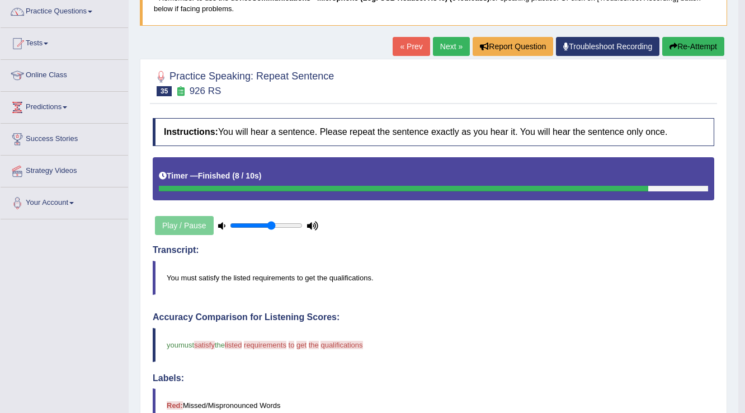
scroll to position [85, 0]
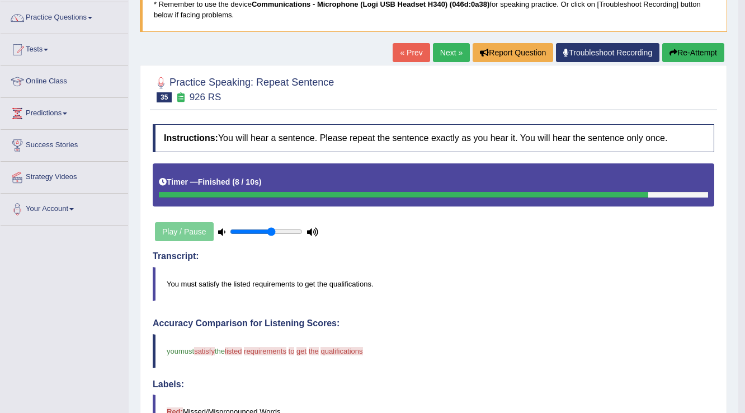
click at [680, 57] on button "Re-Attempt" at bounding box center [693, 52] width 62 height 19
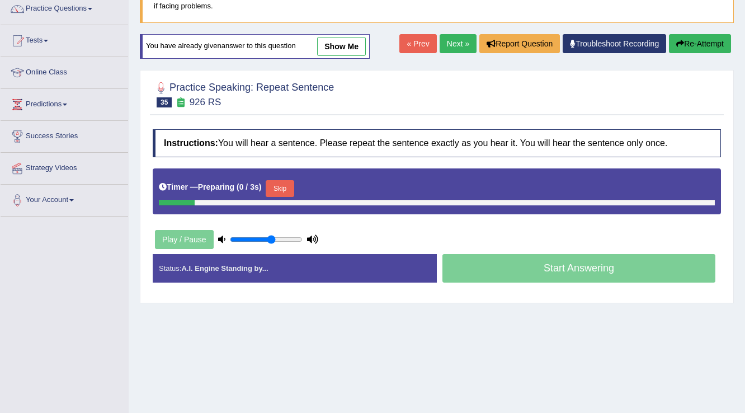
click at [278, 192] on button "Skip" at bounding box center [280, 188] width 28 height 17
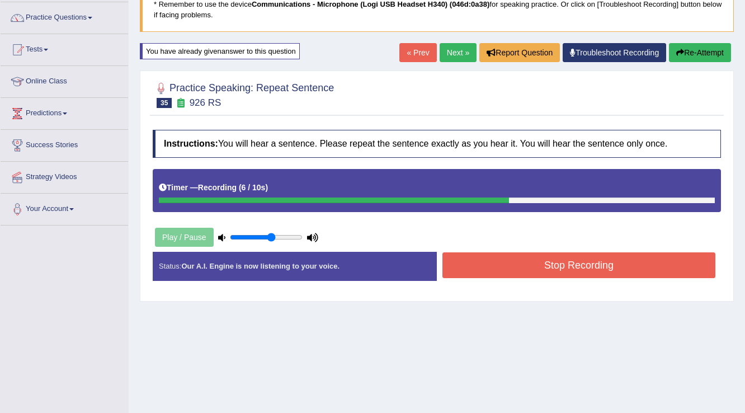
click at [507, 269] on button "Stop Recording" at bounding box center [579, 265] width 273 height 26
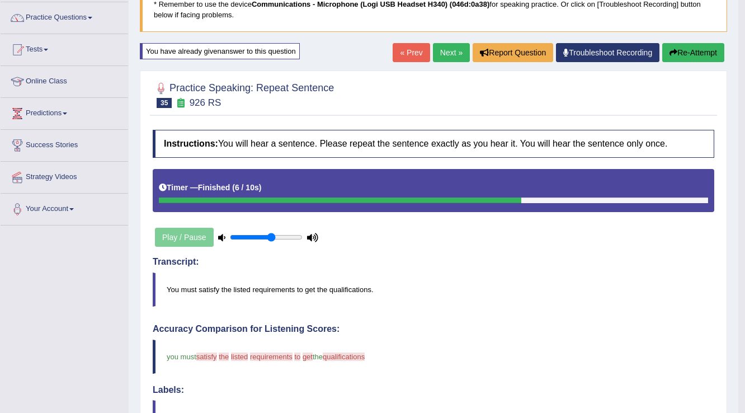
click at [689, 60] on button "Re-Attempt" at bounding box center [693, 52] width 62 height 19
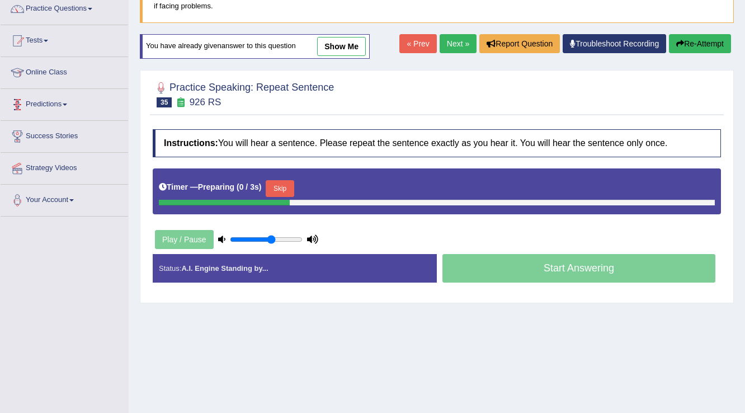
click at [287, 189] on button "Skip" at bounding box center [280, 188] width 28 height 17
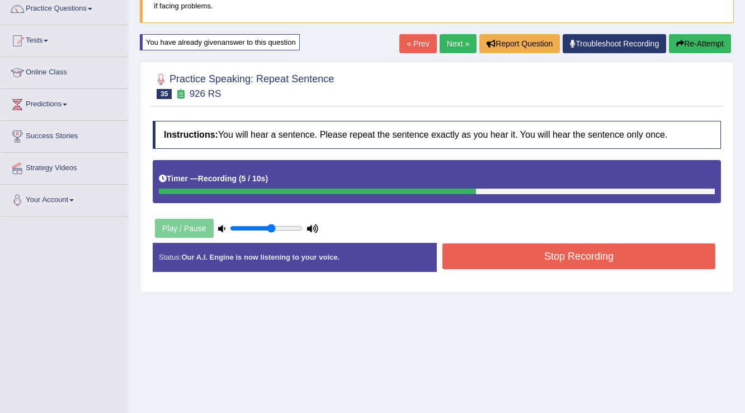
click at [486, 252] on button "Stop Recording" at bounding box center [579, 256] width 273 height 26
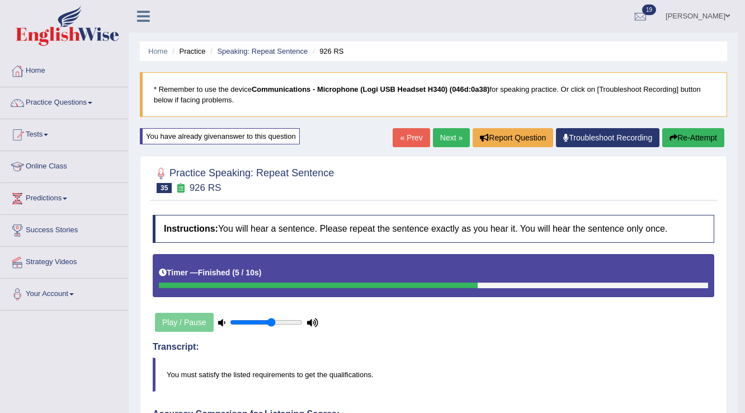
click at [689, 143] on button "Re-Attempt" at bounding box center [693, 137] width 62 height 19
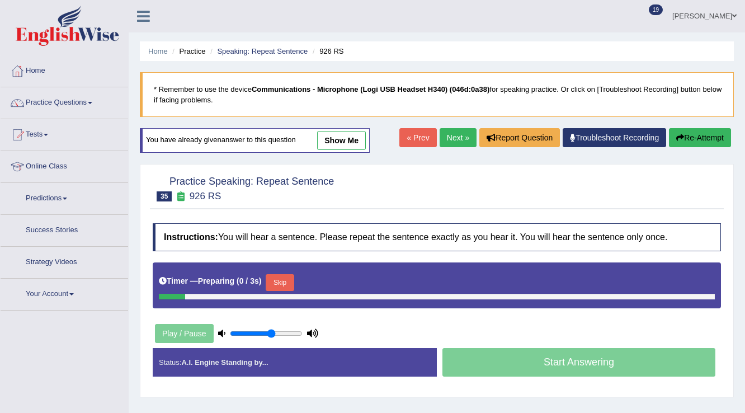
click at [289, 279] on button "Skip" at bounding box center [280, 282] width 28 height 17
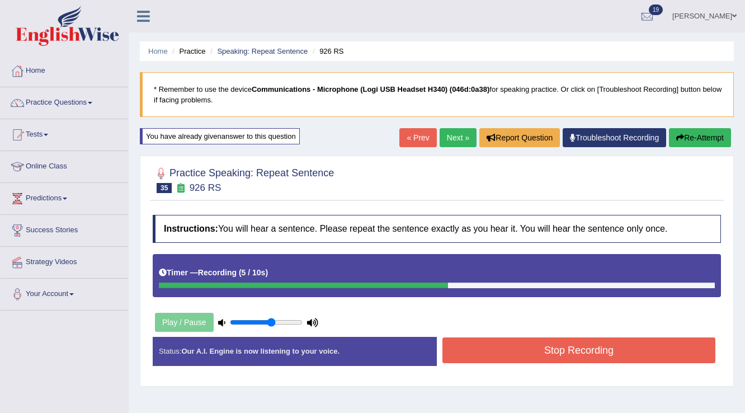
click at [495, 350] on button "Stop Recording" at bounding box center [579, 350] width 273 height 26
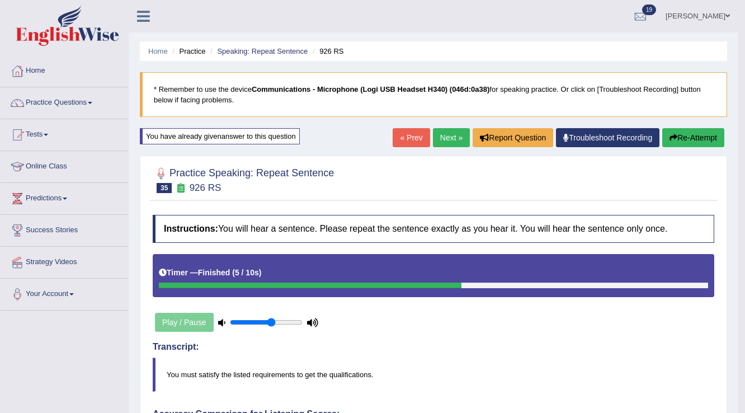
click at [433, 144] on link "Next »" at bounding box center [451, 137] width 37 height 19
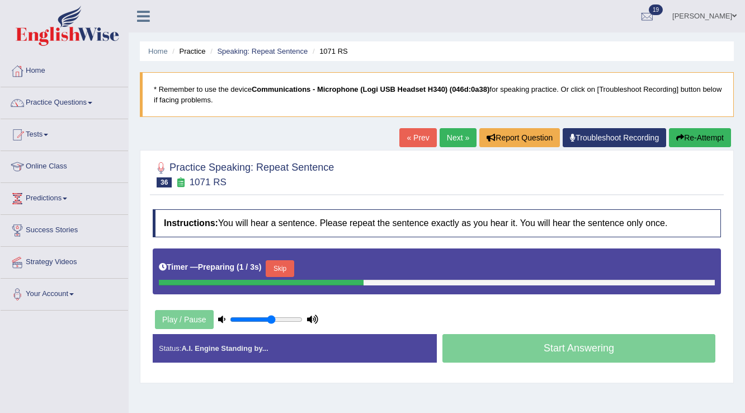
click at [283, 265] on button "Skip" at bounding box center [280, 268] width 28 height 17
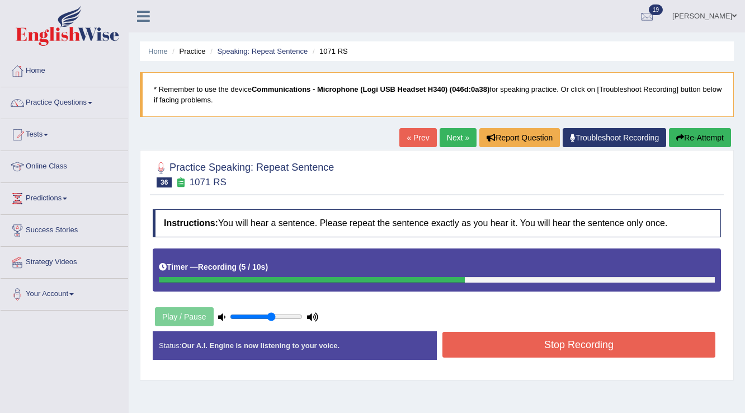
drag, startPoint x: 492, startPoint y: 323, endPoint x: 497, endPoint y: 333, distance: 11.3
click at [497, 333] on div "Instructions: You will hear a sentence. Please repeat the sentence exactly as y…" at bounding box center [437, 289] width 574 height 171
click at [498, 338] on button "Stop Recording" at bounding box center [579, 345] width 273 height 26
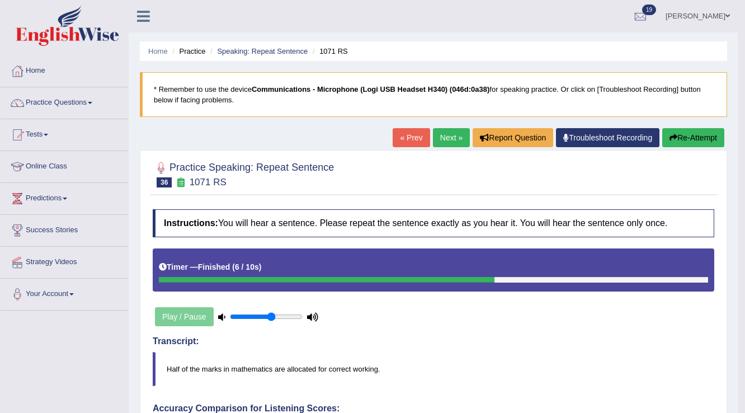
click at [443, 144] on link "Next »" at bounding box center [451, 137] width 37 height 19
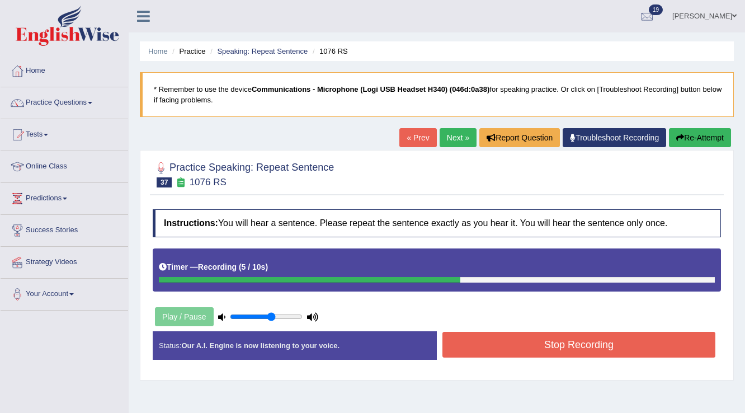
click at [501, 340] on button "Stop Recording" at bounding box center [579, 345] width 273 height 26
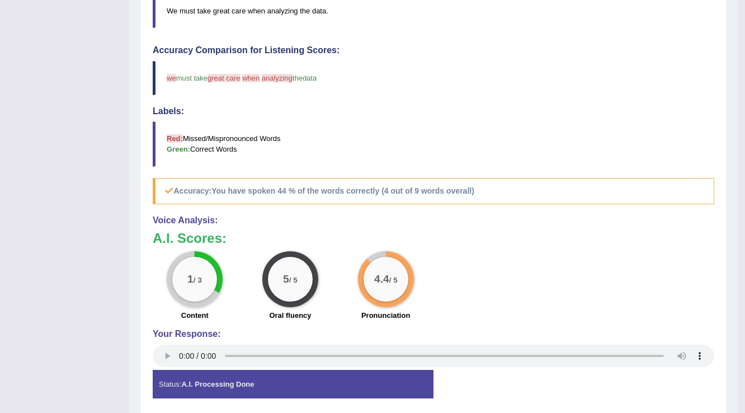
scroll to position [90, 0]
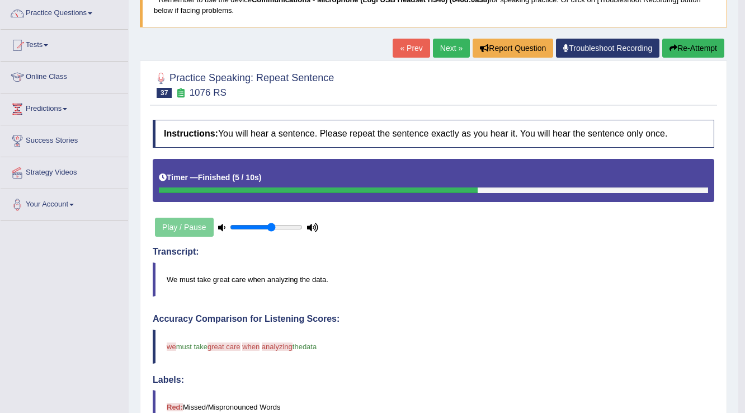
click at [441, 46] on link "Next »" at bounding box center [451, 48] width 37 height 19
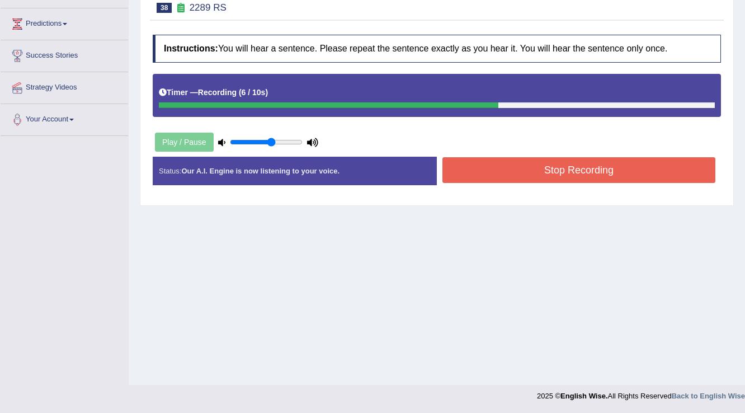
click at [462, 170] on button "Stop Recording" at bounding box center [579, 170] width 273 height 26
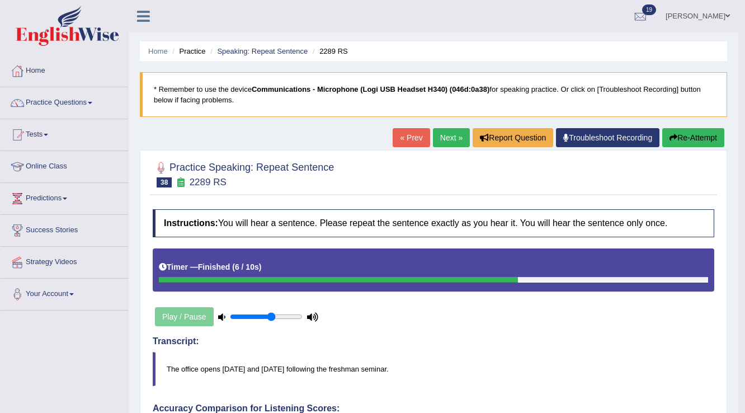
click at [683, 134] on button "Re-Attempt" at bounding box center [693, 137] width 62 height 19
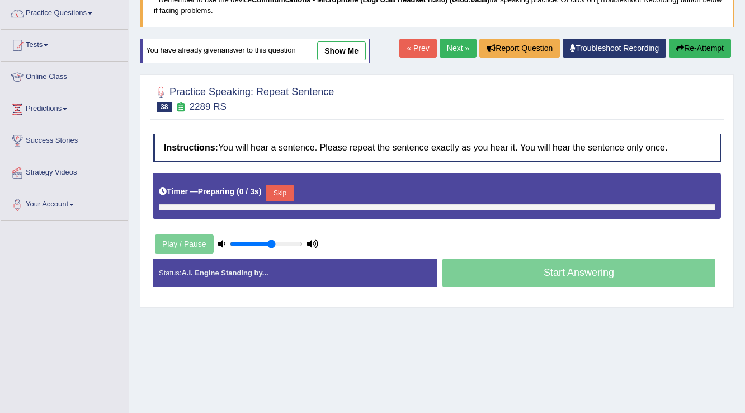
click at [285, 189] on button "Skip" at bounding box center [280, 193] width 28 height 17
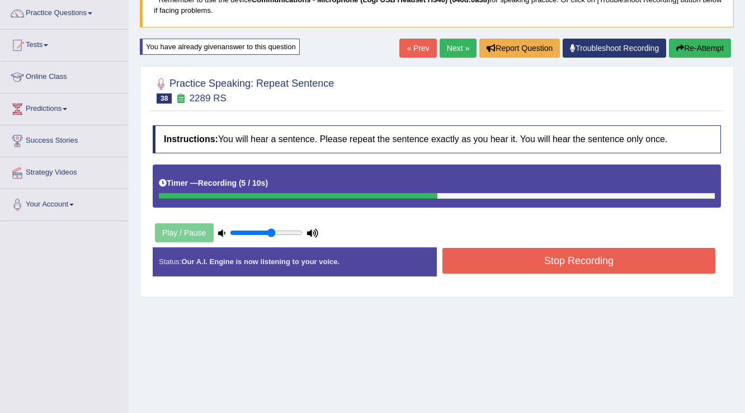
click at [463, 262] on button "Stop Recording" at bounding box center [579, 261] width 273 height 26
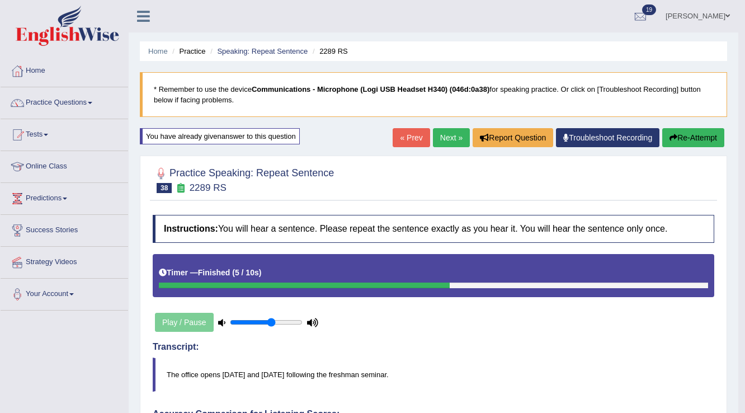
click at [449, 139] on link "Next »" at bounding box center [451, 137] width 37 height 19
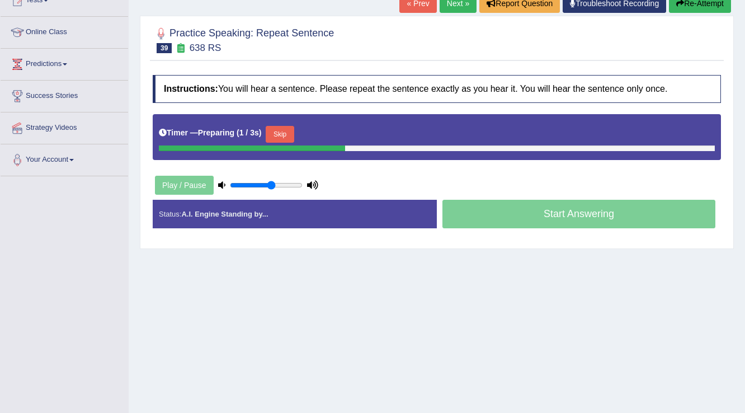
scroll to position [134, 0]
click at [286, 137] on button "Skip" at bounding box center [280, 134] width 28 height 17
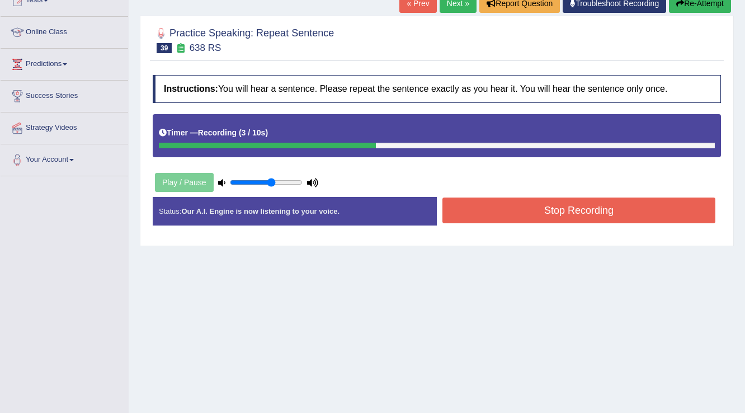
click at [488, 214] on button "Stop Recording" at bounding box center [579, 211] width 273 height 26
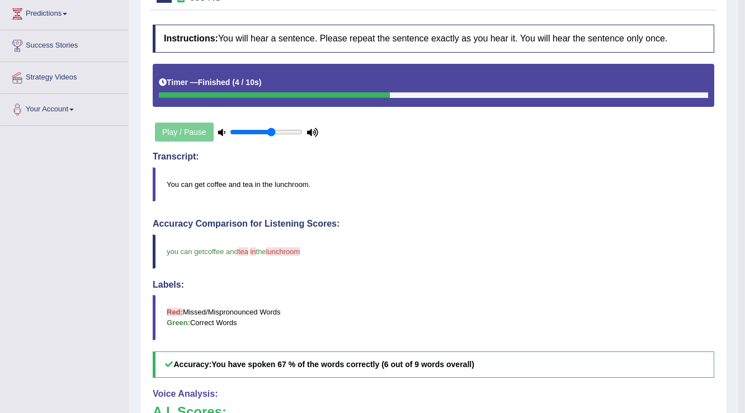
scroll to position [90, 0]
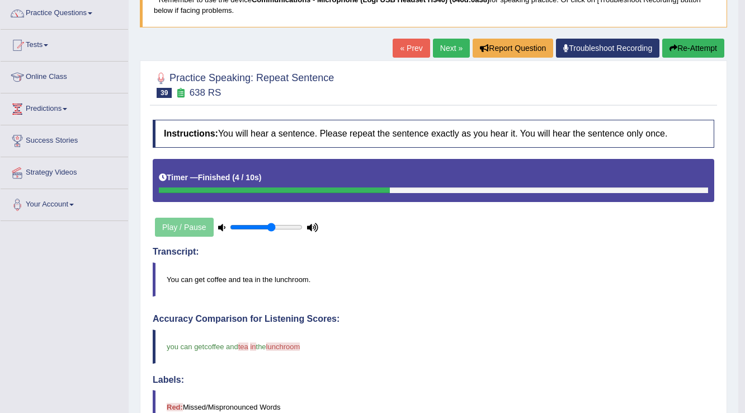
click at [434, 53] on link "Next »" at bounding box center [451, 48] width 37 height 19
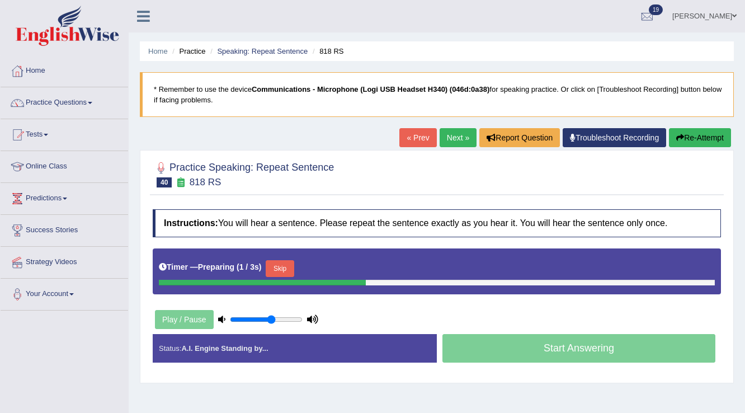
click at [279, 266] on button "Skip" at bounding box center [280, 268] width 28 height 17
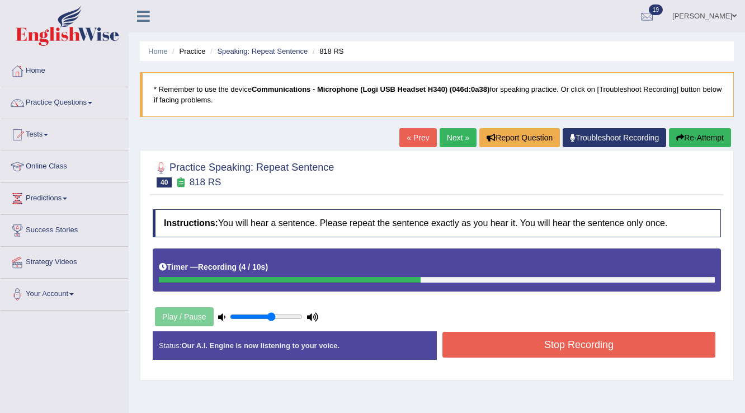
click at [496, 341] on button "Stop Recording" at bounding box center [579, 345] width 273 height 26
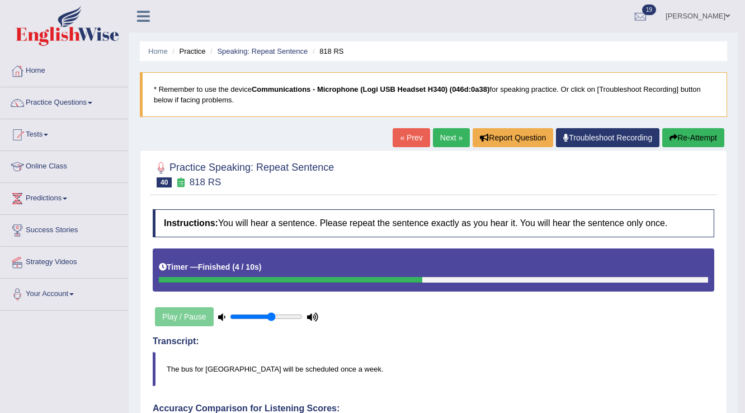
click at [692, 139] on button "Re-Attempt" at bounding box center [693, 137] width 62 height 19
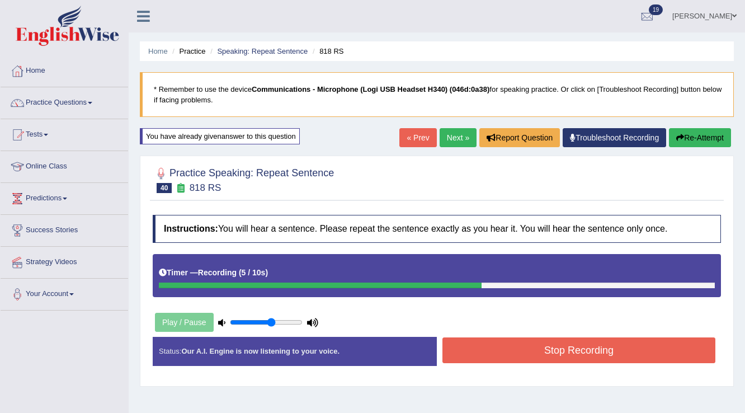
click at [478, 341] on button "Stop Recording" at bounding box center [579, 350] width 273 height 26
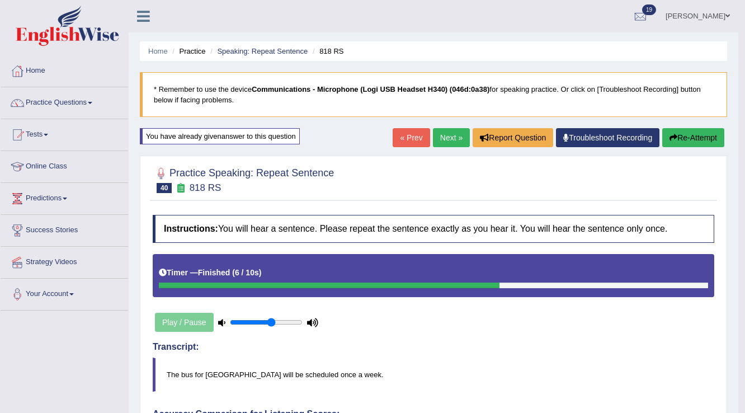
click at [452, 138] on link "Next »" at bounding box center [451, 137] width 37 height 19
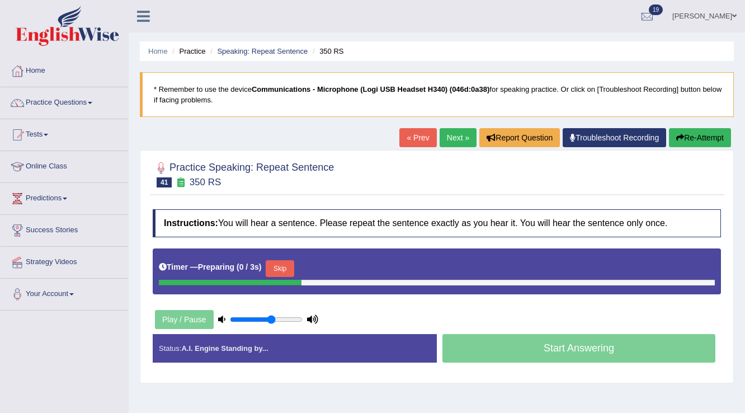
click at [293, 260] on button "Skip" at bounding box center [280, 268] width 28 height 17
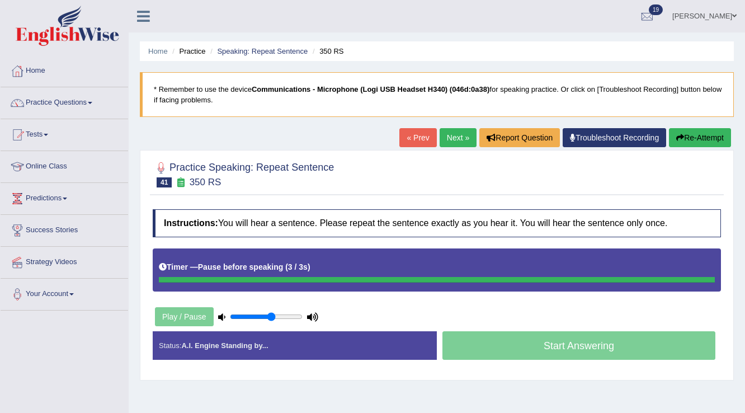
click at [688, 133] on button "Re-Attempt" at bounding box center [700, 137] width 62 height 19
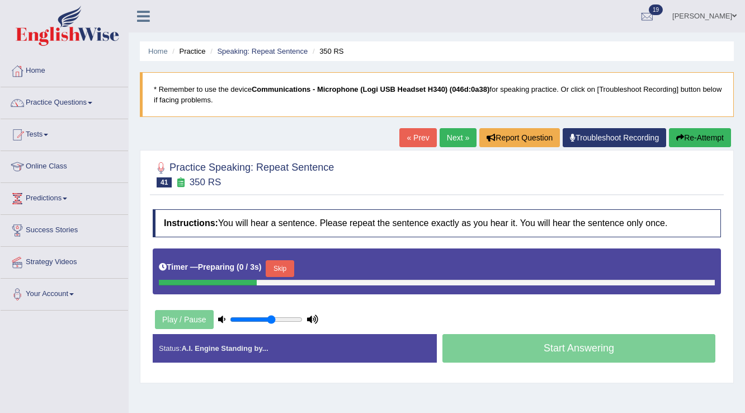
click at [286, 264] on button "Skip" at bounding box center [280, 268] width 28 height 17
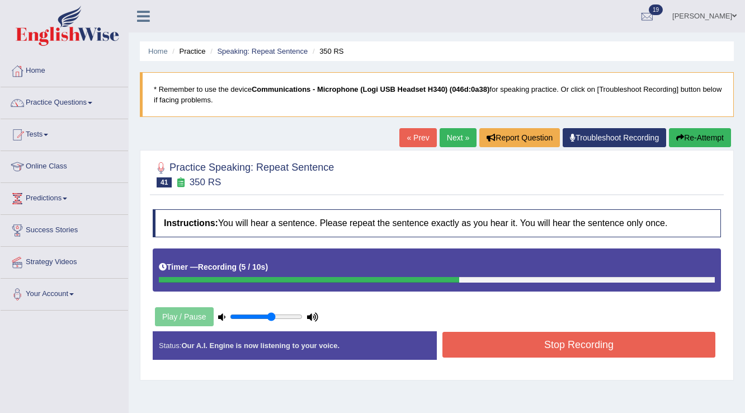
click at [521, 344] on button "Stop Recording" at bounding box center [579, 345] width 273 height 26
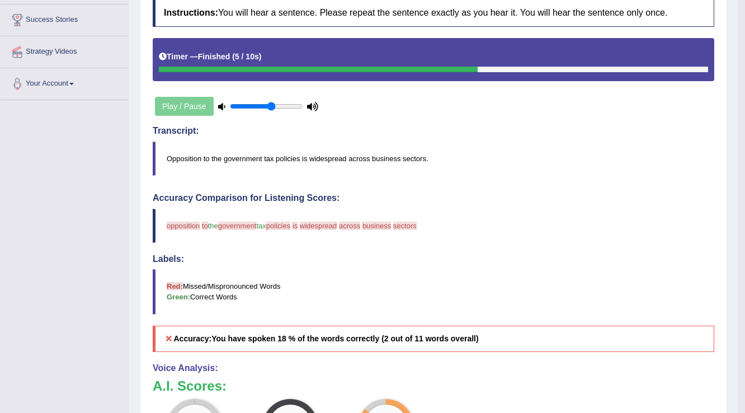
scroll to position [130, 0]
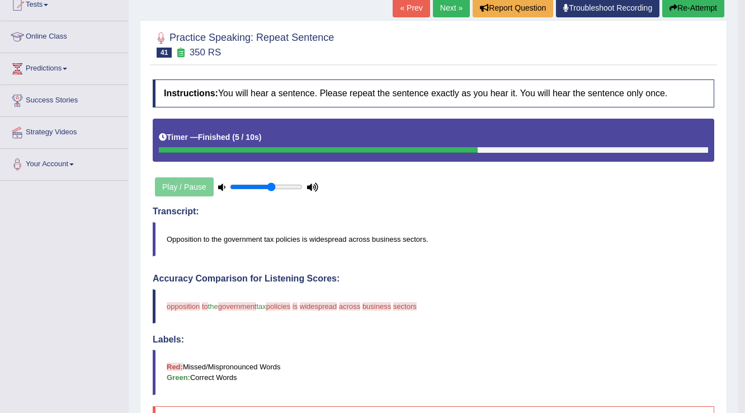
click at [687, 4] on button "Re-Attempt" at bounding box center [693, 7] width 62 height 19
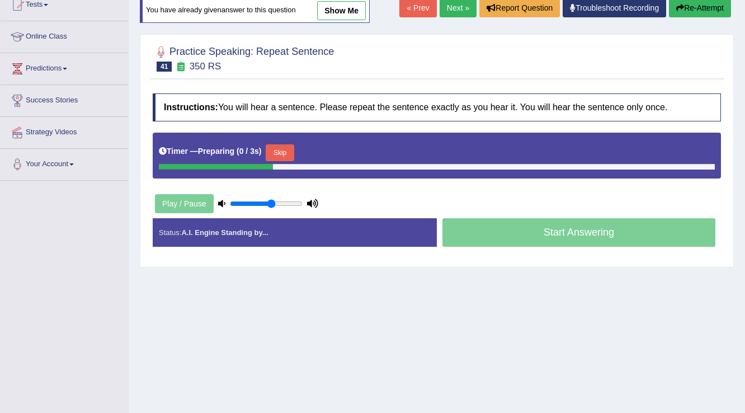
scroll to position [130, 0]
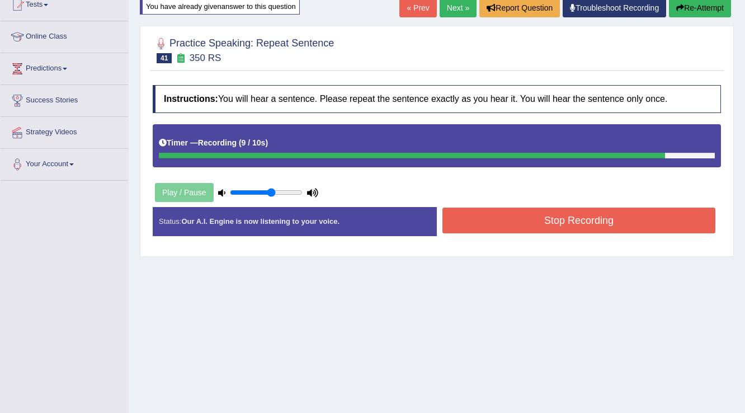
click at [656, 217] on button "Stop Recording" at bounding box center [579, 221] width 273 height 26
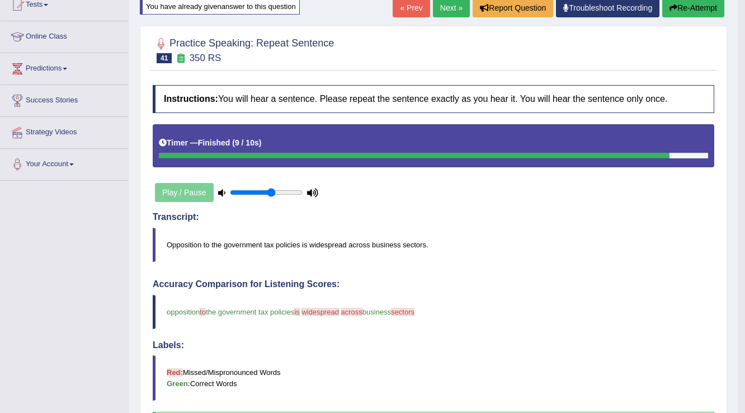
click at [448, 1] on link "Next »" at bounding box center [451, 7] width 37 height 19
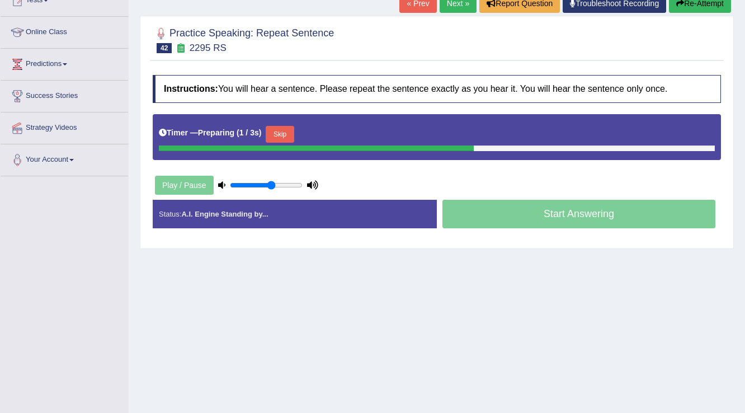
click at [276, 132] on button "Skip" at bounding box center [280, 134] width 28 height 17
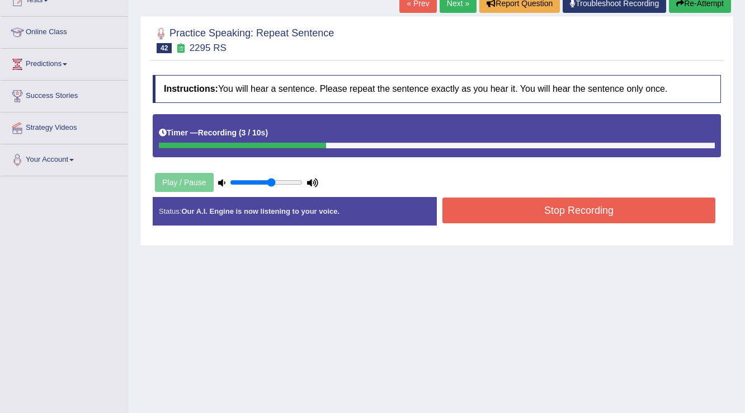
click at [486, 199] on button "Stop Recording" at bounding box center [579, 211] width 273 height 26
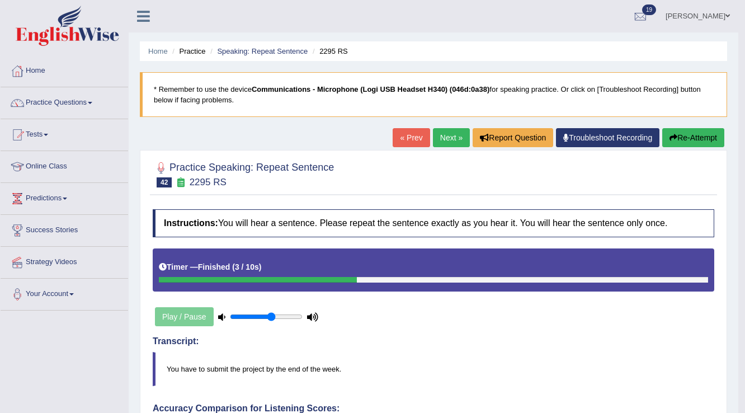
scroll to position [90, 0]
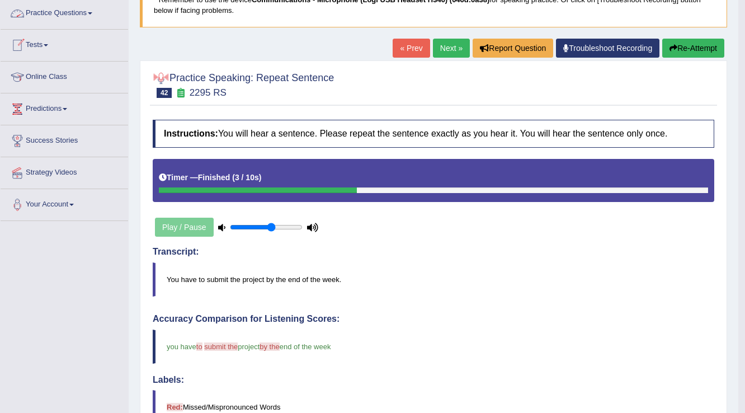
click at [38, 42] on link "Tests" at bounding box center [65, 44] width 128 height 28
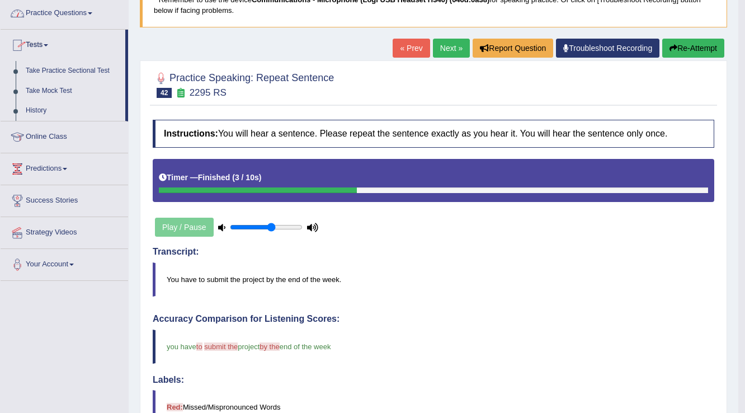
click at [54, 17] on link "Practice Questions" at bounding box center [65, 12] width 128 height 28
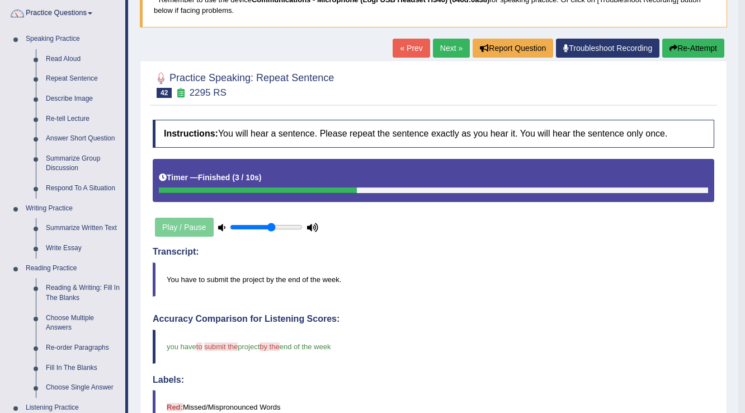
scroll to position [0, 0]
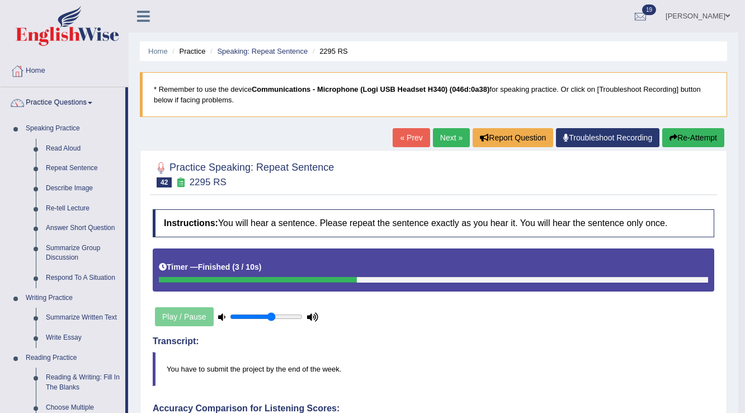
click at [726, 13] on span at bounding box center [728, 15] width 4 height 7
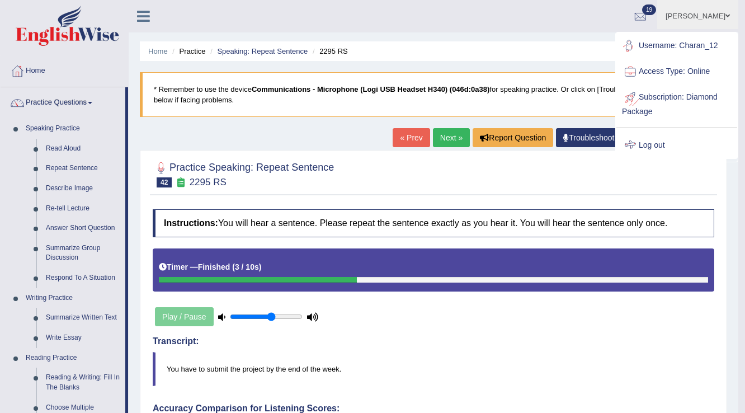
click at [659, 147] on link "Log out" at bounding box center [677, 146] width 121 height 26
